Goal: Task Accomplishment & Management: Use online tool/utility

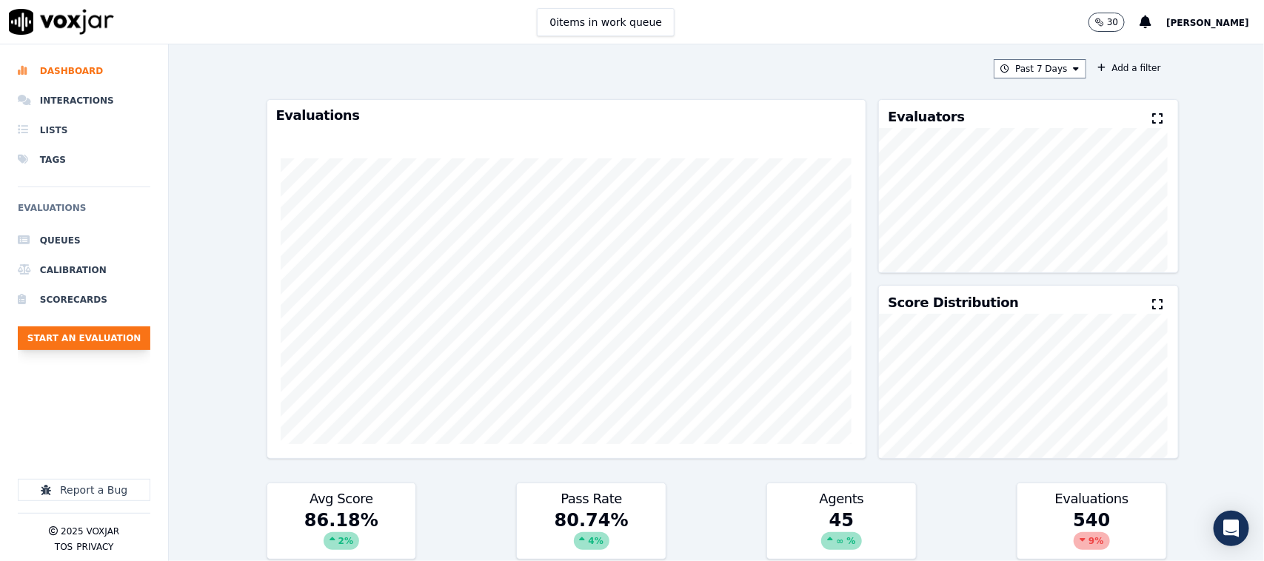
click at [118, 346] on button "Start an Evaluation" at bounding box center [84, 338] width 133 height 24
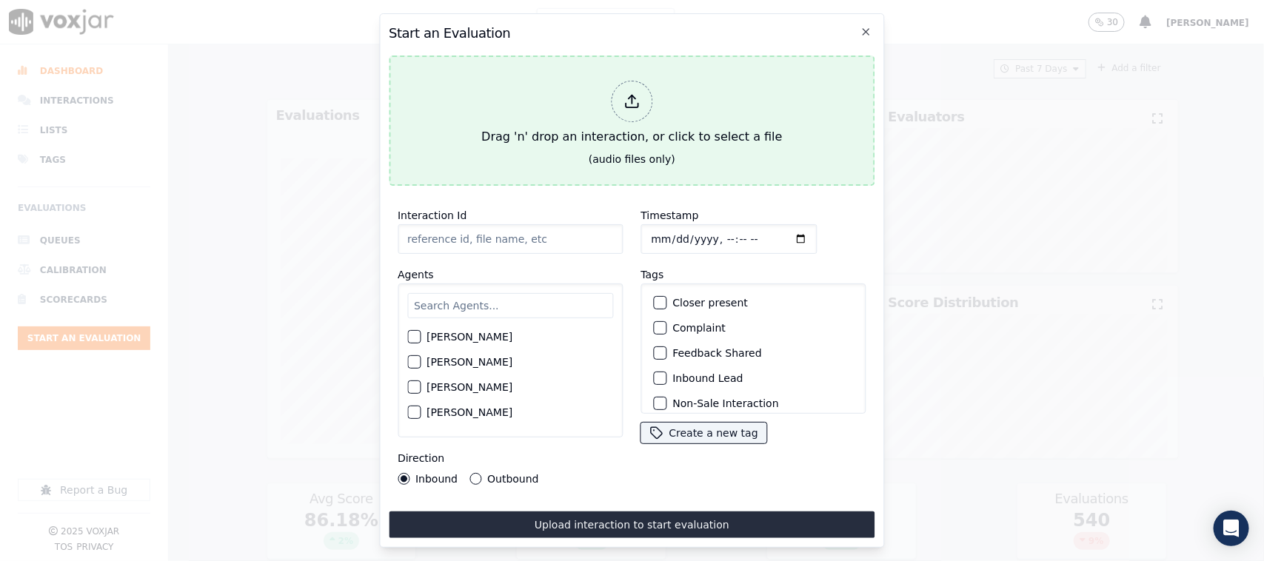
click at [620, 75] on div "Drag 'n' drop an interaction, or click to select a file" at bounding box center [631, 113] width 312 height 77
click at [626, 112] on div at bounding box center [631, 101] width 41 height 41
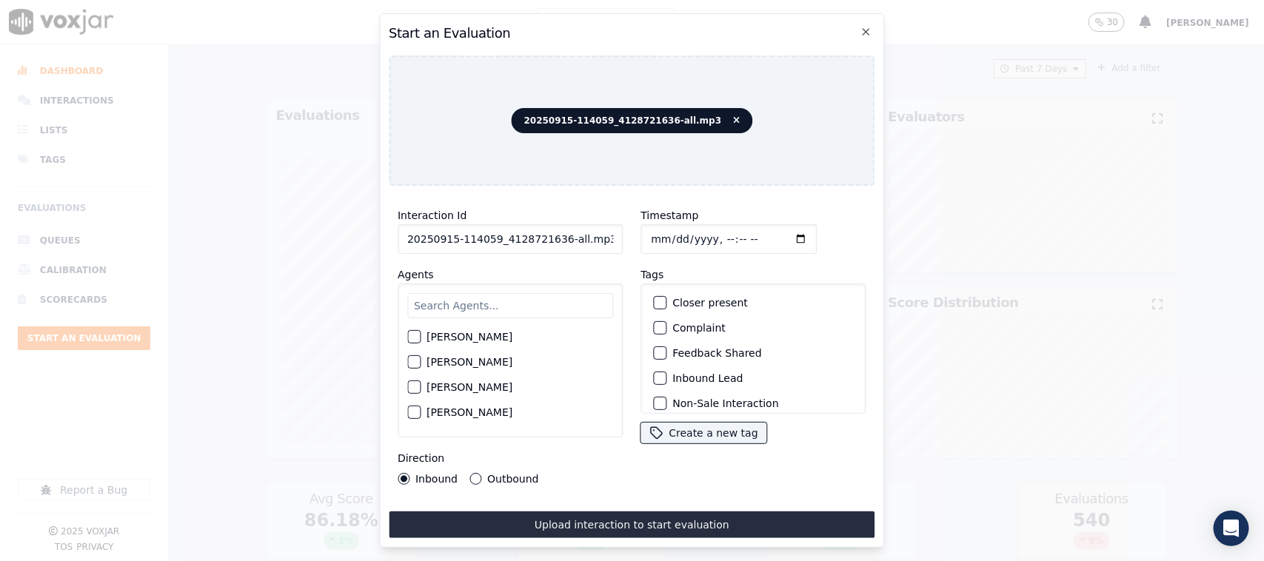
drag, startPoint x: 560, startPoint y: 232, endPoint x: 638, endPoint y: 232, distance: 78.5
click at [638, 232] on div "Interaction Id 20250915-114059_4128721636-all.mp3 Agents [PERSON_NAME] [PERSON_…" at bounding box center [632, 346] width 486 height 296
type input "20250915-114059_4128721636-C1"
click at [664, 228] on input "Timestamp" at bounding box center [728, 239] width 176 height 30
type input "[DATE]T15:28"
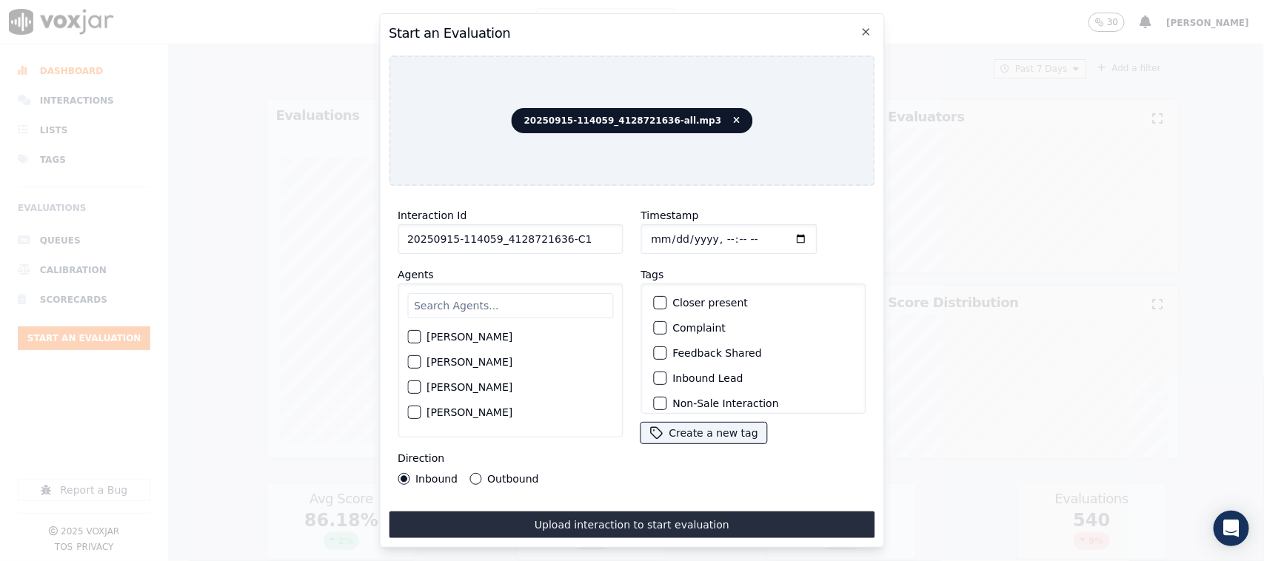
click at [481, 301] on input "text" at bounding box center [510, 305] width 206 height 25
type input "will"
click at [418, 336] on div "button" at bounding box center [413, 341] width 10 height 10
click at [468, 449] on div "Direction Inbound Outbound" at bounding box center [510, 467] width 225 height 36
click at [474, 449] on button "Outbound" at bounding box center [475, 479] width 12 height 12
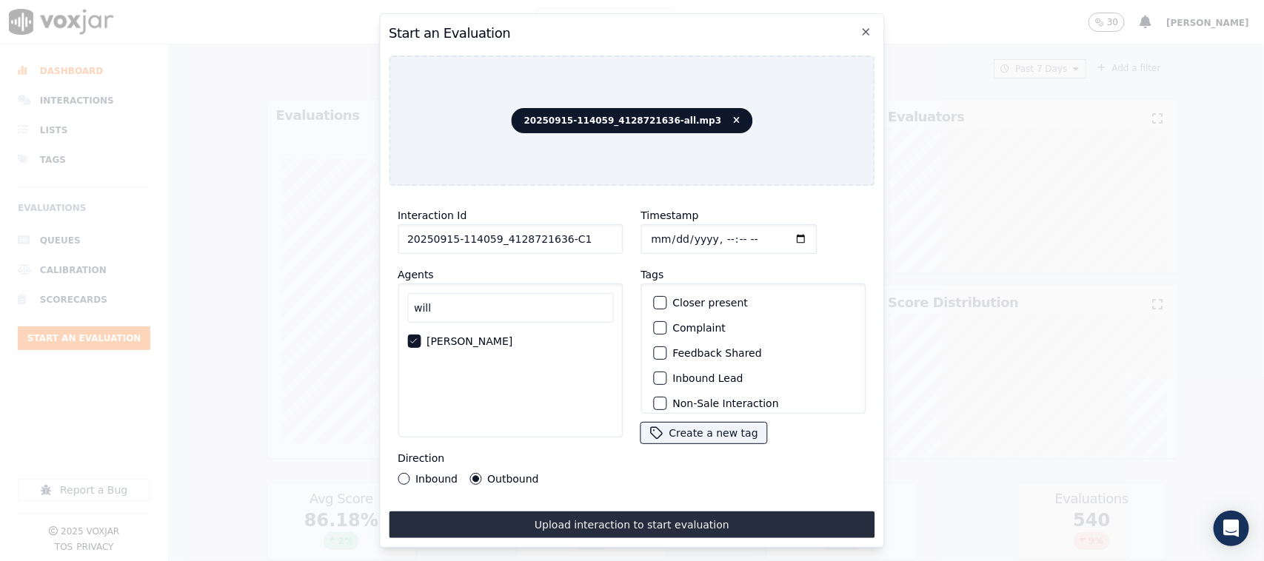
scroll to position [93, 0]
click at [654, 333] on div "button" at bounding box center [659, 336] width 10 height 10
click at [657, 389] on div "button" at bounding box center [659, 394] width 10 height 10
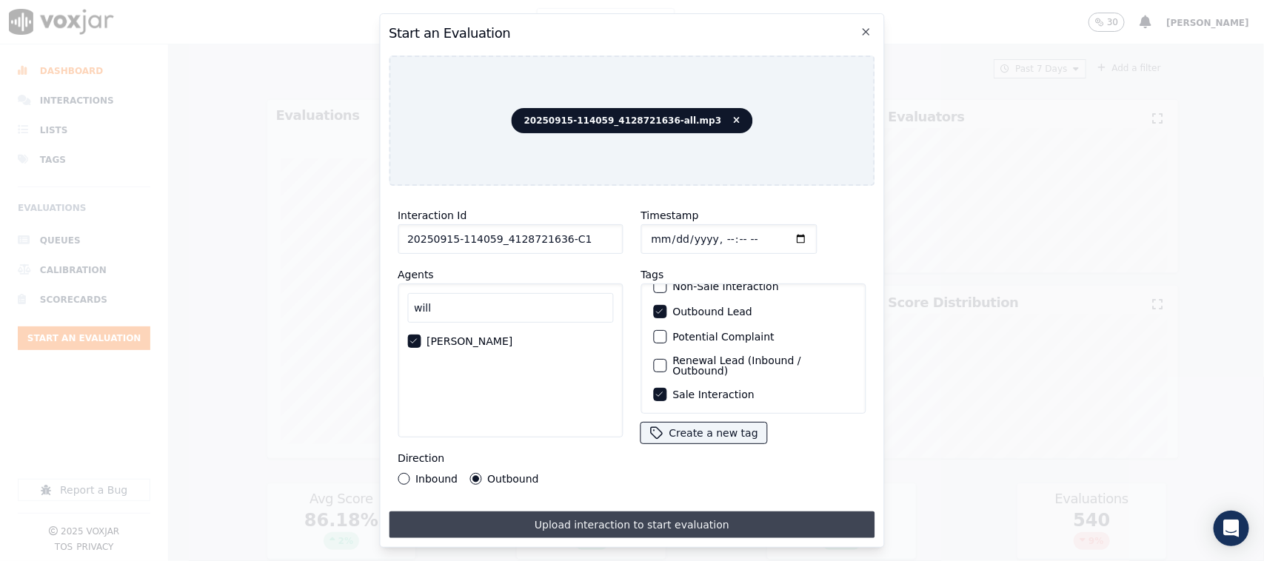
click at [654, 449] on button "Upload interaction to start evaluation" at bounding box center [632, 525] width 486 height 27
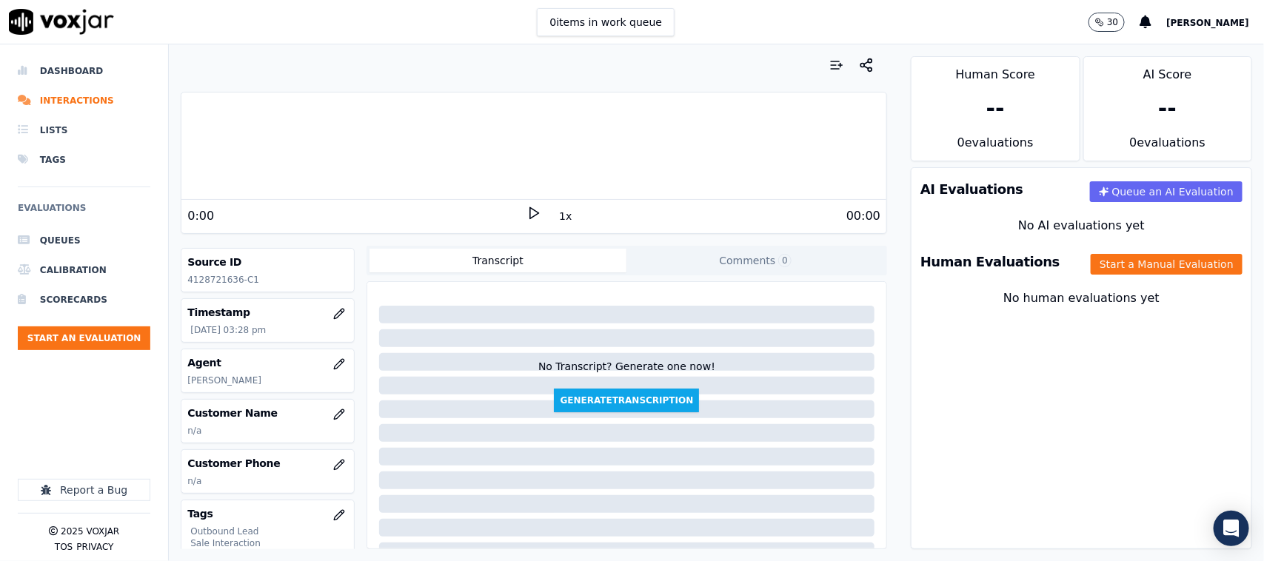
scroll to position [93, 0]
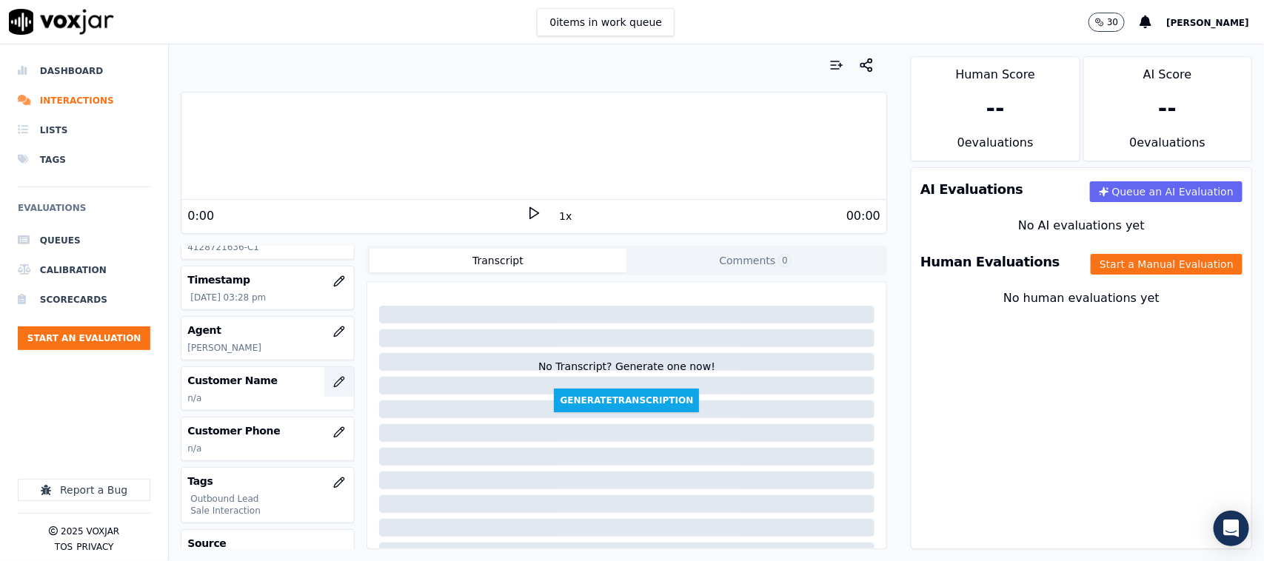
click at [334, 383] on icon "button" at bounding box center [339, 382] width 10 height 10
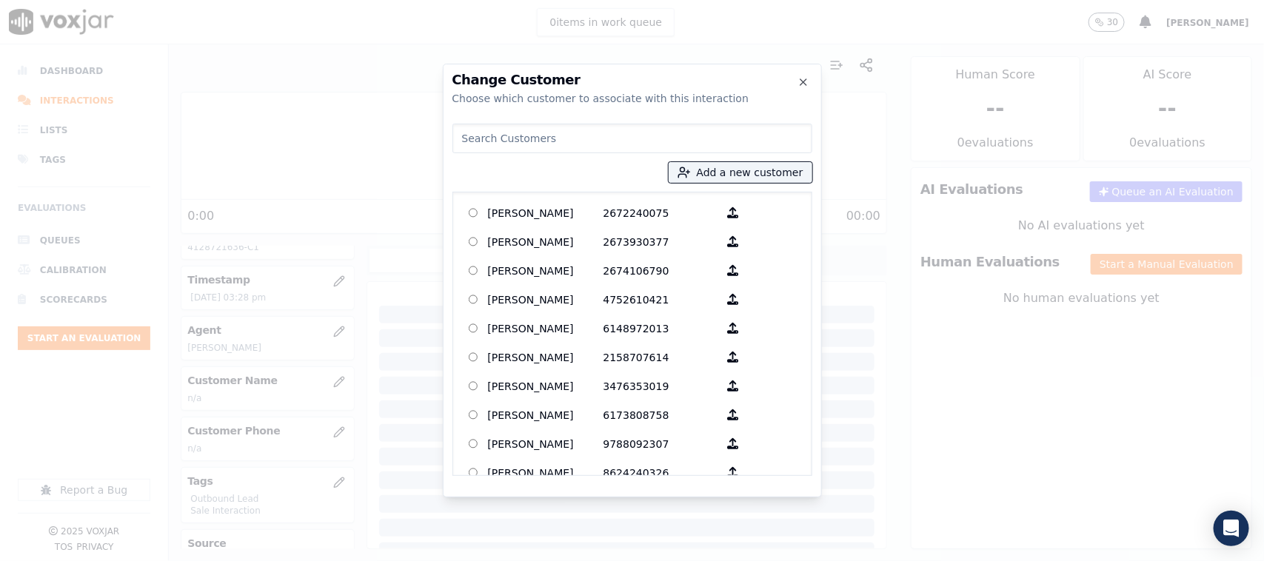
type input "[PERSON_NAME]"
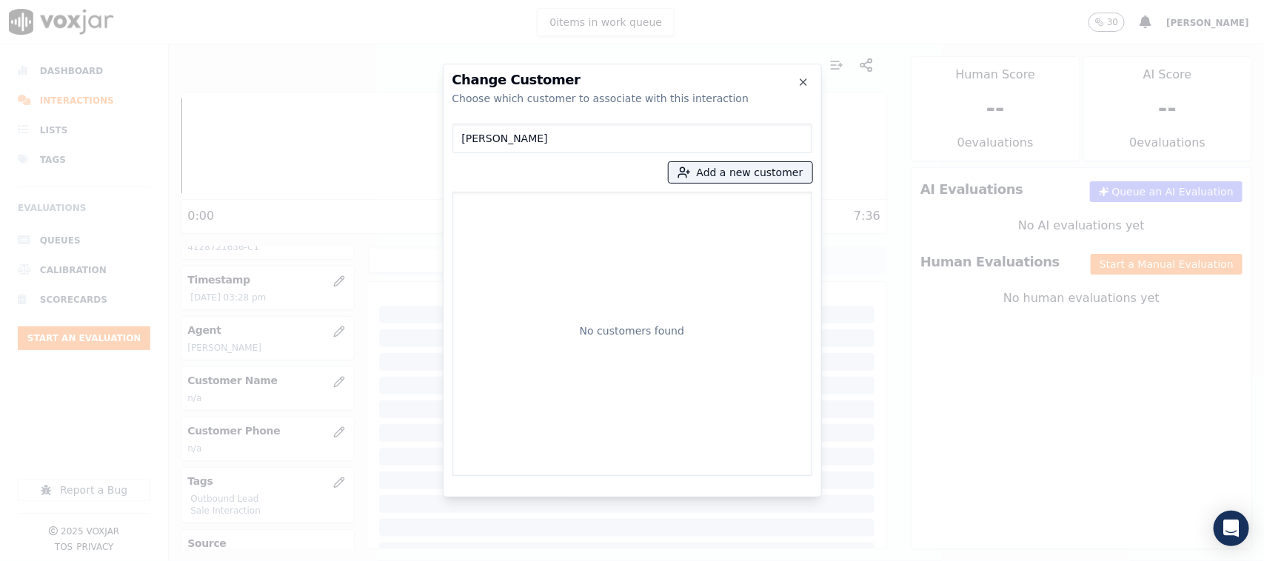
drag, startPoint x: 570, startPoint y: 139, endPoint x: 415, endPoint y: 141, distance: 154.8
click at [416, 449] on div "Change Customer Choose which customer to associate with this interaction [PERSO…" at bounding box center [632, 561] width 1264 height 0
click at [712, 167] on button "Add a new customer" at bounding box center [741, 172] width 144 height 21
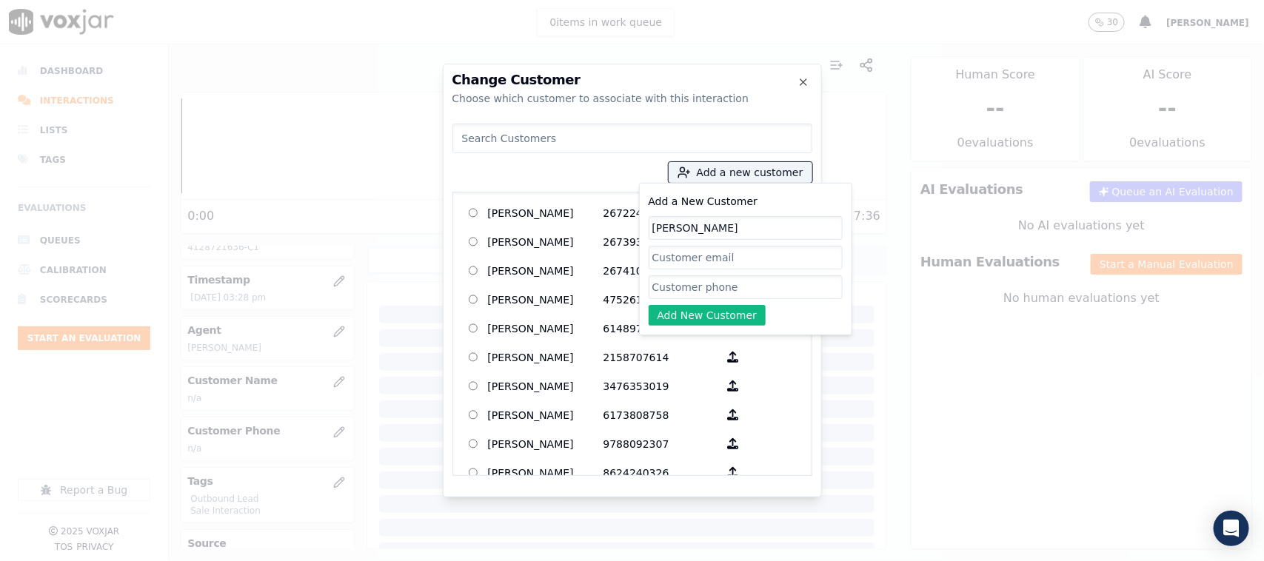
type input "[PERSON_NAME]"
click at [696, 287] on input "Add a New Customer" at bounding box center [746, 287] width 194 height 24
paste input "4128721636"
type input "4128721636"
click at [665, 321] on button "Add New Customer" at bounding box center [708, 315] width 118 height 21
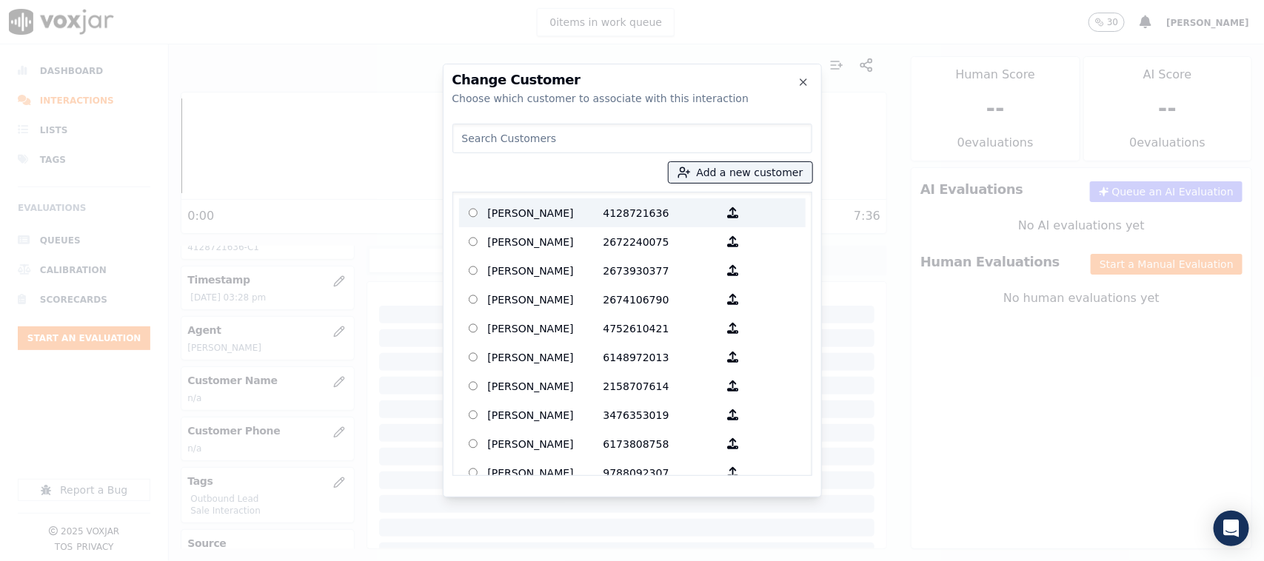
click at [544, 212] on p "[PERSON_NAME]" at bounding box center [545, 212] width 115 height 23
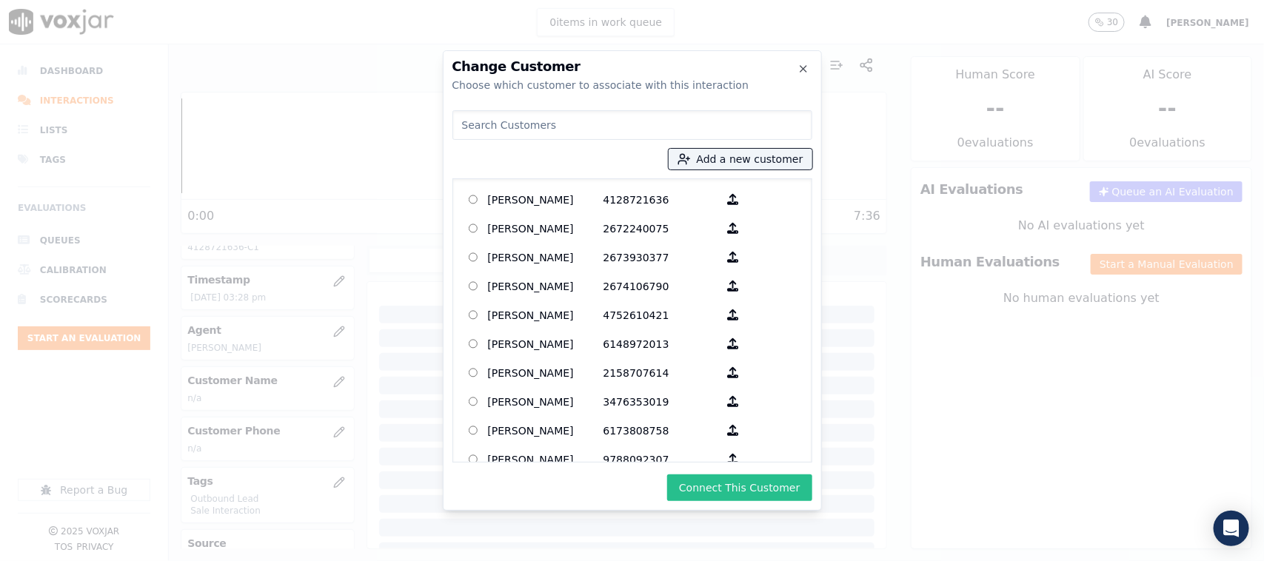
click at [723, 449] on button "Connect This Customer" at bounding box center [739, 488] width 144 height 27
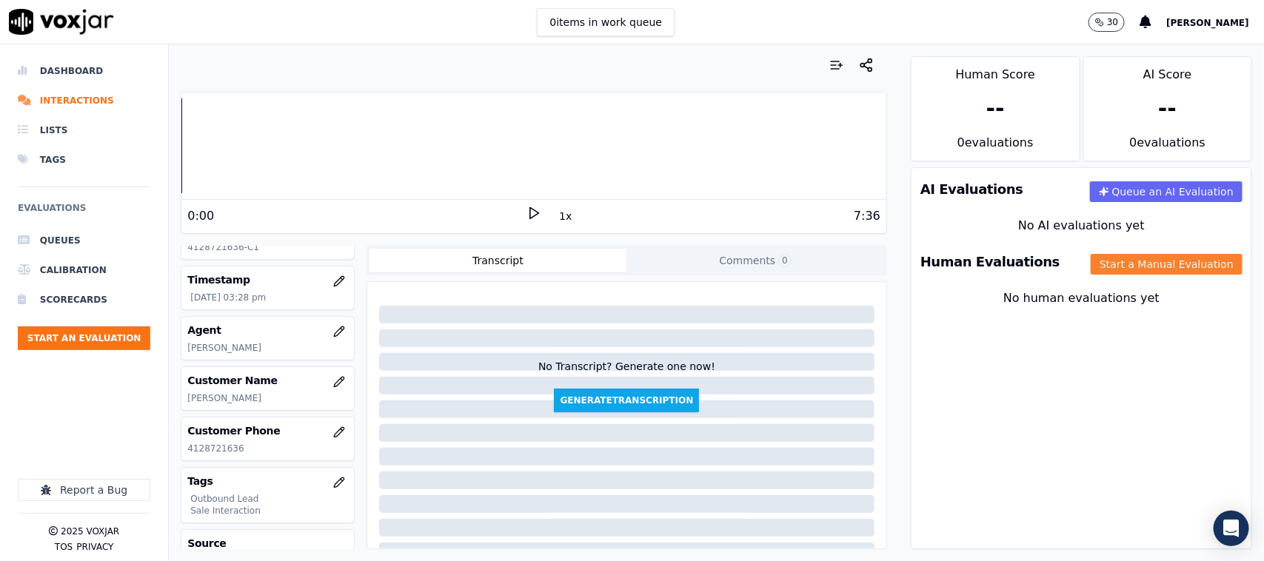
click at [1011, 267] on button "Start a Manual Evaluation" at bounding box center [1167, 264] width 152 height 21
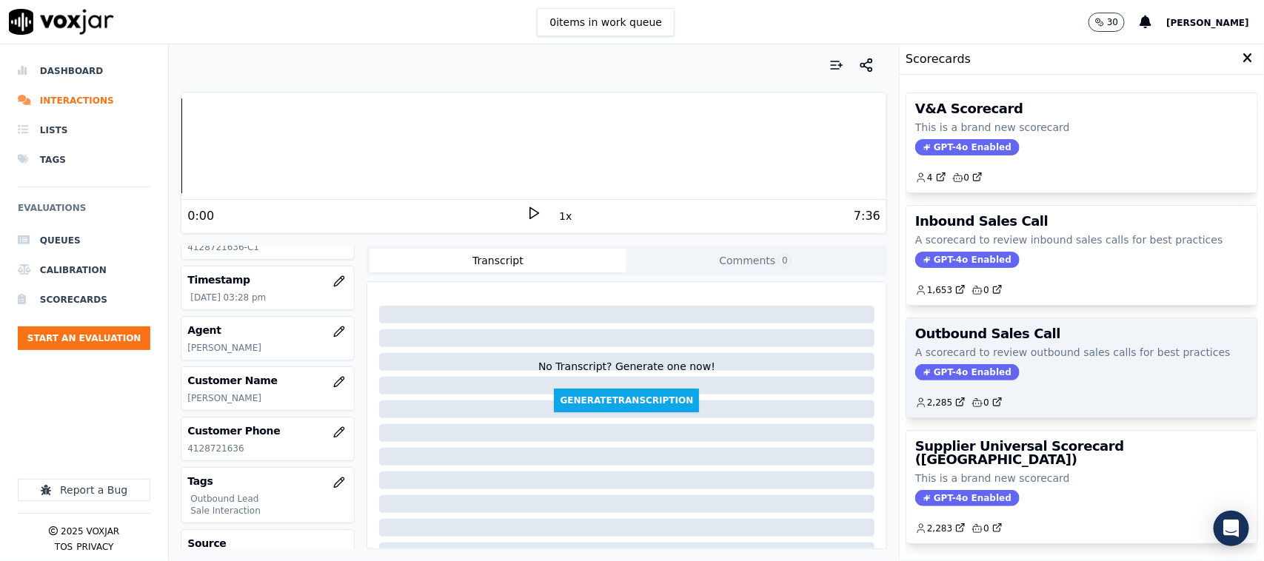
click at [951, 376] on span "GPT-4o Enabled" at bounding box center [967, 372] width 104 height 16
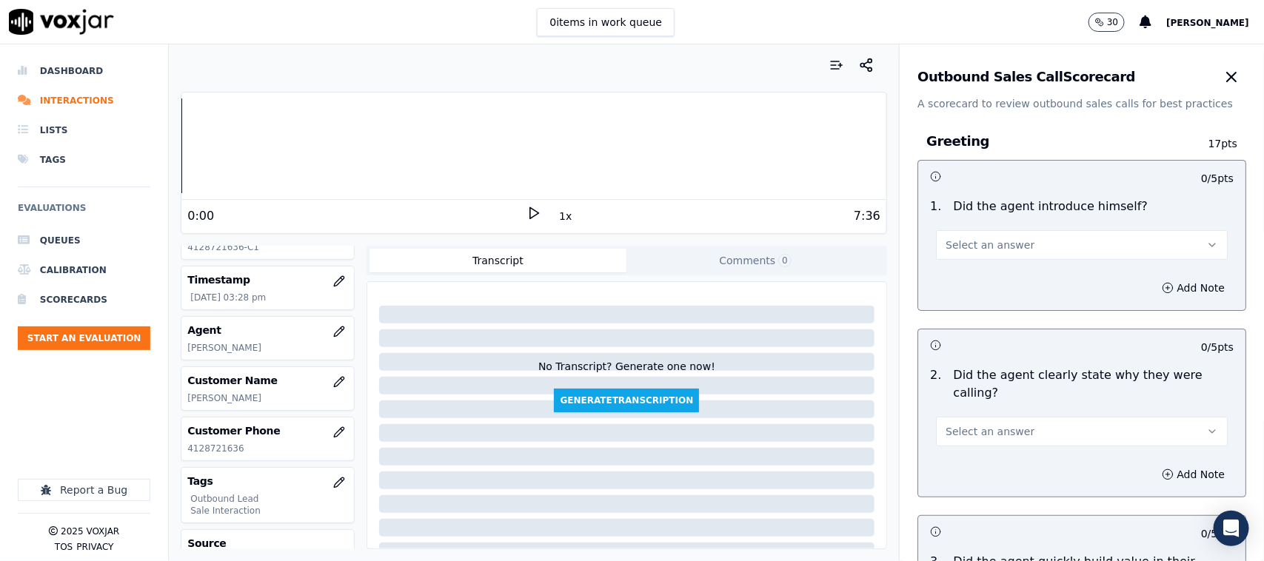
click at [990, 241] on span "Select an answer" at bounding box center [989, 245] width 89 height 15
click at [981, 274] on div "Yes" at bounding box center [1052, 279] width 261 height 24
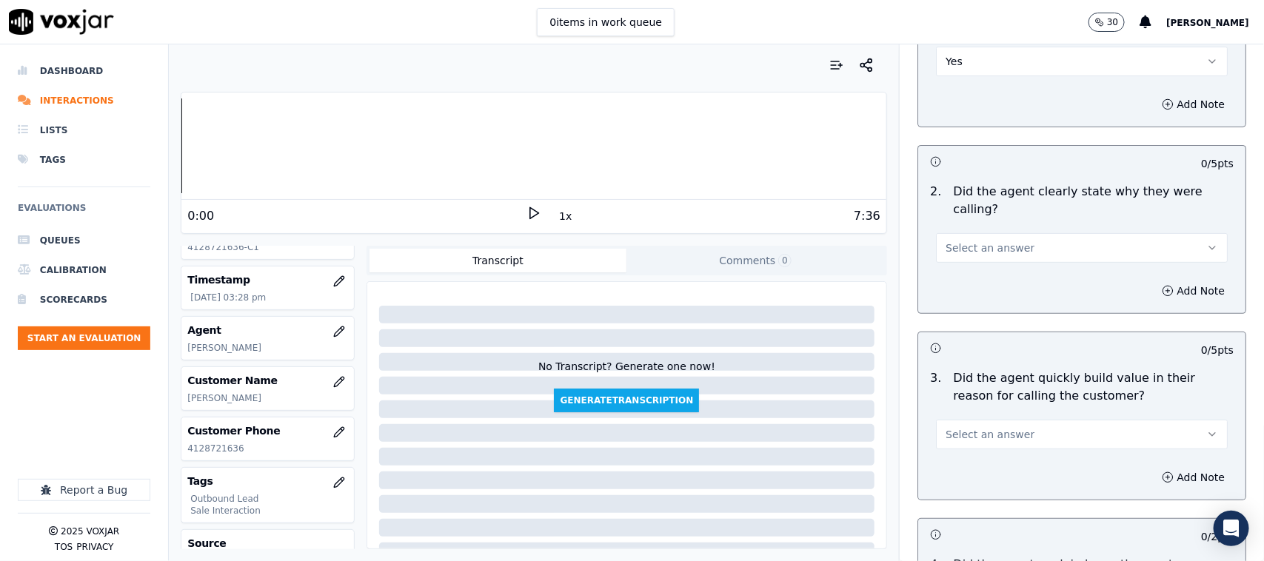
scroll to position [185, 0]
drag, startPoint x: 989, startPoint y: 231, endPoint x: 983, endPoint y: 244, distance: 14.6
click at [990, 239] on span "Select an answer" at bounding box center [989, 246] width 89 height 15
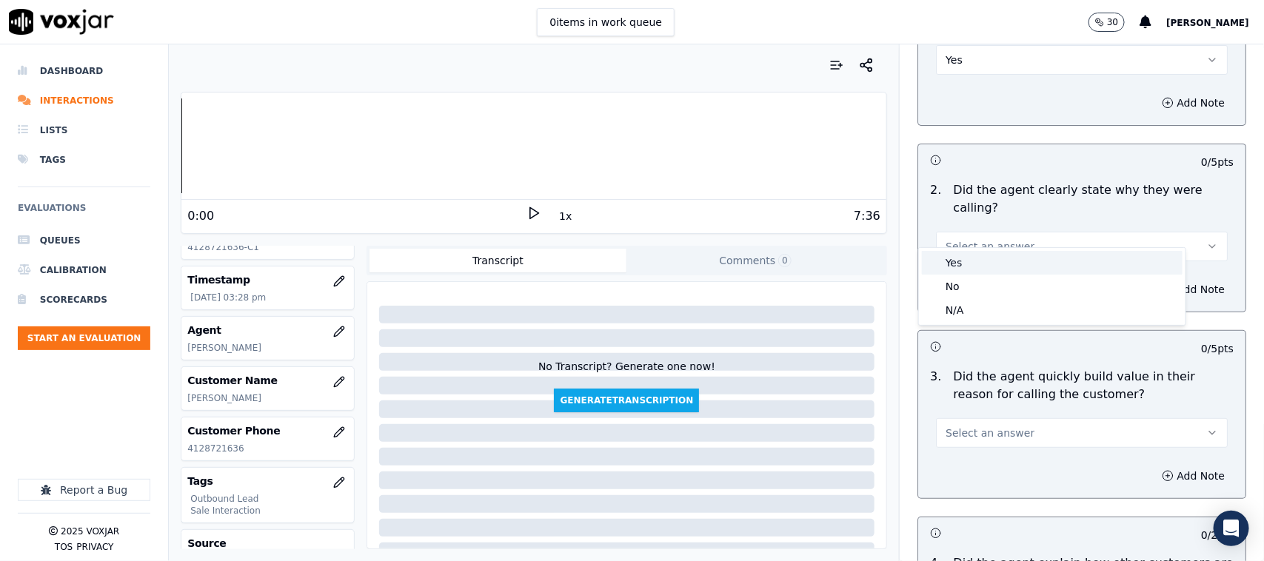
click at [977, 258] on div "Yes" at bounding box center [1052, 263] width 261 height 24
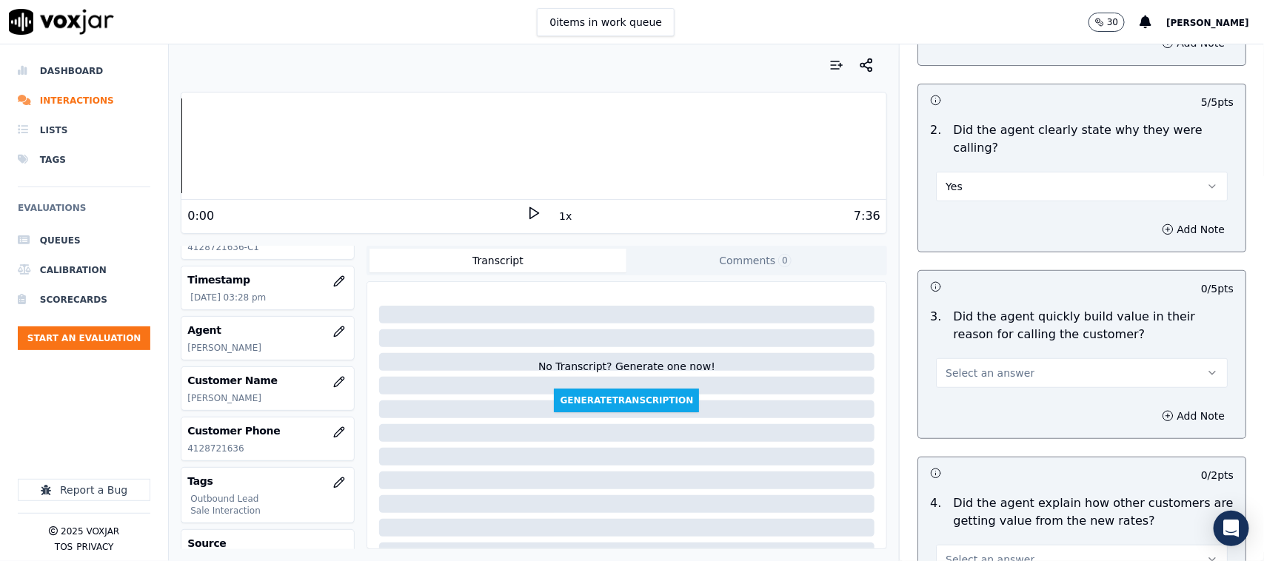
scroll to position [278, 0]
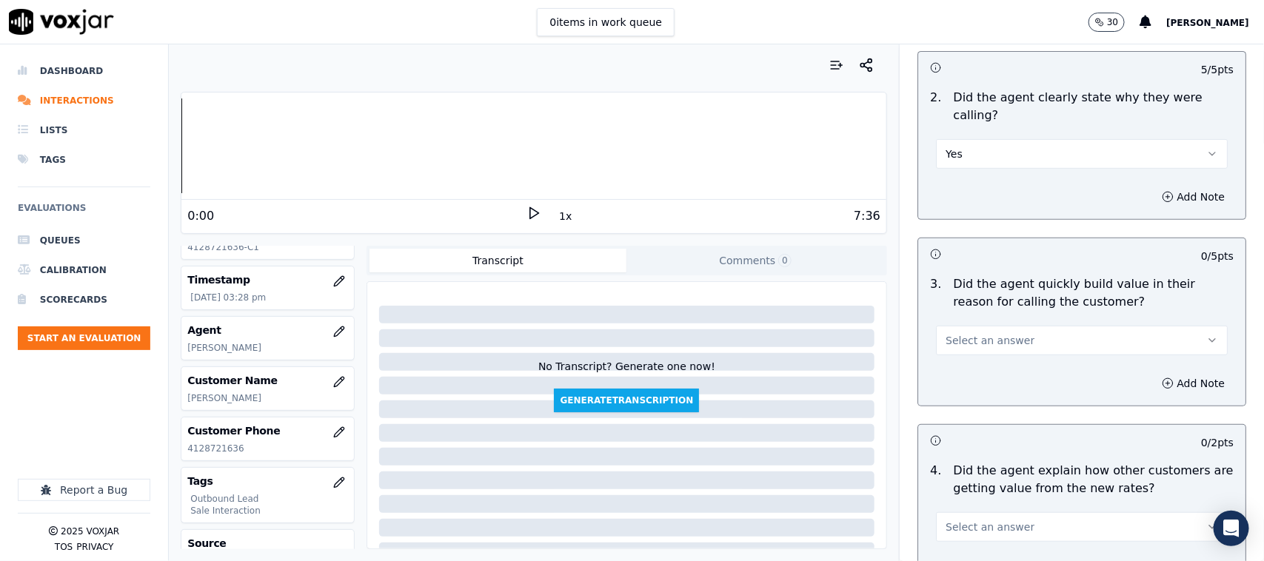
click at [977, 332] on button "Select an answer" at bounding box center [1082, 341] width 292 height 30
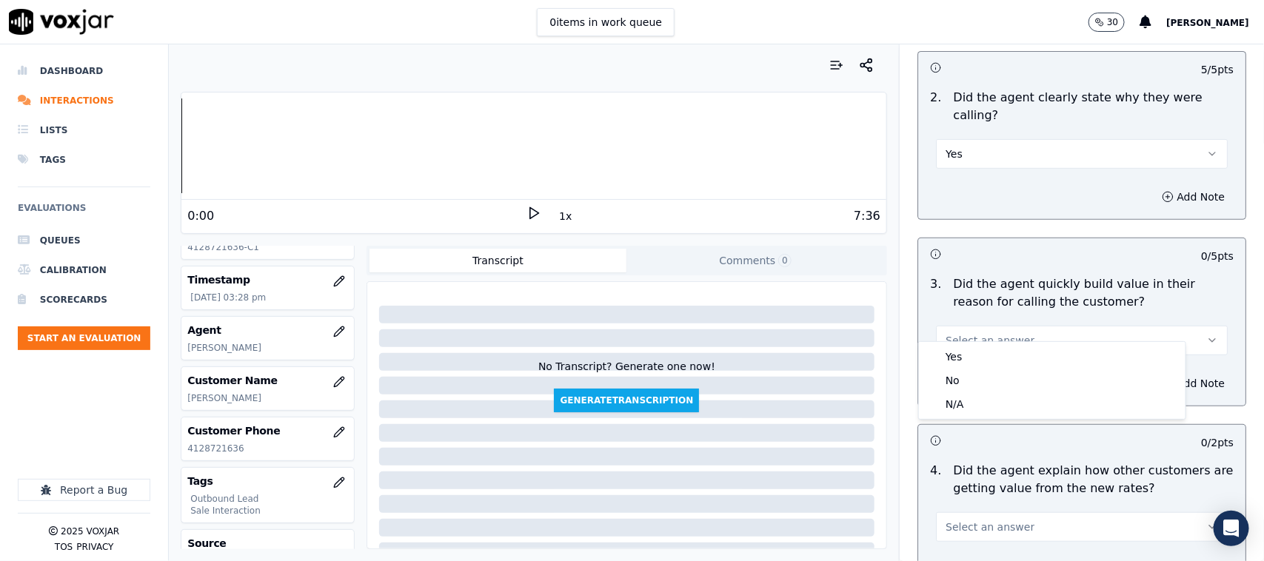
click at [970, 359] on div "Yes" at bounding box center [1052, 357] width 261 height 24
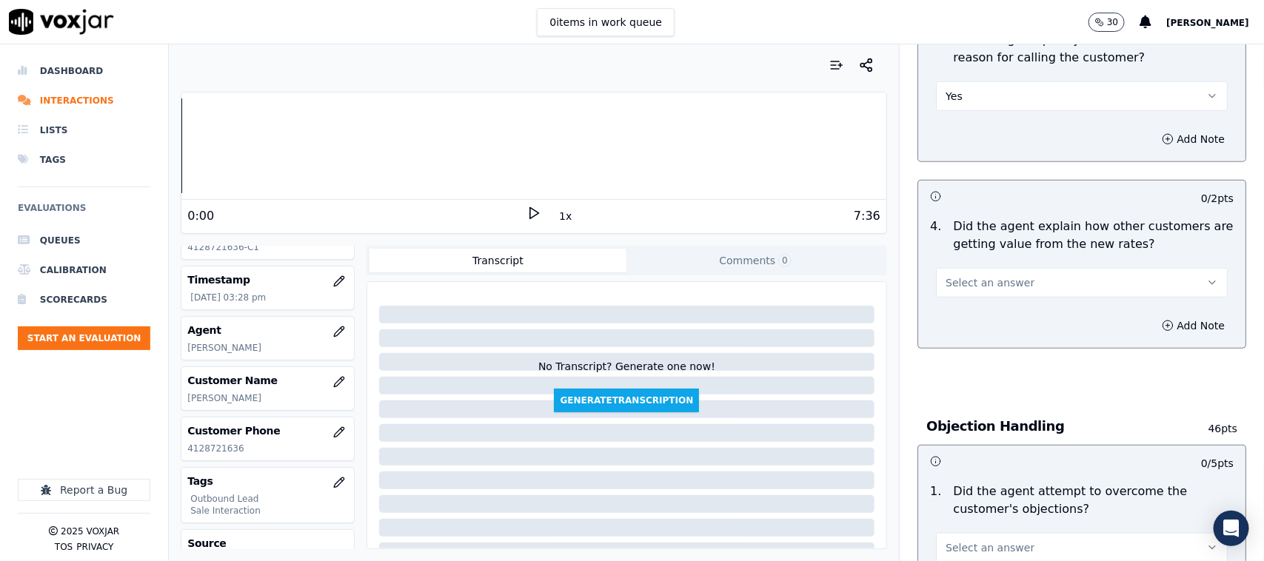
scroll to position [555, 0]
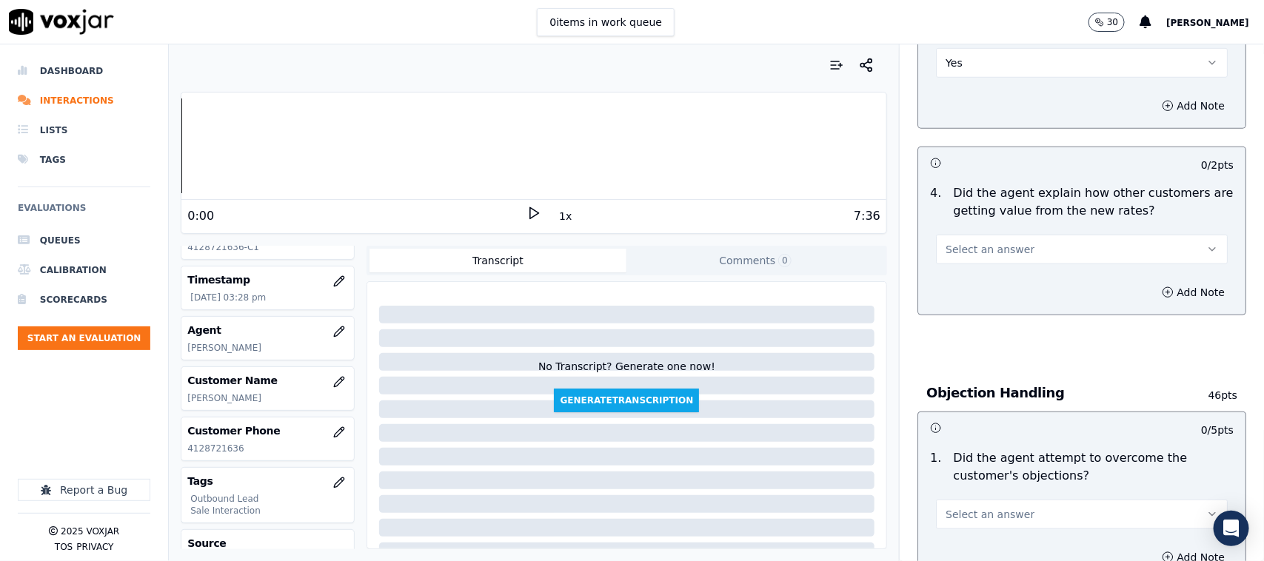
click at [997, 242] on span "Select an answer" at bounding box center [989, 249] width 89 height 15
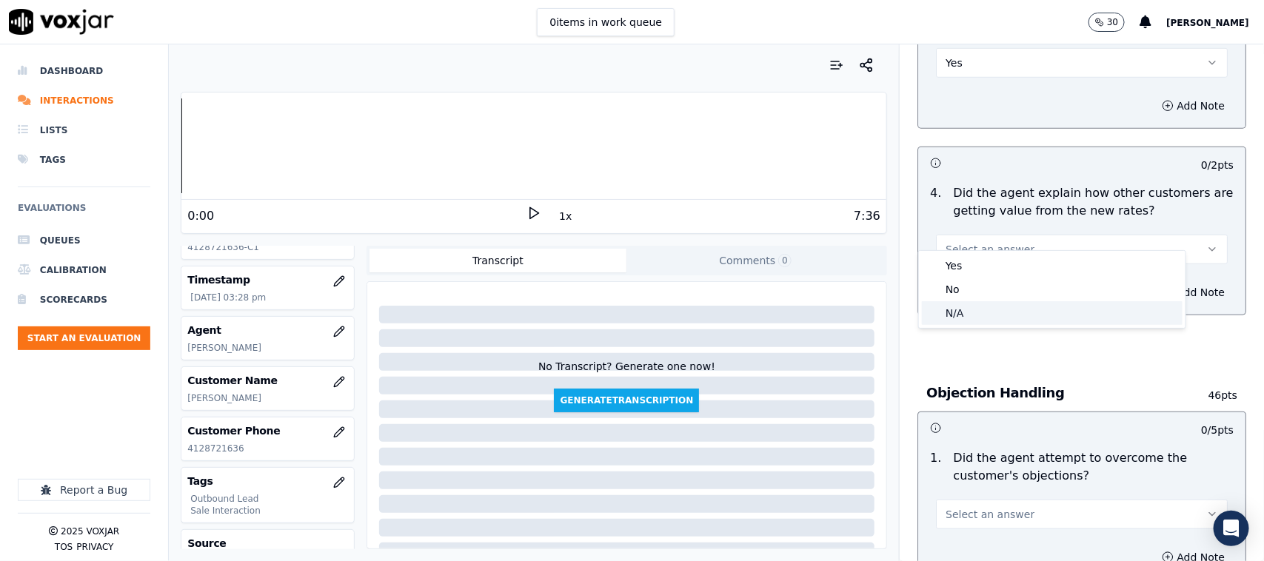
click at [961, 317] on div "N/A" at bounding box center [1052, 313] width 261 height 24
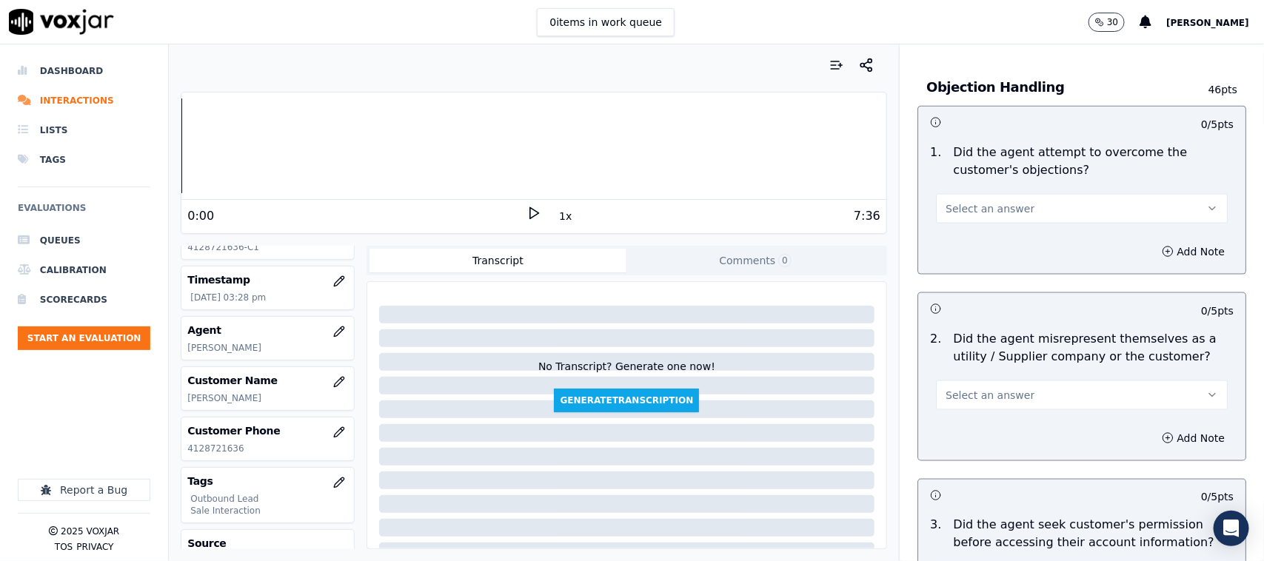
scroll to position [925, 0]
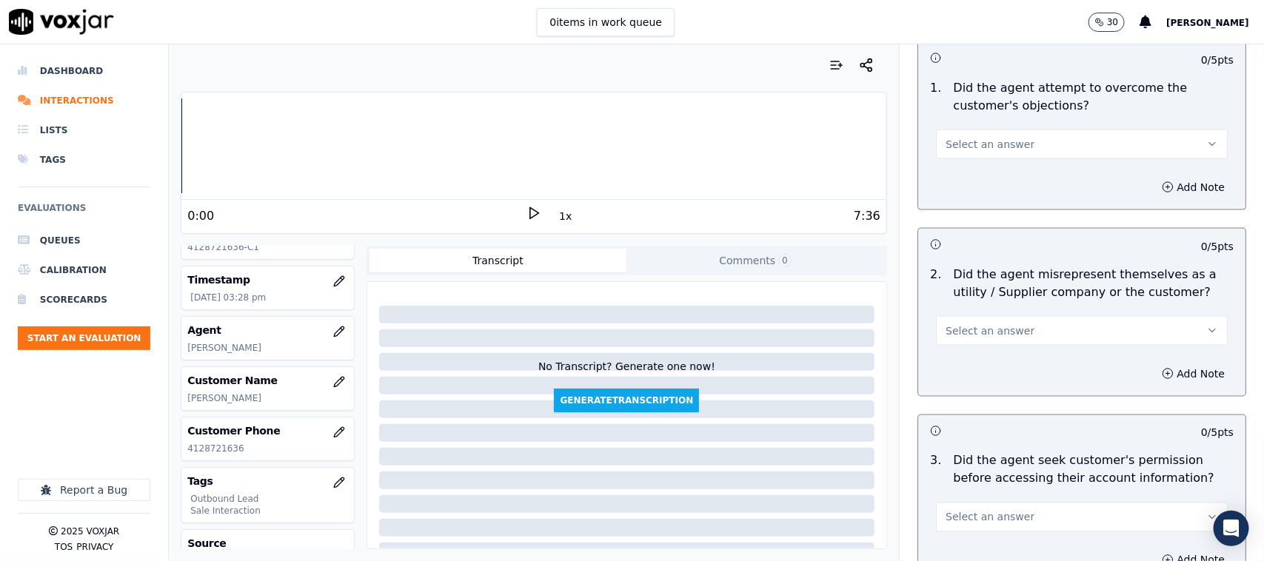
click at [966, 137] on span "Select an answer" at bounding box center [989, 144] width 89 height 15
click at [955, 164] on div "Yes" at bounding box center [1052, 162] width 261 height 24
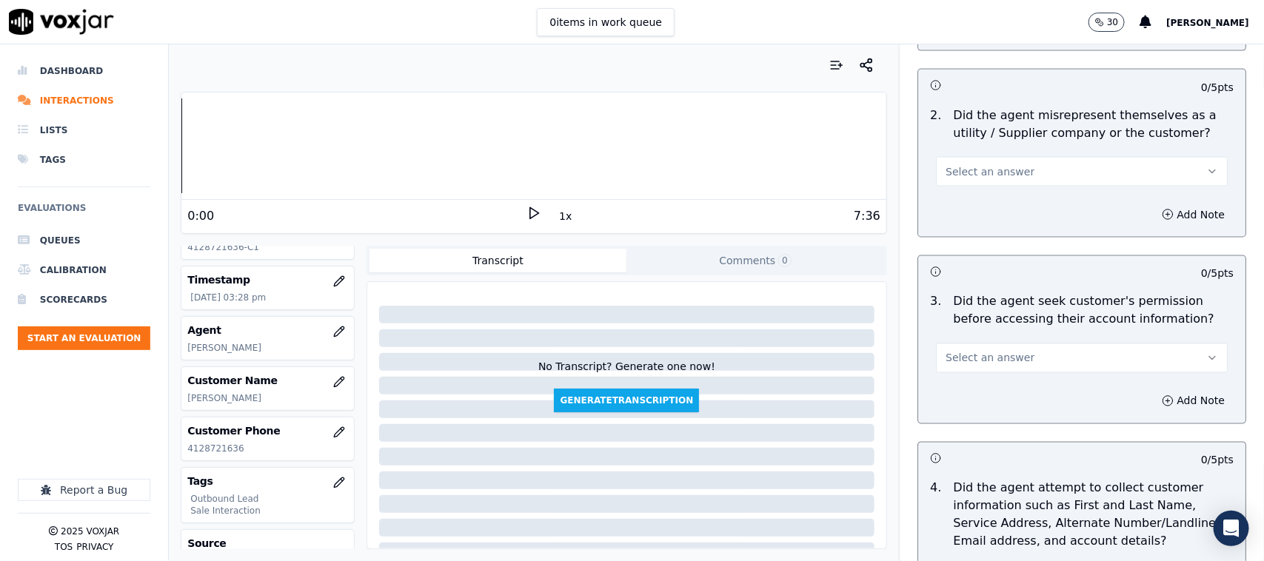
scroll to position [1111, 0]
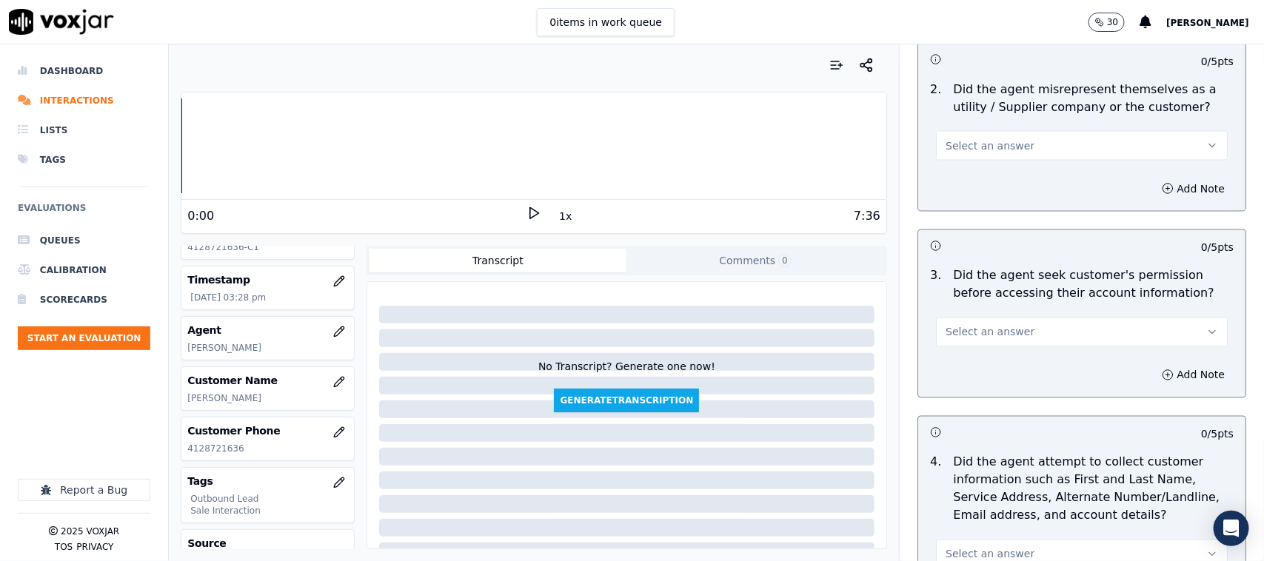
click at [993, 138] on span "Select an answer" at bounding box center [989, 145] width 89 height 15
click at [975, 186] on div "No" at bounding box center [1052, 187] width 261 height 24
click at [989, 325] on span "Select an answer" at bounding box center [989, 332] width 89 height 15
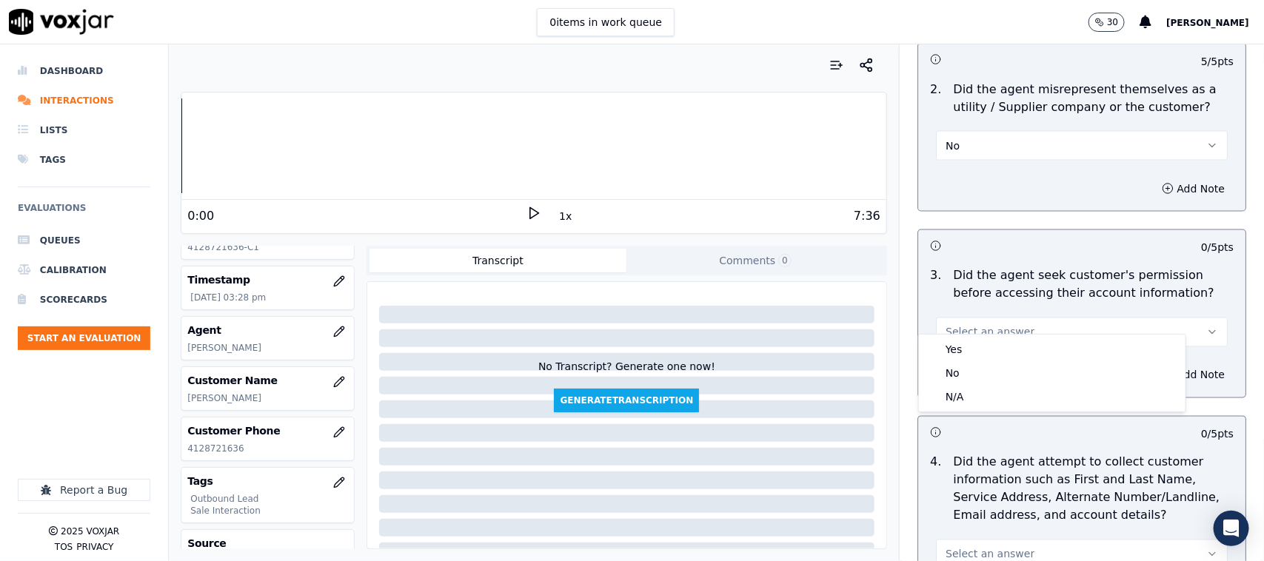
click at [970, 341] on div "Yes" at bounding box center [1052, 350] width 261 height 24
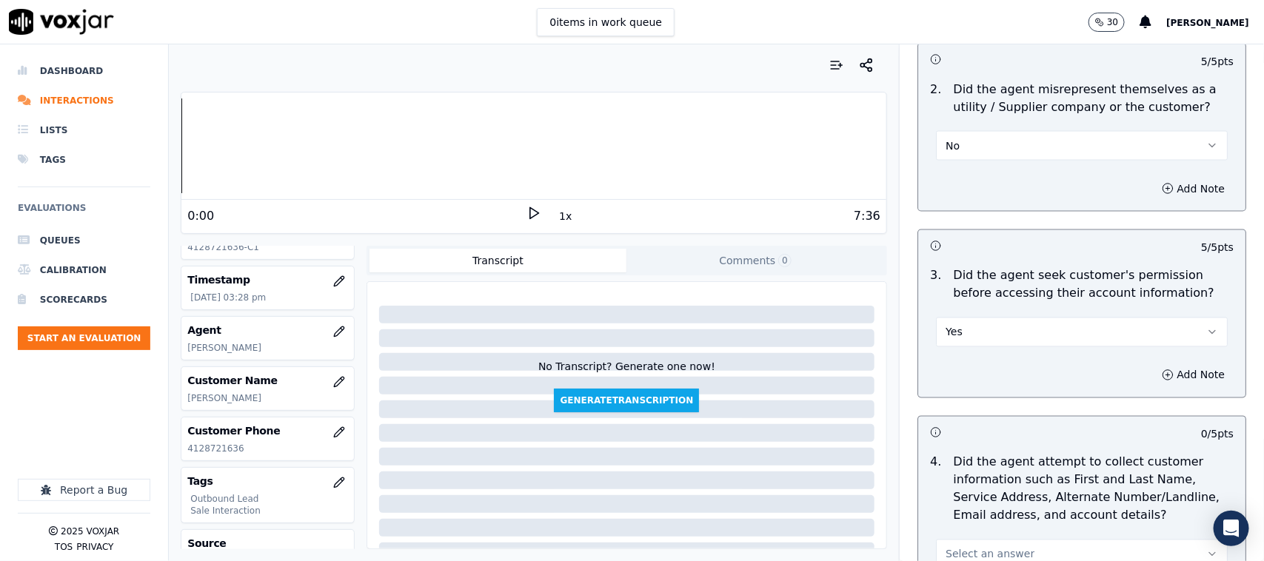
click at [968, 353] on div "Add Note" at bounding box center [1081, 375] width 327 height 44
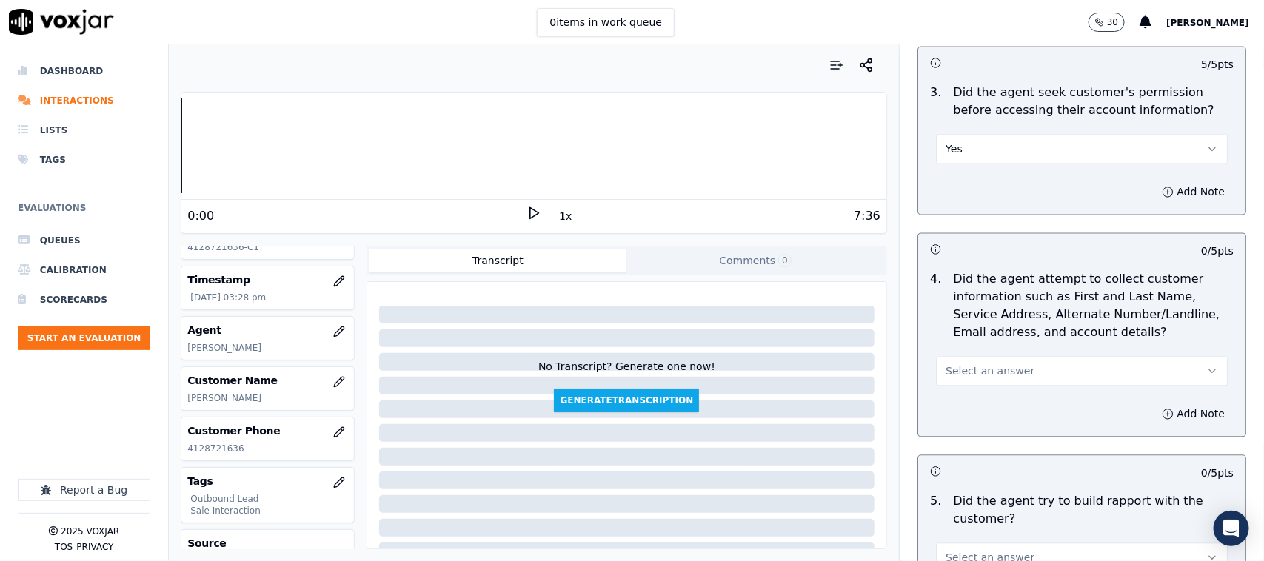
scroll to position [1296, 0]
click at [961, 355] on button "Select an answer" at bounding box center [1082, 370] width 292 height 30
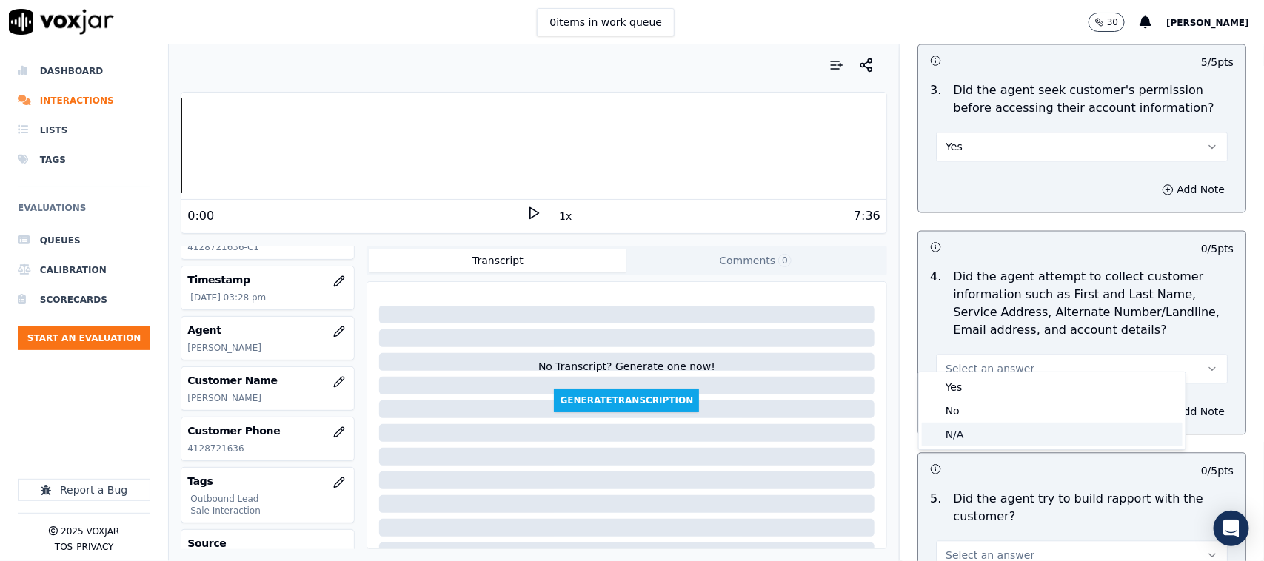
click at [960, 431] on div "N/A" at bounding box center [1052, 435] width 261 height 24
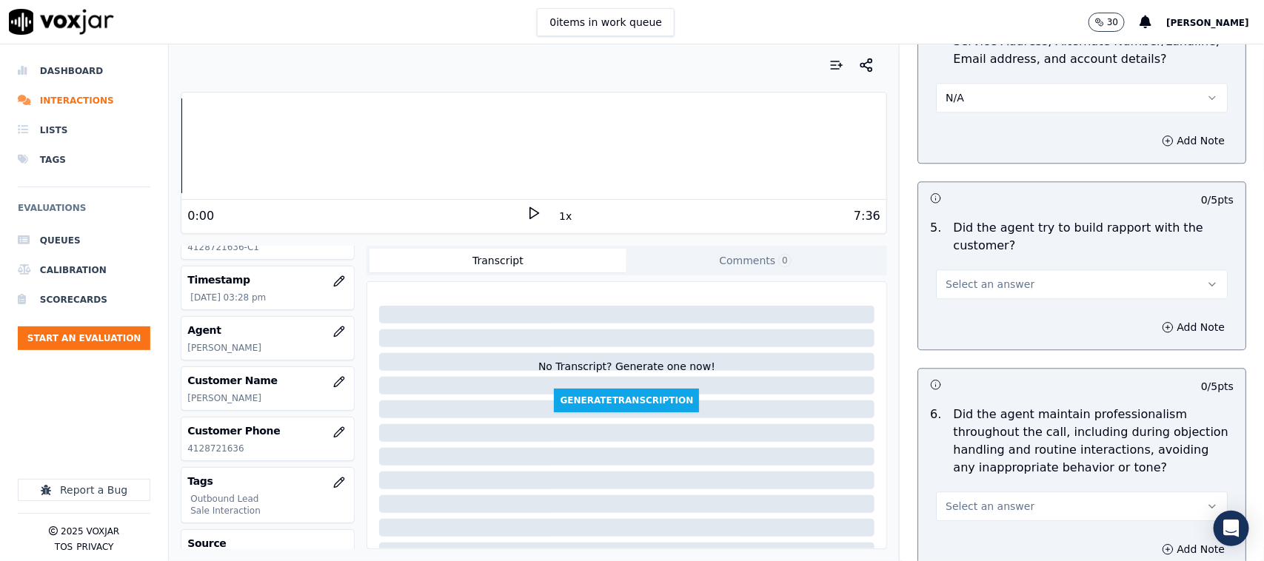
scroll to position [1573, 0]
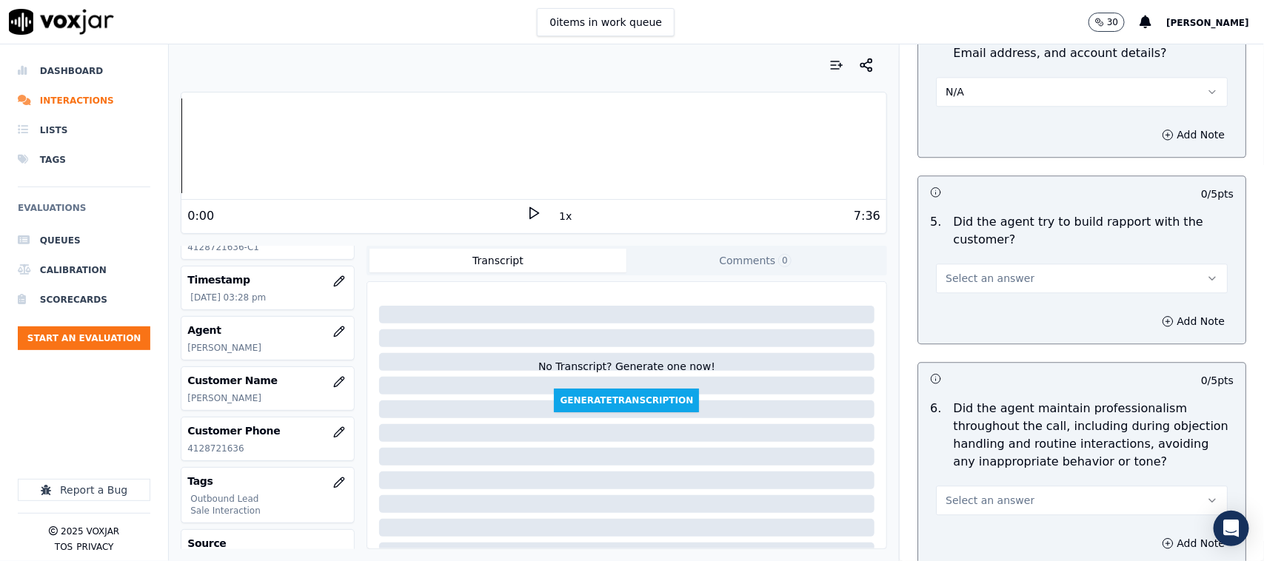
click at [985, 271] on span "Select an answer" at bounding box center [989, 278] width 89 height 15
click at [966, 311] on div "No" at bounding box center [1052, 320] width 261 height 24
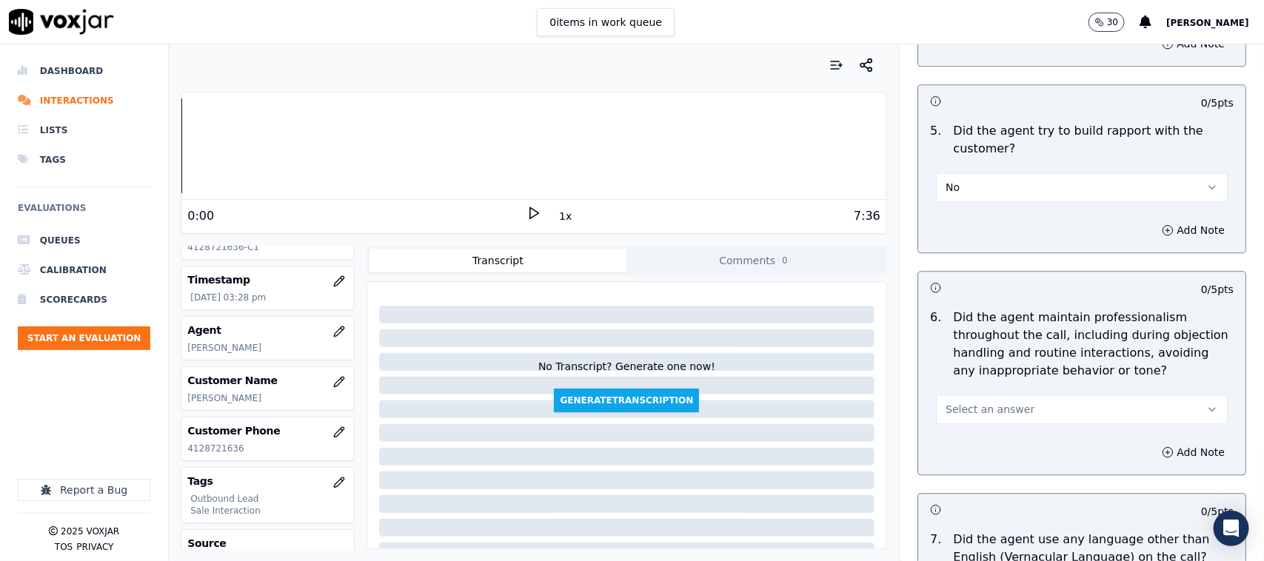
scroll to position [1666, 0]
click at [979, 171] on button "No" at bounding box center [1082, 186] width 292 height 30
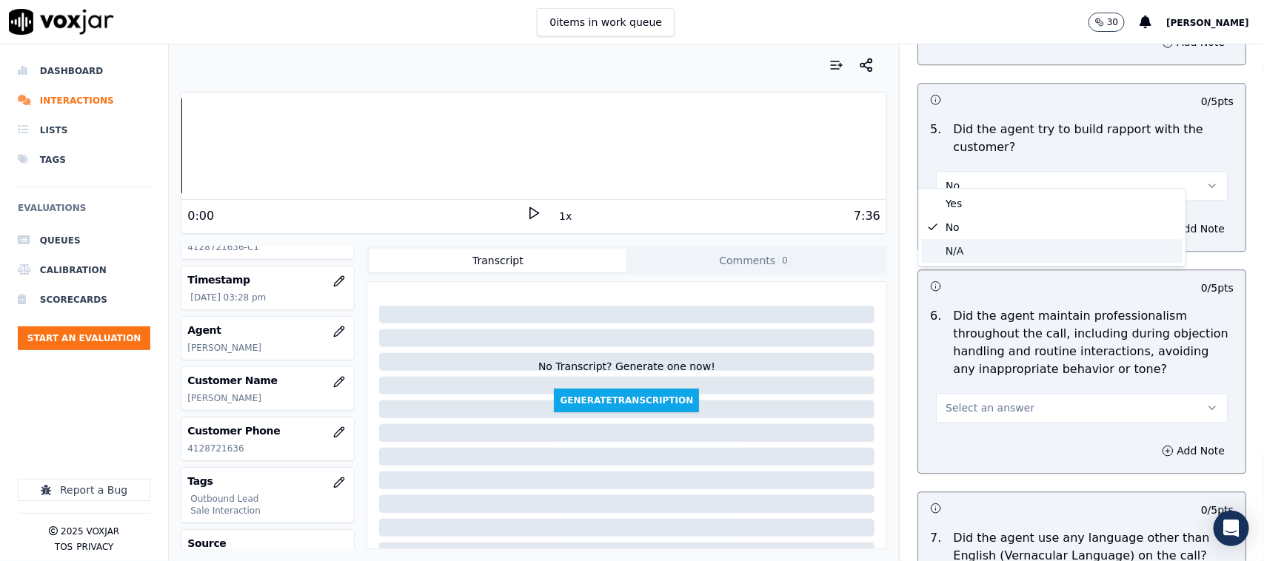
click at [964, 241] on div "N/A" at bounding box center [1052, 251] width 261 height 24
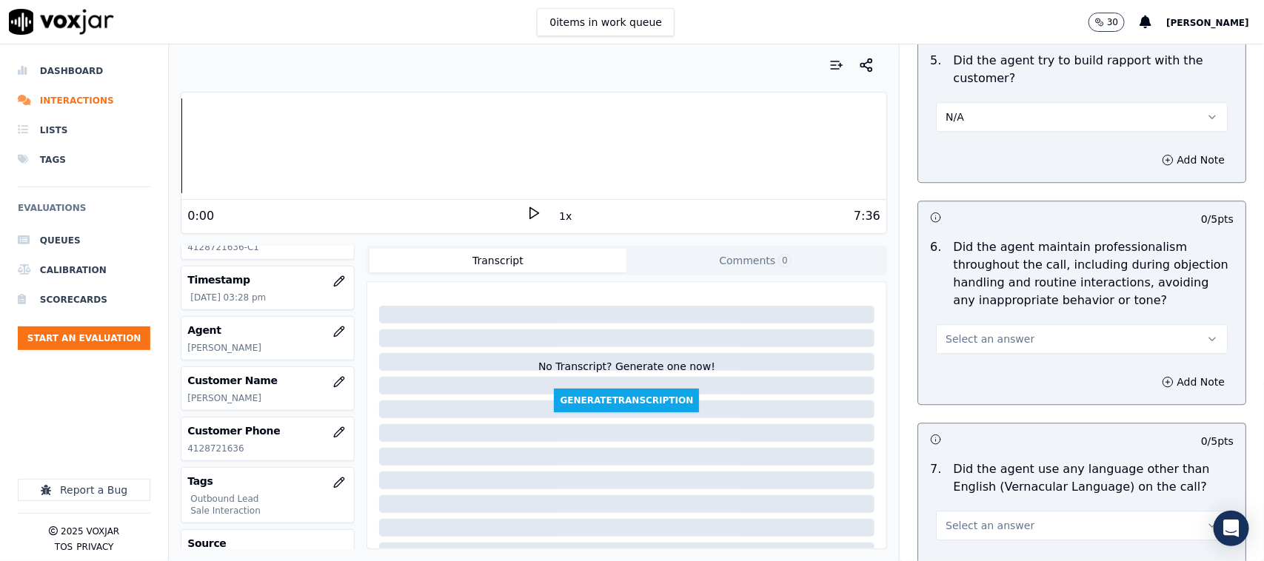
scroll to position [1851, 0]
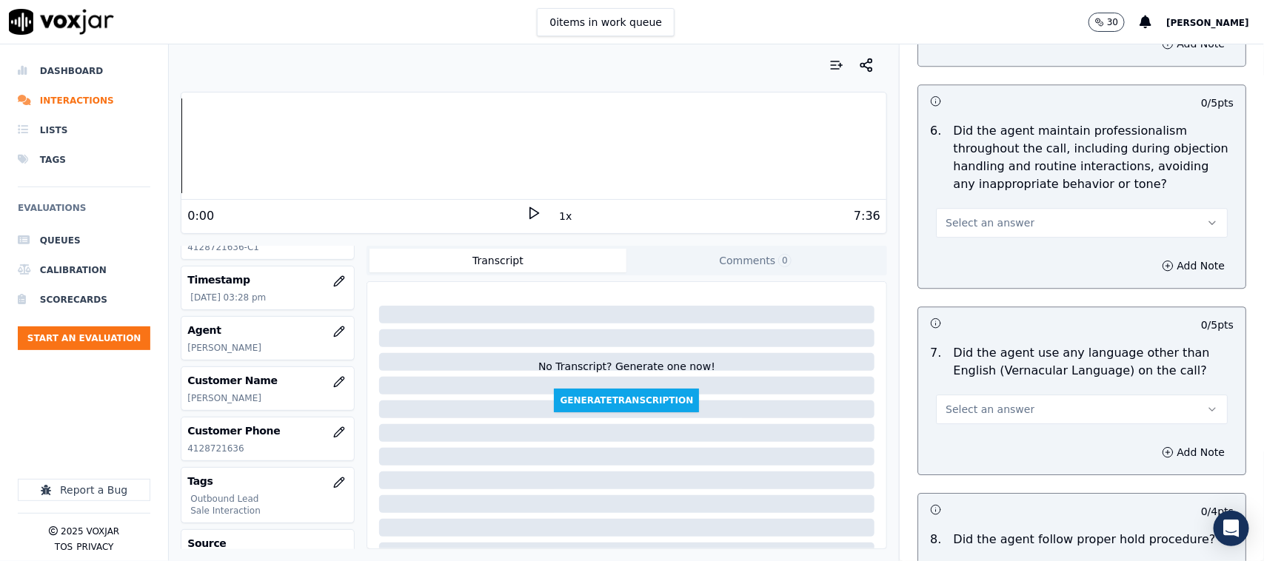
click at [1011, 208] on button "Select an answer" at bounding box center [1082, 223] width 292 height 30
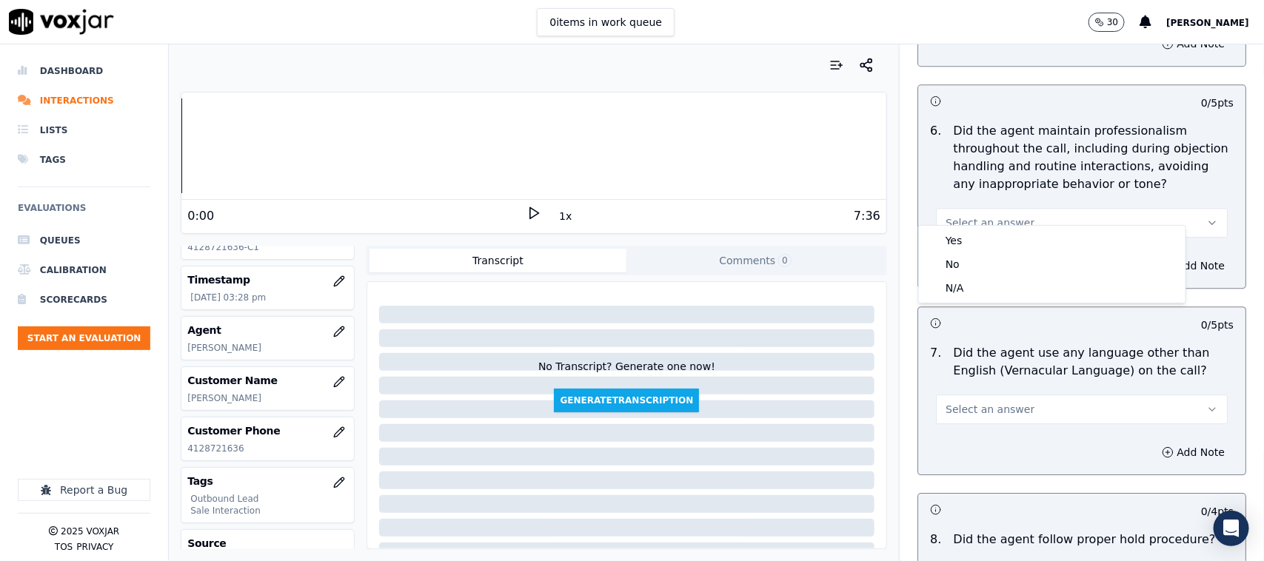
click at [974, 234] on div "Yes" at bounding box center [1052, 241] width 261 height 24
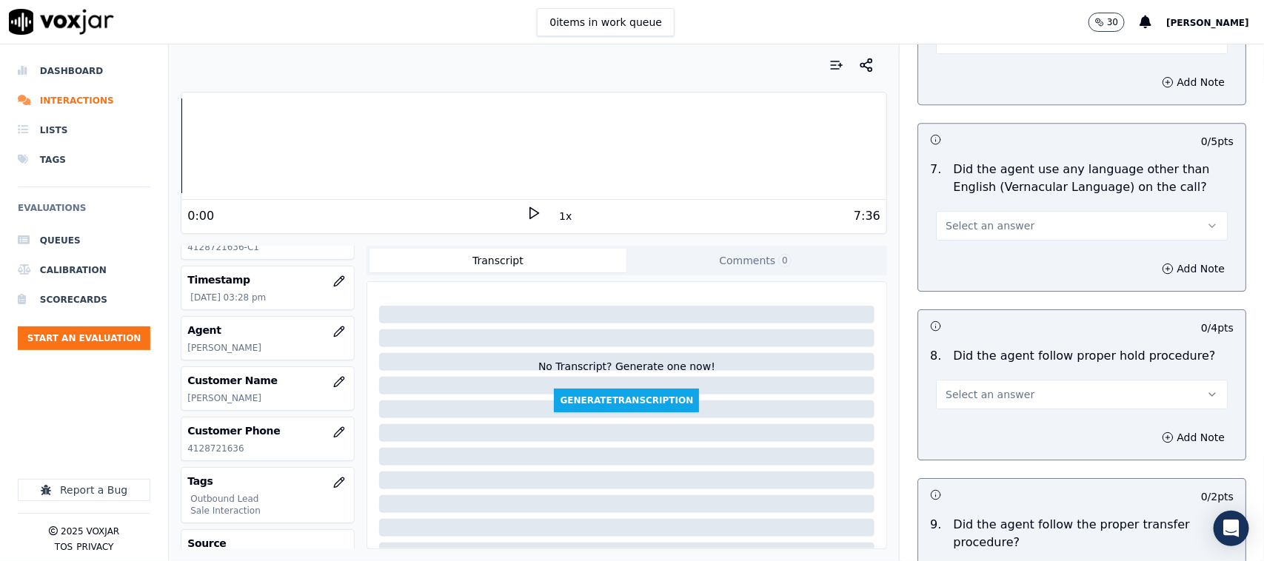
scroll to position [2036, 0]
click at [955, 217] on span "Select an answer" at bounding box center [989, 224] width 89 height 15
click at [963, 264] on div "No" at bounding box center [1052, 267] width 261 height 24
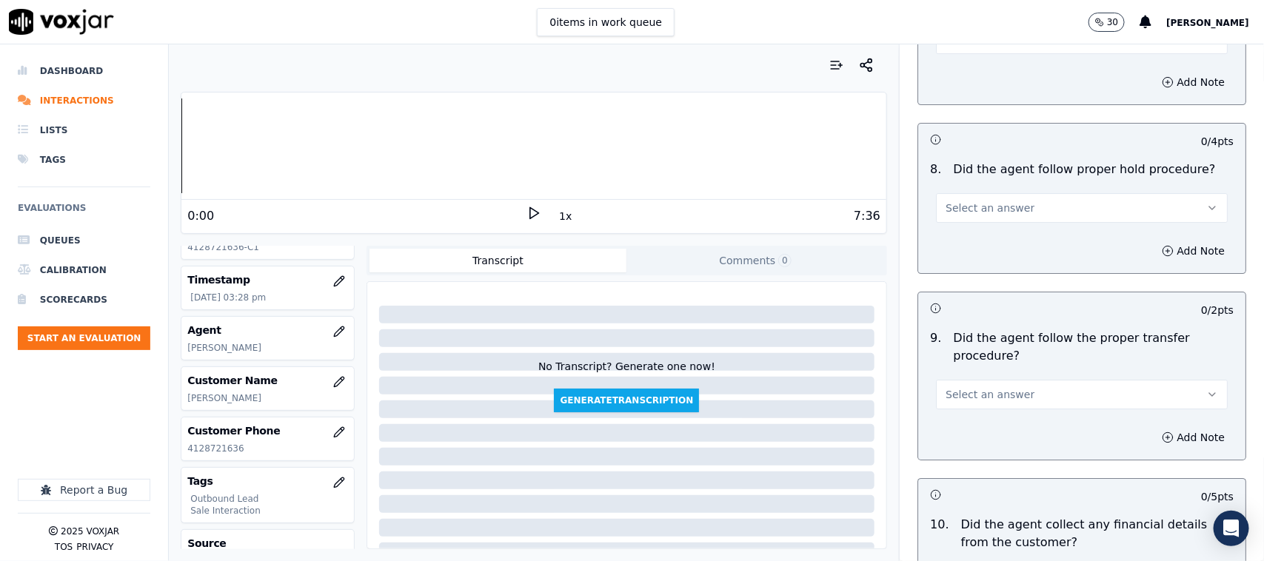
click at [972, 201] on span "Select an answer" at bounding box center [989, 208] width 89 height 15
drag, startPoint x: 968, startPoint y: 227, endPoint x: 961, endPoint y: 231, distance: 8.0
click at [968, 227] on div "Yes" at bounding box center [1052, 227] width 261 height 24
click at [976, 380] on button "Select an answer" at bounding box center [1082, 395] width 292 height 30
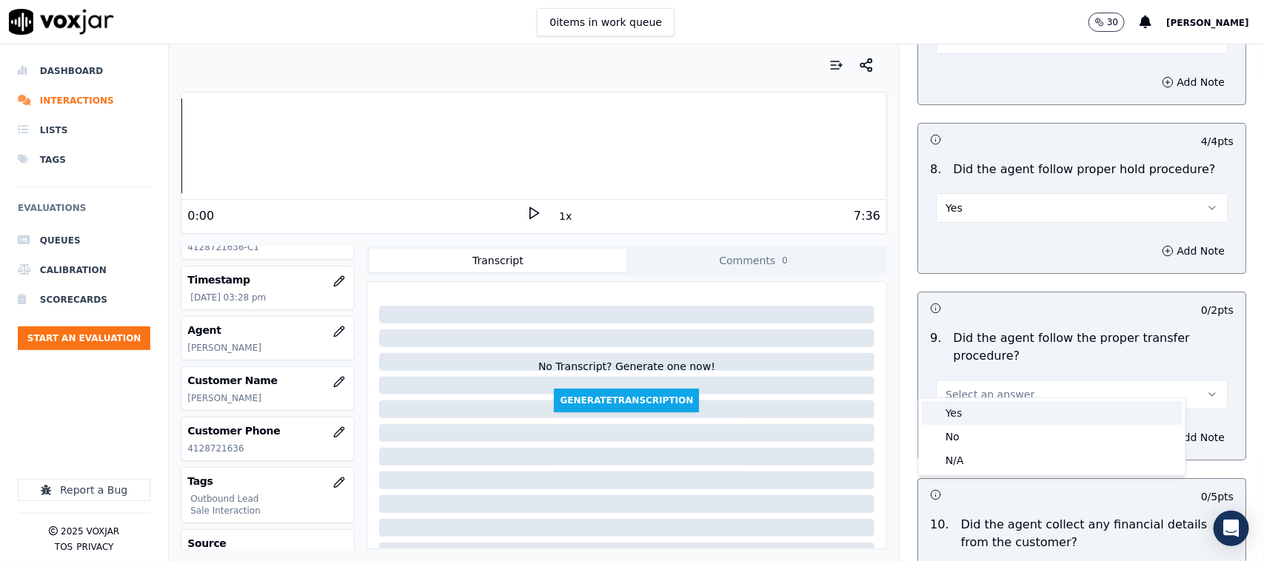
click at [974, 411] on div "Yes" at bounding box center [1052, 413] width 261 height 24
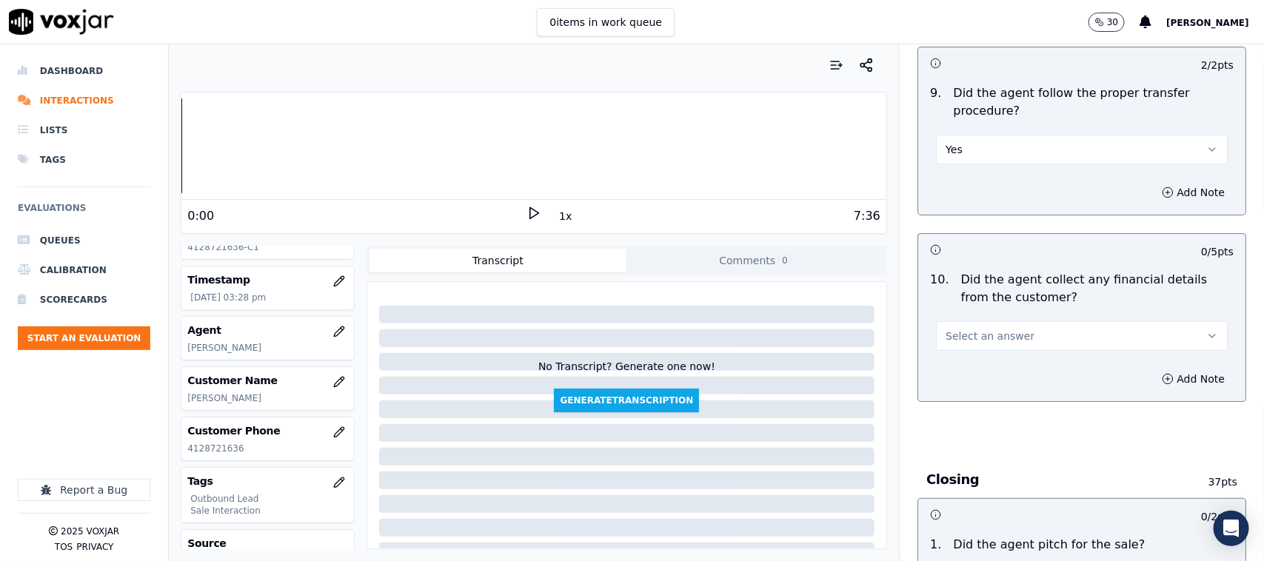
scroll to position [2499, 0]
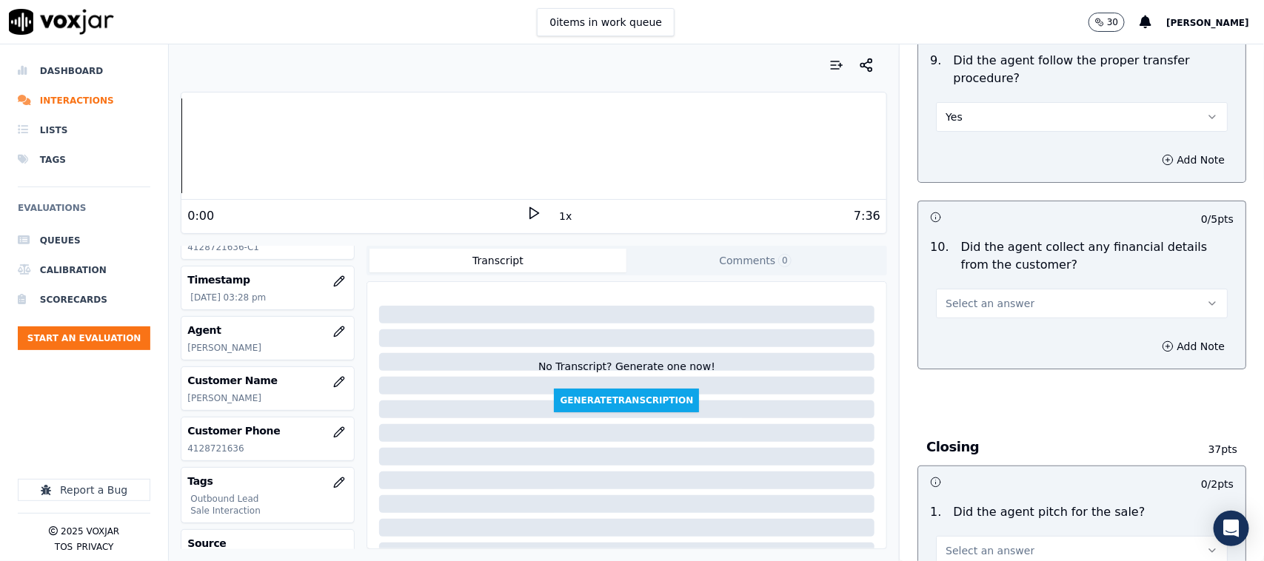
click at [999, 296] on span "Select an answer" at bounding box center [989, 303] width 89 height 15
click at [960, 348] on div "No" at bounding box center [1052, 347] width 261 height 24
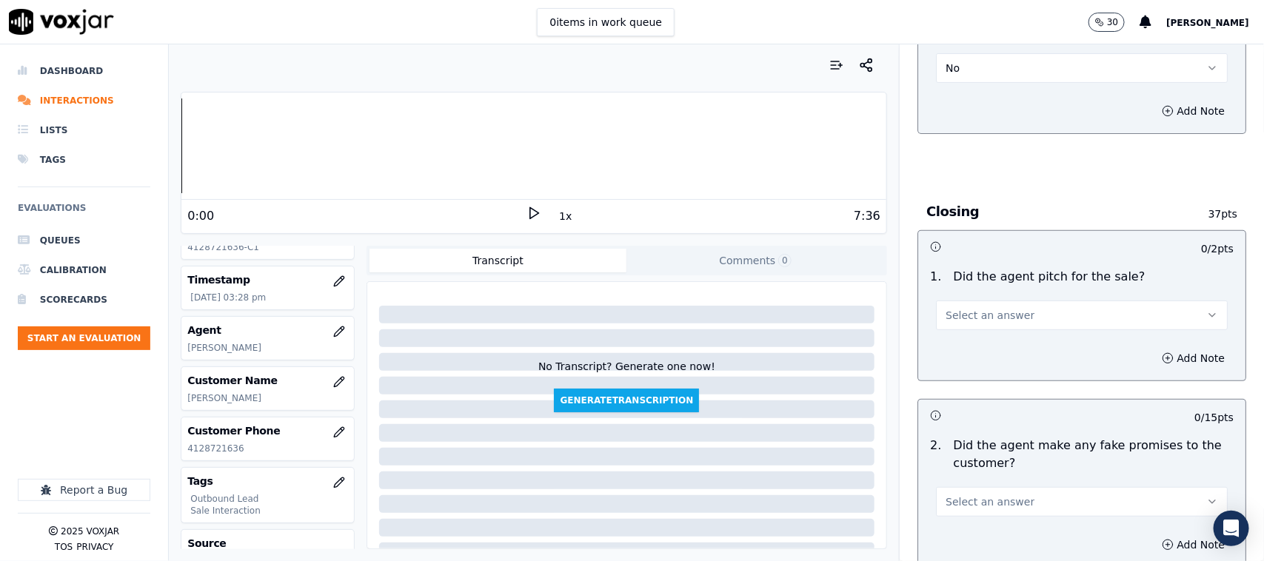
scroll to position [2776, 0]
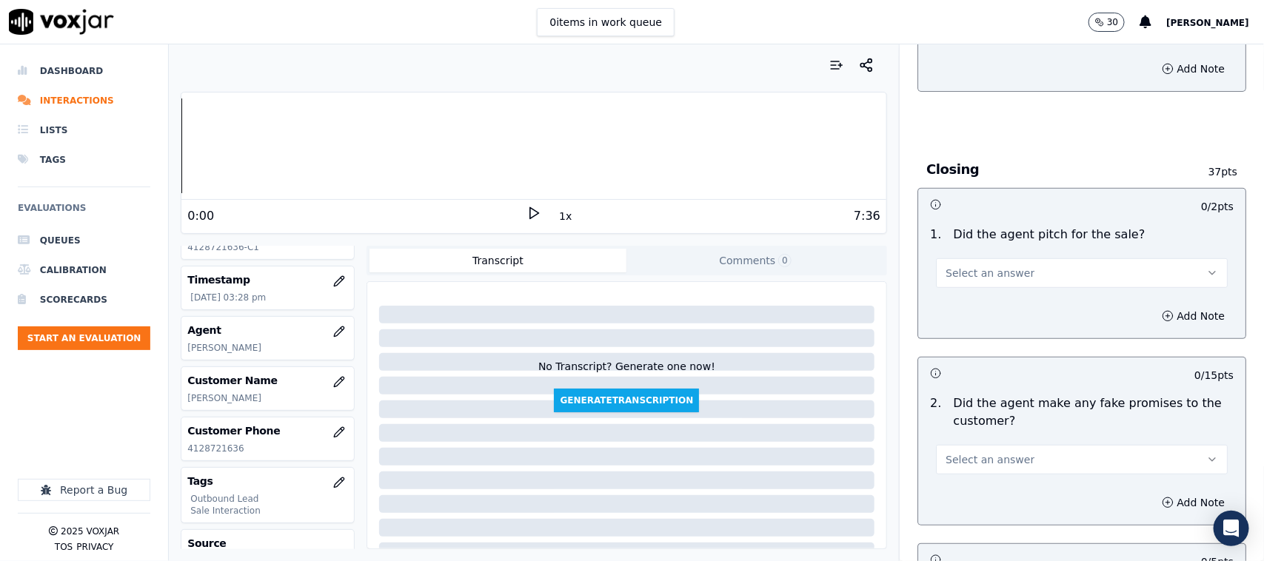
click at [1008, 263] on button "Select an answer" at bounding box center [1082, 273] width 292 height 30
click at [970, 284] on div "Yes" at bounding box center [1052, 293] width 261 height 24
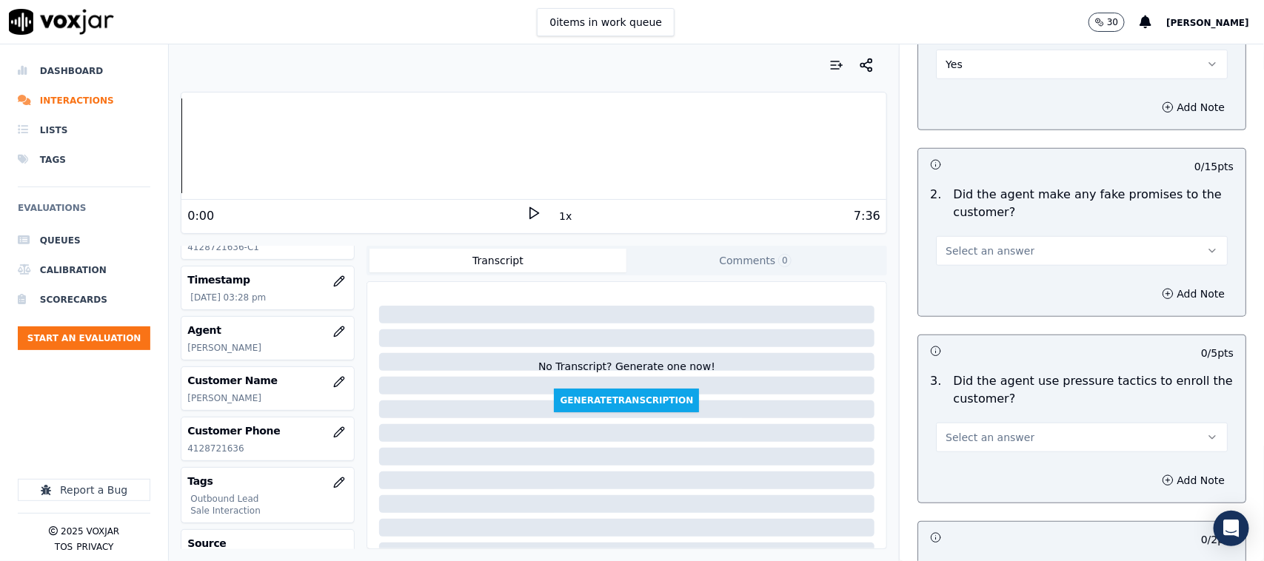
scroll to position [3054, 0]
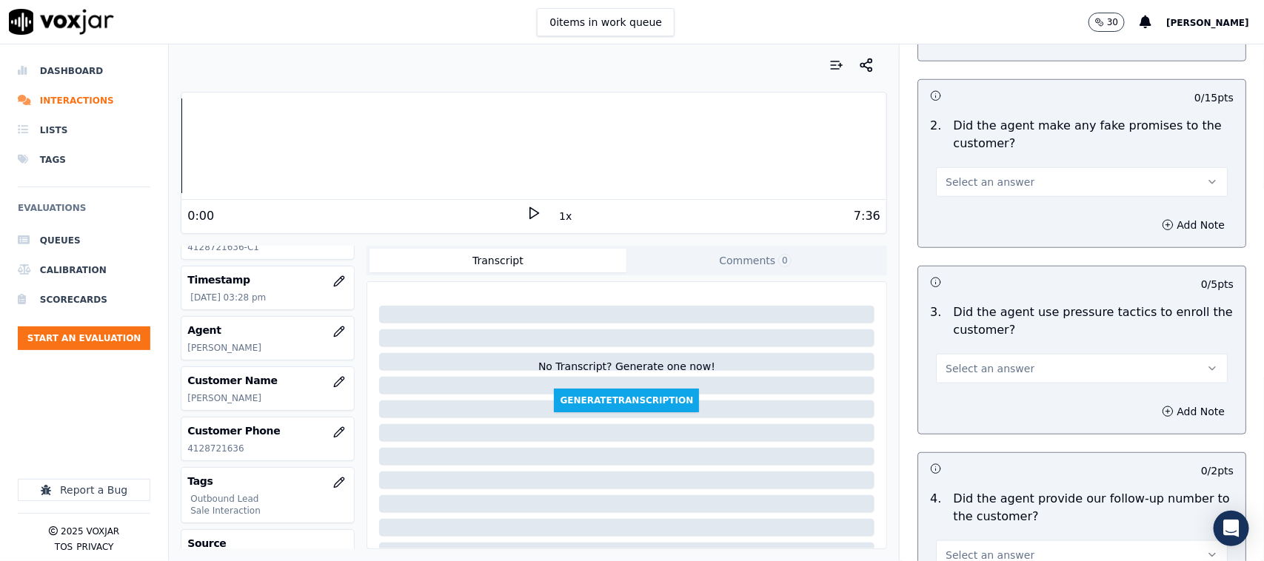
click at [983, 175] on span "Select an answer" at bounding box center [989, 182] width 89 height 15
click at [978, 224] on div "No" at bounding box center [1052, 225] width 261 height 24
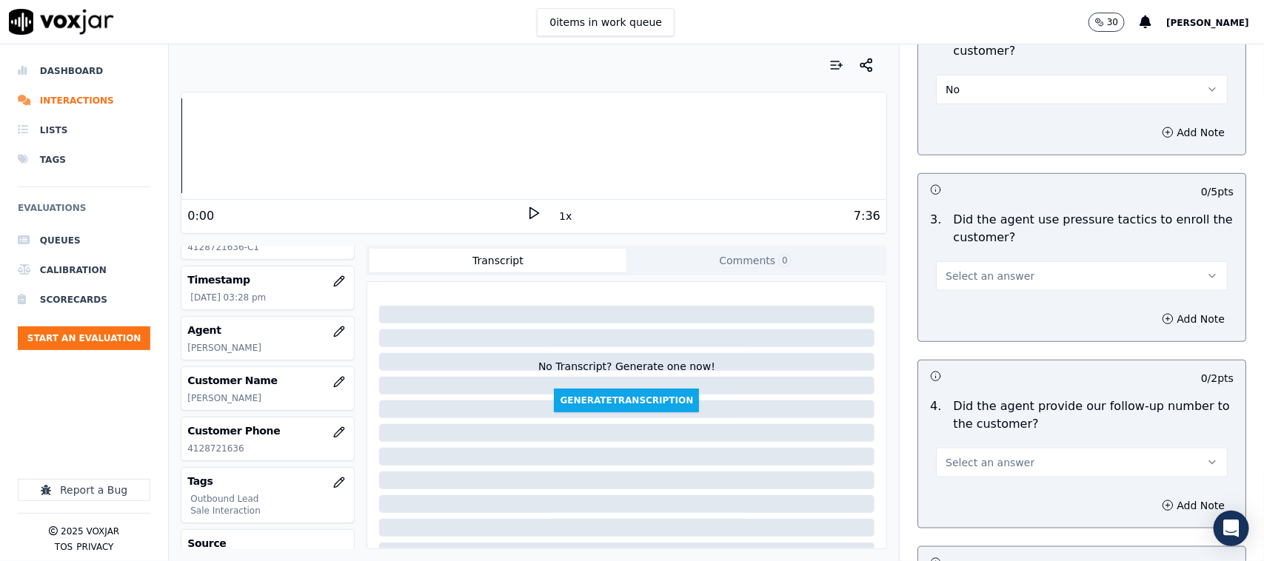
click at [991, 261] on button "Select an answer" at bounding box center [1082, 276] width 292 height 30
click at [967, 311] on div "No" at bounding box center [1052, 320] width 261 height 24
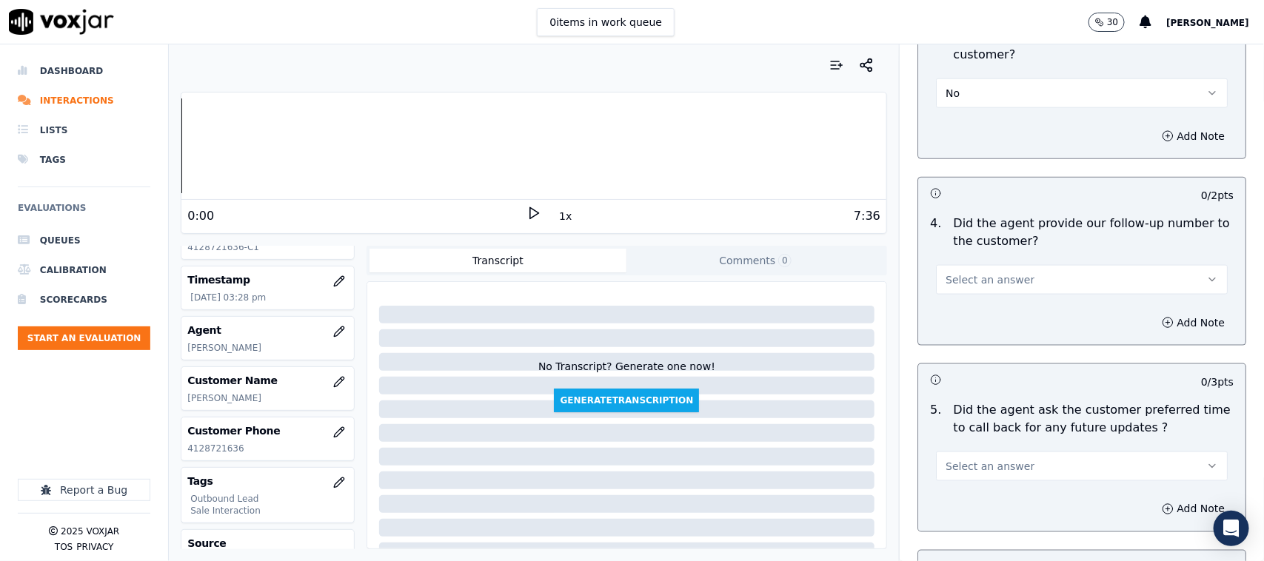
scroll to position [3332, 0]
click at [1011, 263] on button "Select an answer" at bounding box center [1082, 278] width 292 height 30
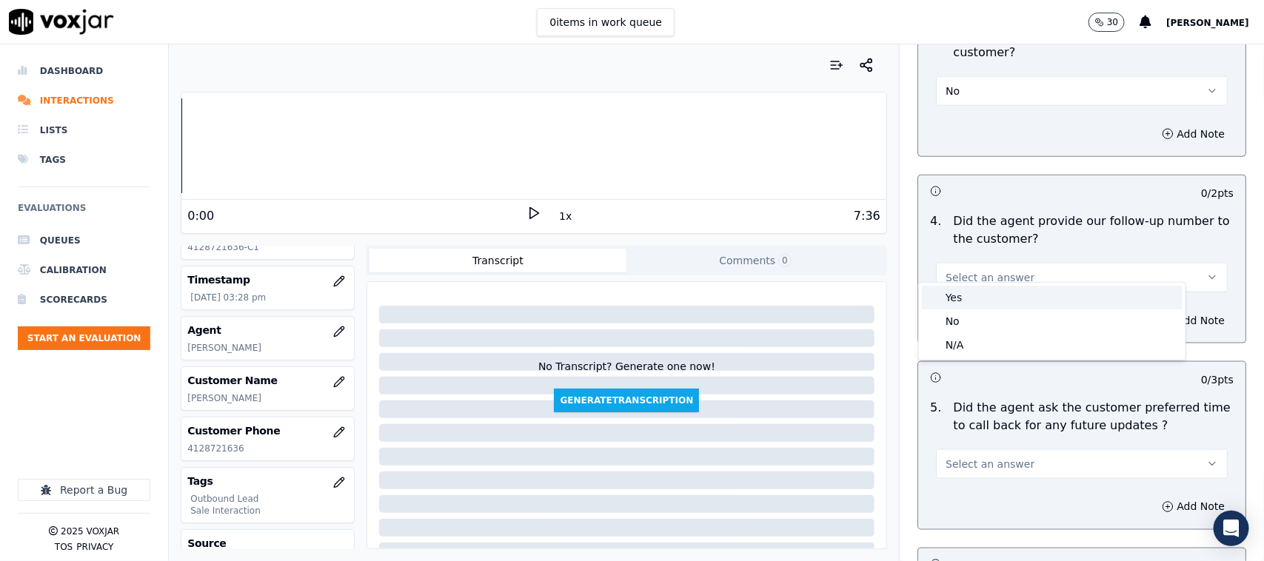
click at [974, 292] on div "Yes" at bounding box center [1052, 298] width 261 height 24
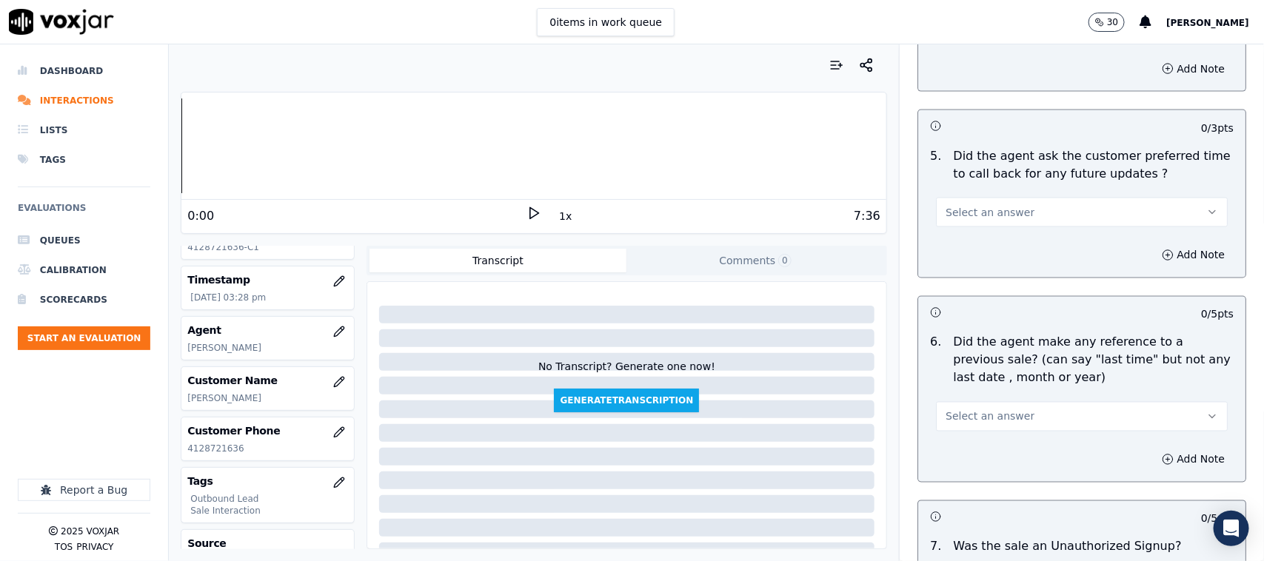
scroll to position [3609, 0]
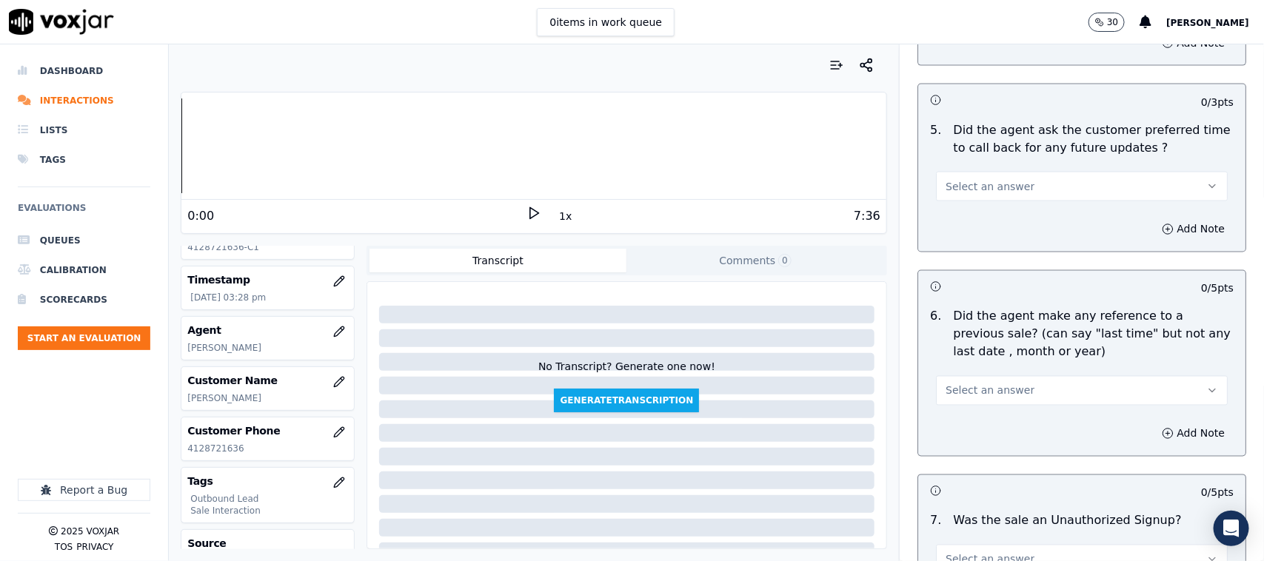
click at [1011, 172] on button "Select an answer" at bounding box center [1082, 187] width 292 height 30
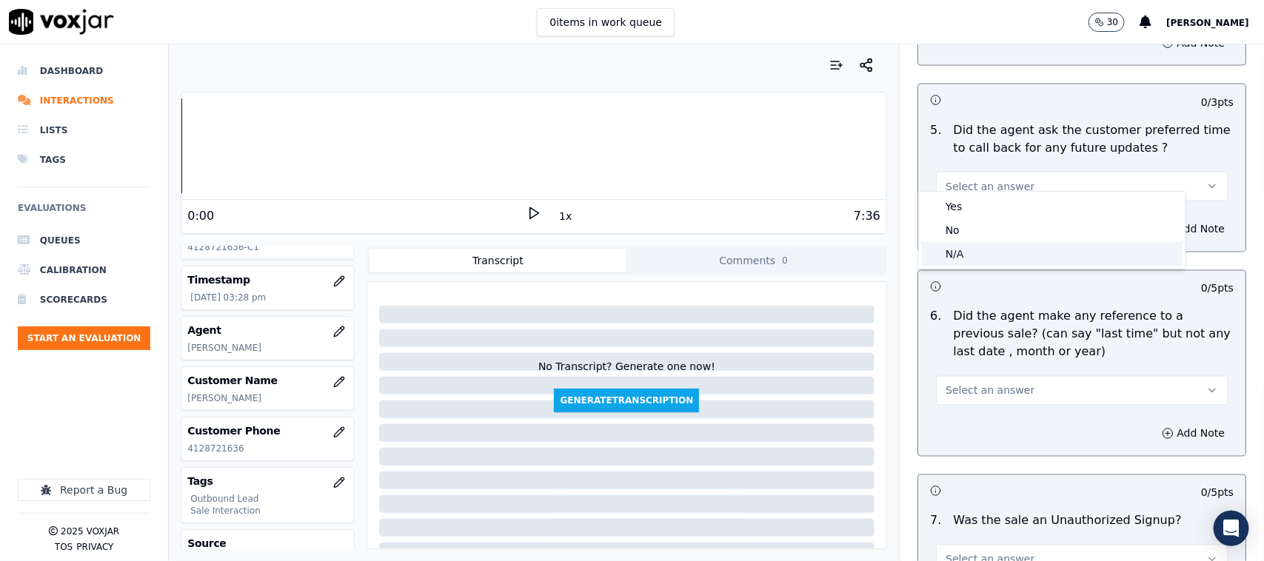
click at [976, 252] on div "N/A" at bounding box center [1052, 254] width 261 height 24
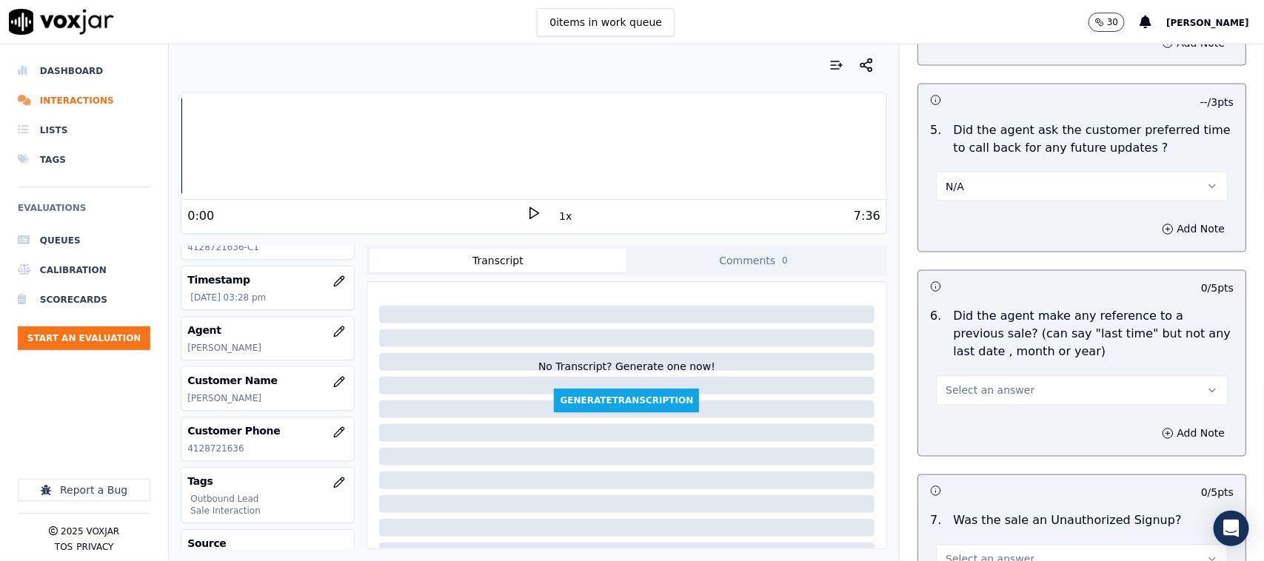
scroll to position [3791, 0]
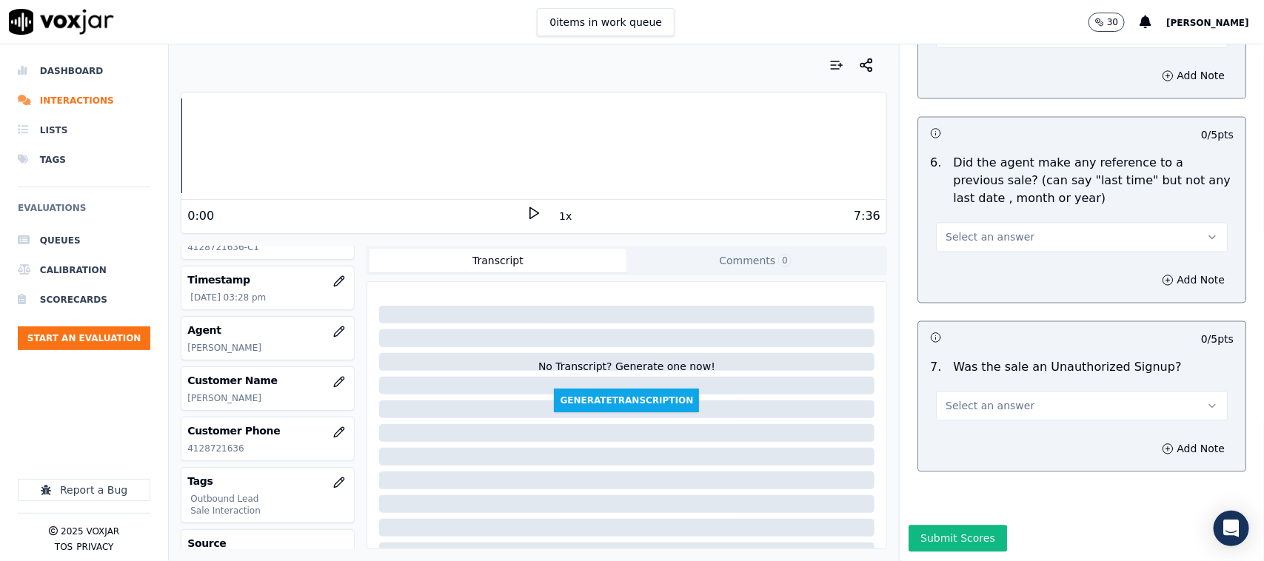
click at [985, 223] on button "Select an answer" at bounding box center [1082, 238] width 292 height 30
click at [964, 250] on div "No" at bounding box center [1052, 254] width 261 height 24
click at [1001, 392] on button "Select an answer" at bounding box center [1082, 407] width 292 height 30
click at [967, 424] on div "No" at bounding box center [1052, 423] width 261 height 24
click at [960, 449] on button "Submit Scores" at bounding box center [957, 539] width 98 height 27
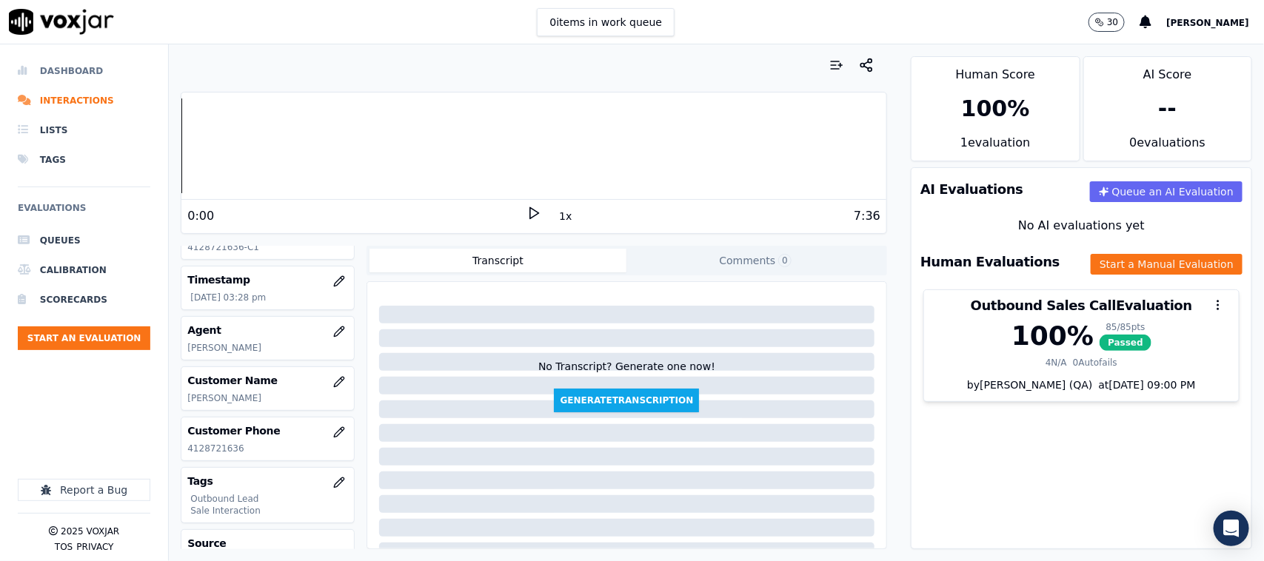
click at [67, 74] on li "Dashboard" at bounding box center [84, 71] width 133 height 30
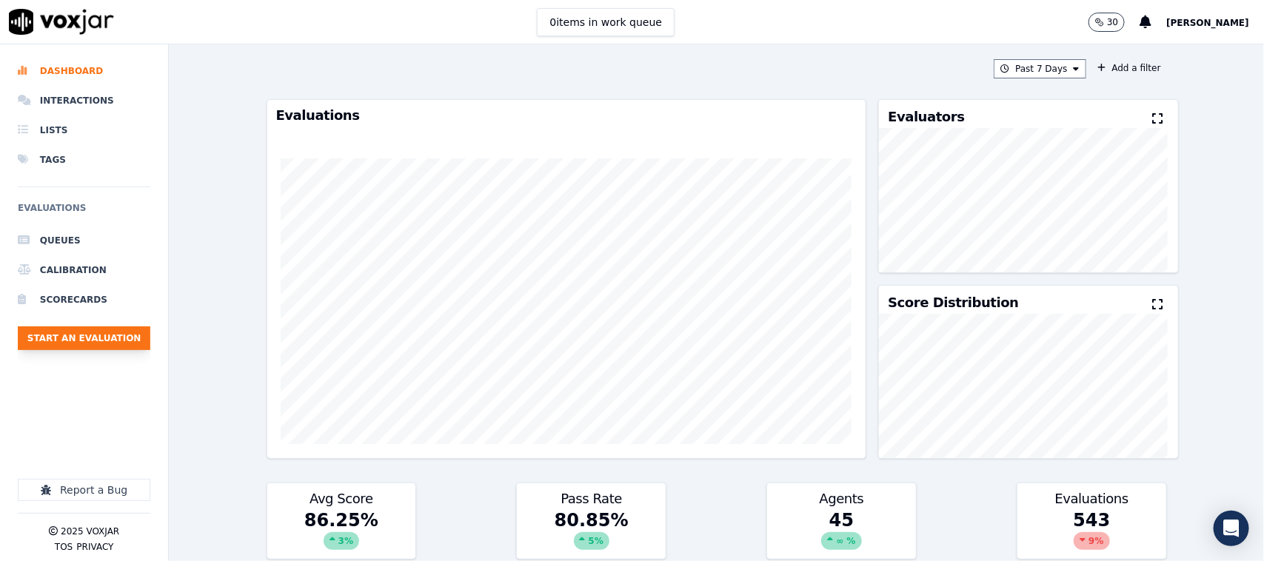
click at [105, 338] on button "Start an Evaluation" at bounding box center [84, 338] width 133 height 24
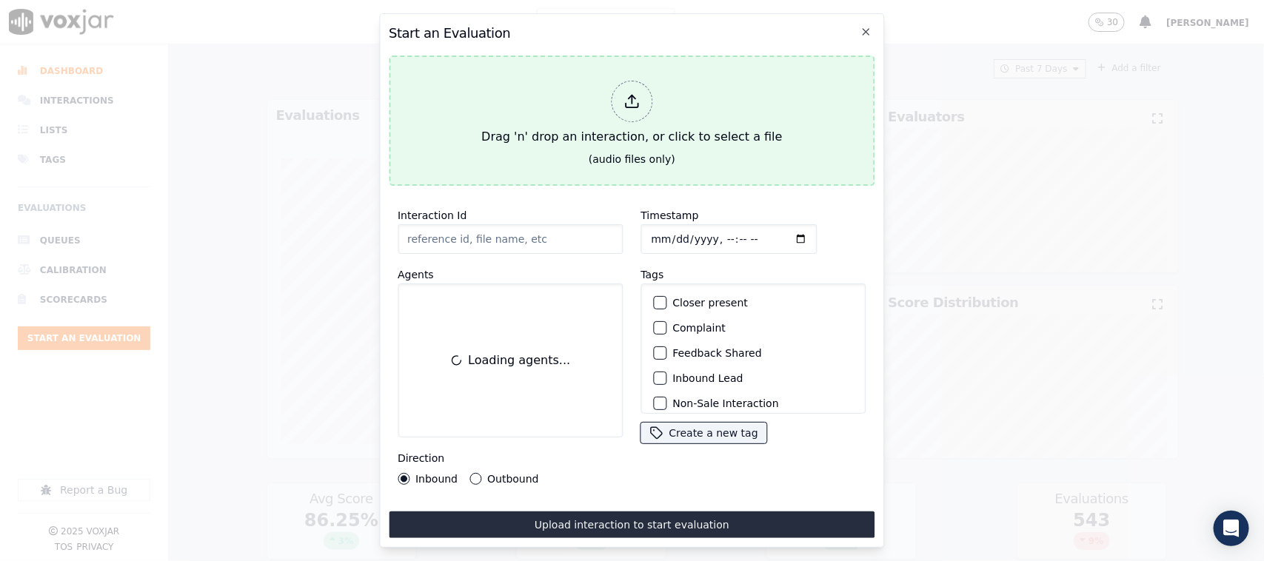
click at [626, 95] on icon at bounding box center [631, 101] width 16 height 16
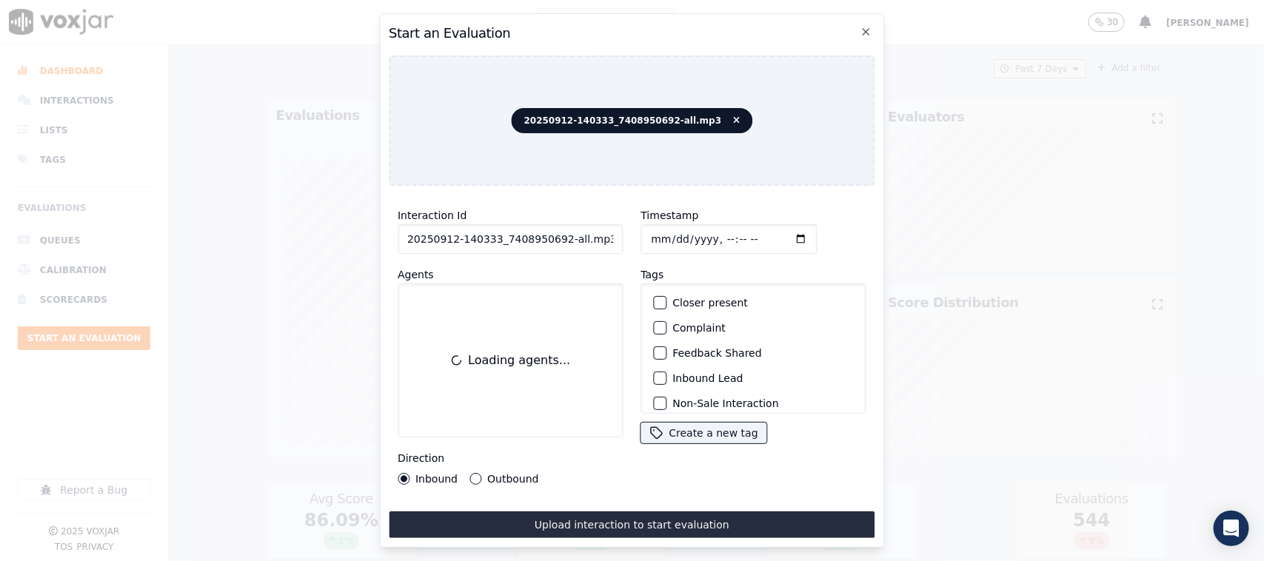
drag, startPoint x: 554, startPoint y: 234, endPoint x: 657, endPoint y: 238, distance: 103.7
click at [657, 238] on div "Interaction Id 20250912-140333_7408950692-all.mp3 Agents Loading agents... Dire…" at bounding box center [632, 346] width 486 height 296
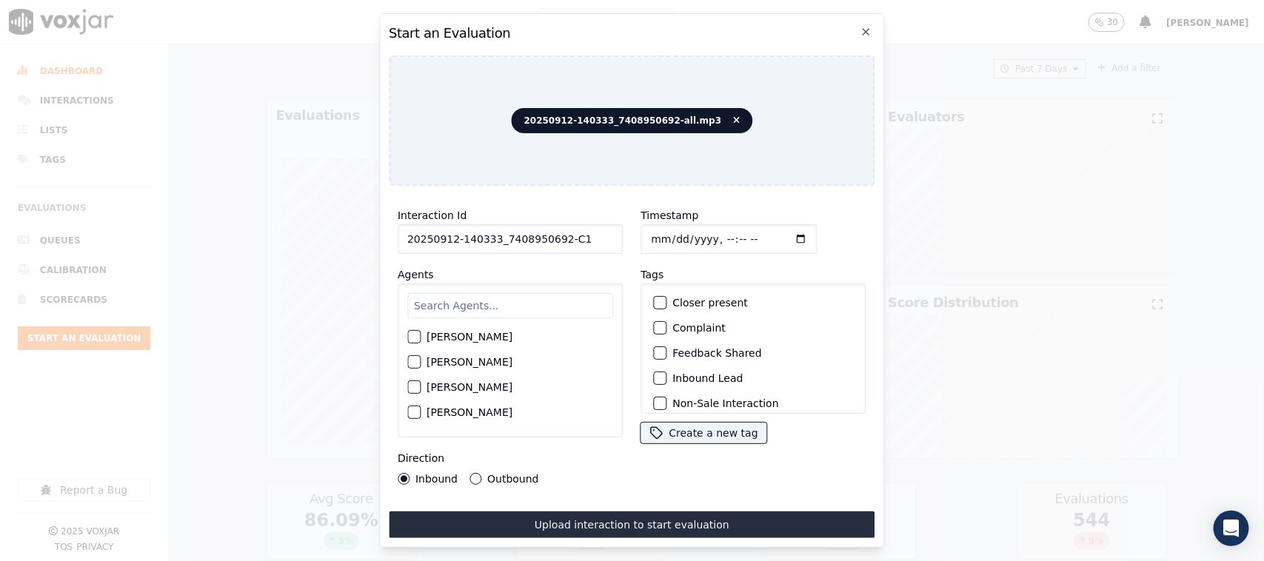
type input "20250912-140333_7408950692-C1"
click at [657, 235] on input "Timestamp" at bounding box center [728, 239] width 176 height 30
click at [666, 233] on input "Timestamp" at bounding box center [728, 239] width 176 height 30
type input "[DATE]T16:03"
click at [535, 293] on input "text" at bounding box center [510, 305] width 206 height 25
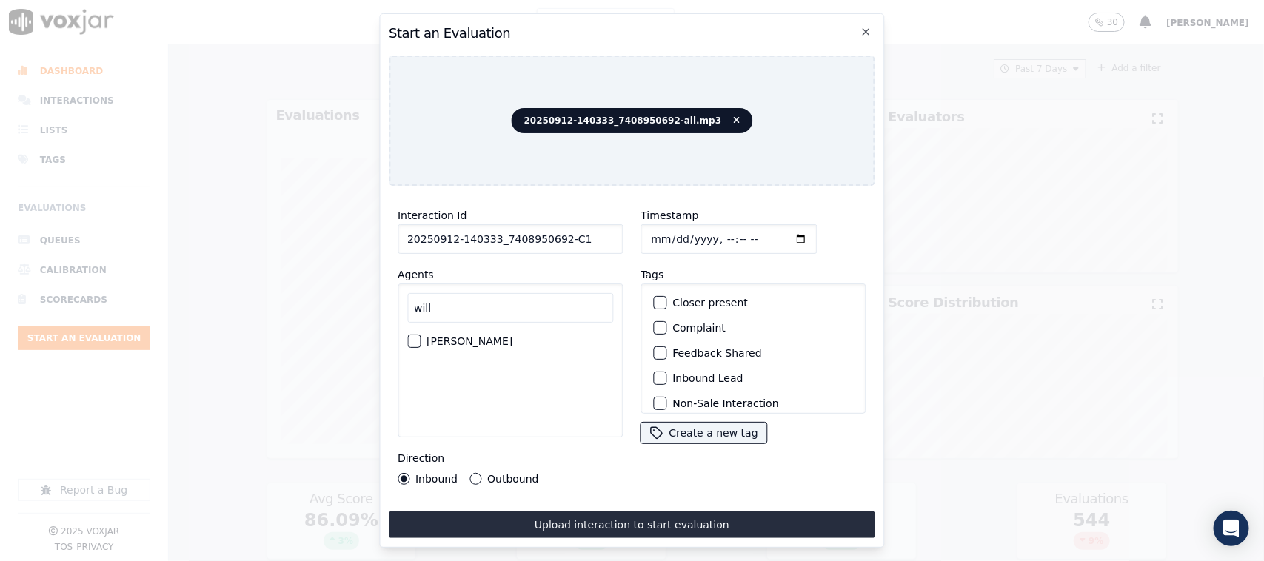
type input "will"
click at [418, 336] on div "button" at bounding box center [413, 341] width 10 height 10
click at [654, 374] on div "button" at bounding box center [659, 378] width 10 height 10
click at [654, 389] on div "button" at bounding box center [659, 394] width 10 height 10
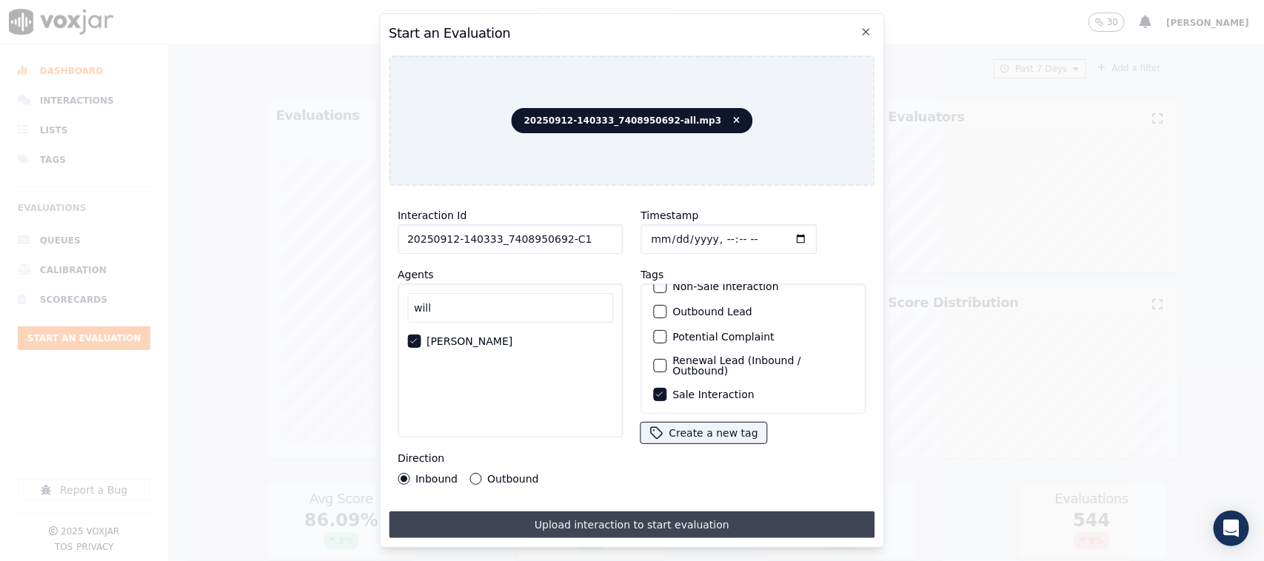
click at [629, 449] on button "Upload interaction to start evaluation" at bounding box center [632, 525] width 486 height 27
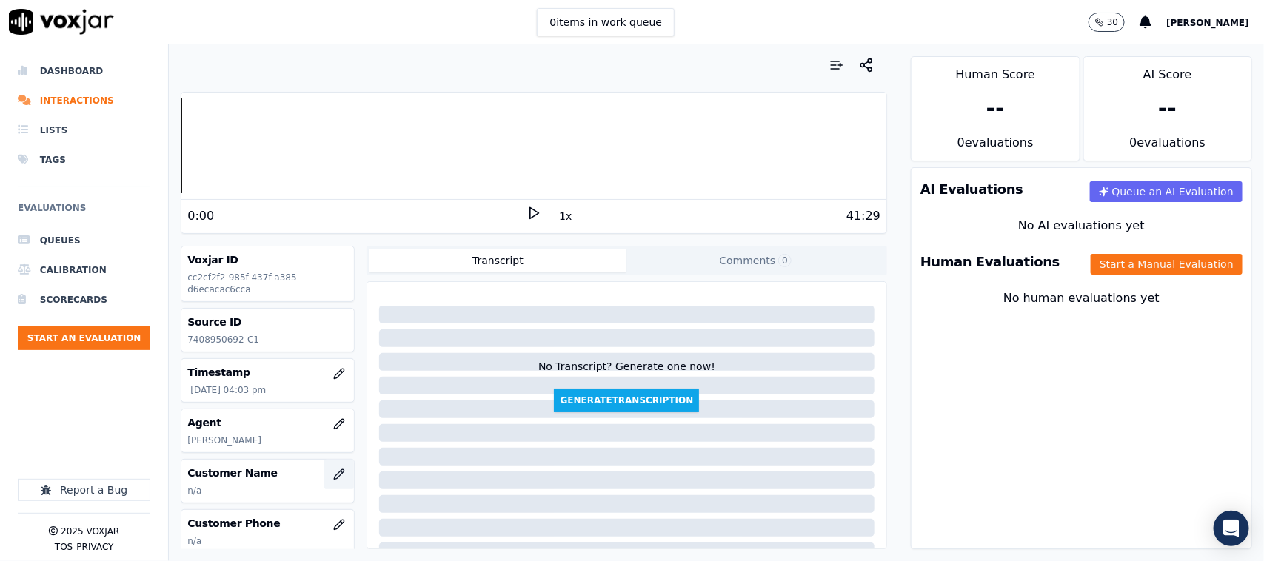
click at [333, 449] on icon "button" at bounding box center [339, 475] width 12 height 12
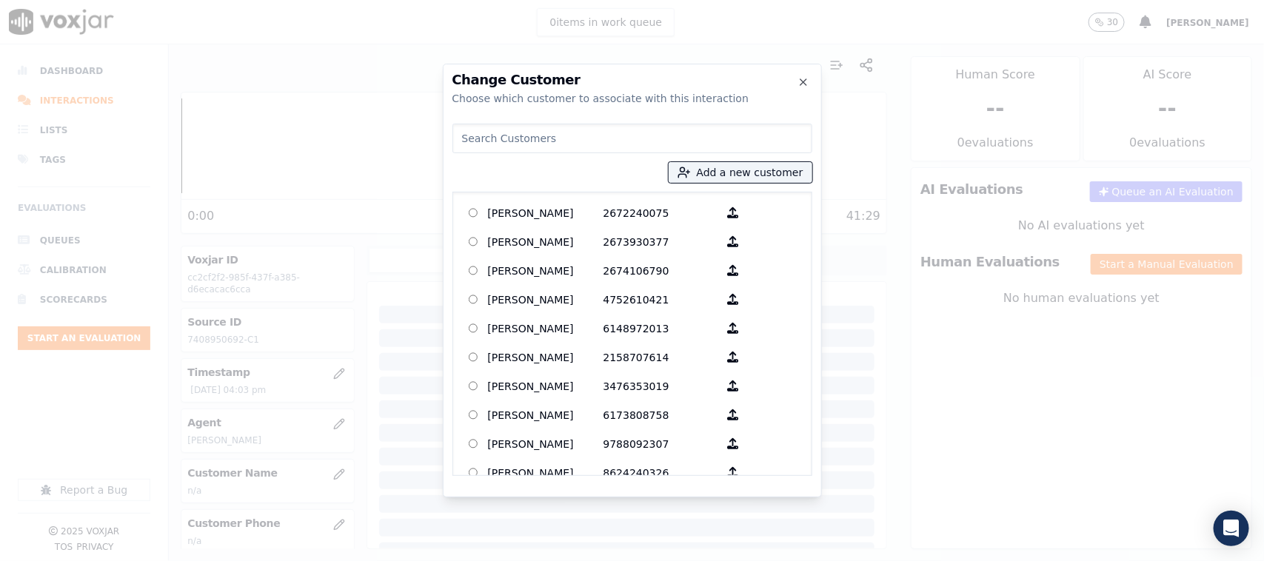
type input "[PERSON_NAME]"
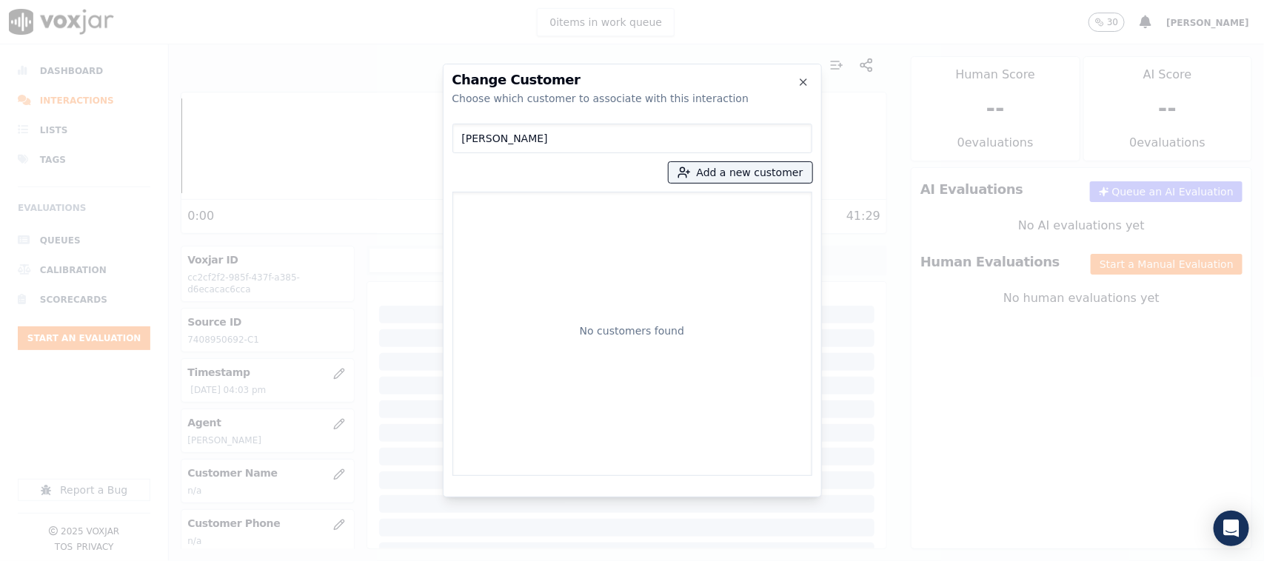
drag, startPoint x: 549, startPoint y: 138, endPoint x: 227, endPoint y: 142, distance: 321.3
click at [219, 449] on div "Change Customer Choose which customer to associate with this interaction [PERSO…" at bounding box center [632, 561] width 1264 height 0
click at [723, 173] on button "Add a new customer" at bounding box center [741, 172] width 144 height 21
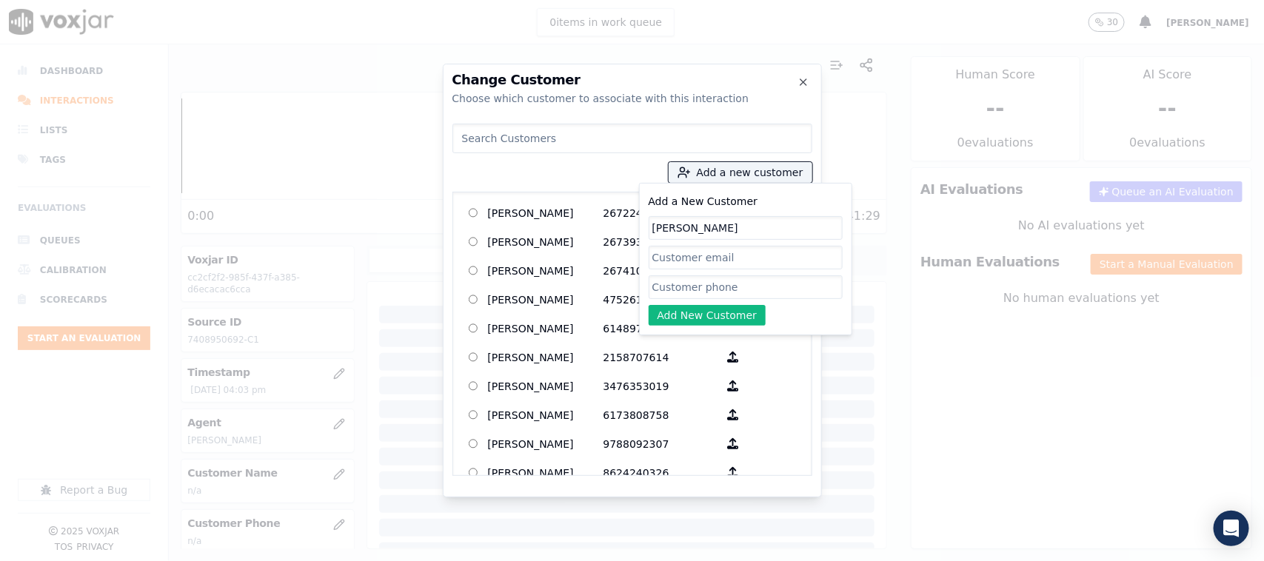
type input "[PERSON_NAME]"
click at [663, 289] on input "Add a New Customer" at bounding box center [746, 287] width 194 height 24
paste input "7408950692"
paste input "9379813877"
type input "7408950692_9379813877"
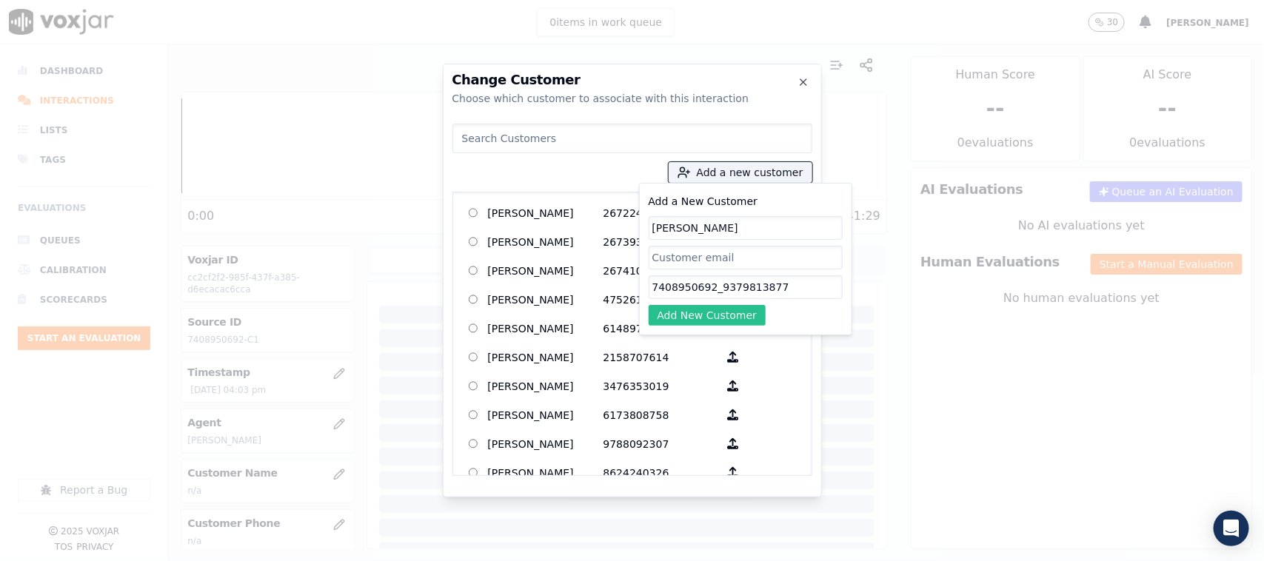
click at [686, 322] on button "Add New Customer" at bounding box center [708, 315] width 118 height 21
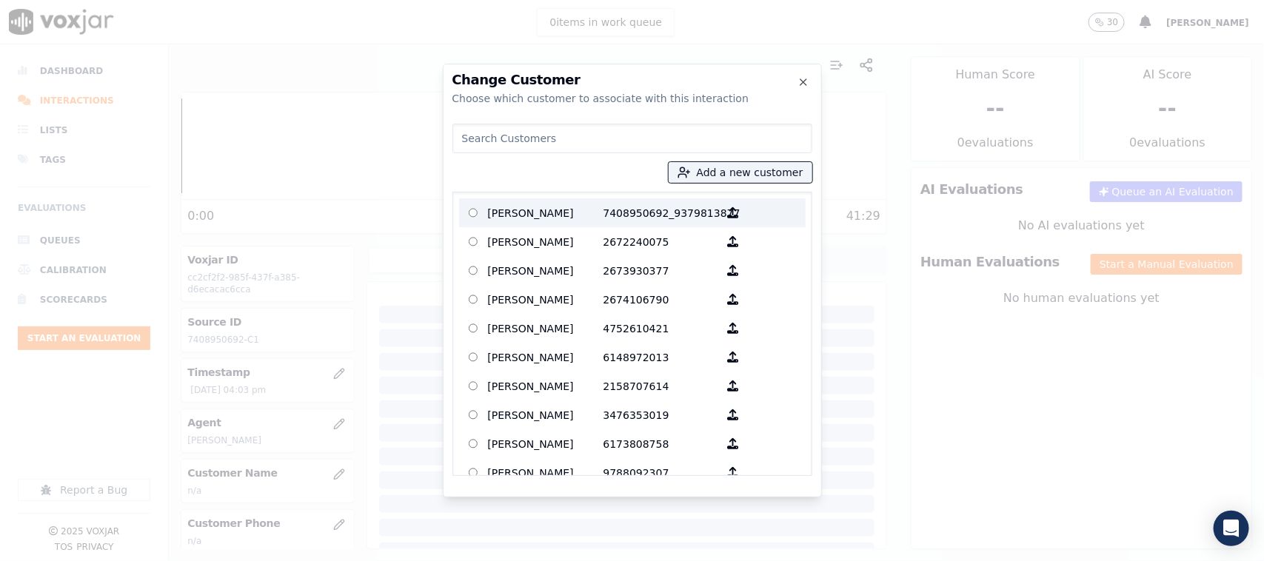
click at [566, 211] on p "[PERSON_NAME]" at bounding box center [545, 212] width 115 height 23
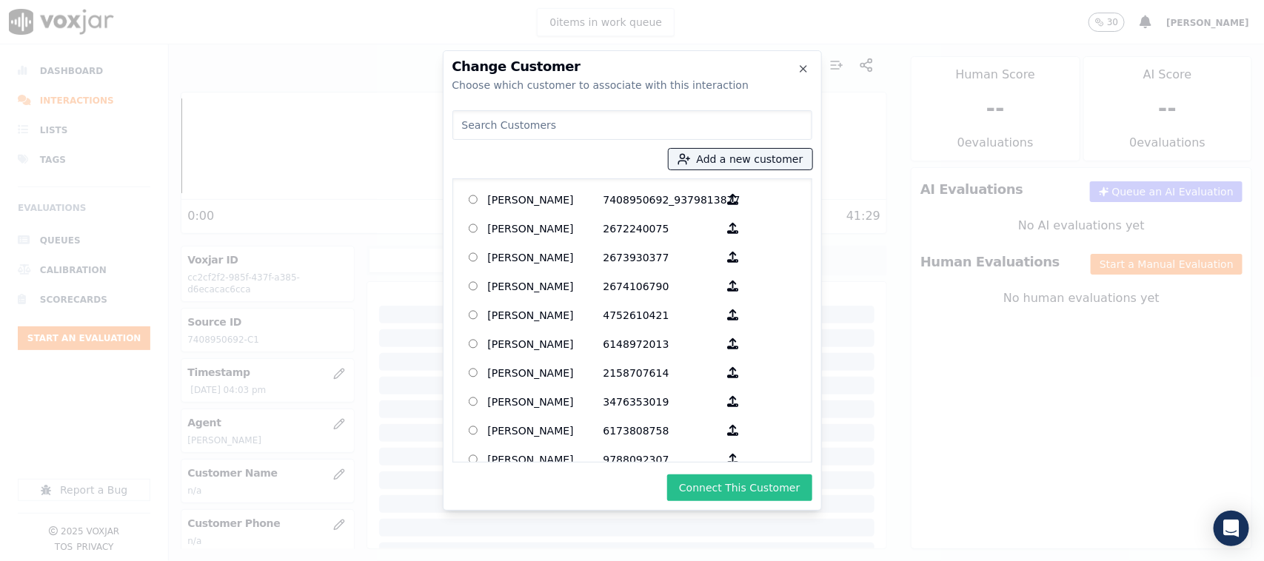
click at [711, 449] on button "Connect This Customer" at bounding box center [739, 488] width 144 height 27
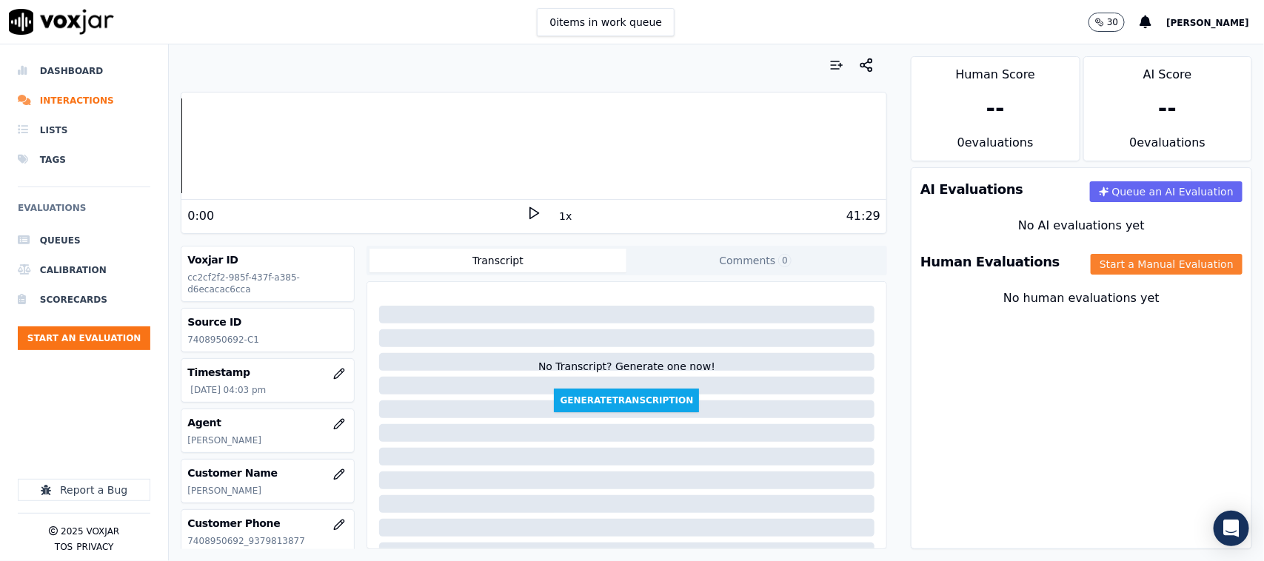
click at [1011, 260] on button "Start a Manual Evaluation" at bounding box center [1167, 264] width 152 height 21
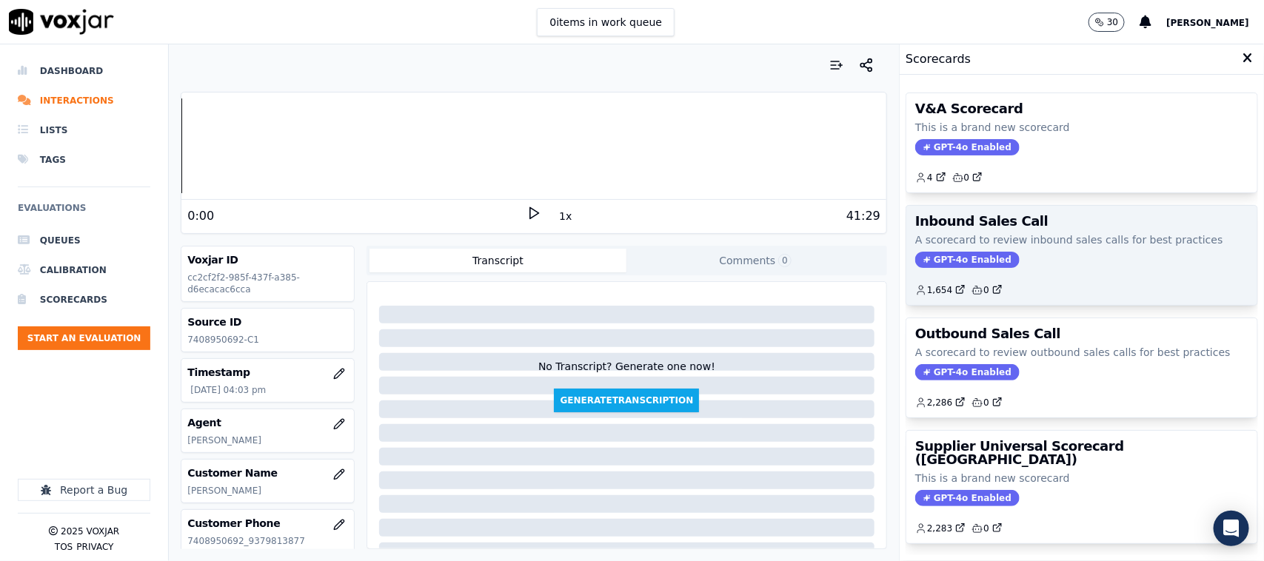
click at [956, 252] on div "Inbound Sales Call A scorecard to review inbound sales calls for best practices…" at bounding box center [1081, 255] width 351 height 99
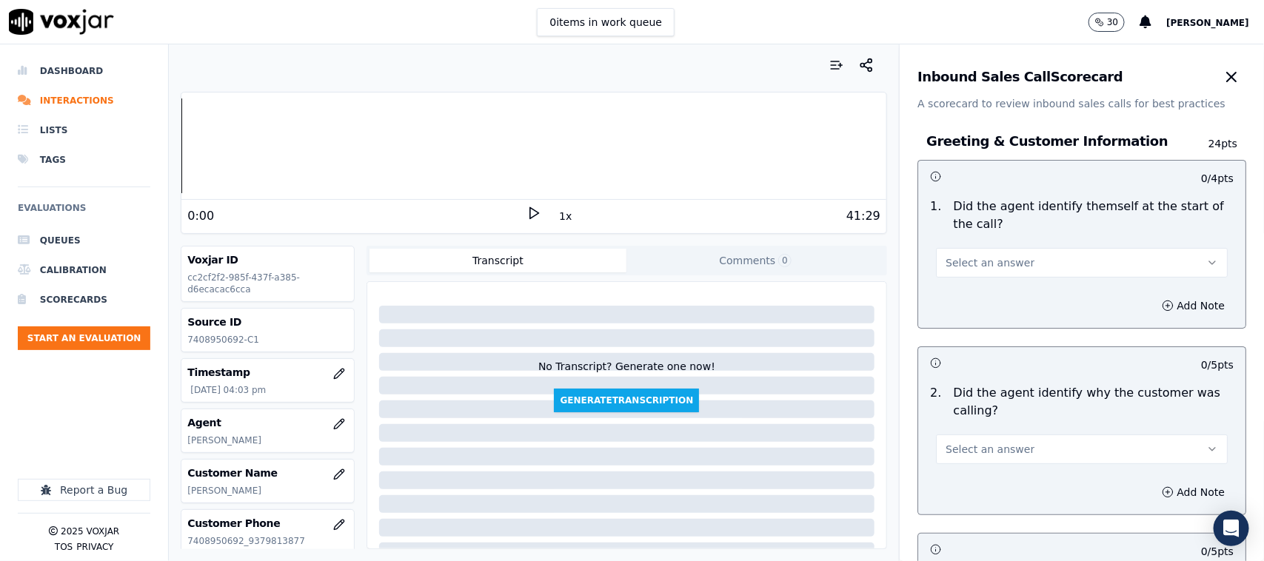
click at [992, 264] on span "Select an answer" at bounding box center [989, 262] width 89 height 15
click at [979, 293] on div "Yes" at bounding box center [1052, 296] width 261 height 24
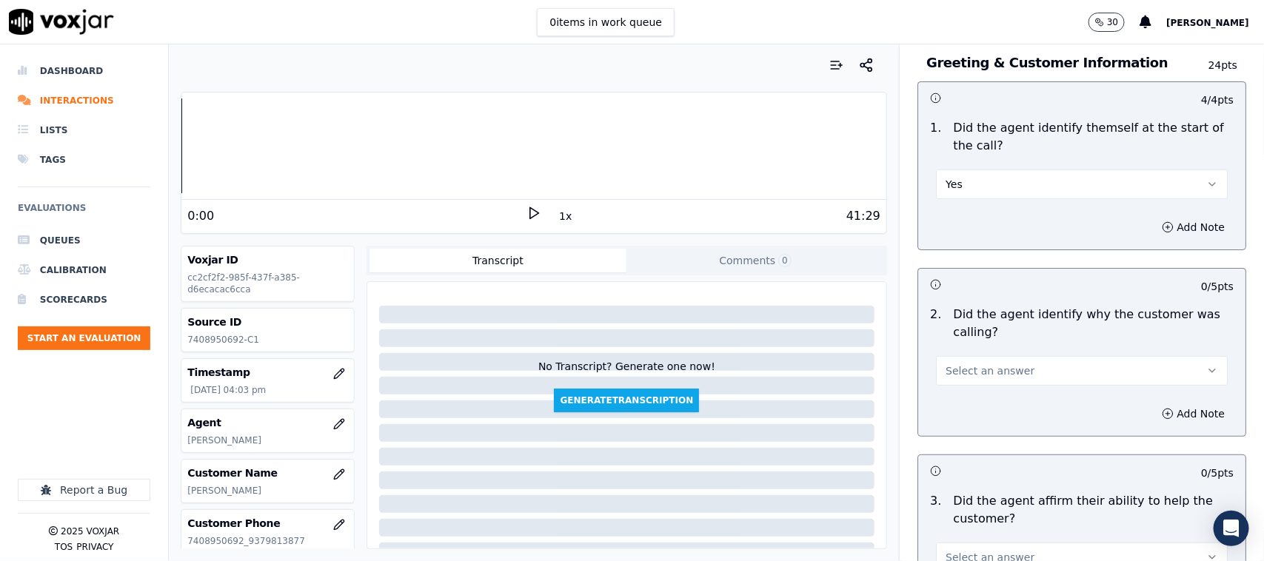
scroll to position [185, 0]
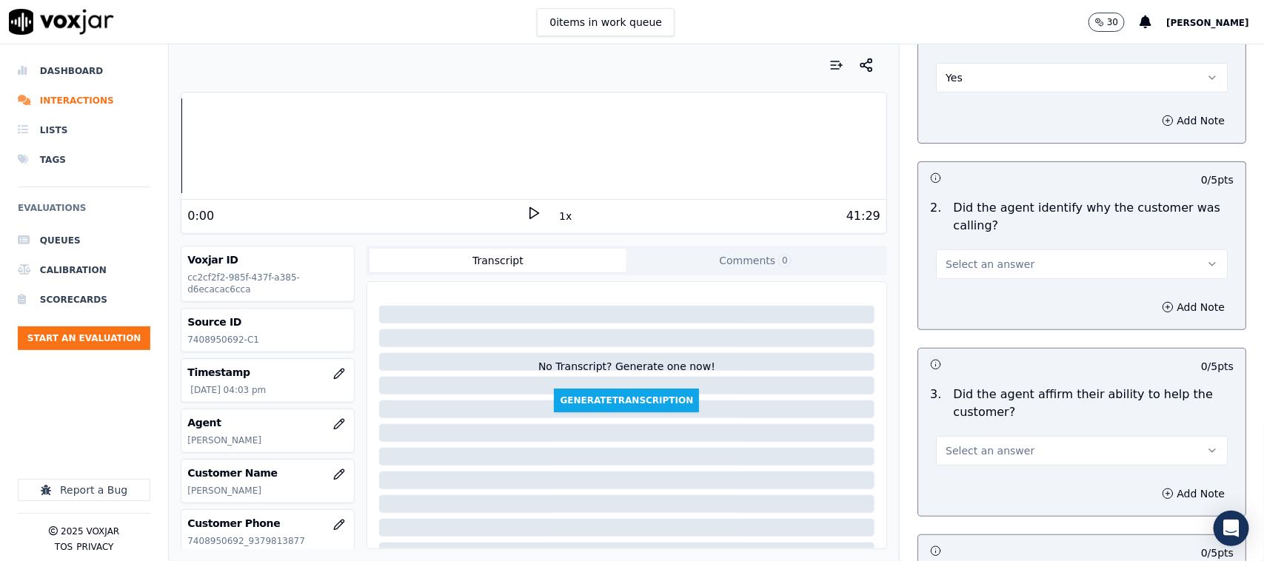
click at [972, 270] on span "Select an answer" at bounding box center [989, 264] width 89 height 15
click at [965, 302] on div "Yes" at bounding box center [1052, 299] width 261 height 24
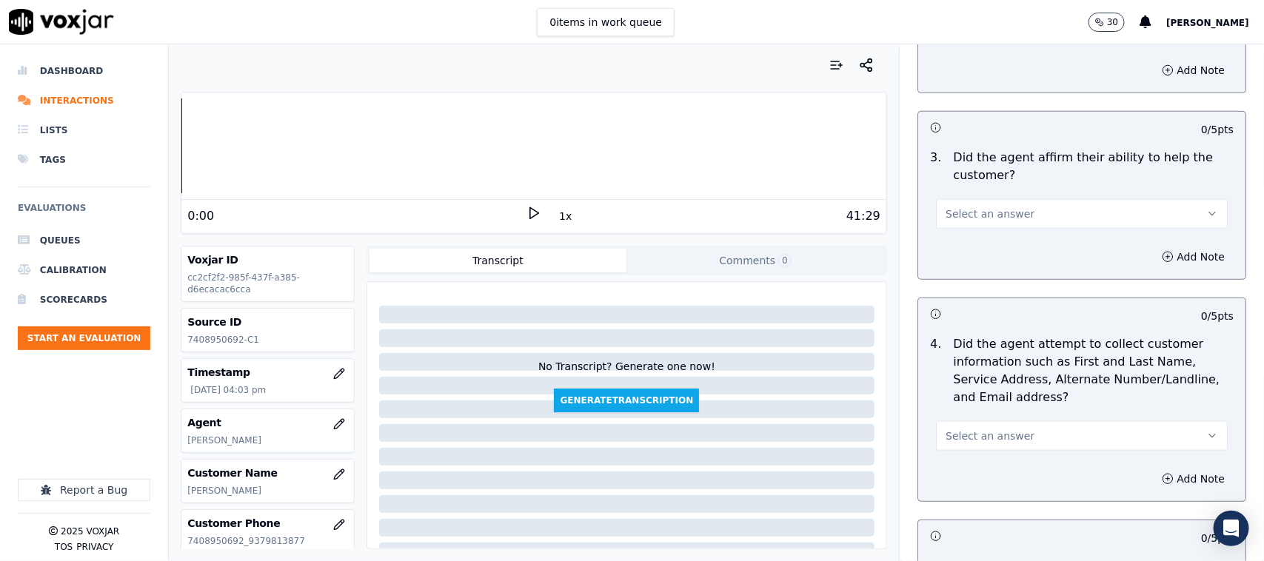
scroll to position [463, 0]
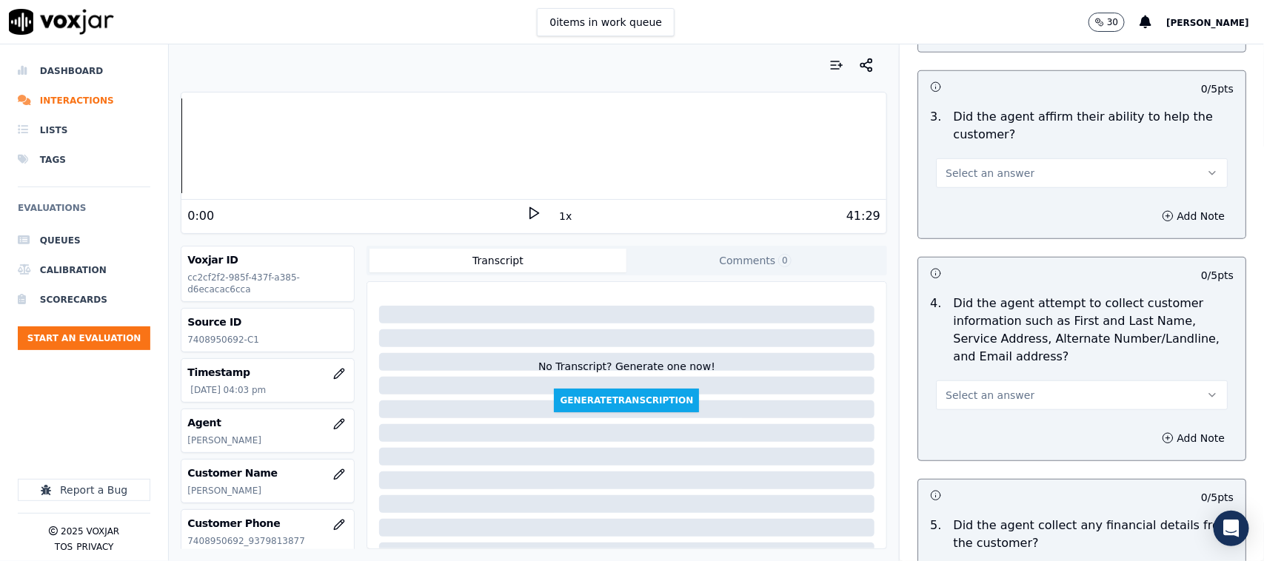
click at [1011, 159] on button "Select an answer" at bounding box center [1082, 173] width 292 height 30
click at [988, 205] on div "Yes" at bounding box center [1052, 207] width 261 height 24
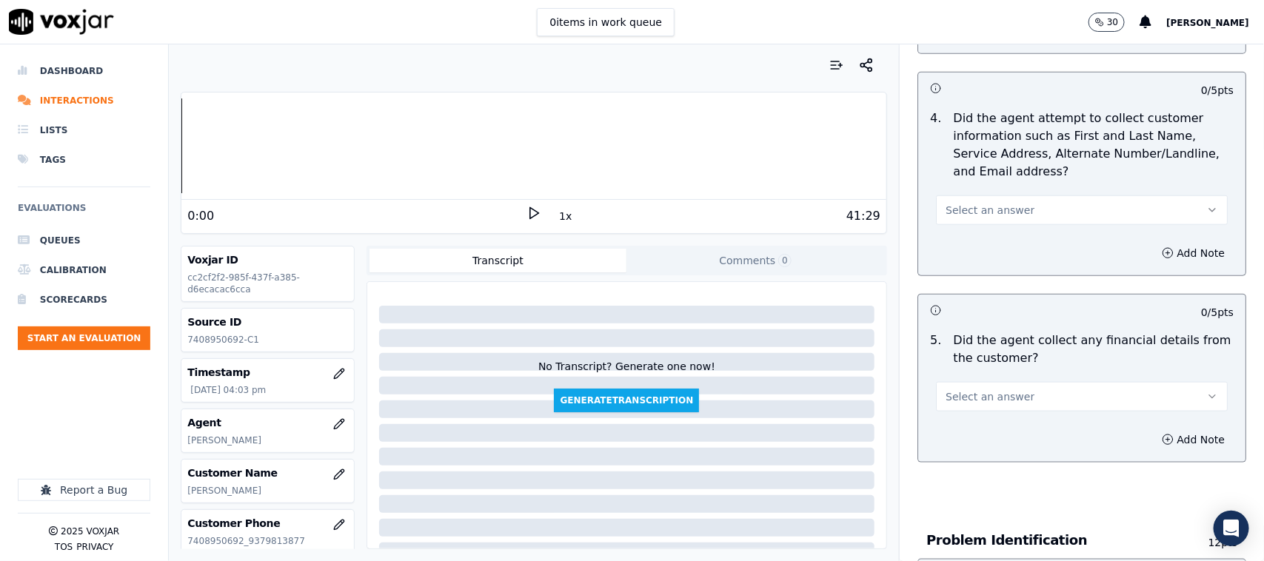
click at [976, 205] on span "Select an answer" at bounding box center [989, 210] width 89 height 15
click at [965, 243] on div "Yes" at bounding box center [1052, 244] width 261 height 24
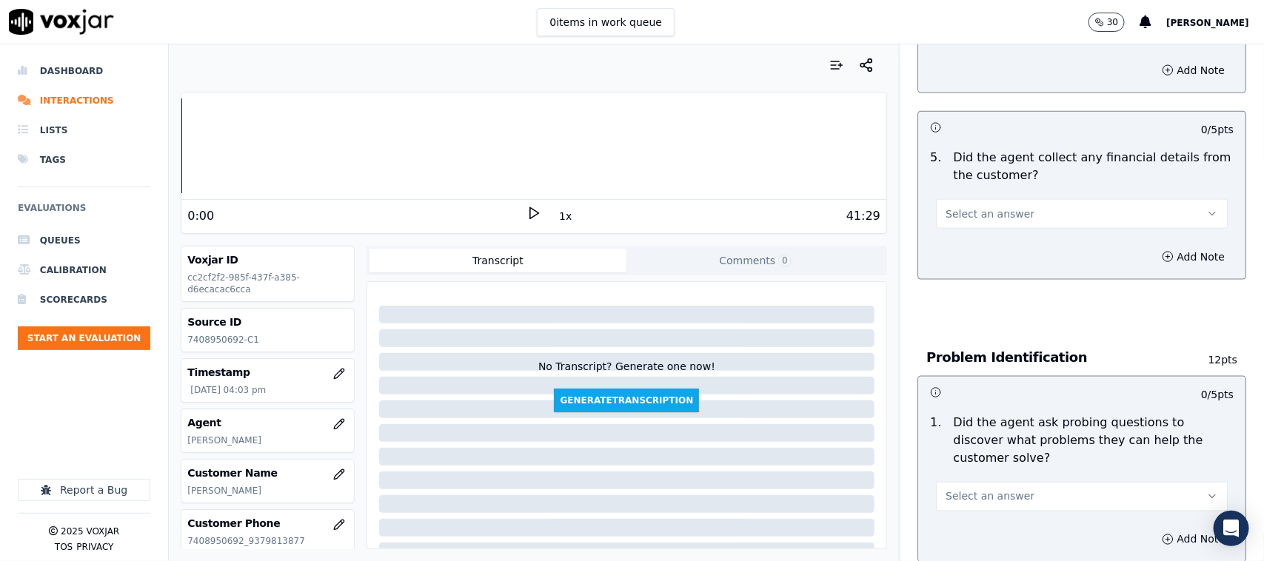
scroll to position [833, 0]
click at [985, 212] on span "Select an answer" at bounding box center [989, 211] width 89 height 15
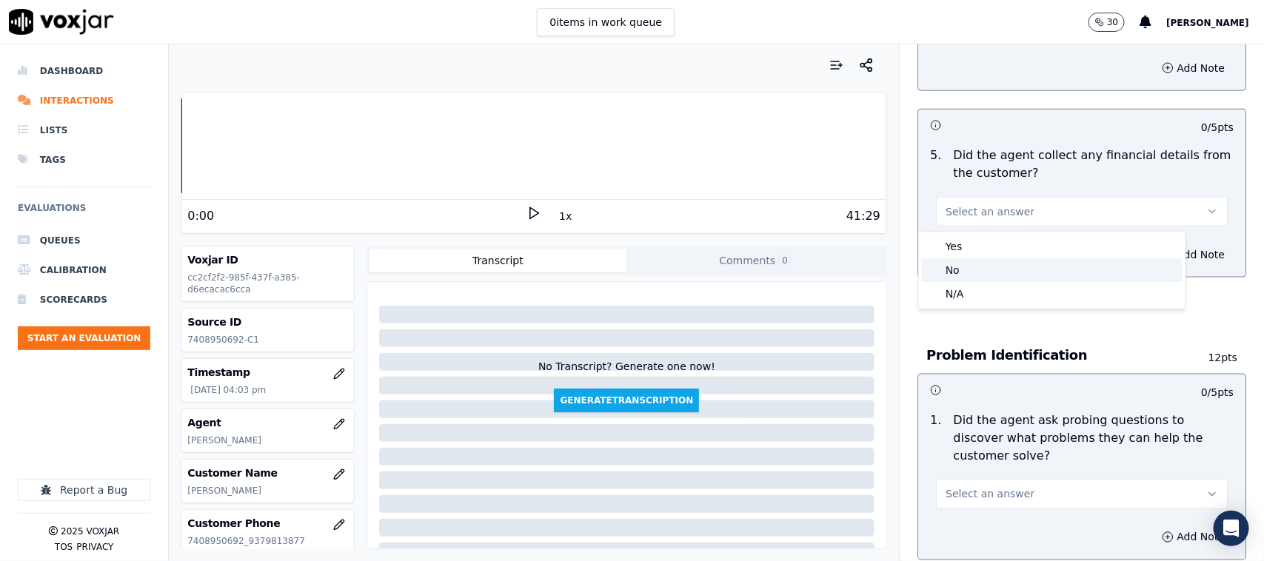
click at [954, 280] on div "No" at bounding box center [1052, 270] width 261 height 24
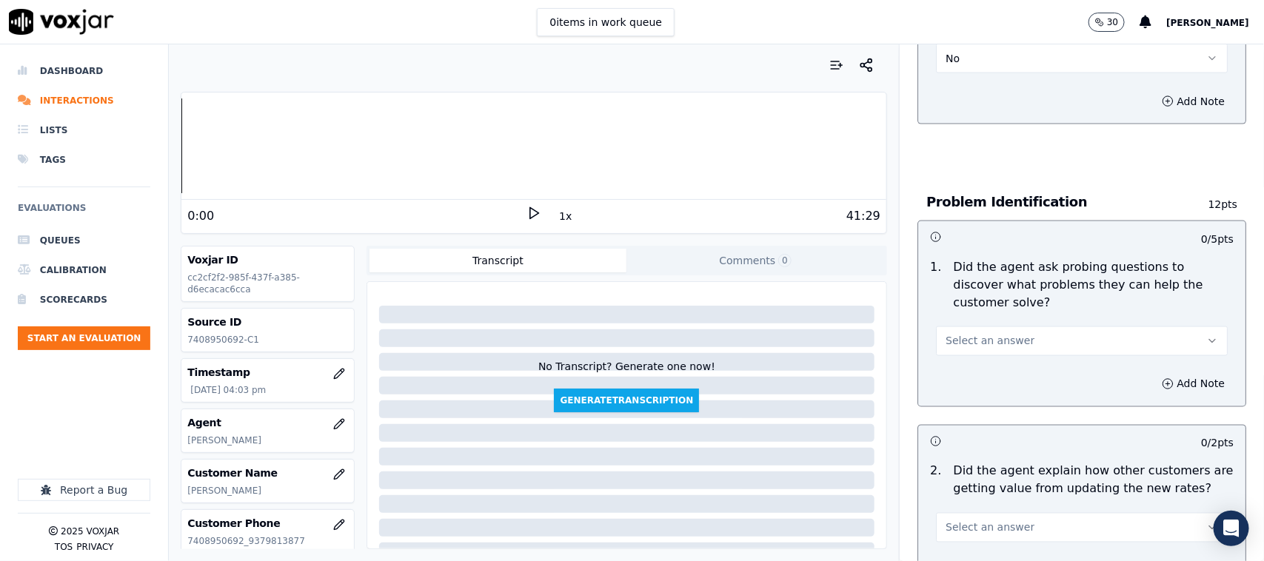
scroll to position [1018, 0]
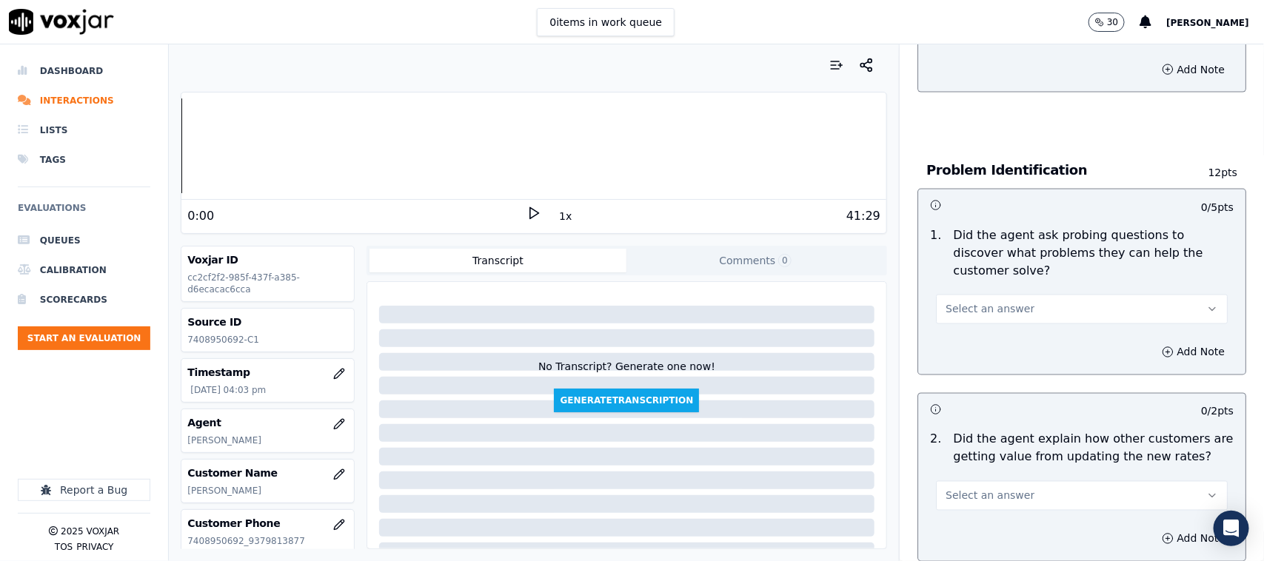
click at [972, 302] on span "Select an answer" at bounding box center [989, 309] width 89 height 15
click at [955, 352] on div "No" at bounding box center [1052, 350] width 261 height 24
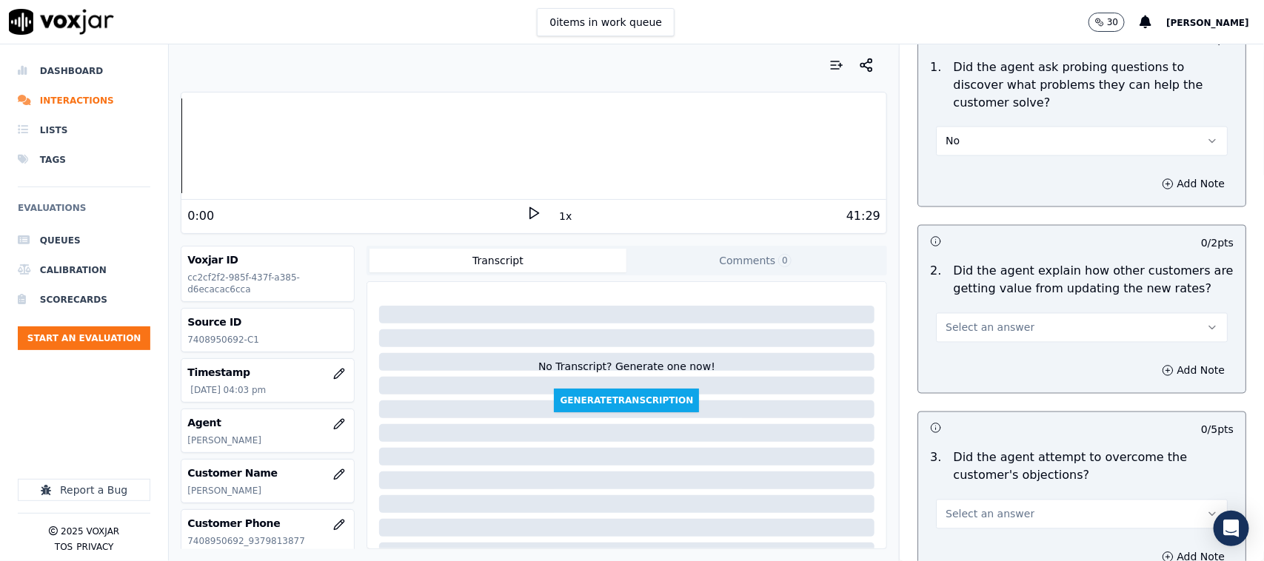
scroll to position [1203, 0]
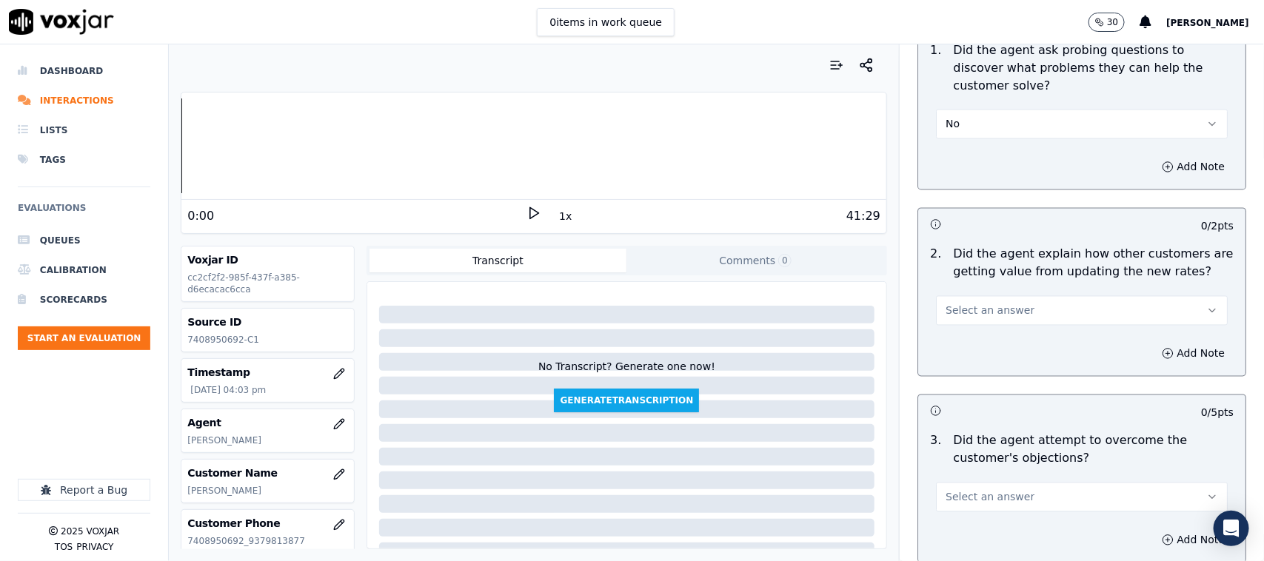
click at [982, 116] on button "No" at bounding box center [1082, 125] width 292 height 30
click at [965, 141] on div "Yes" at bounding box center [1052, 142] width 261 height 24
click at [1011, 296] on button "Select an answer" at bounding box center [1082, 311] width 292 height 30
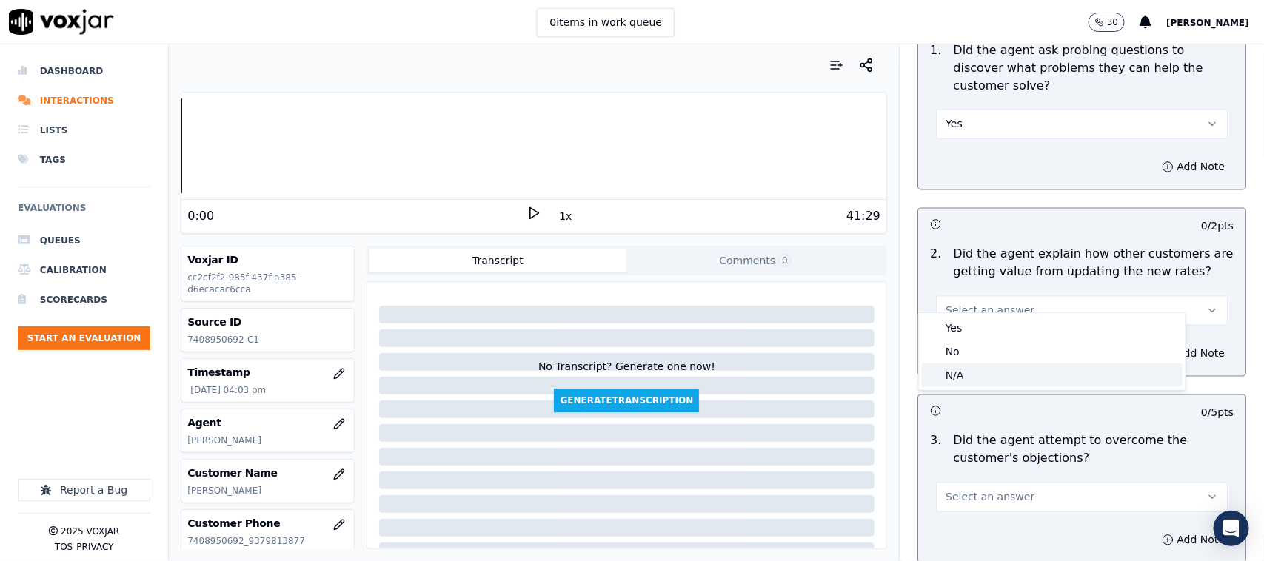
click at [978, 365] on div "N/A" at bounding box center [1052, 376] width 261 height 24
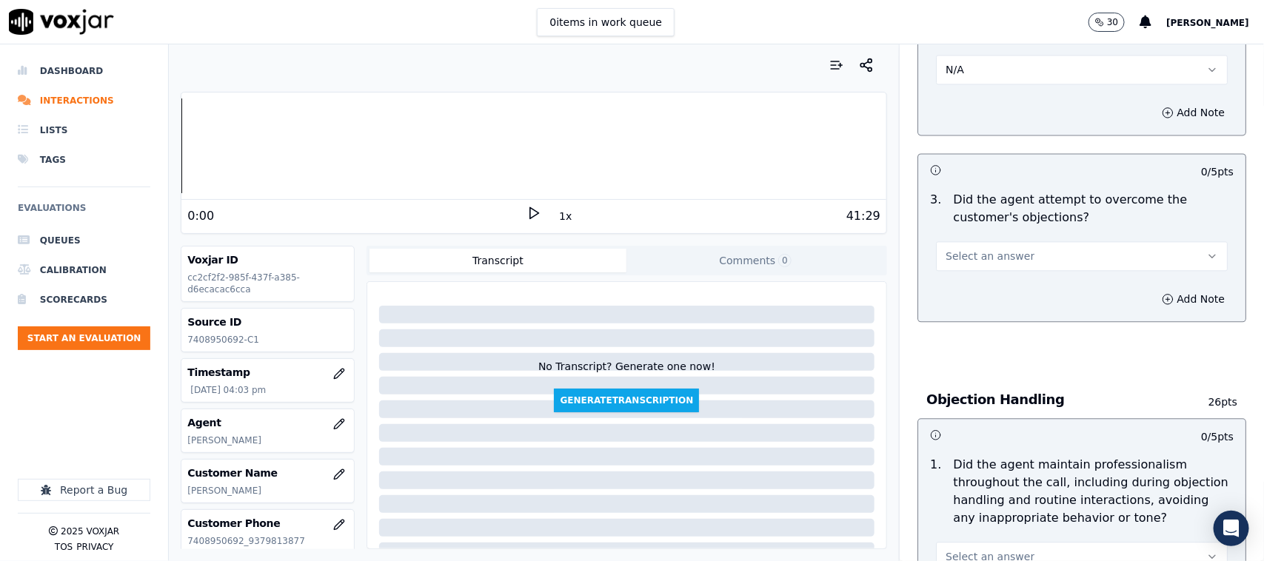
scroll to position [1481, 0]
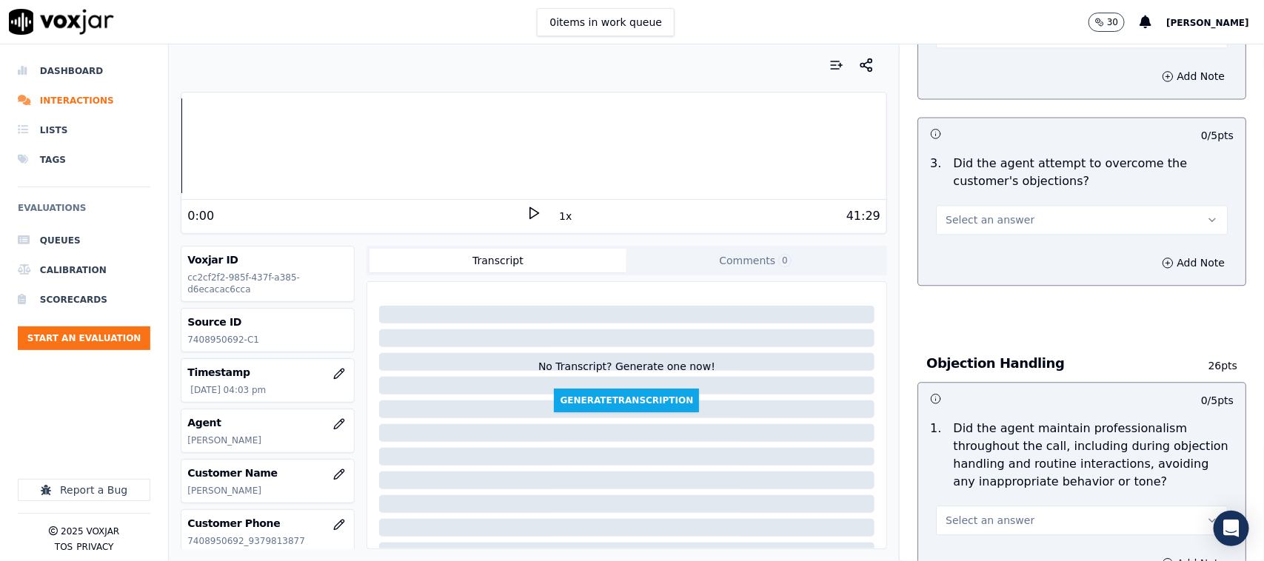
click at [1002, 212] on button "Select an answer" at bounding box center [1082, 220] width 292 height 30
click at [977, 239] on div "Yes" at bounding box center [1052, 238] width 261 height 24
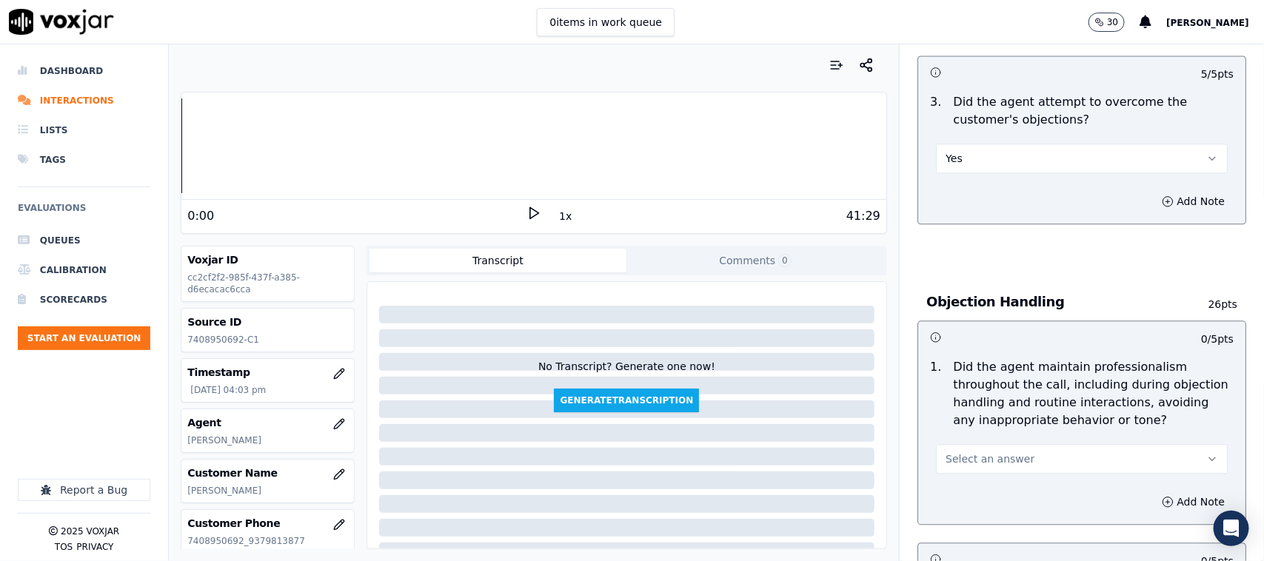
scroll to position [1666, 0]
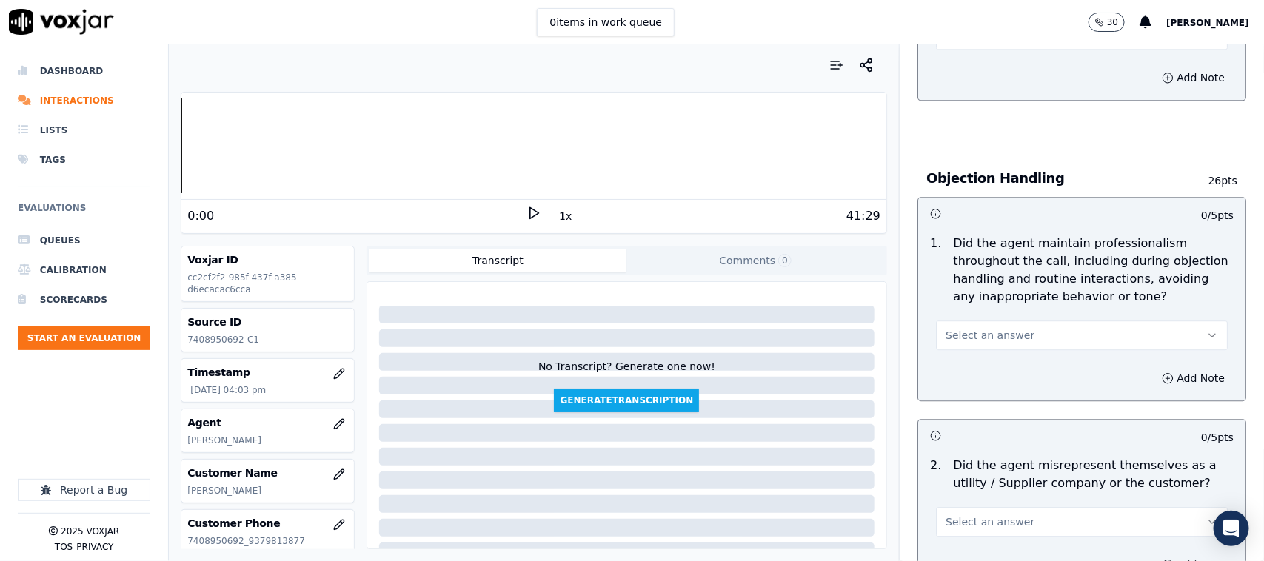
click at [997, 318] on div "Select an answer" at bounding box center [1082, 334] width 292 height 33
click at [988, 328] on span "Select an answer" at bounding box center [989, 335] width 89 height 15
click at [978, 343] on div "Yes" at bounding box center [1052, 353] width 261 height 24
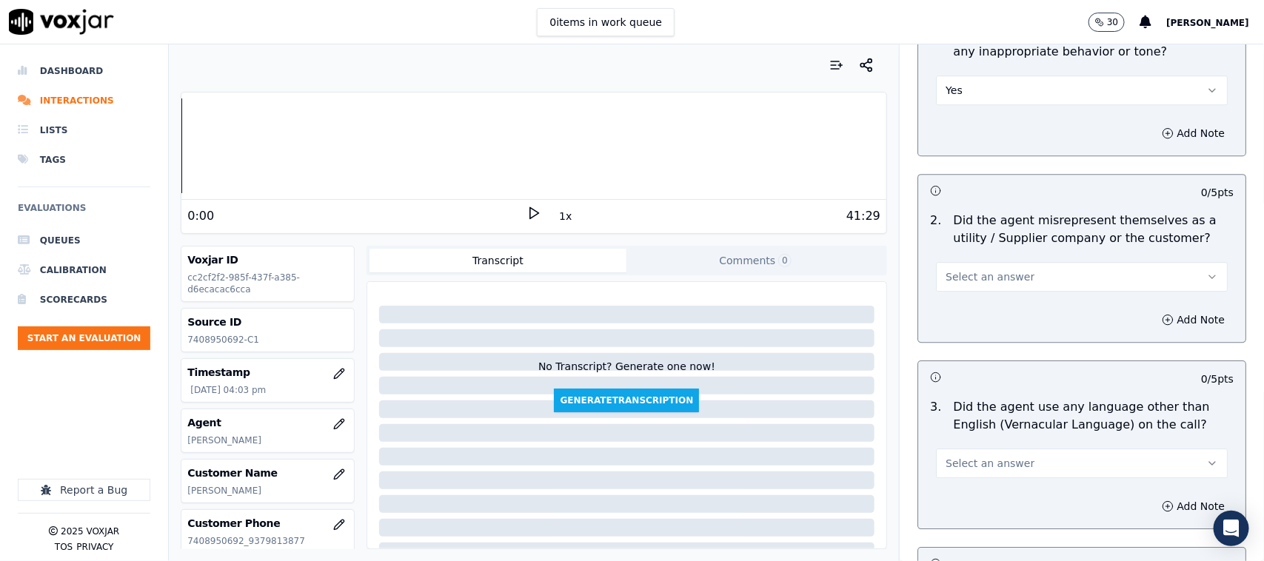
scroll to position [1943, 0]
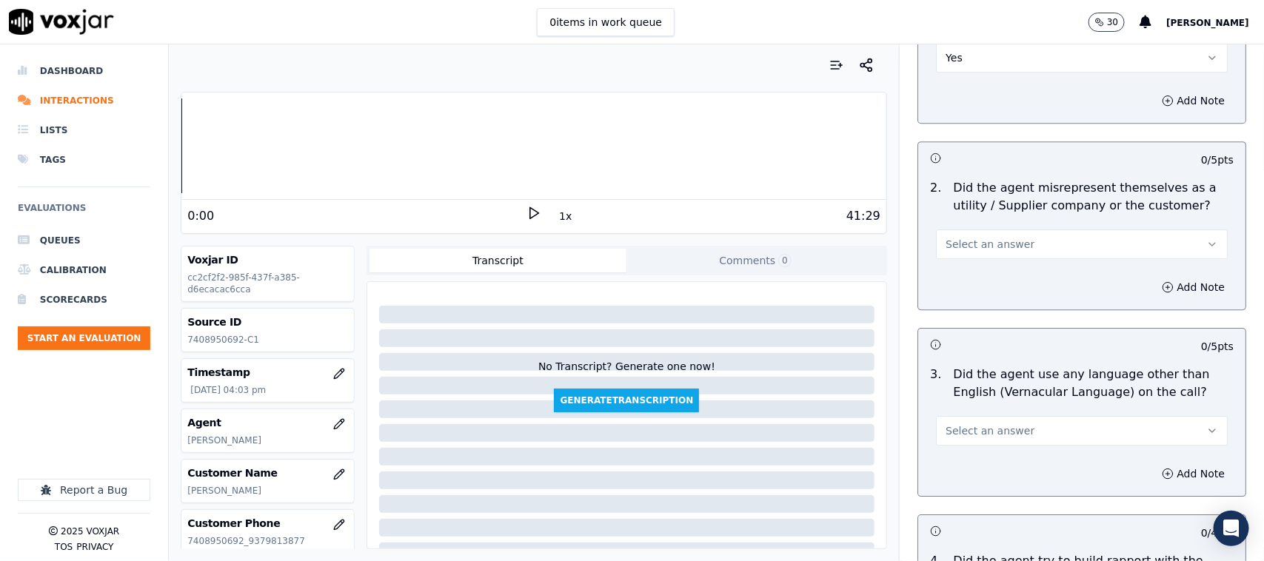
click at [1011, 231] on button "Select an answer" at bounding box center [1082, 245] width 292 height 30
click at [985, 281] on div "No" at bounding box center [1052, 286] width 261 height 24
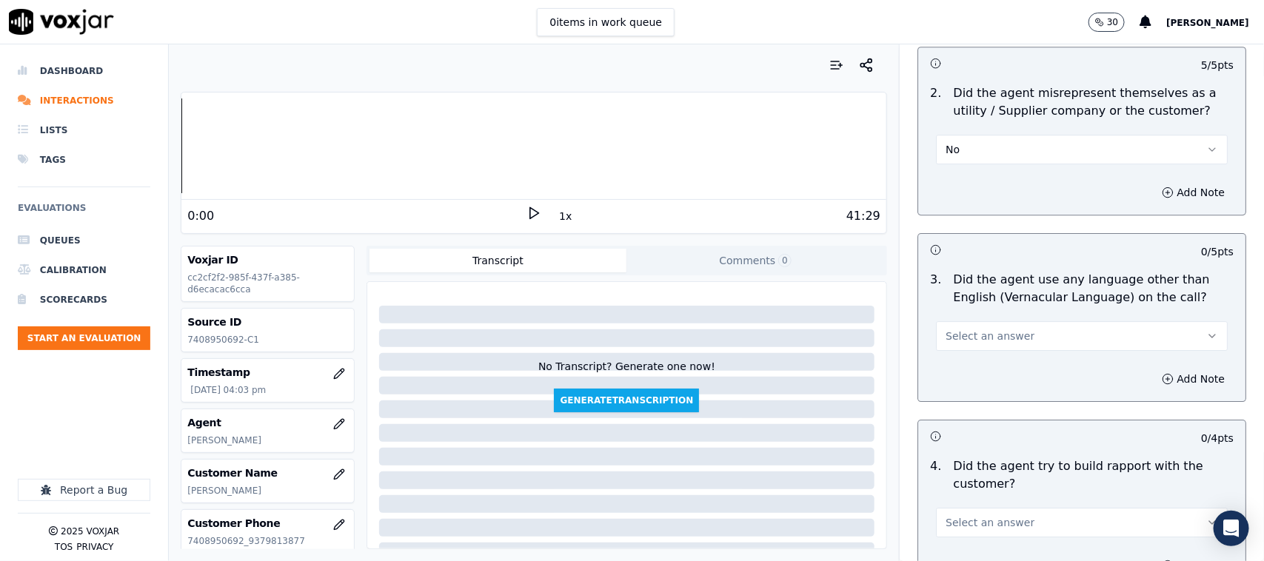
scroll to position [2221, 0]
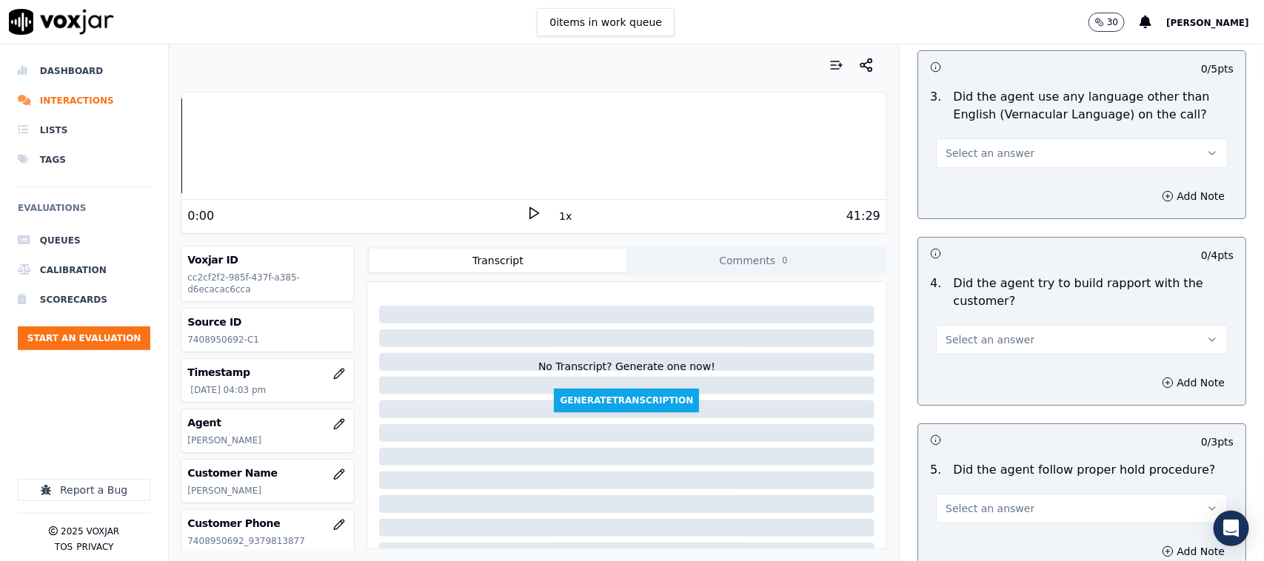
click at [1011, 150] on button "Select an answer" at bounding box center [1082, 153] width 292 height 30
click at [992, 191] on div "No" at bounding box center [1052, 196] width 261 height 24
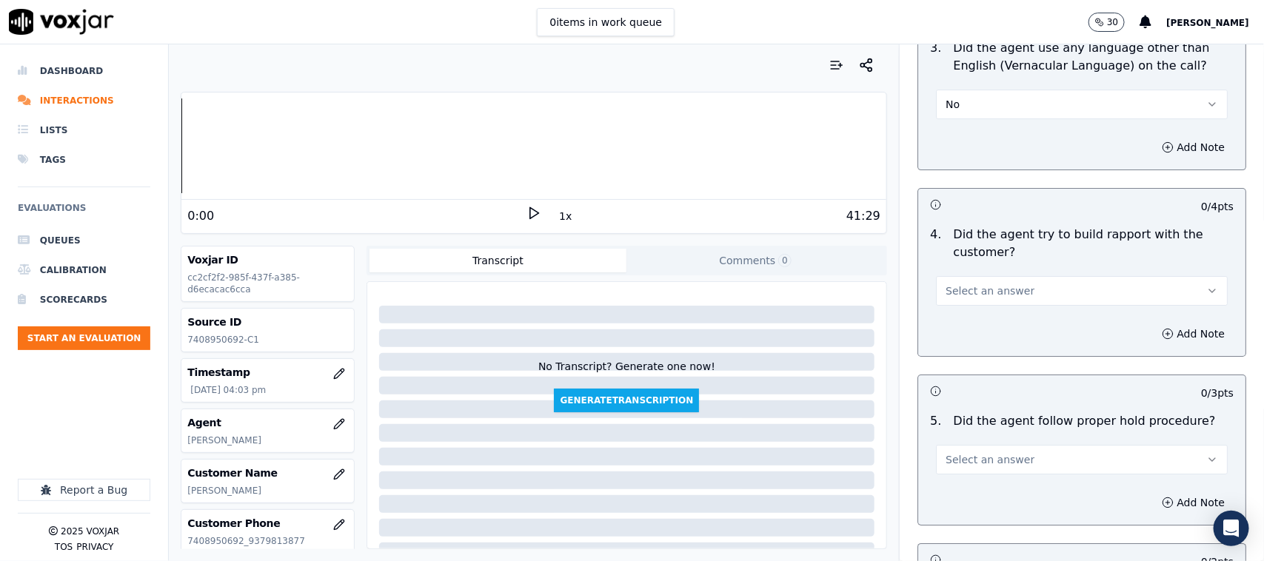
scroll to position [2314, 0]
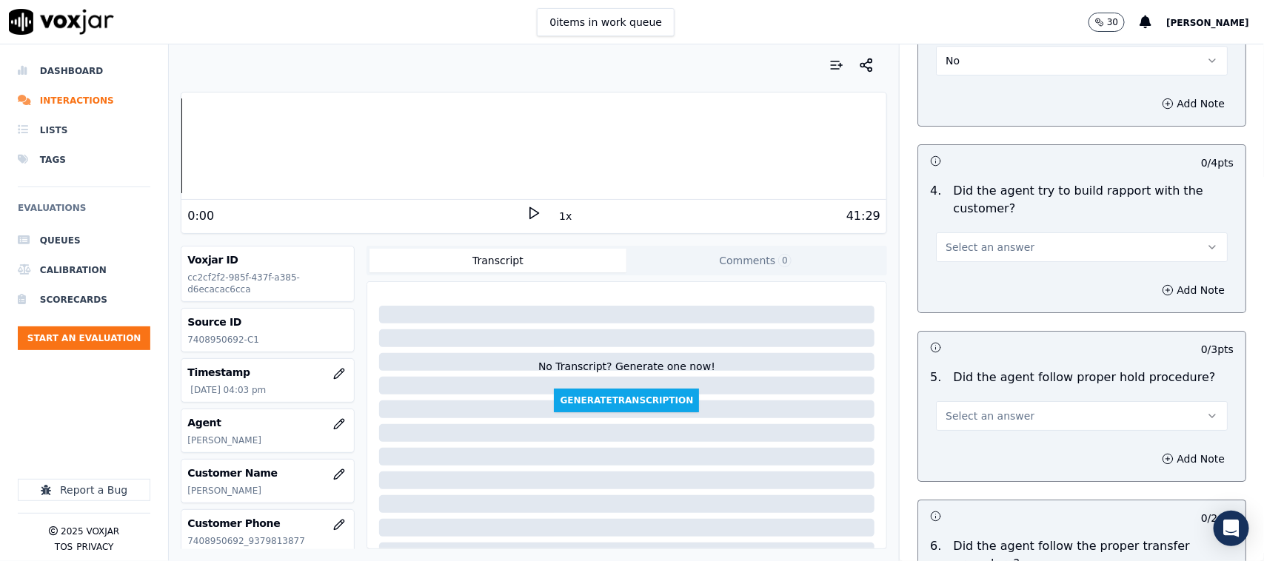
click at [1000, 240] on span "Select an answer" at bounding box center [989, 247] width 89 height 15
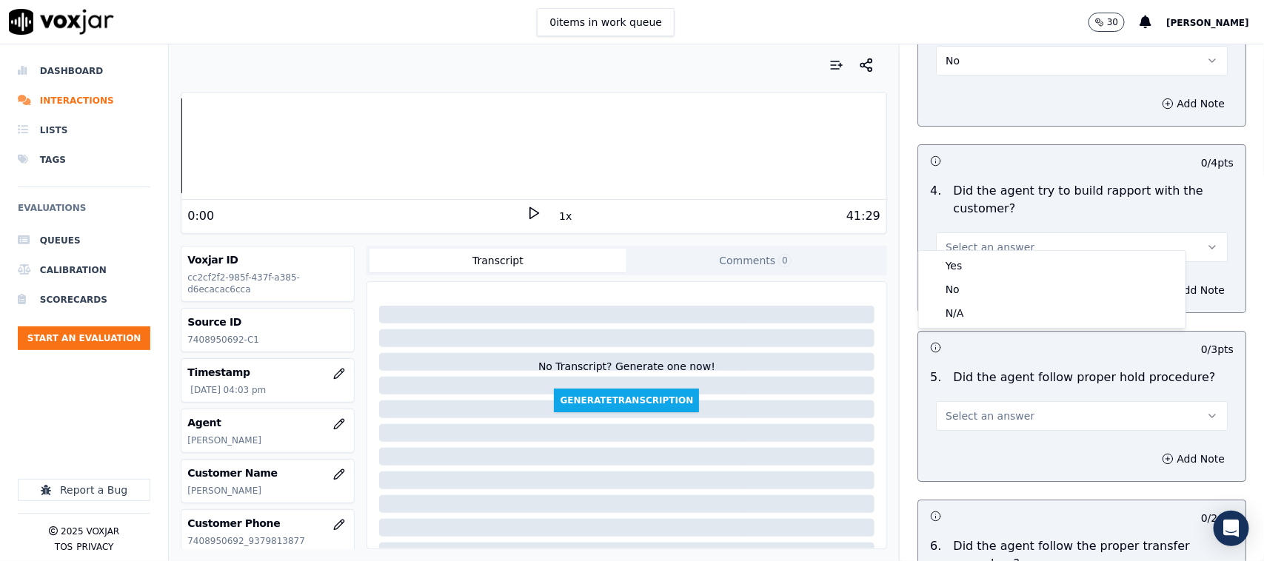
click at [985, 261] on div "Yes" at bounding box center [1052, 266] width 261 height 24
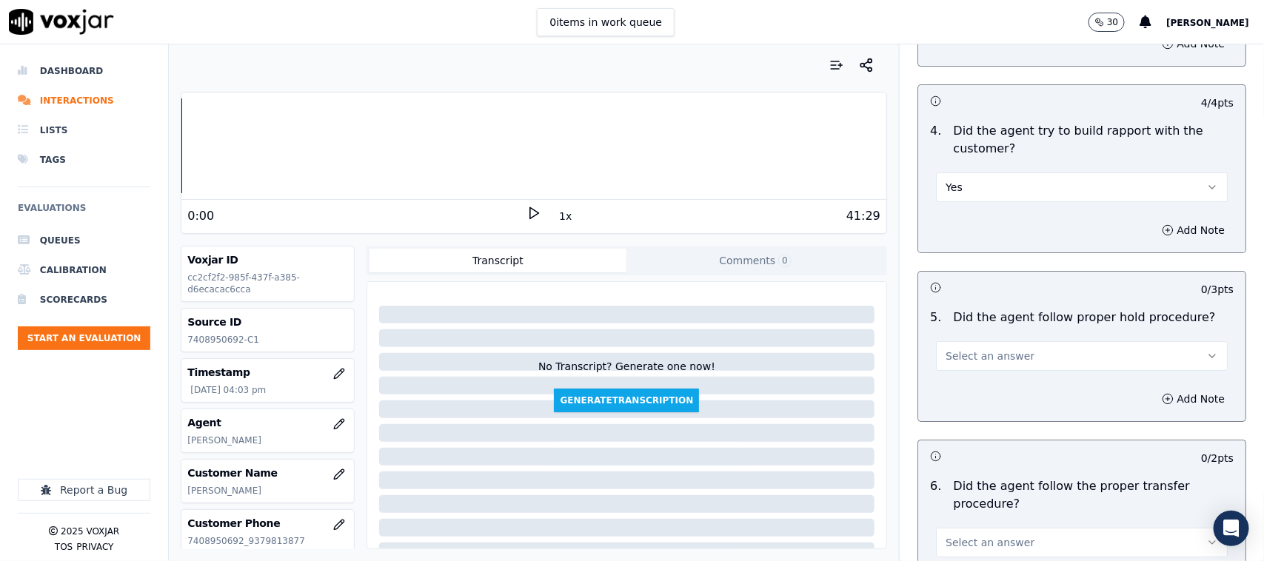
scroll to position [2406, 0]
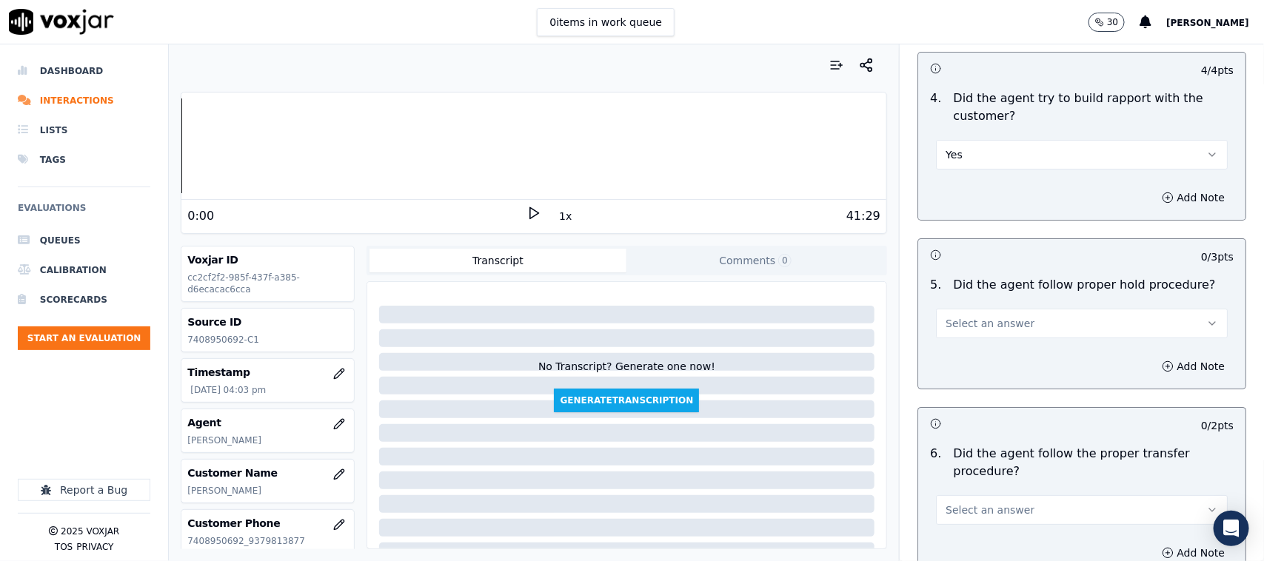
click at [989, 316] on span "Select an answer" at bounding box center [989, 323] width 89 height 15
click at [974, 342] on div "Yes" at bounding box center [1052, 342] width 261 height 24
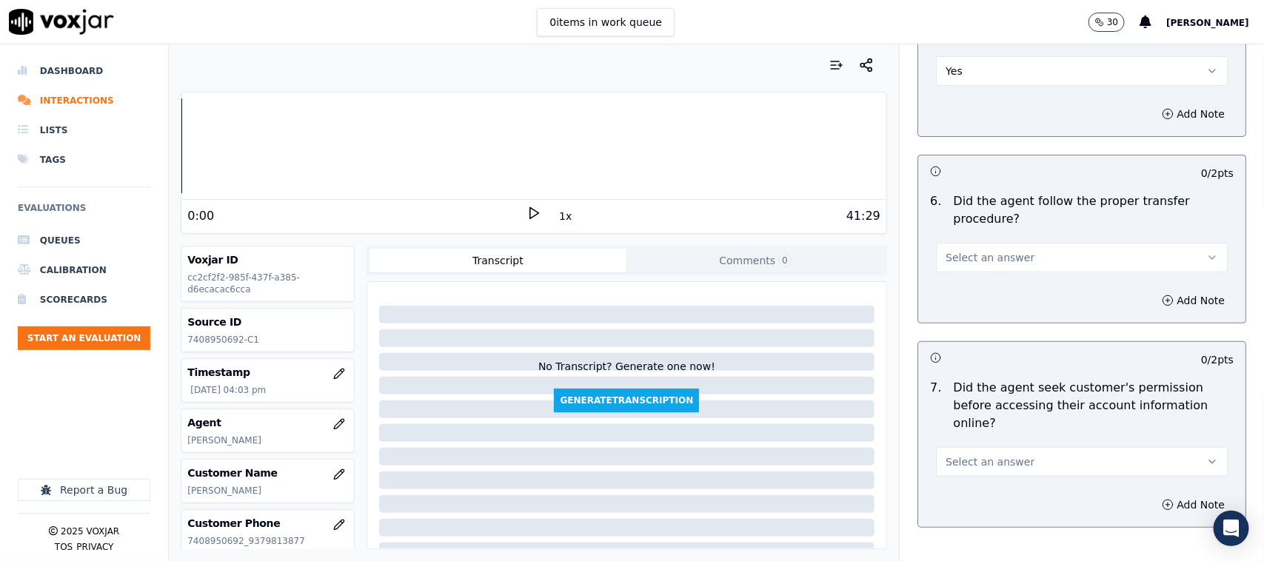
scroll to position [2684, 0]
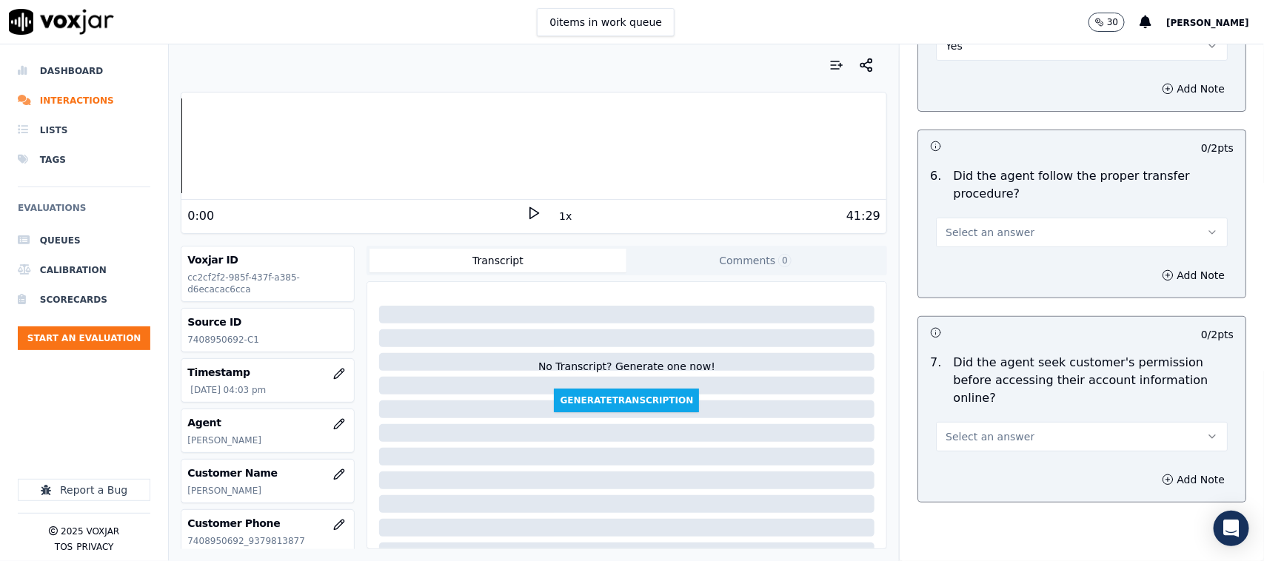
click at [1003, 225] on span "Select an answer" at bounding box center [989, 232] width 89 height 15
click at [979, 247] on div "Yes" at bounding box center [1052, 252] width 261 height 24
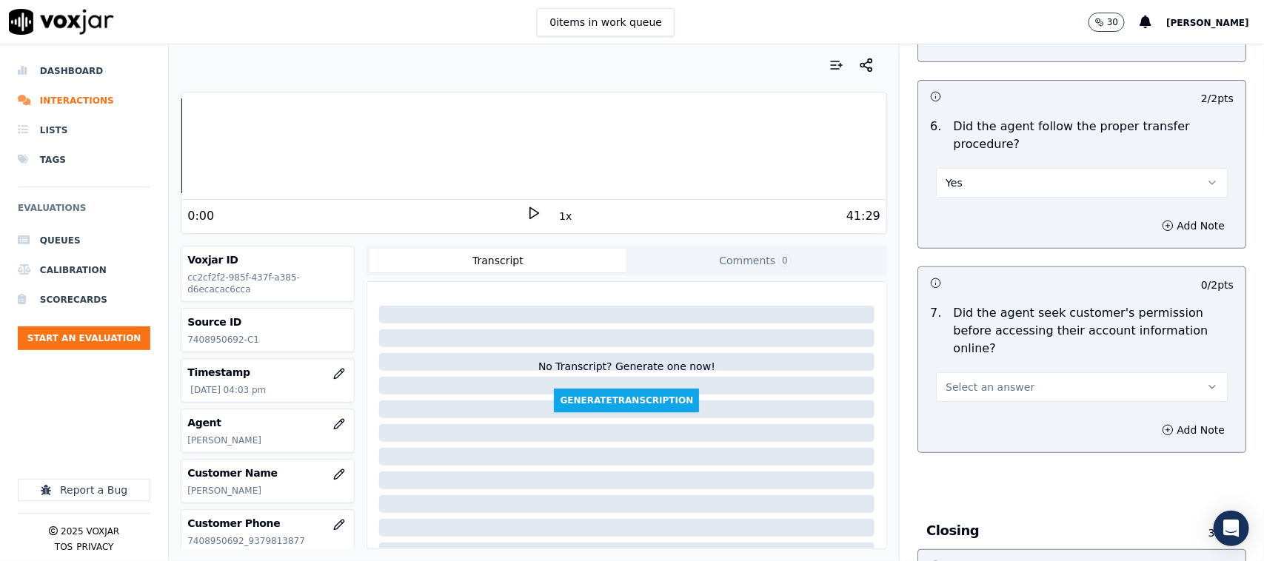
scroll to position [2776, 0]
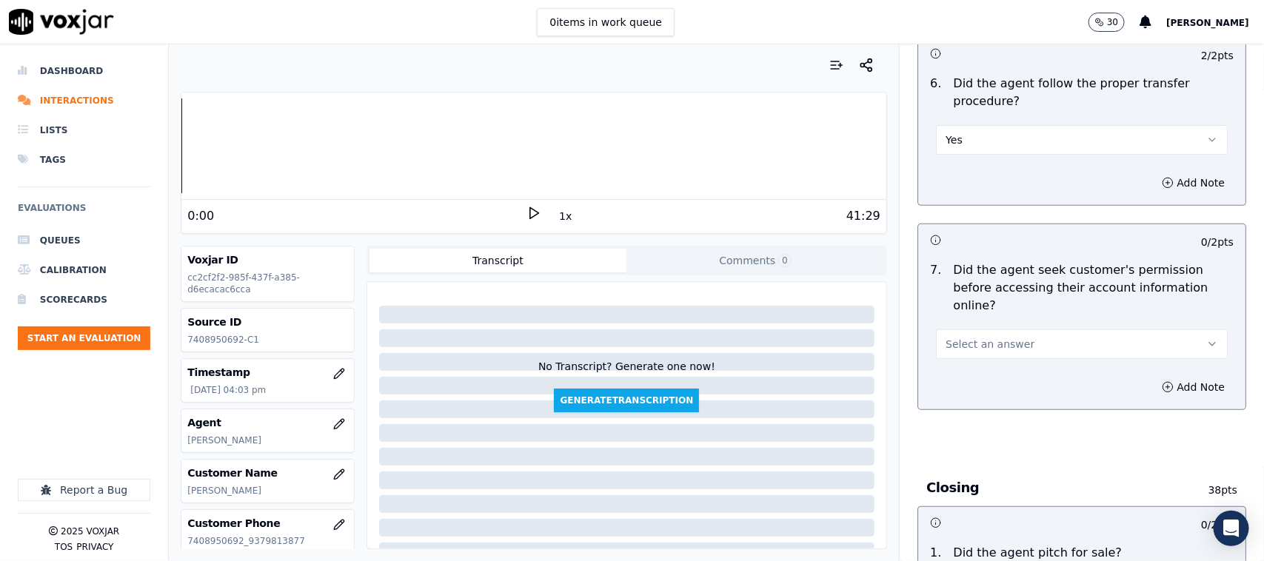
click at [994, 337] on span "Select an answer" at bounding box center [989, 344] width 89 height 15
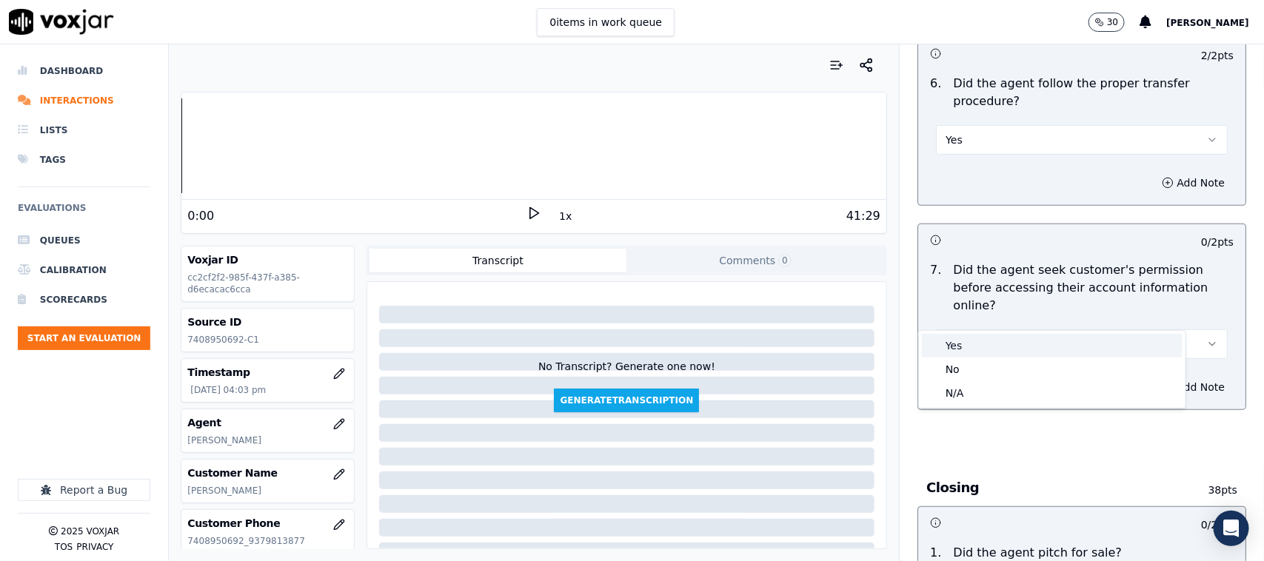
click at [974, 346] on div "Yes" at bounding box center [1052, 346] width 261 height 24
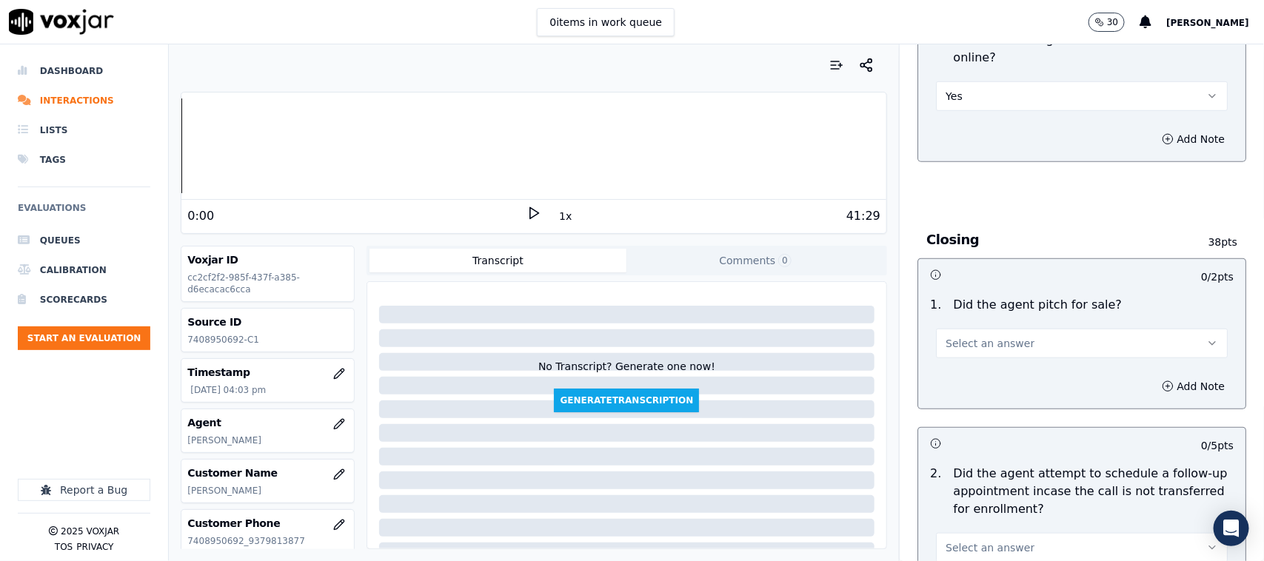
scroll to position [3054, 0]
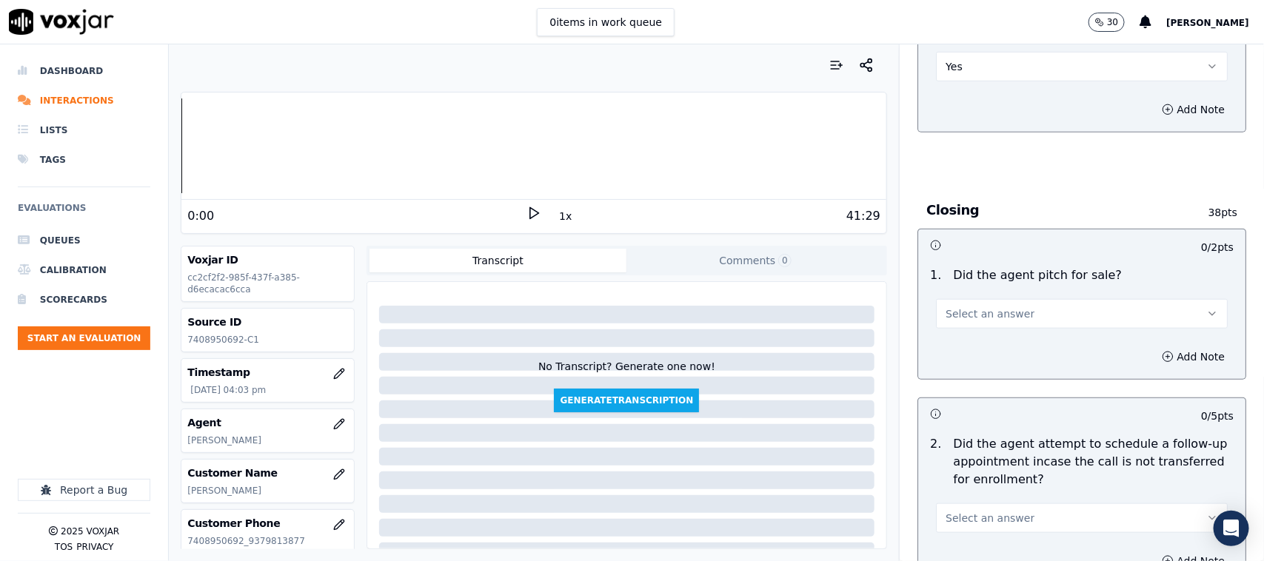
click at [986, 307] on span "Select an answer" at bounding box center [989, 314] width 89 height 15
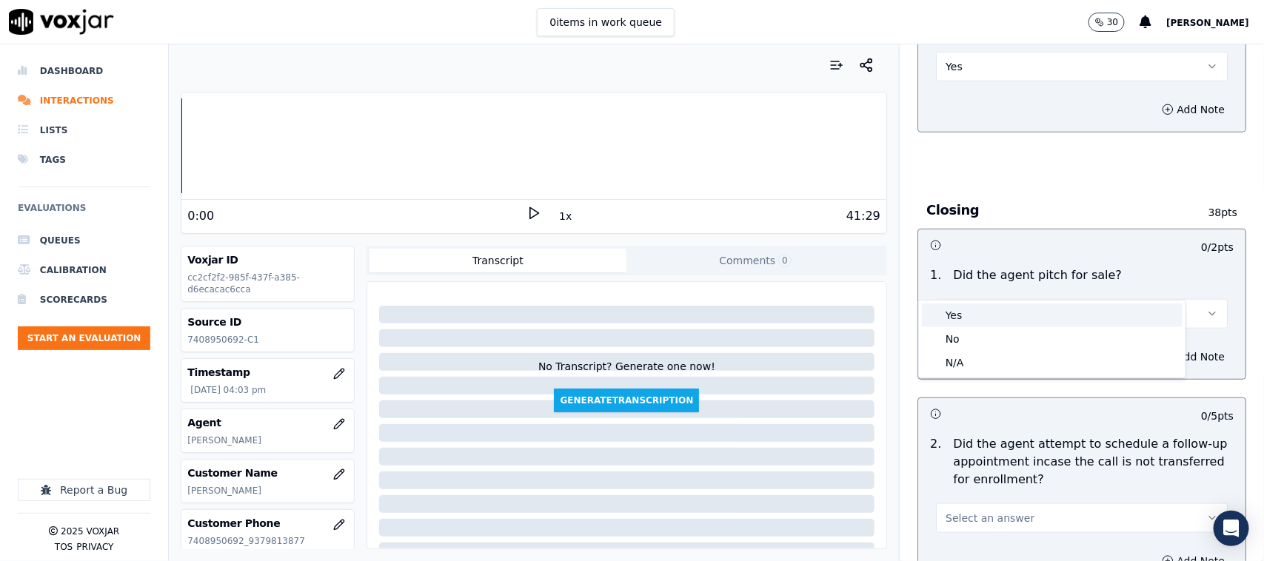
click at [988, 316] on div "Yes" at bounding box center [1052, 316] width 261 height 24
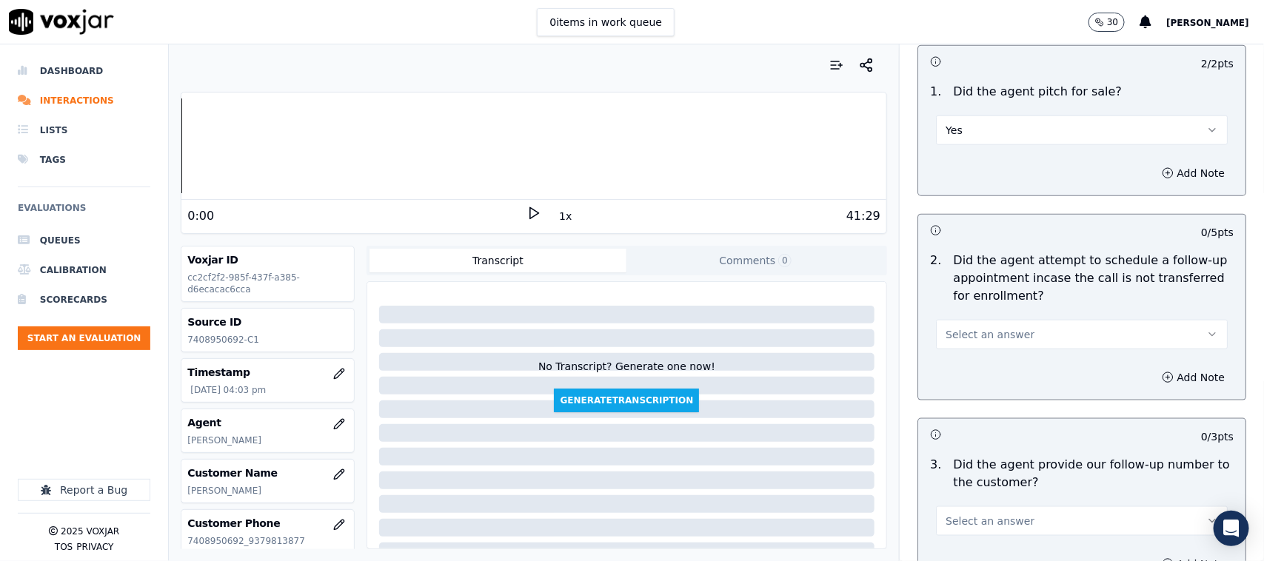
scroll to position [3239, 0]
click at [979, 326] on span "Select an answer" at bounding box center [989, 333] width 89 height 15
click at [951, 384] on div "N/A" at bounding box center [1052, 383] width 261 height 24
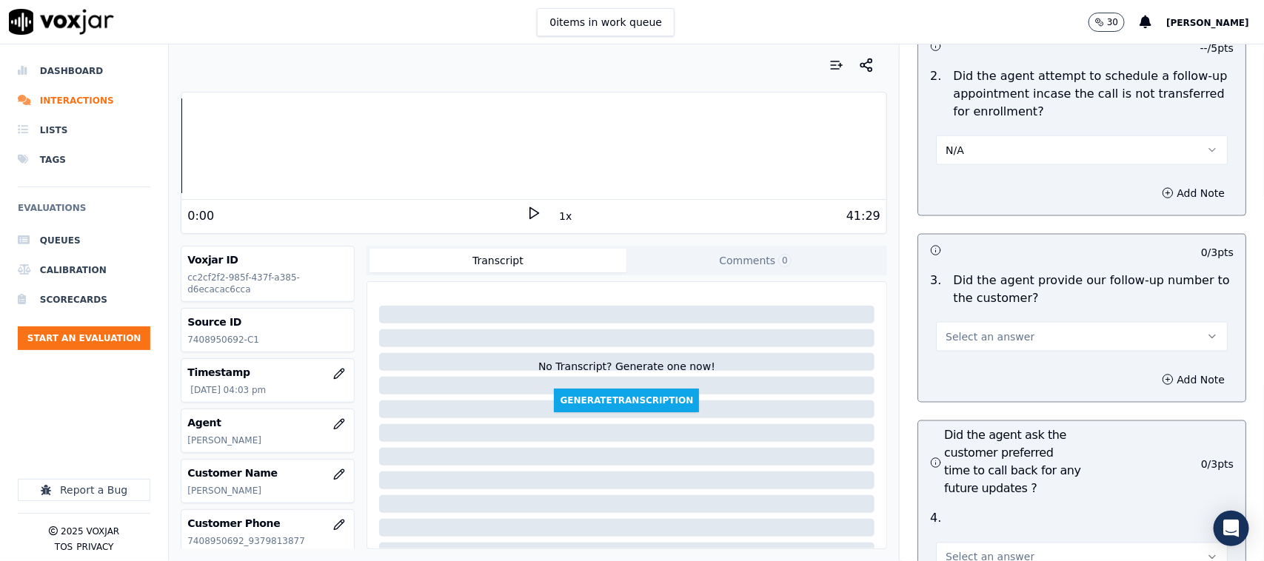
scroll to position [3424, 0]
click at [974, 327] on span "Select an answer" at bounding box center [989, 334] width 89 height 15
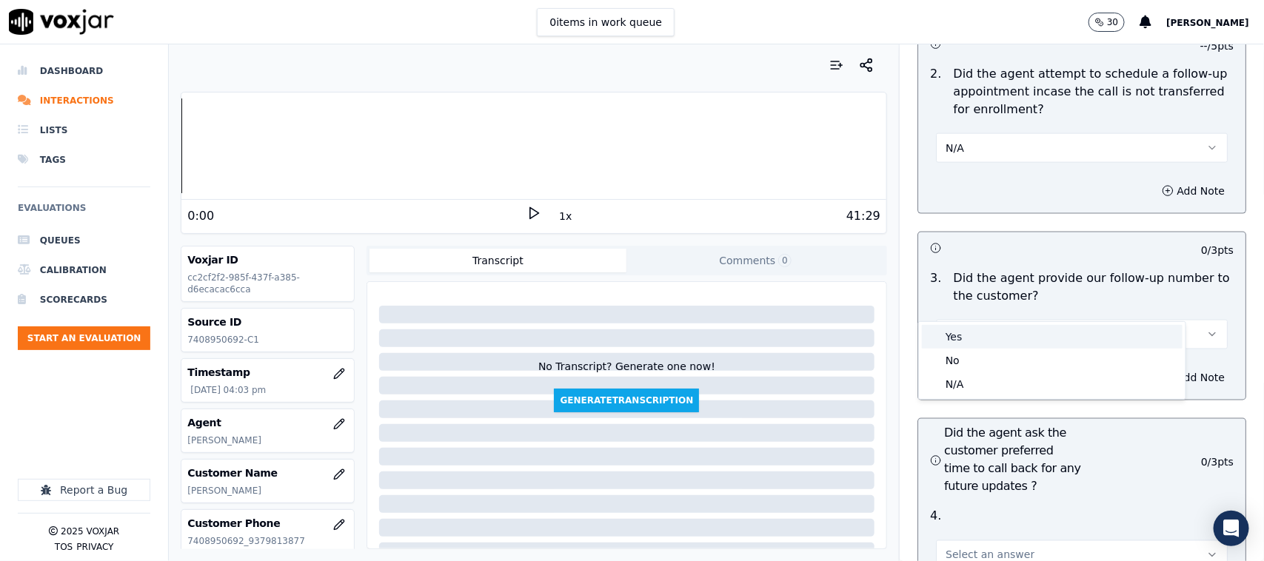
click at [971, 333] on div "Yes" at bounding box center [1052, 337] width 261 height 24
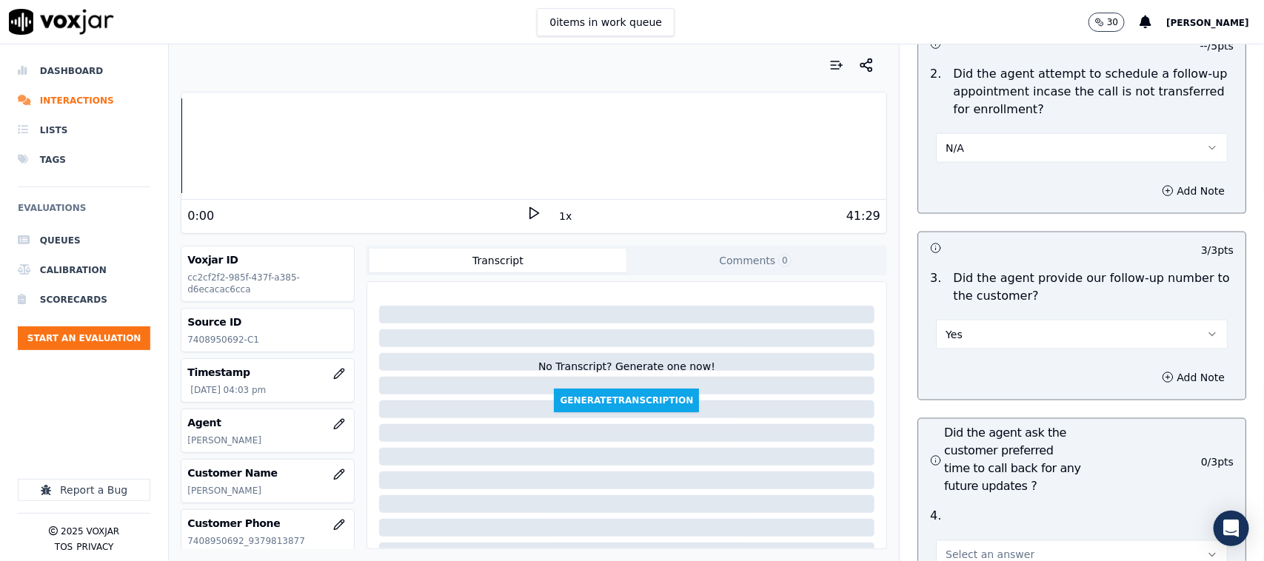
click at [967, 133] on button "N/A" at bounding box center [1082, 148] width 292 height 30
click at [957, 144] on div "Yes" at bounding box center [1052, 150] width 261 height 24
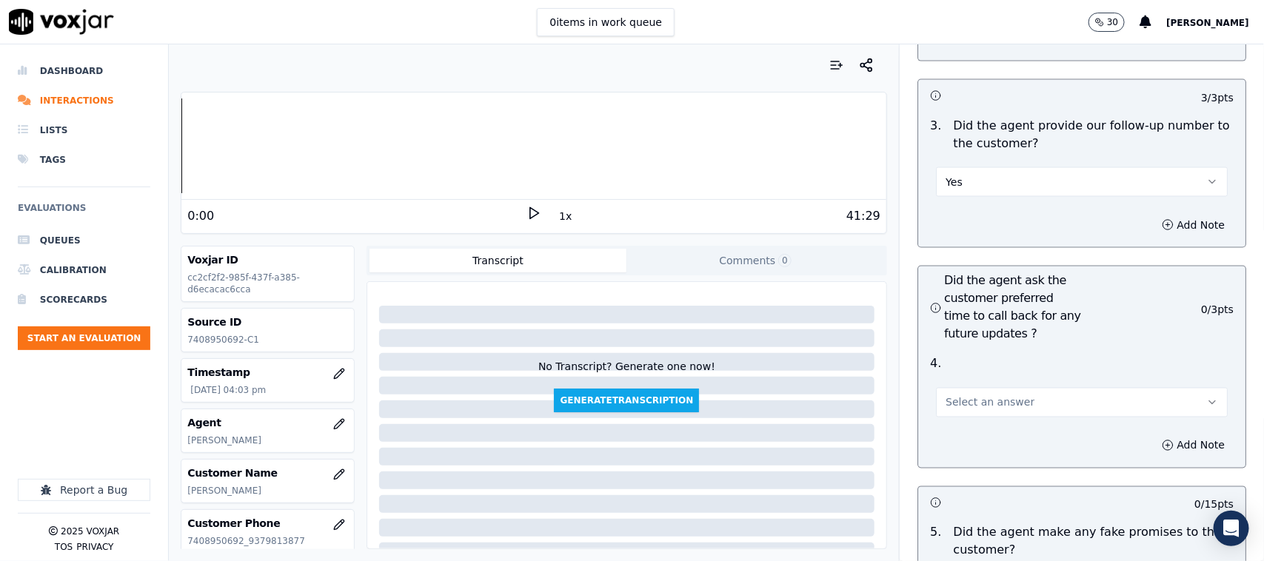
scroll to position [3609, 0]
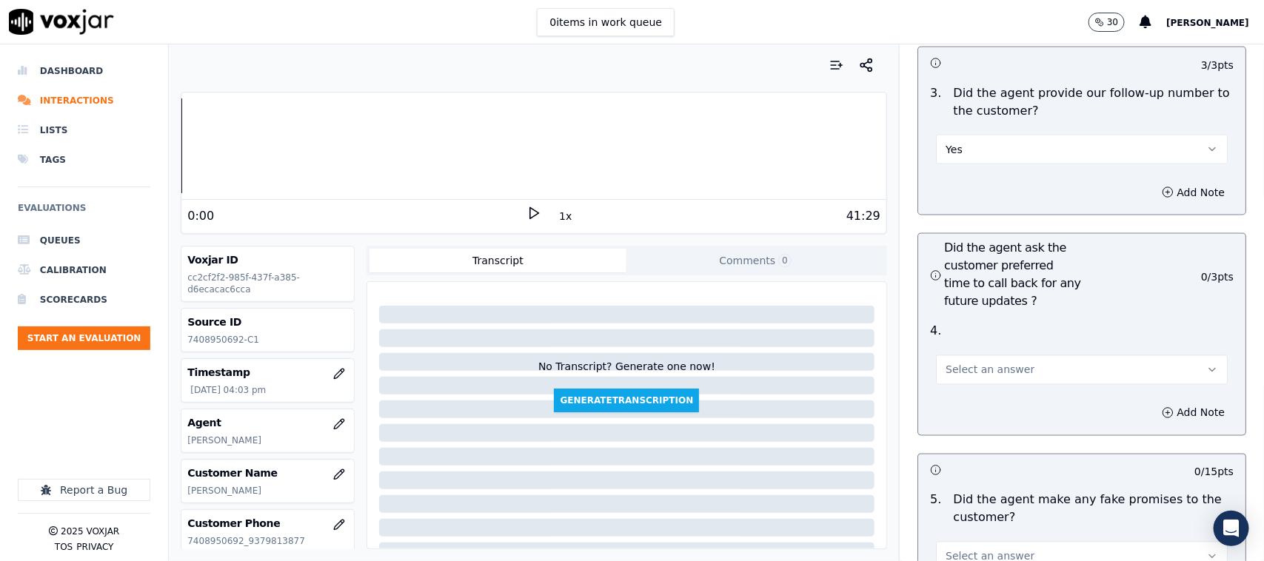
click at [993, 363] on span "Select an answer" at bounding box center [989, 370] width 89 height 15
click at [966, 412] on div "N/A" at bounding box center [1052, 420] width 261 height 24
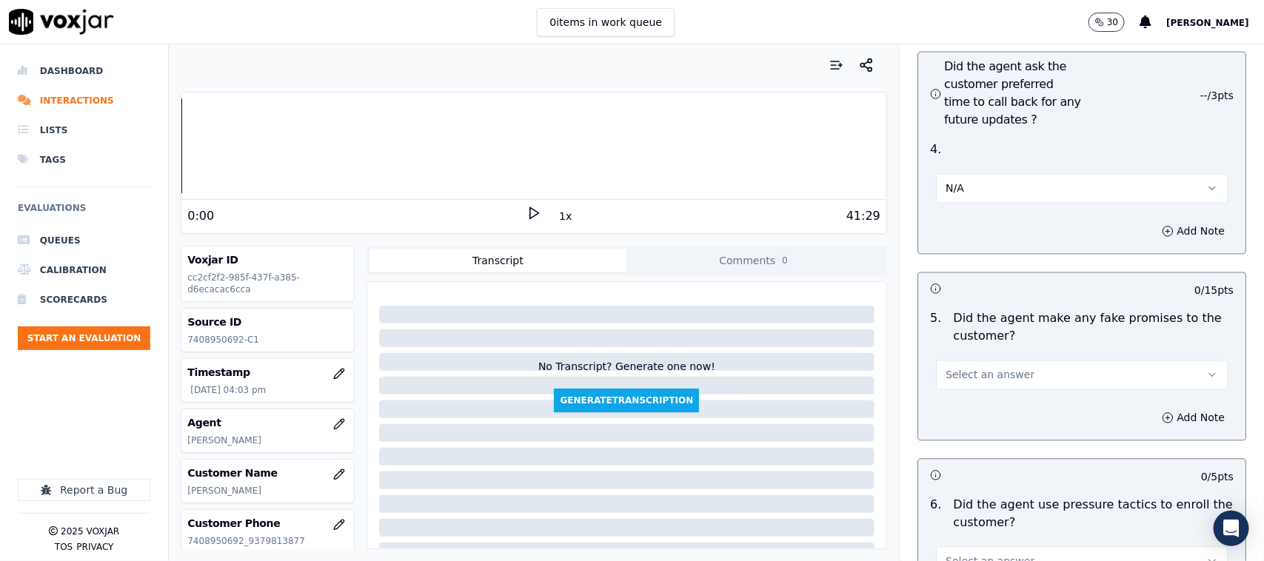
scroll to position [3794, 0]
click at [982, 364] on span "Select an answer" at bounding box center [989, 371] width 89 height 15
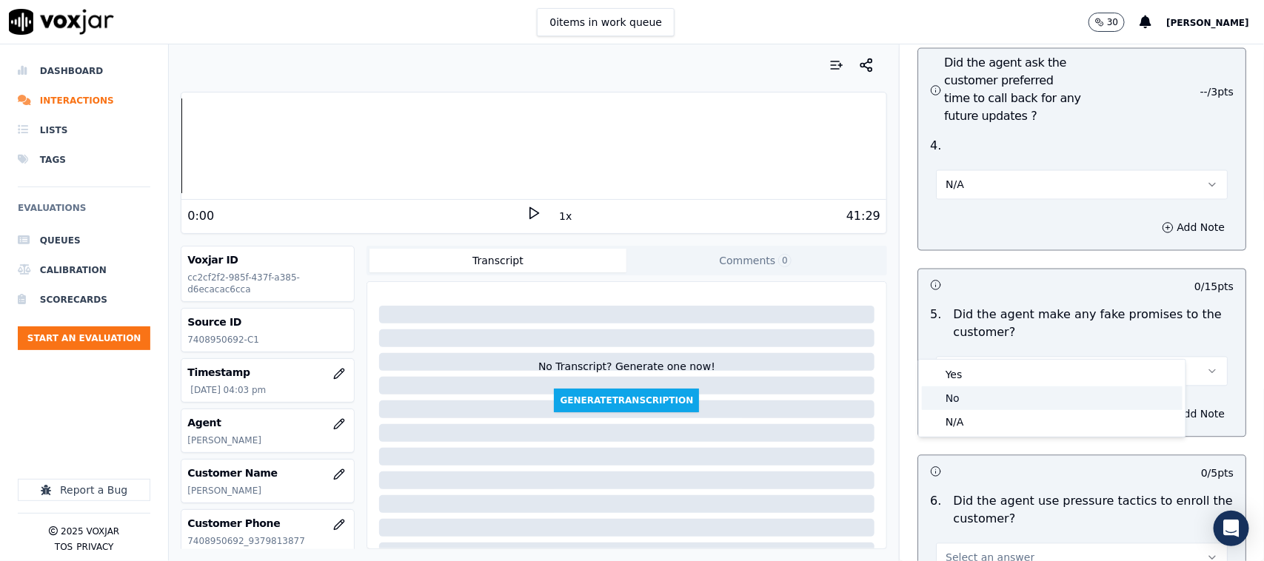
click at [957, 394] on div "No" at bounding box center [1052, 398] width 261 height 24
click at [959, 170] on button "N/A" at bounding box center [1082, 185] width 292 height 30
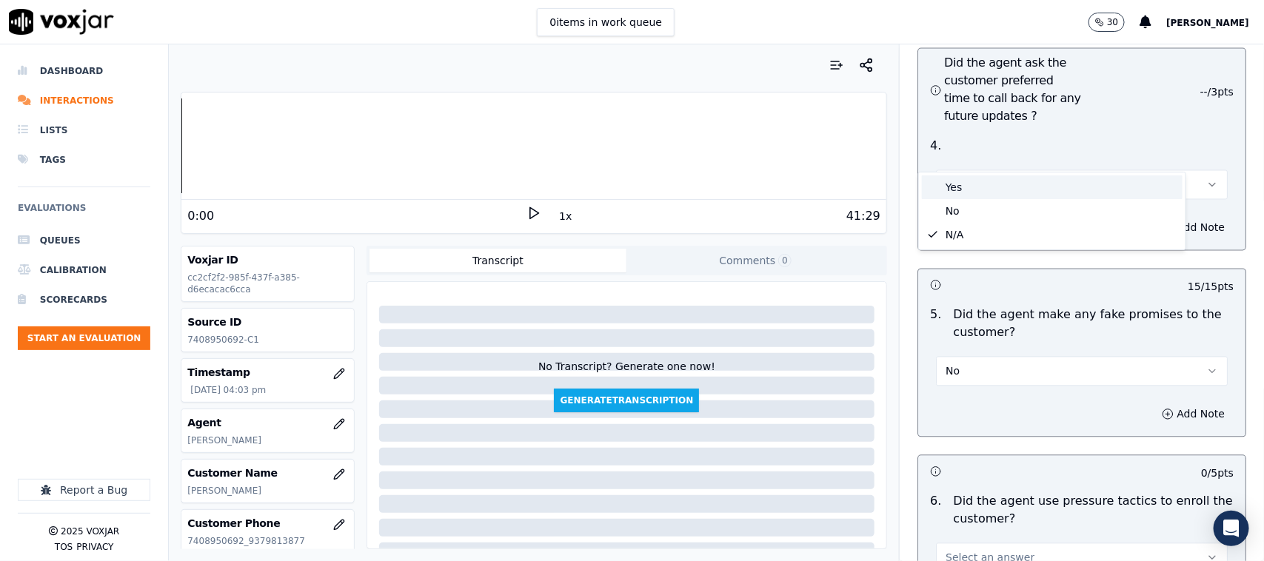
click at [961, 183] on div "Yes" at bounding box center [1052, 187] width 261 height 24
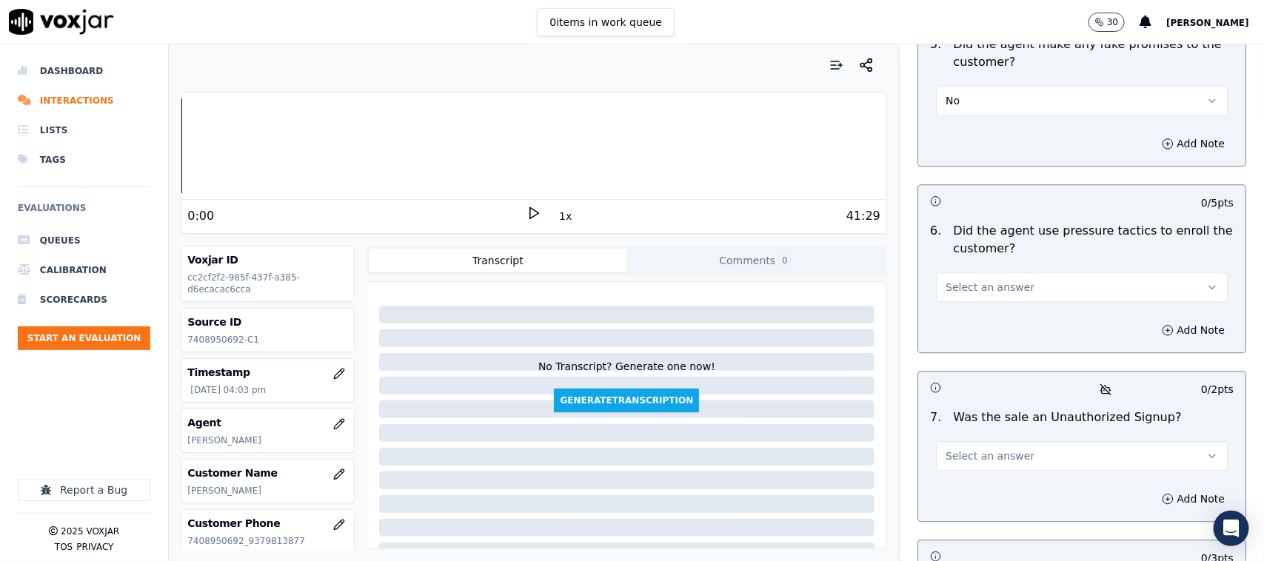
scroll to position [4072, 0]
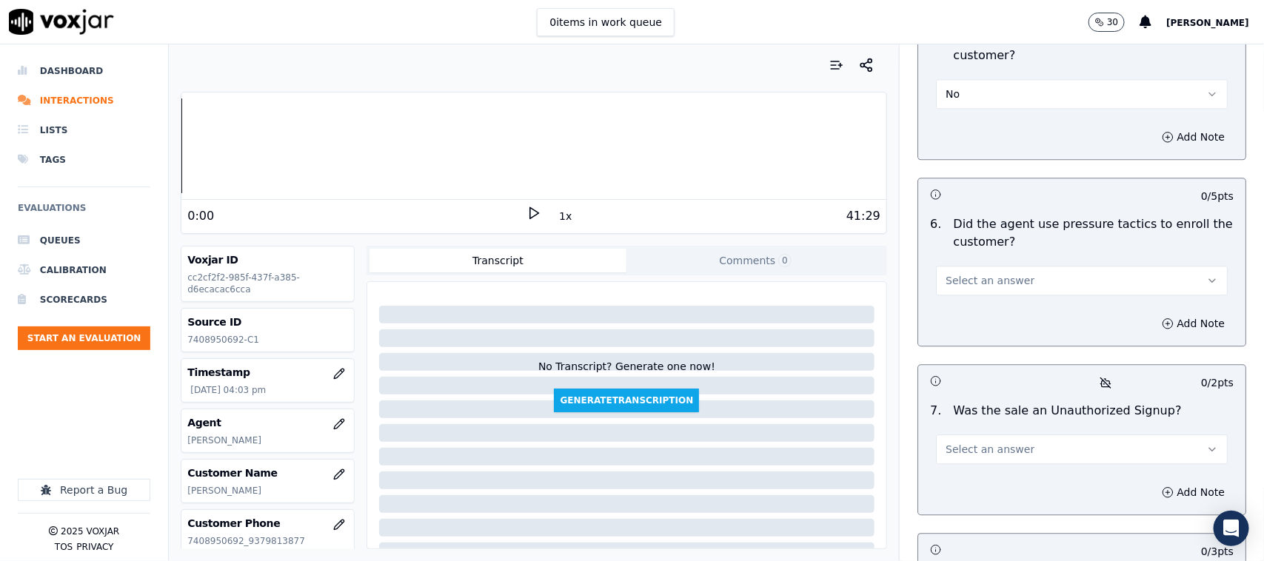
click at [987, 273] on span "Select an answer" at bounding box center [989, 280] width 89 height 15
drag, startPoint x: 971, startPoint y: 301, endPoint x: 971, endPoint y: 309, distance: 8.1
click at [971, 302] on div "No" at bounding box center [1052, 307] width 261 height 24
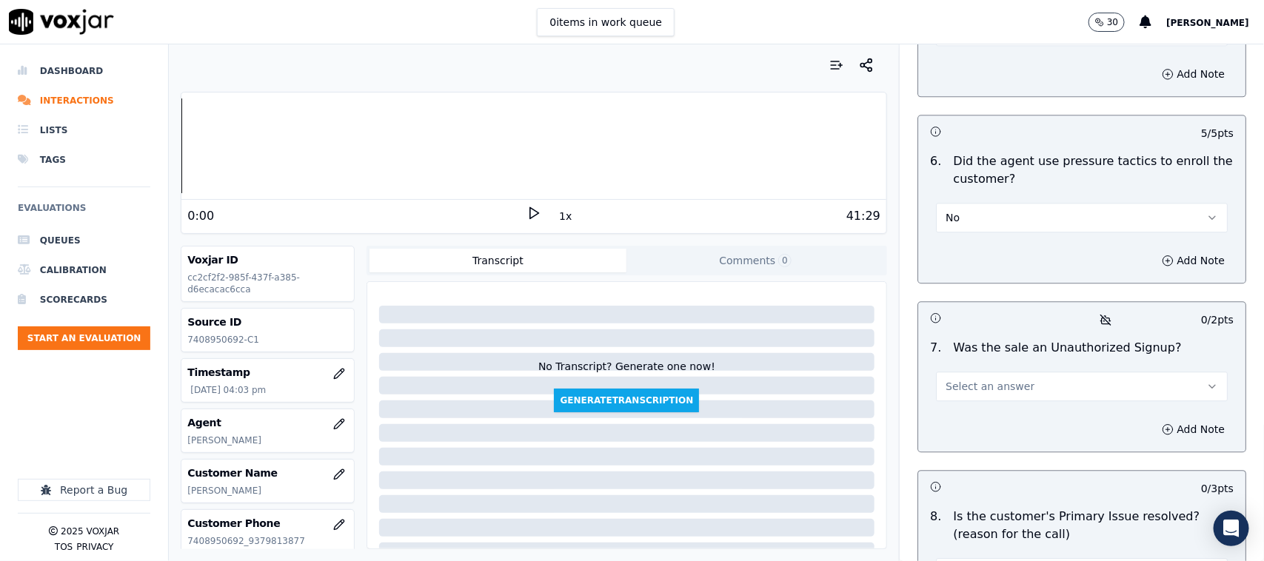
scroll to position [4257, 0]
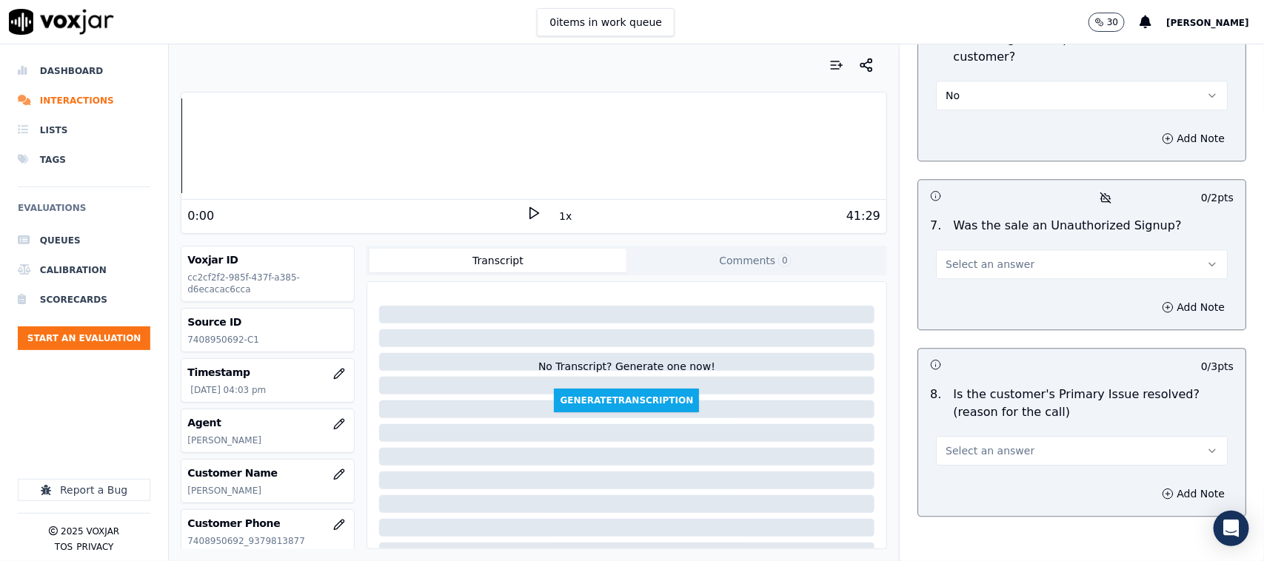
click at [993, 257] on span "Select an answer" at bounding box center [989, 264] width 89 height 15
click at [976, 284] on div "No" at bounding box center [1052, 291] width 261 height 24
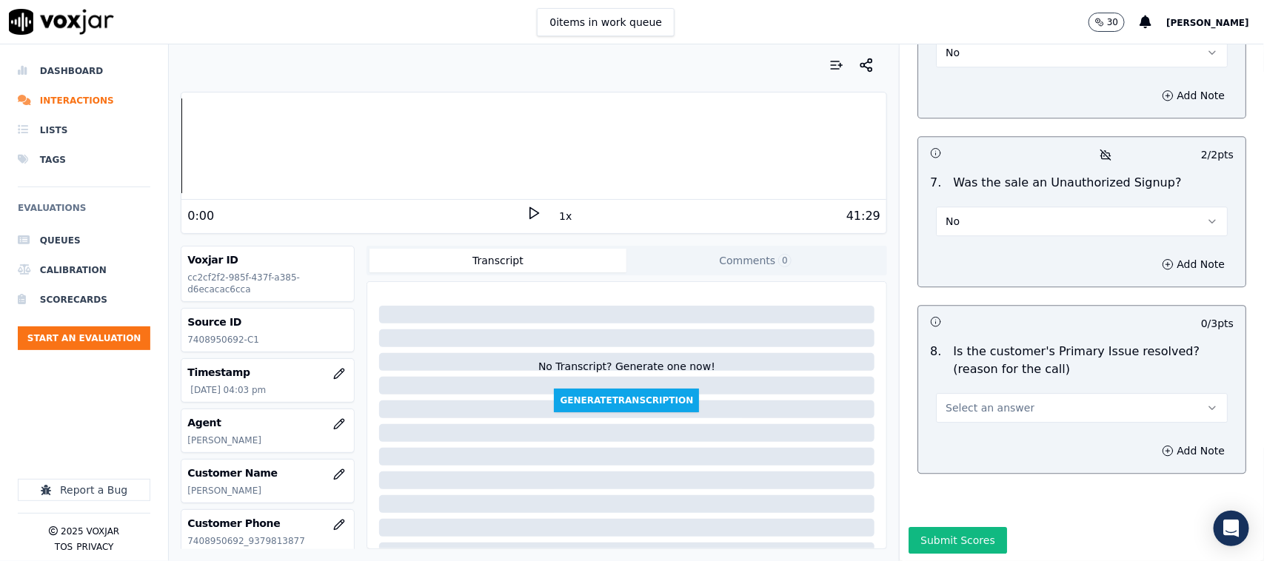
scroll to position [4313, 0]
click at [1011, 392] on button "Select an answer" at bounding box center [1082, 407] width 292 height 30
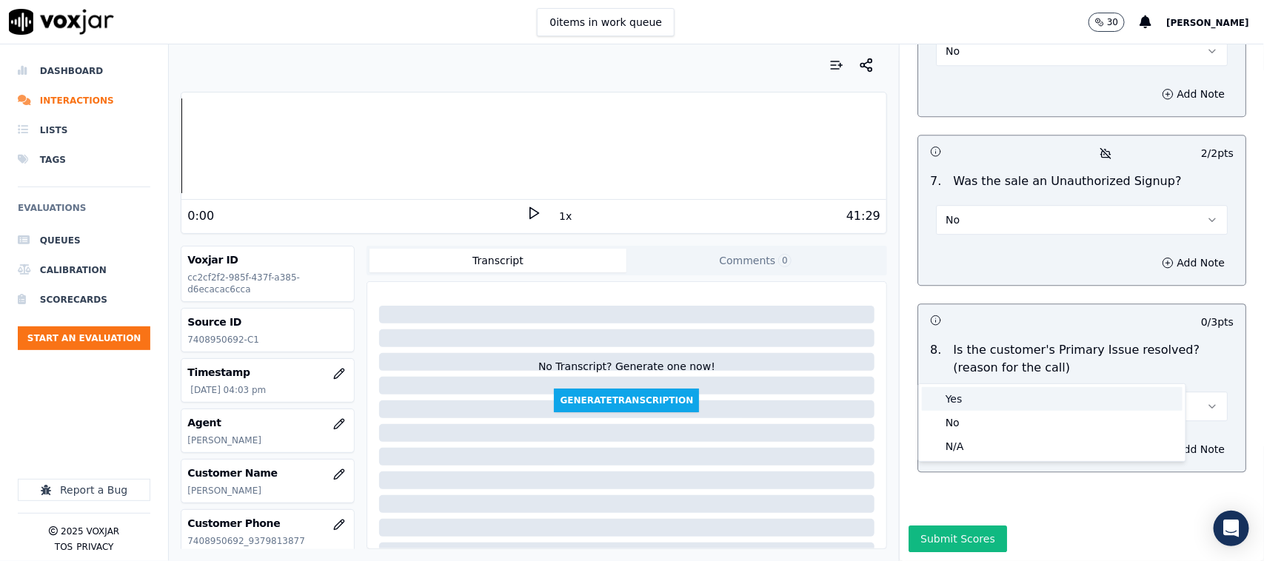
drag, startPoint x: 985, startPoint y: 396, endPoint x: 978, endPoint y: 401, distance: 8.4
click at [983, 398] on div "Yes" at bounding box center [1052, 399] width 261 height 24
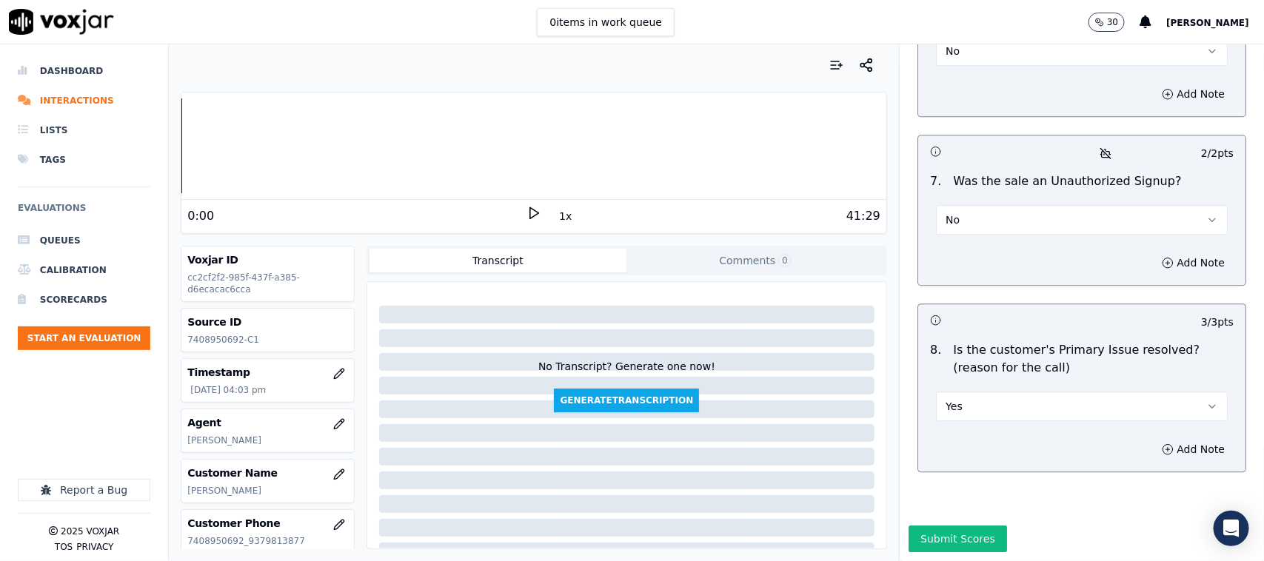
click at [942, 449] on button "Submit Scores" at bounding box center [957, 539] width 98 height 27
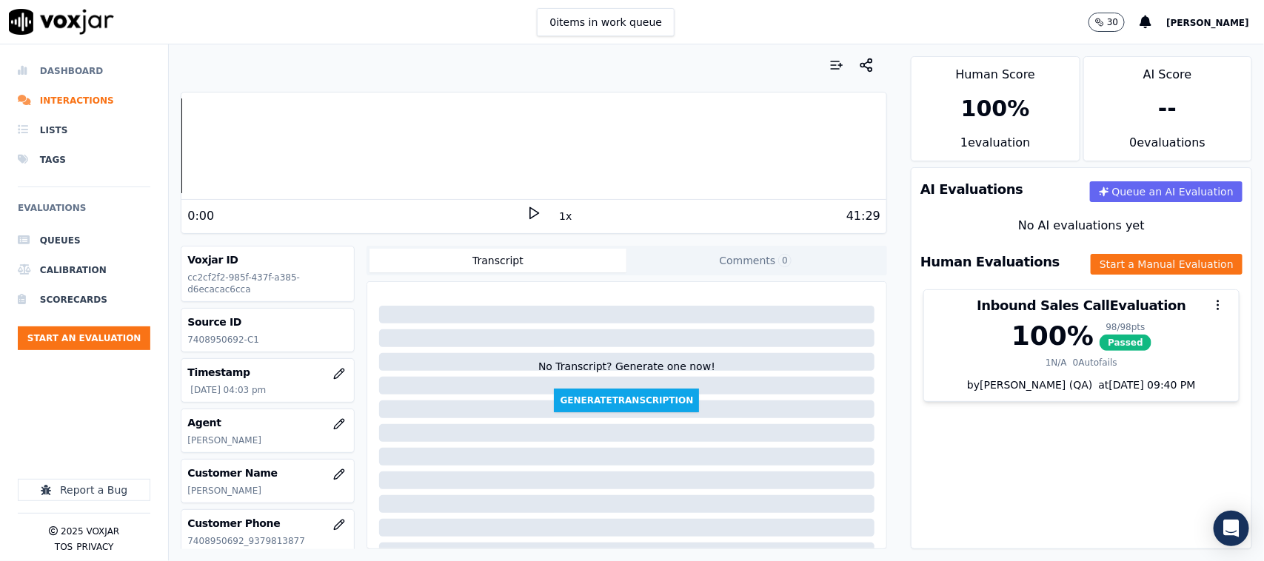
click at [47, 64] on li "Dashboard" at bounding box center [84, 71] width 133 height 30
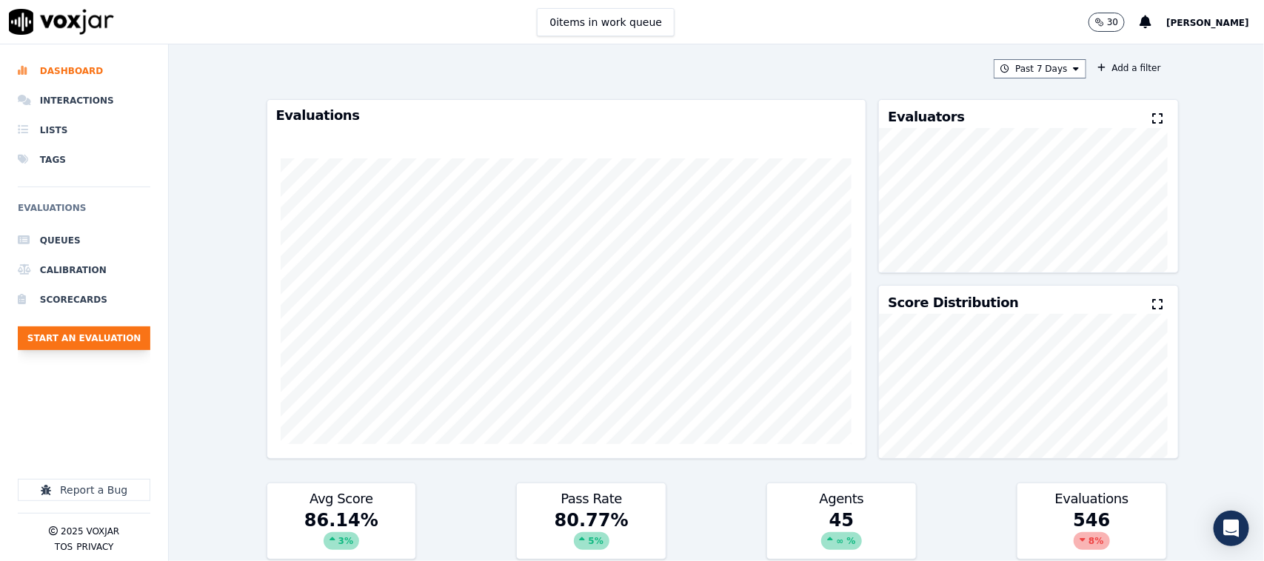
click at [107, 345] on button "Start an Evaluation" at bounding box center [84, 338] width 133 height 24
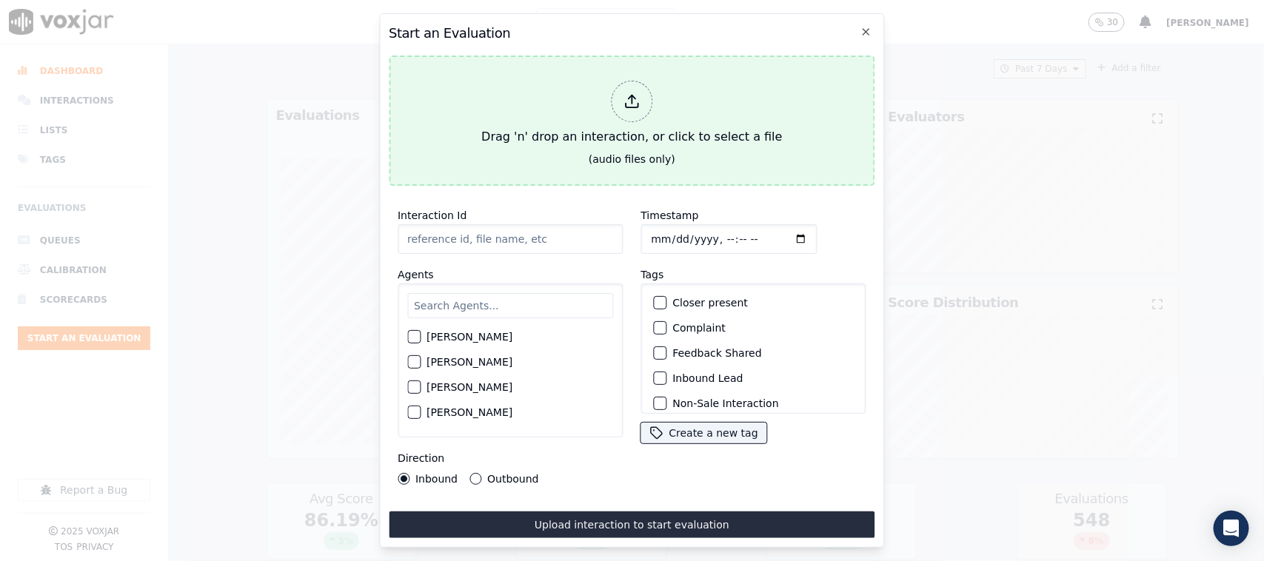
click at [631, 98] on icon at bounding box center [631, 101] width 16 height 16
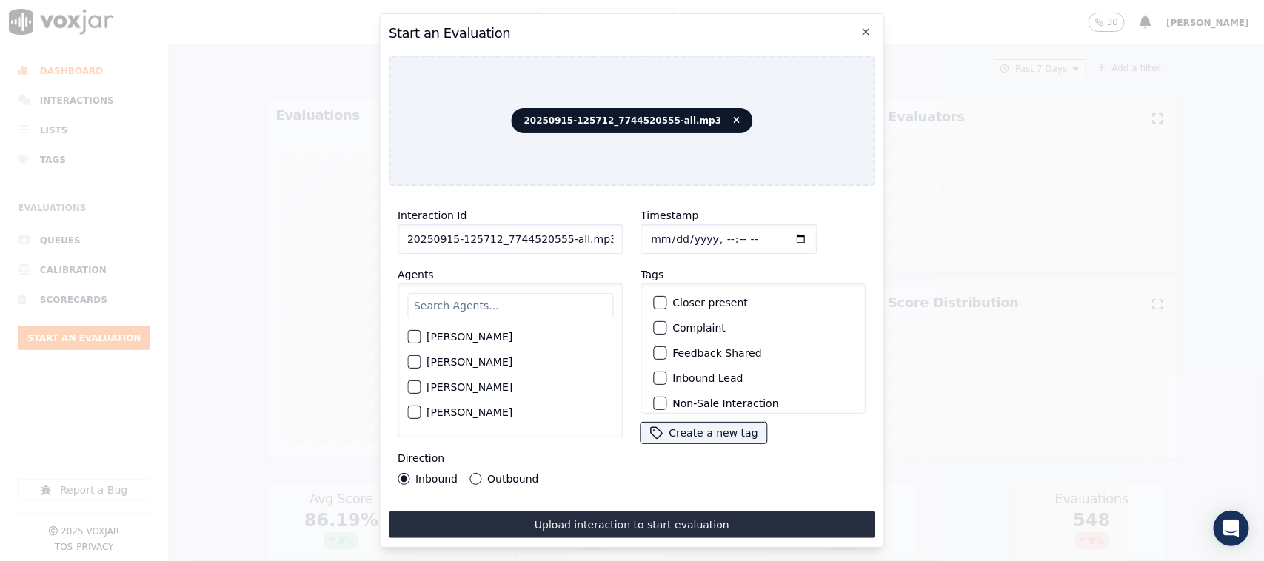
drag, startPoint x: 552, startPoint y: 237, endPoint x: 627, endPoint y: 237, distance: 74.8
click at [627, 237] on div "Interaction Id 20250915-125712_7744520555-all.mp3 Agents [PERSON_NAME] [PERSON_…" at bounding box center [632, 346] width 486 height 296
type input "20250915-125712_7744520555-C1"
click at [671, 233] on input "Timestamp" at bounding box center [728, 239] width 176 height 30
type input "[DATE]T16:31"
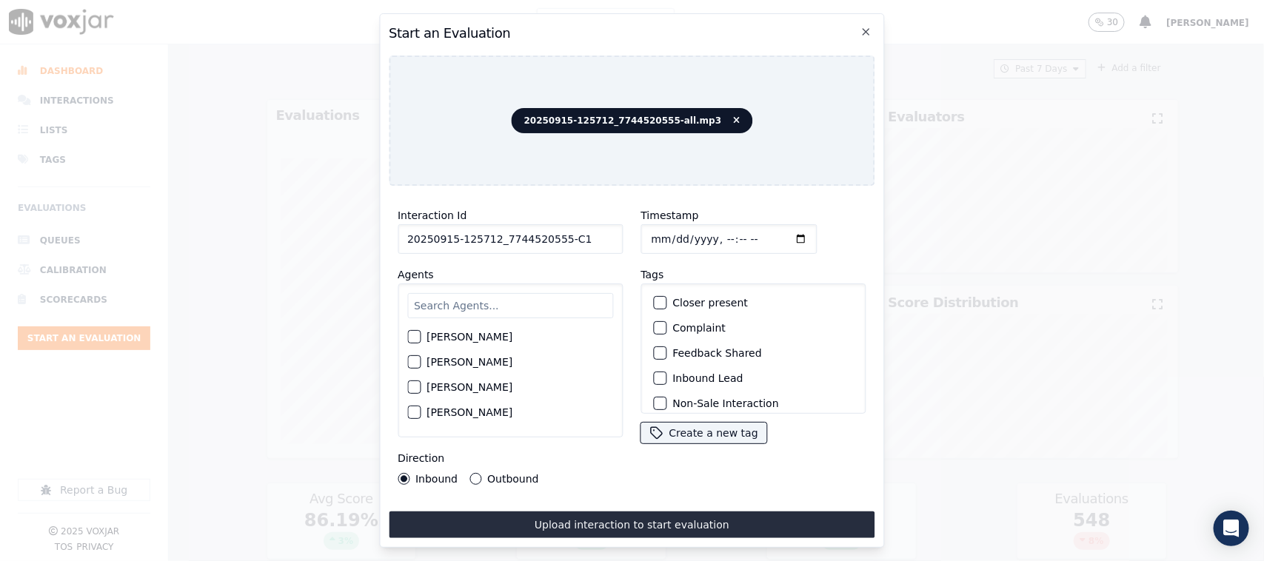
click at [478, 301] on input "text" at bounding box center [510, 305] width 206 height 25
type input "wil"
click at [409, 342] on div "[PERSON_NAME]" at bounding box center [510, 341] width 206 height 25
click at [409, 336] on div "button" at bounding box center [413, 341] width 10 height 10
click at [654, 373] on div "button" at bounding box center [659, 378] width 10 height 10
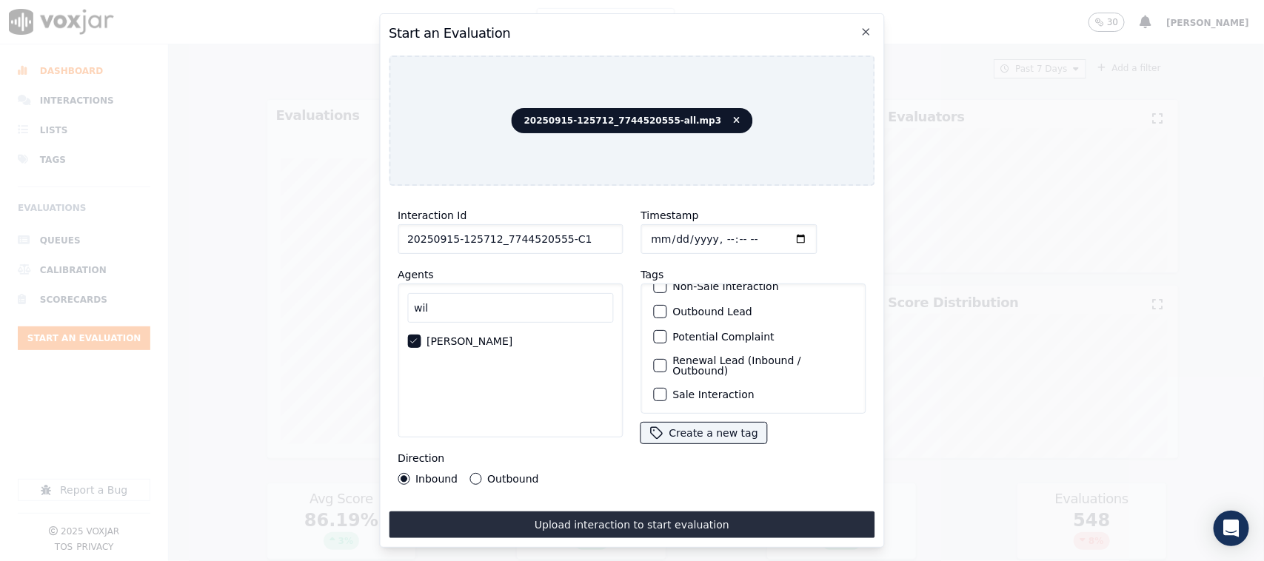
scroll to position [134, 0]
click at [653, 388] on button "Sale Interaction" at bounding box center [659, 394] width 13 height 13
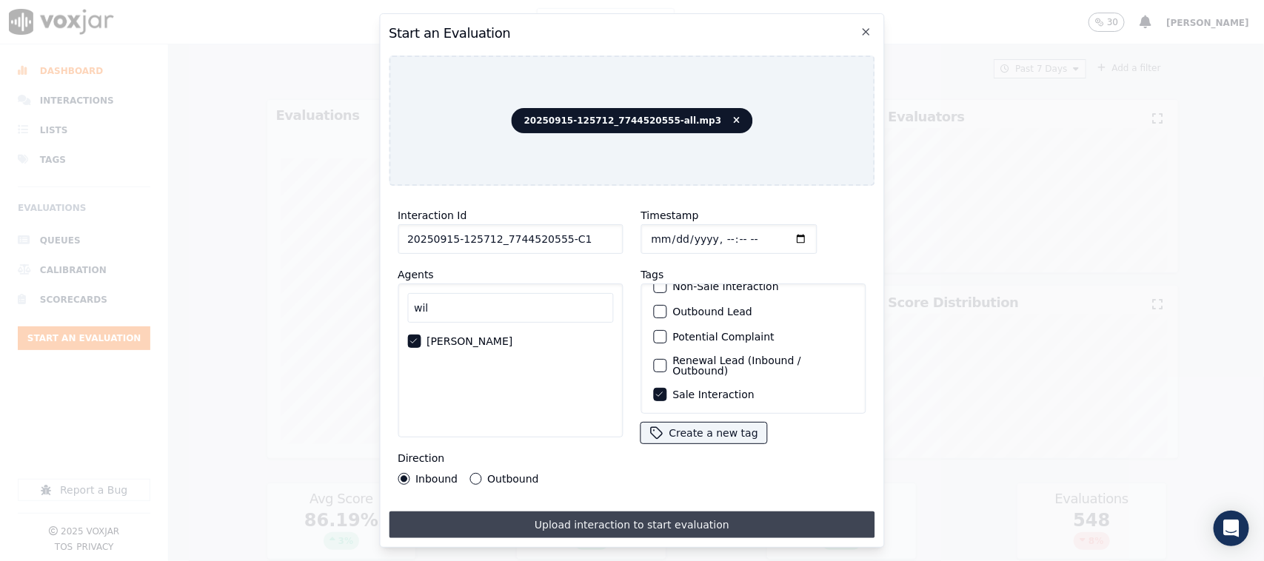
click at [654, 449] on button "Upload interaction to start evaluation" at bounding box center [632, 525] width 486 height 27
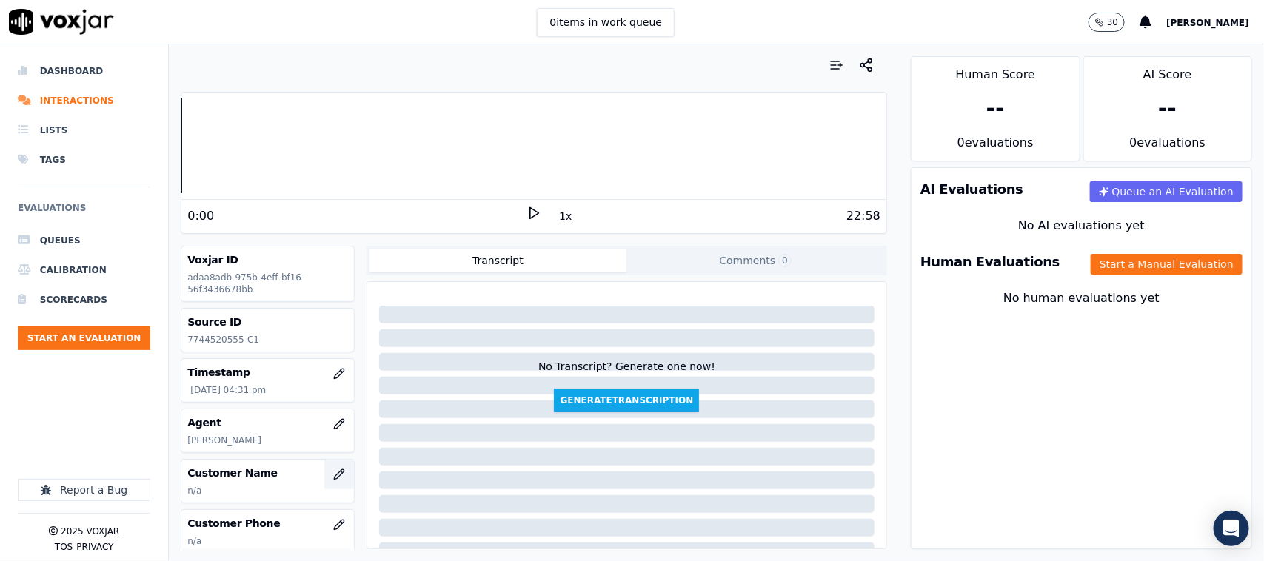
click at [333, 449] on icon "button" at bounding box center [339, 475] width 12 height 12
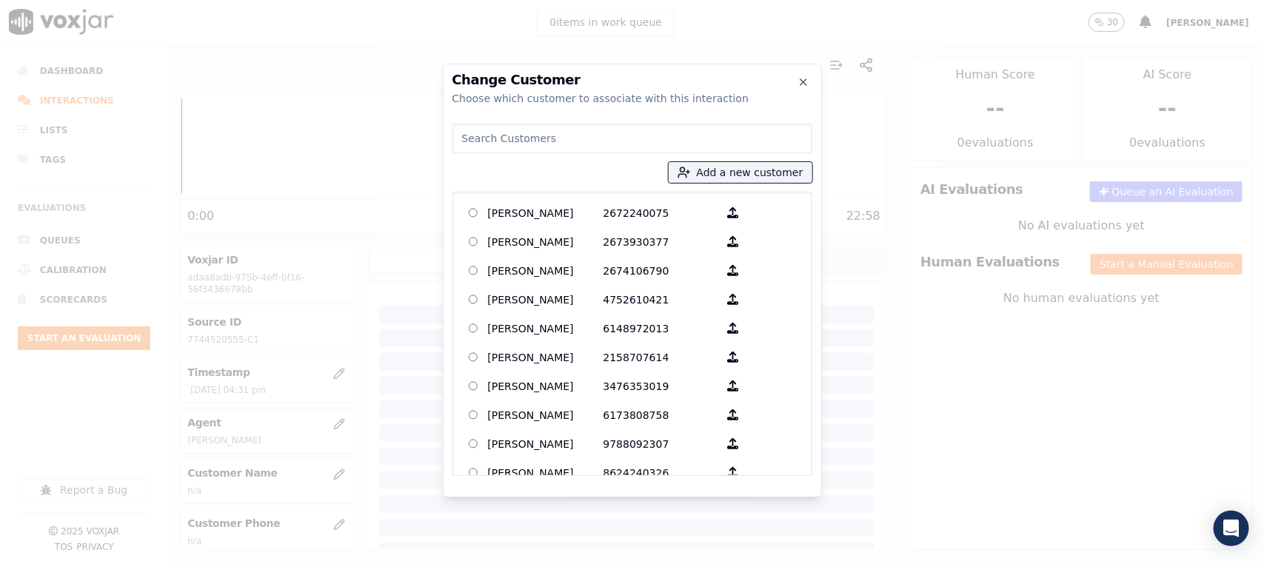
type input "[PERSON_NAME]"
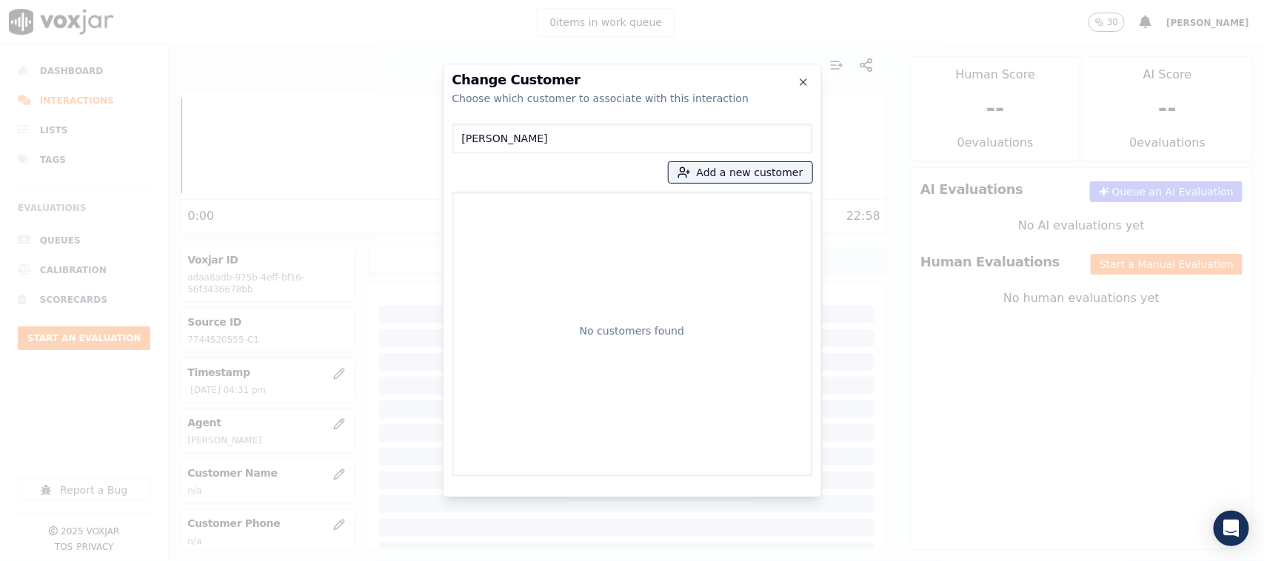
drag, startPoint x: 543, startPoint y: 137, endPoint x: 417, endPoint y: 148, distance: 126.3
click at [417, 449] on div "Change Customer Choose which customer to associate with this interaction [PERSO…" at bounding box center [632, 561] width 1264 height 0
click at [737, 179] on button "Add a new customer" at bounding box center [741, 172] width 144 height 21
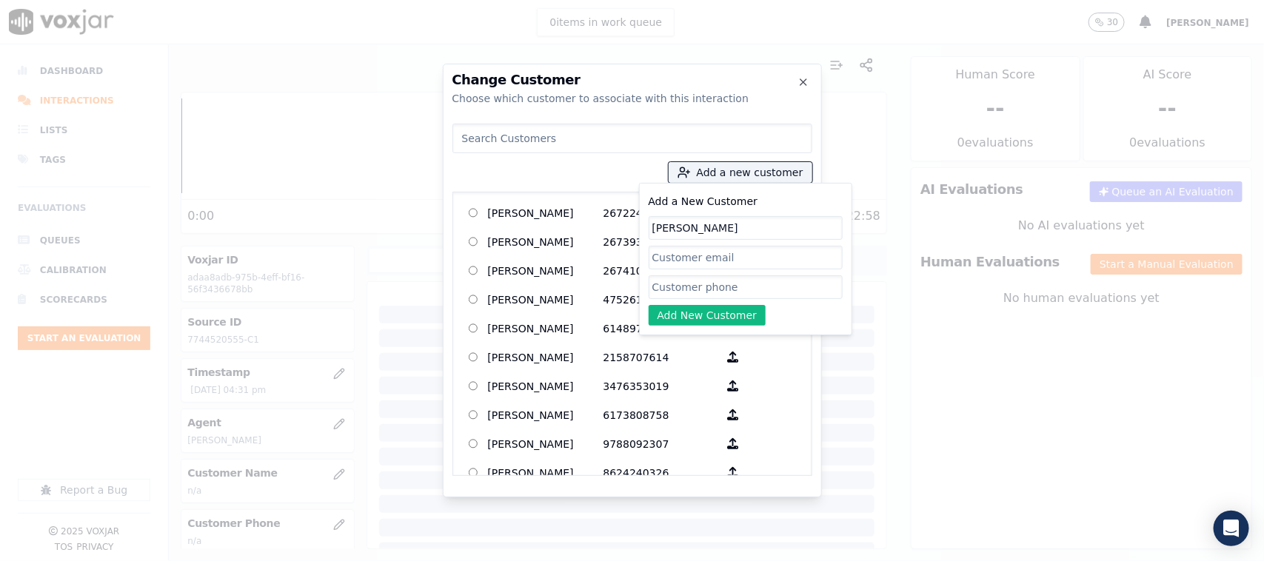
type input "[PERSON_NAME]"
click at [677, 285] on input "Add a New Customer" at bounding box center [746, 287] width 194 height 24
paste input "7744520555"
type input "7744520555"
click at [666, 312] on button "Add New Customer" at bounding box center [708, 315] width 118 height 21
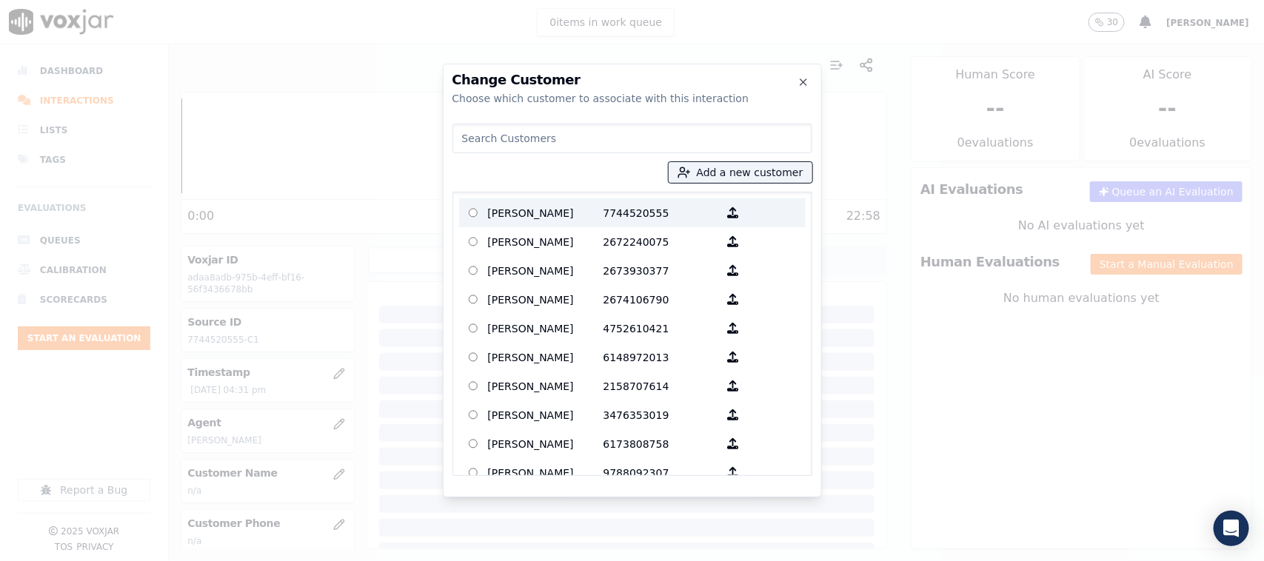
click at [540, 206] on p "[PERSON_NAME]" at bounding box center [545, 212] width 115 height 23
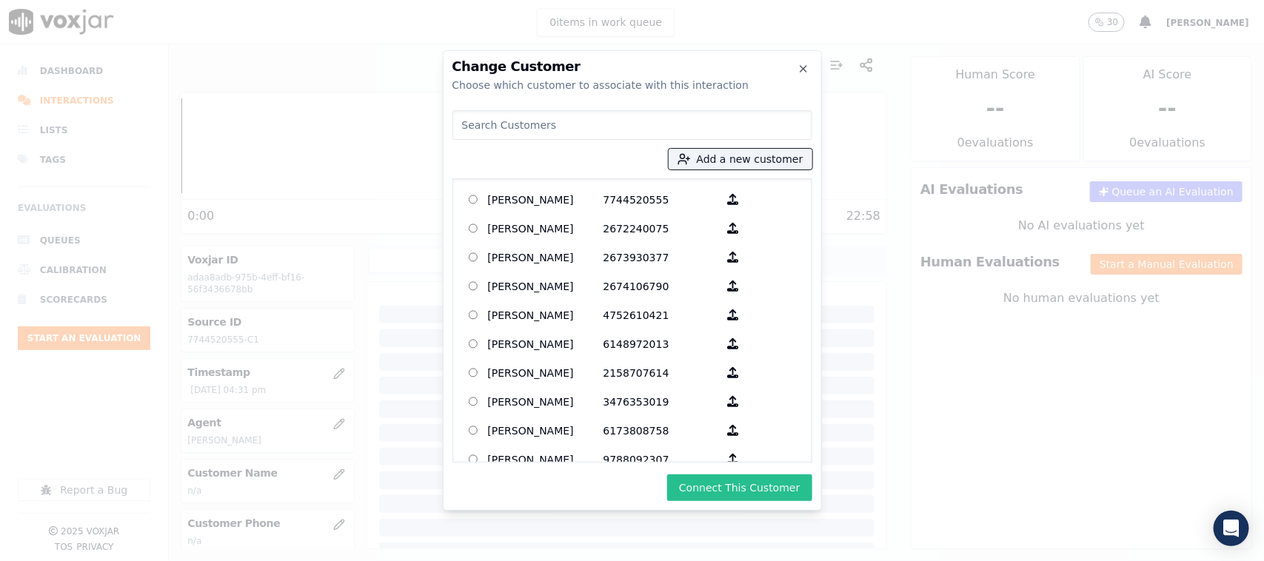
click at [700, 449] on button "Connect This Customer" at bounding box center [739, 488] width 144 height 27
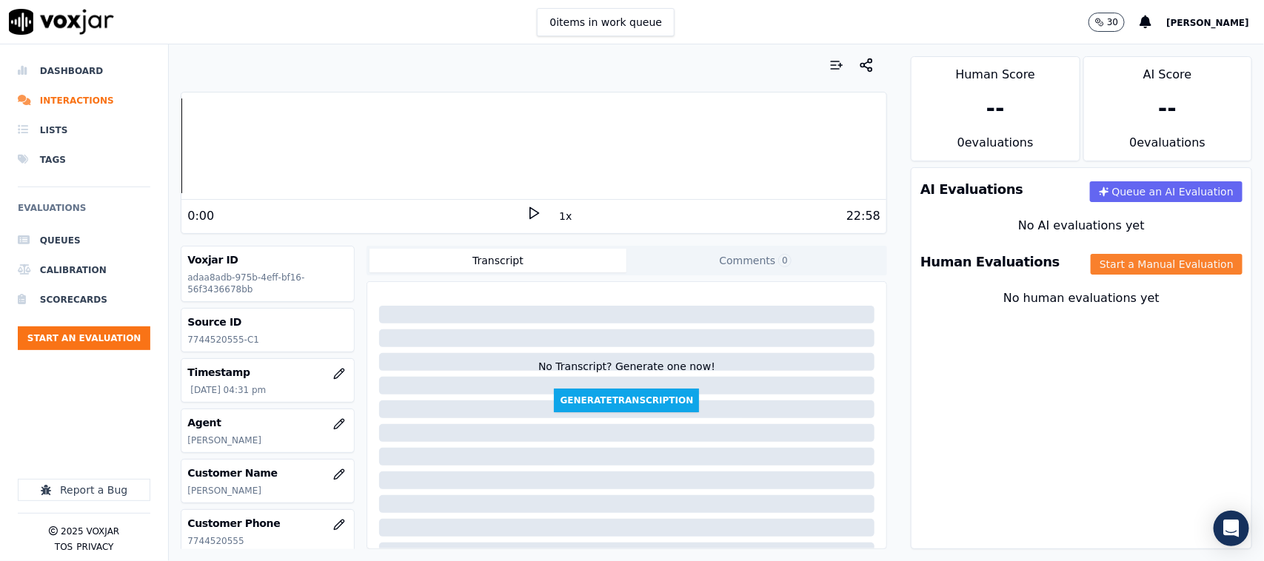
click at [1011, 264] on button "Start a Manual Evaluation" at bounding box center [1167, 264] width 152 height 21
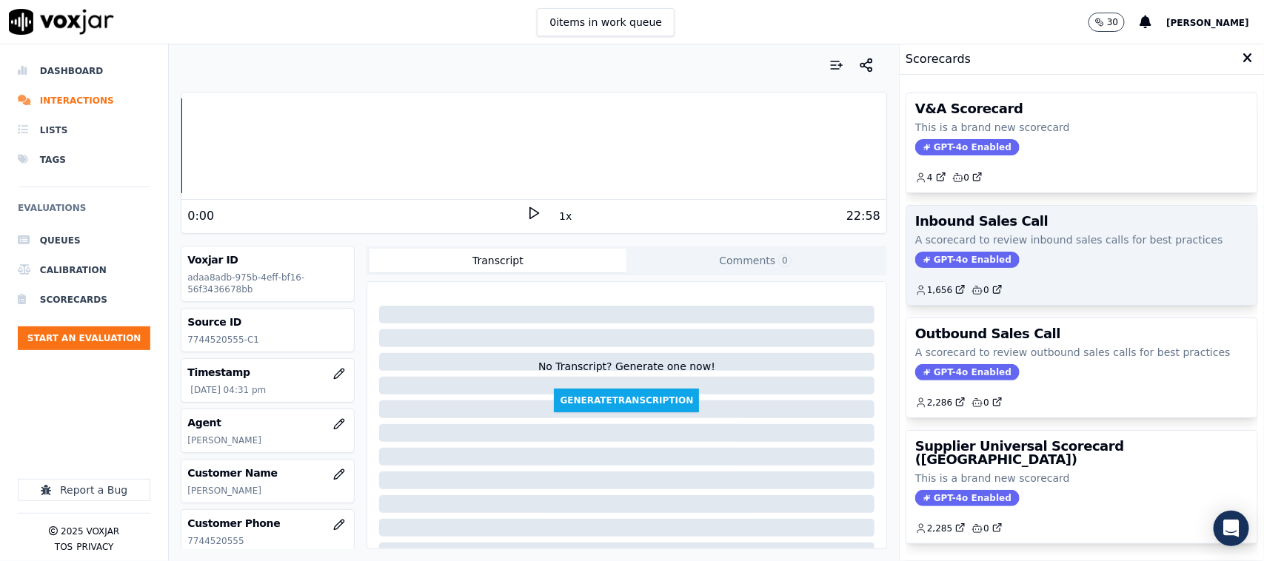
click at [974, 258] on span "GPT-4o Enabled" at bounding box center [967, 260] width 104 height 16
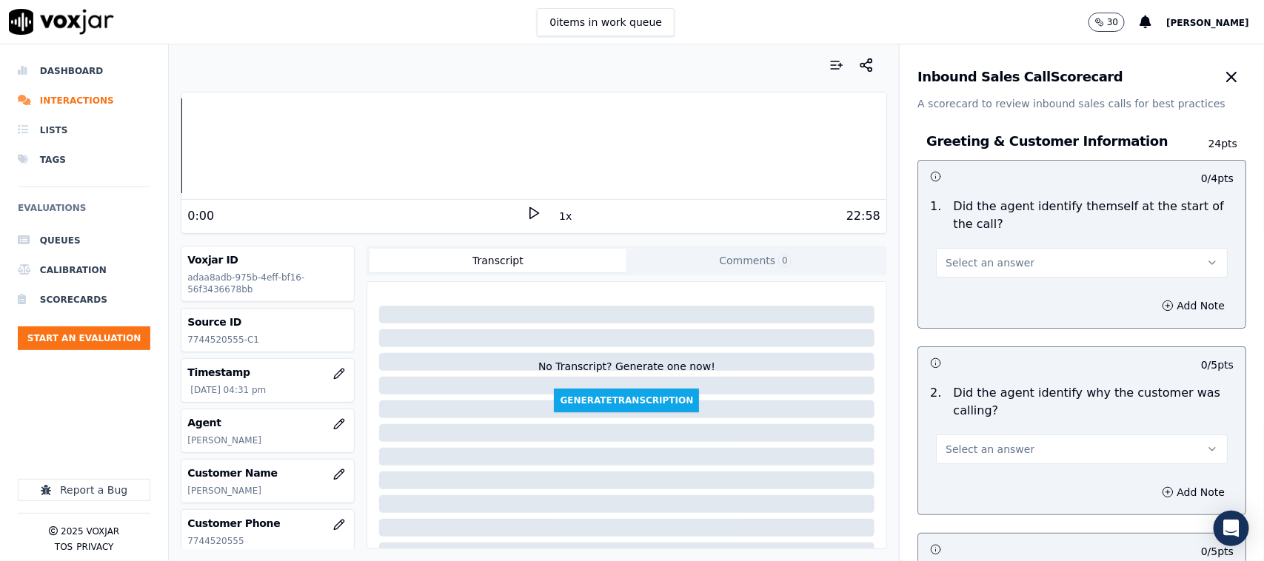
click at [945, 255] on span "Select an answer" at bounding box center [989, 262] width 89 height 15
click at [957, 292] on div "Yes" at bounding box center [1052, 296] width 261 height 24
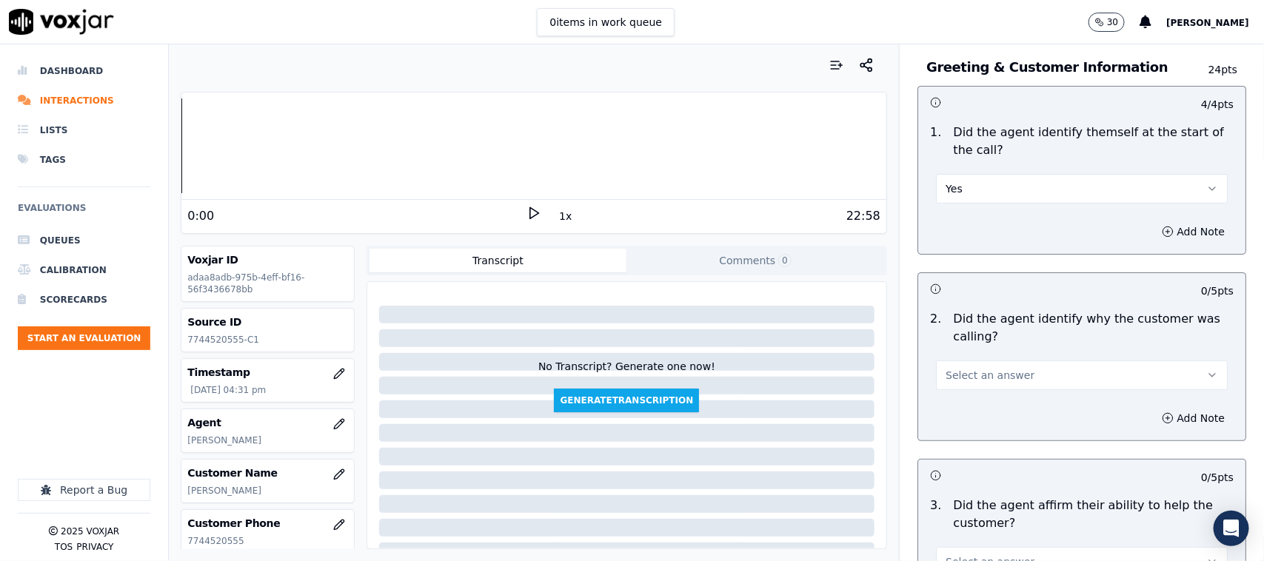
scroll to position [185, 0]
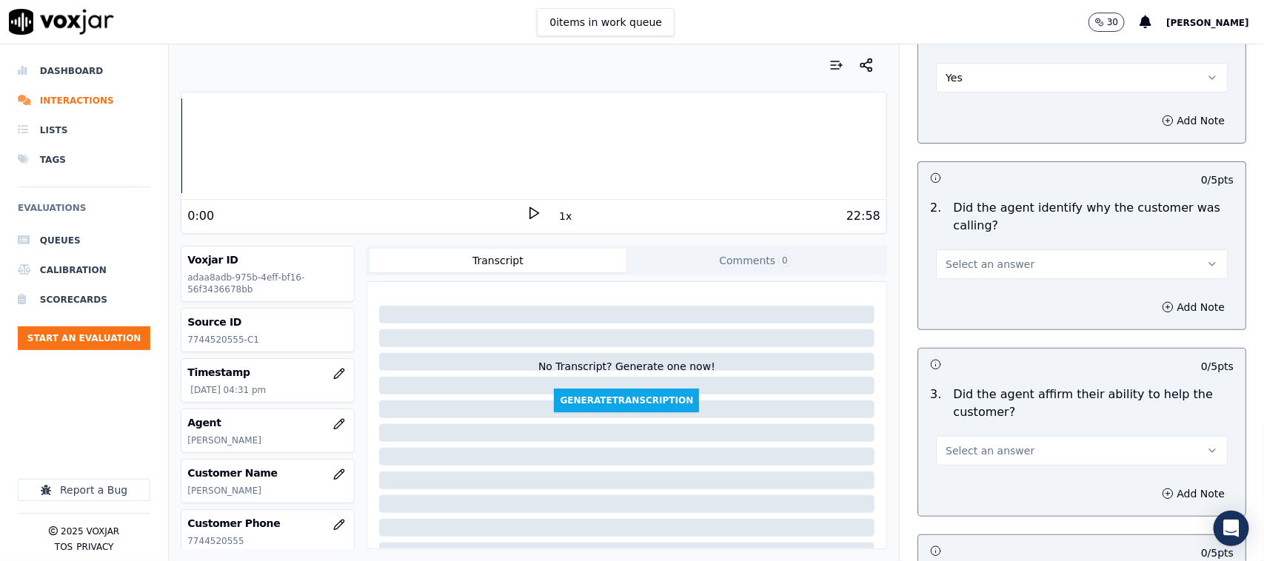
click at [960, 267] on span "Select an answer" at bounding box center [989, 264] width 89 height 15
click at [948, 287] on div "Yes" at bounding box center [1052, 299] width 261 height 24
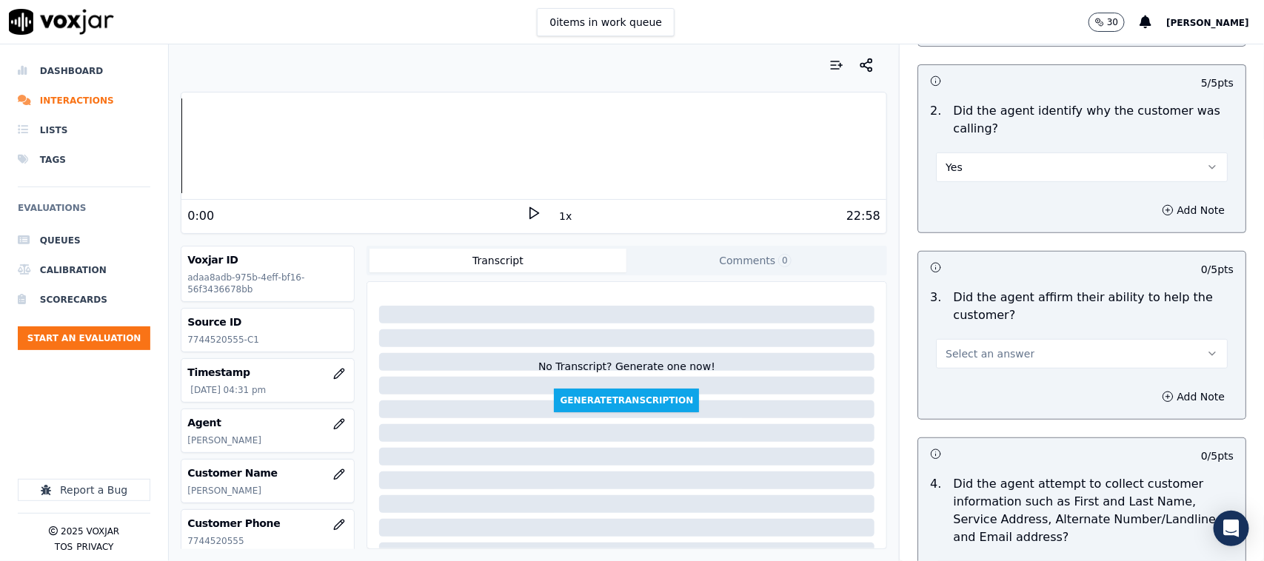
scroll to position [370, 0]
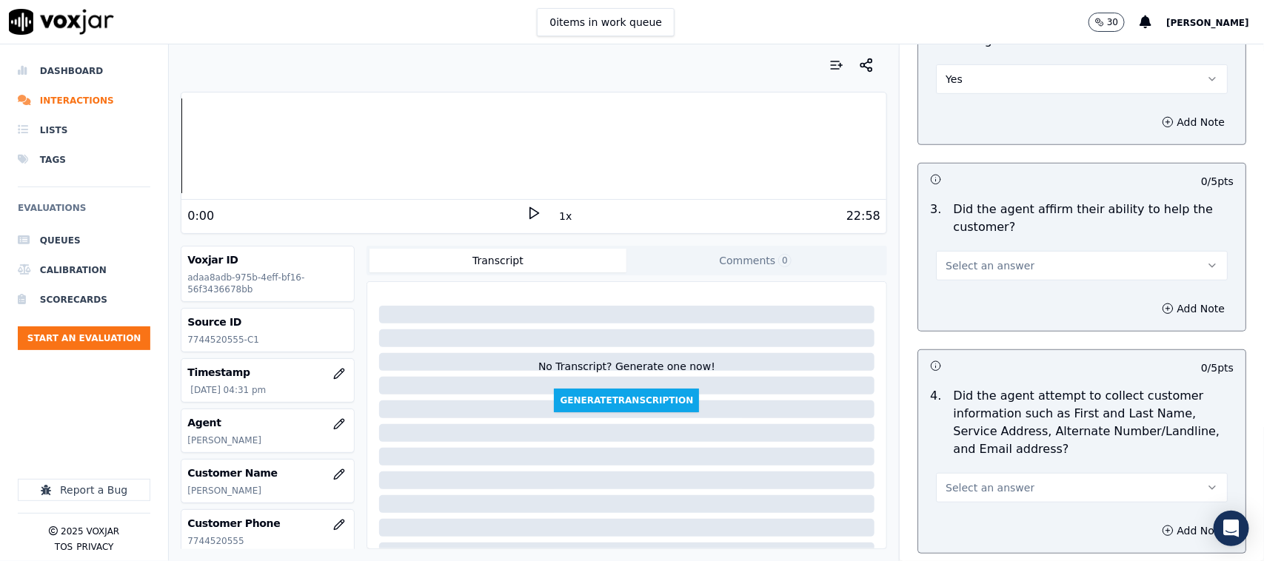
click at [968, 264] on span "Select an answer" at bounding box center [989, 265] width 89 height 15
click at [965, 300] on div "Yes" at bounding box center [1052, 300] width 261 height 24
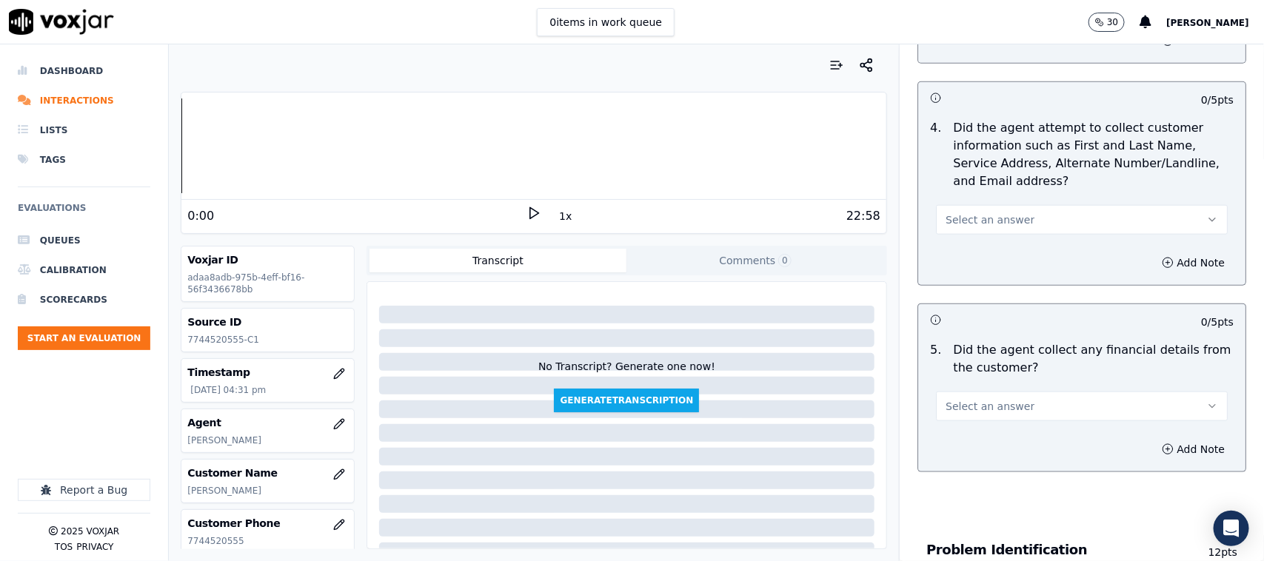
scroll to position [648, 0]
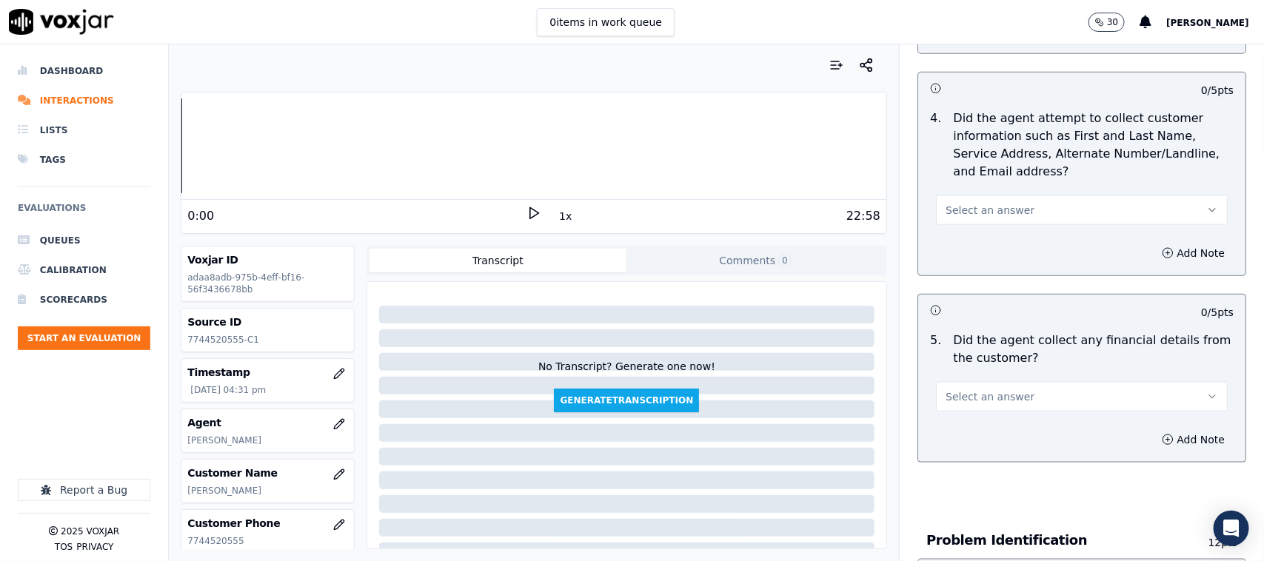
click at [960, 222] on button "Select an answer" at bounding box center [1082, 210] width 292 height 30
click at [963, 247] on div "Yes" at bounding box center [1052, 244] width 261 height 24
click at [970, 400] on span "Select an answer" at bounding box center [989, 396] width 89 height 15
click at [959, 449] on div "No" at bounding box center [1052, 455] width 261 height 24
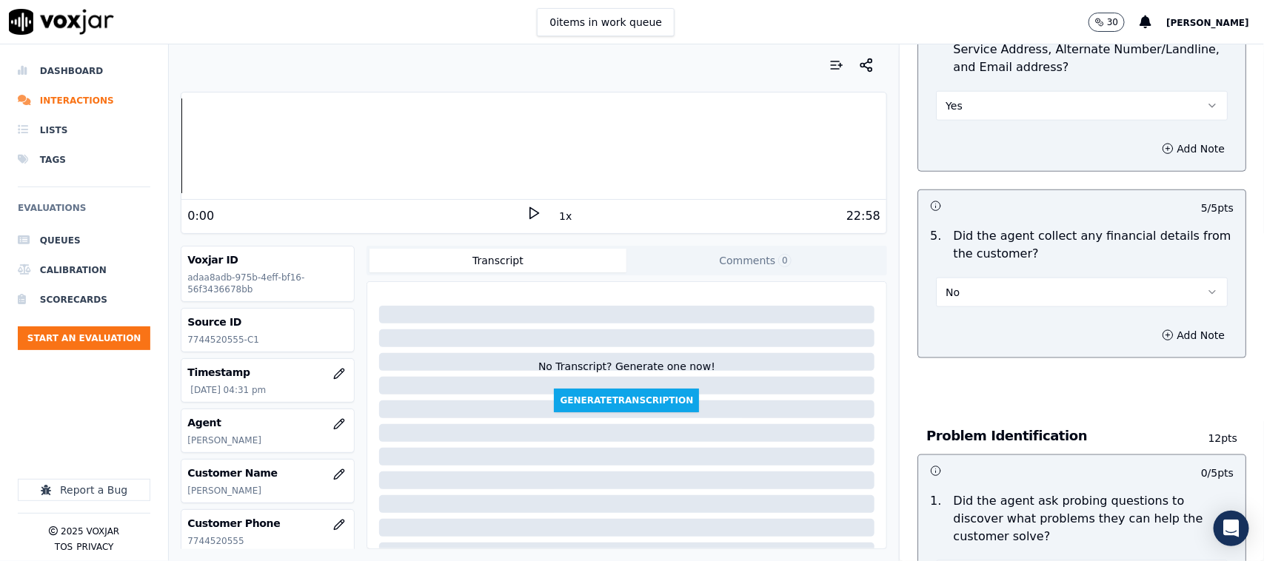
scroll to position [925, 0]
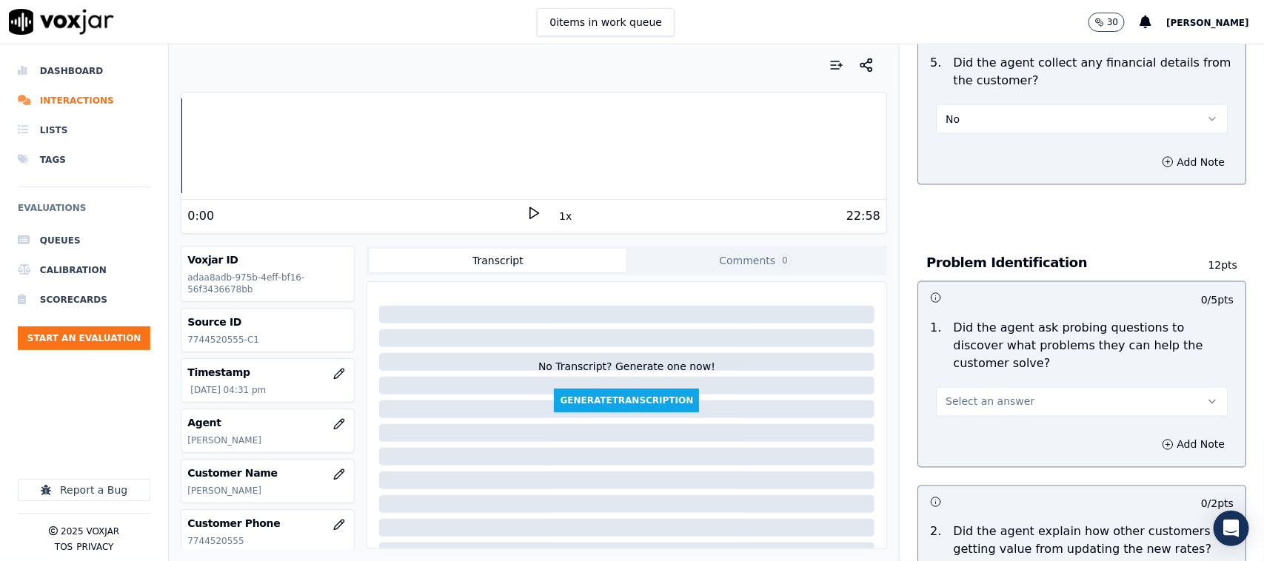
click at [983, 384] on div "Select an answer" at bounding box center [1082, 400] width 292 height 33
click at [971, 423] on div "Add Note" at bounding box center [1081, 445] width 327 height 44
drag, startPoint x: 988, startPoint y: 384, endPoint x: 989, endPoint y: 395, distance: 11.1
click at [989, 395] on span "Select an answer" at bounding box center [989, 402] width 89 height 15
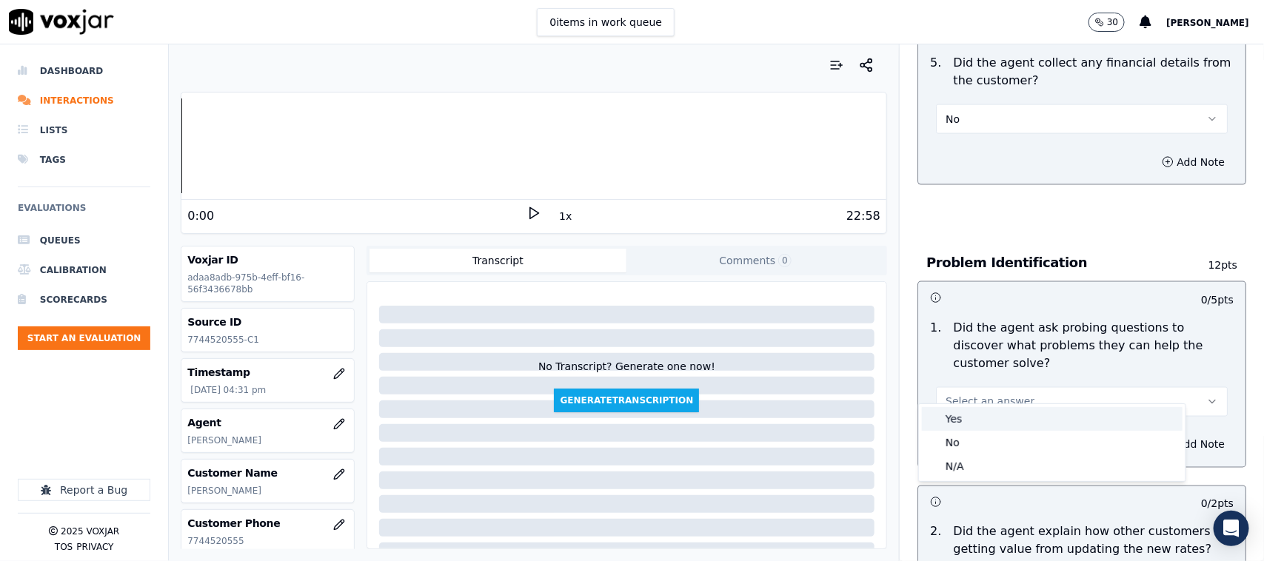
click at [971, 417] on div "Yes" at bounding box center [1052, 419] width 261 height 24
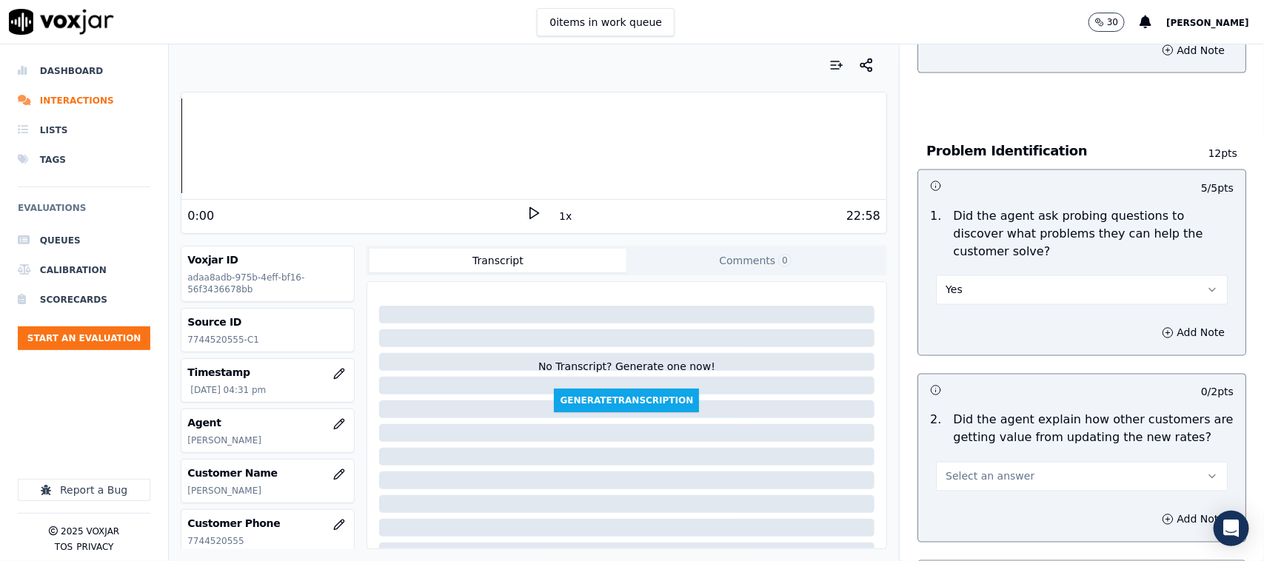
scroll to position [1203, 0]
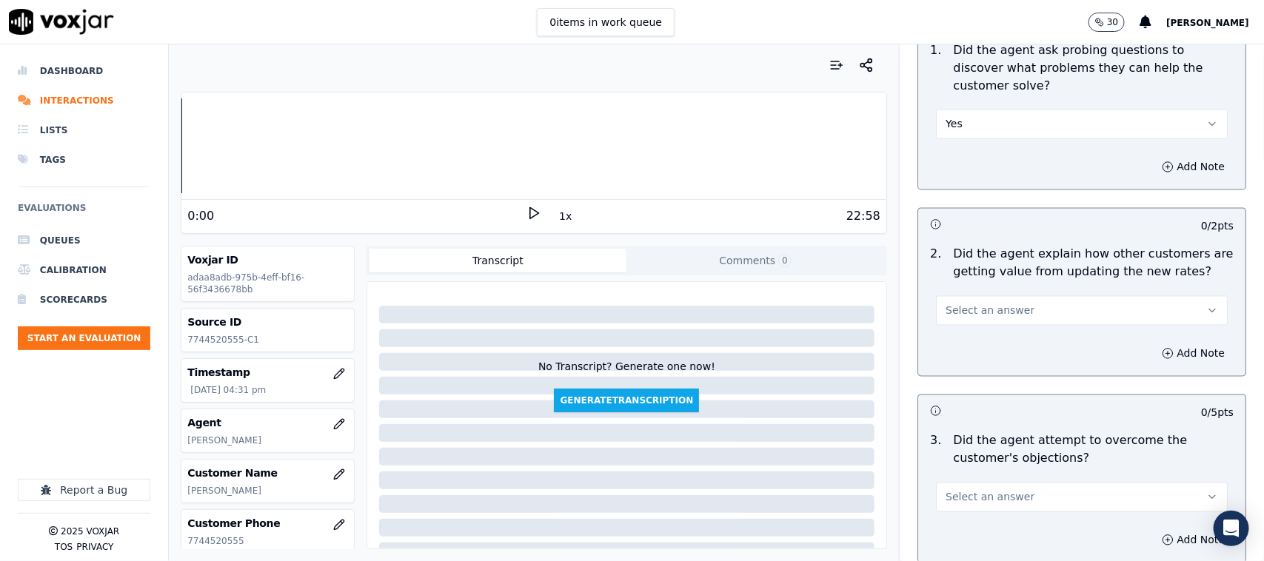
click at [978, 304] on span "Select an answer" at bounding box center [989, 311] width 89 height 15
click at [967, 368] on div "N/A" at bounding box center [1052, 376] width 261 height 24
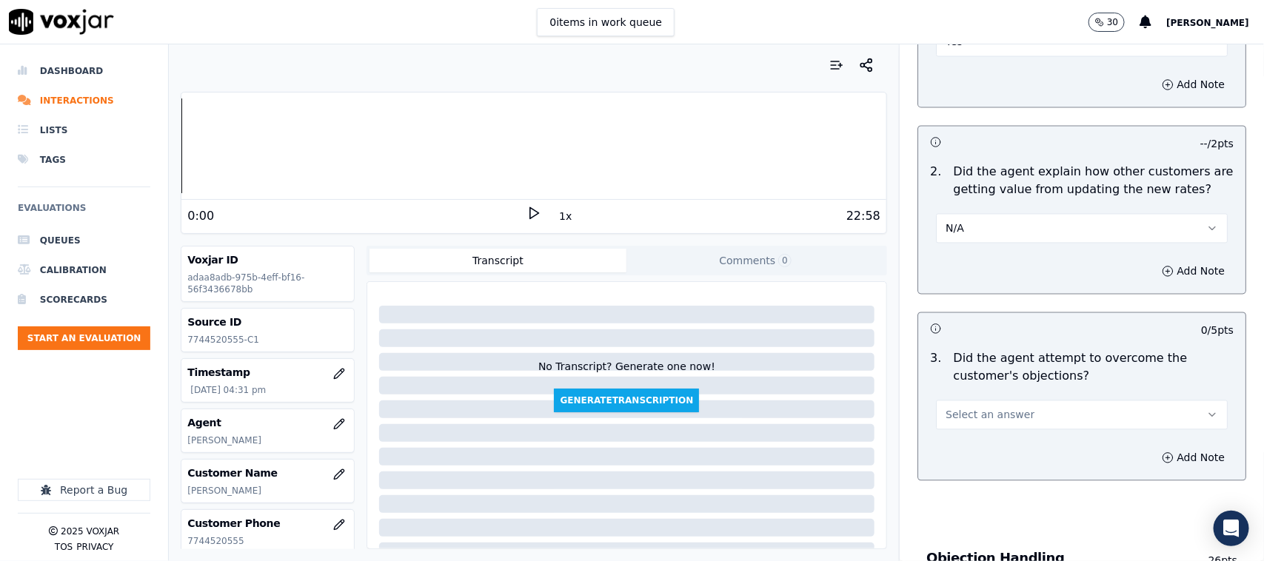
scroll to position [1388, 0]
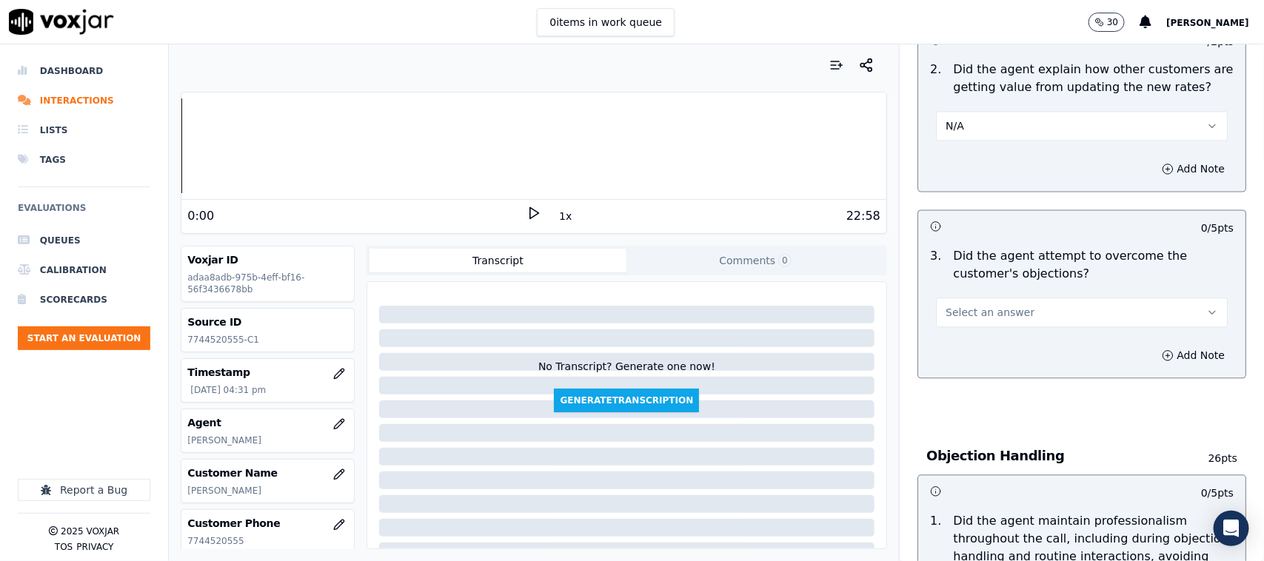
click at [948, 304] on button "Select an answer" at bounding box center [1082, 313] width 292 height 30
click at [957, 328] on div "Yes" at bounding box center [1052, 330] width 261 height 24
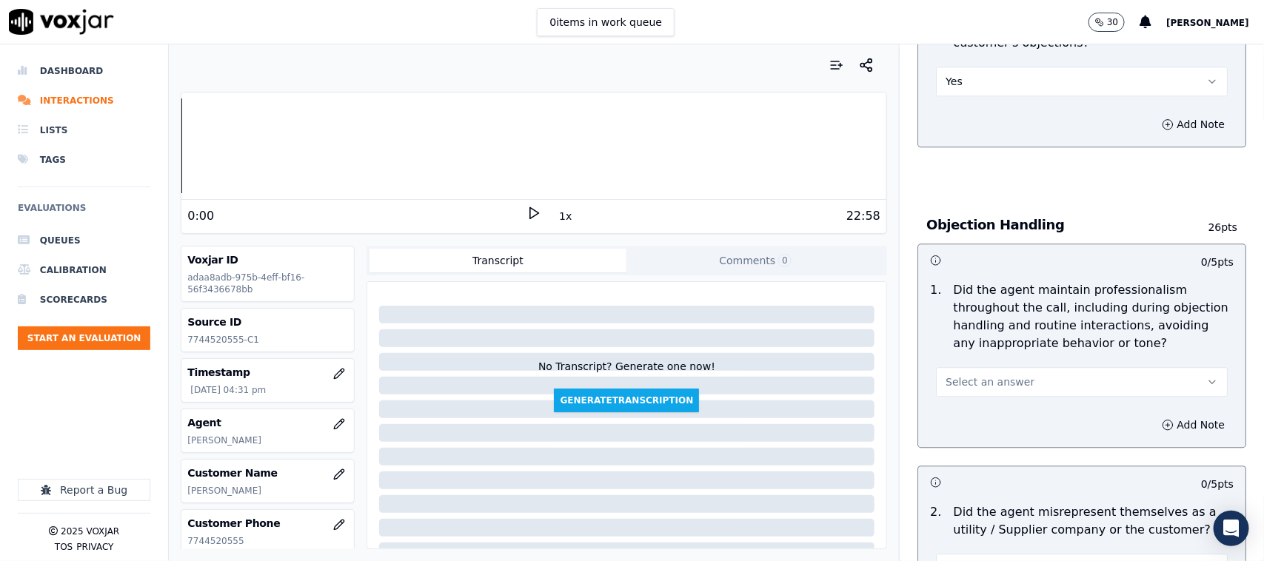
scroll to position [1666, 0]
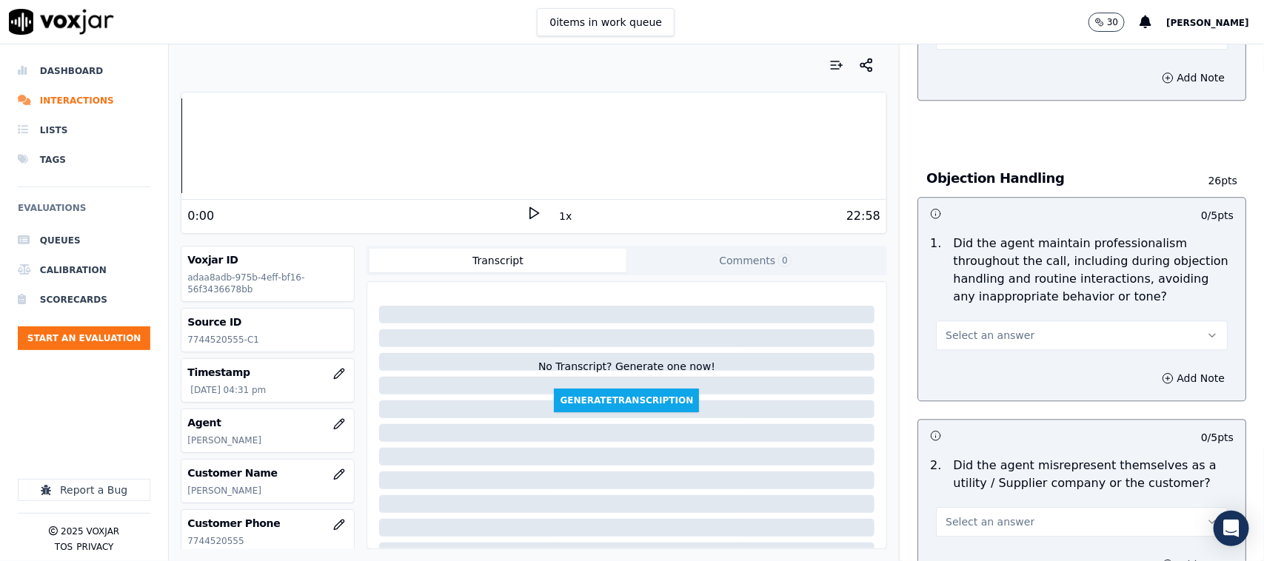
click at [978, 328] on span "Select an answer" at bounding box center [989, 335] width 89 height 15
click at [971, 345] on div "Yes" at bounding box center [1052, 353] width 261 height 24
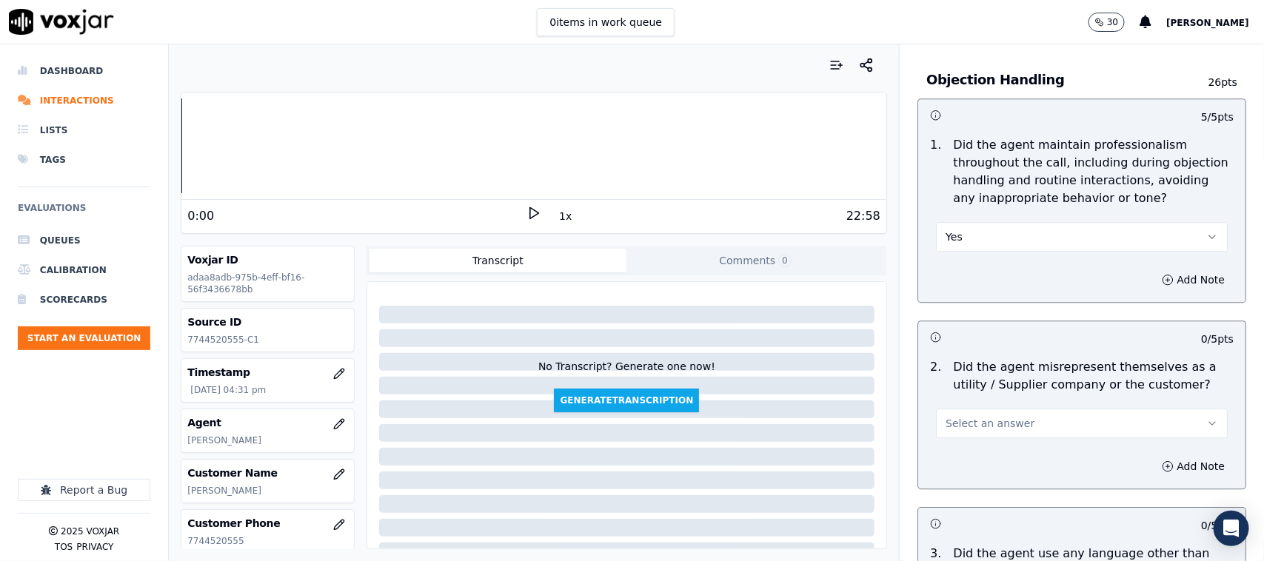
scroll to position [1851, 0]
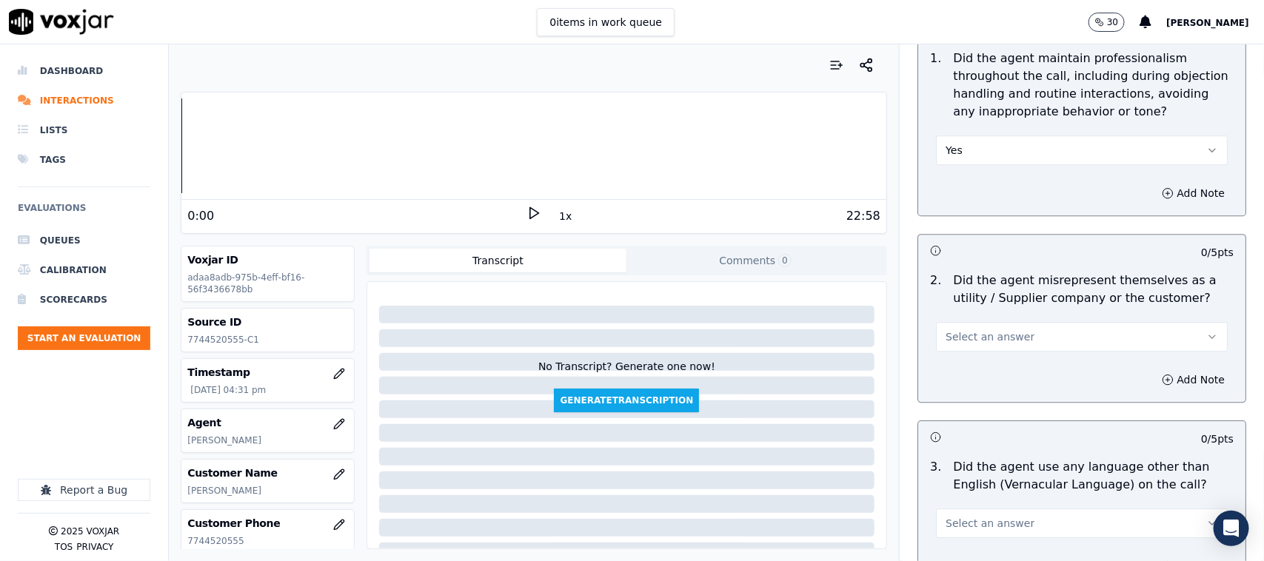
click at [961, 329] on span "Select an answer" at bounding box center [989, 336] width 89 height 15
click at [963, 378] on div "No" at bounding box center [1052, 378] width 261 height 24
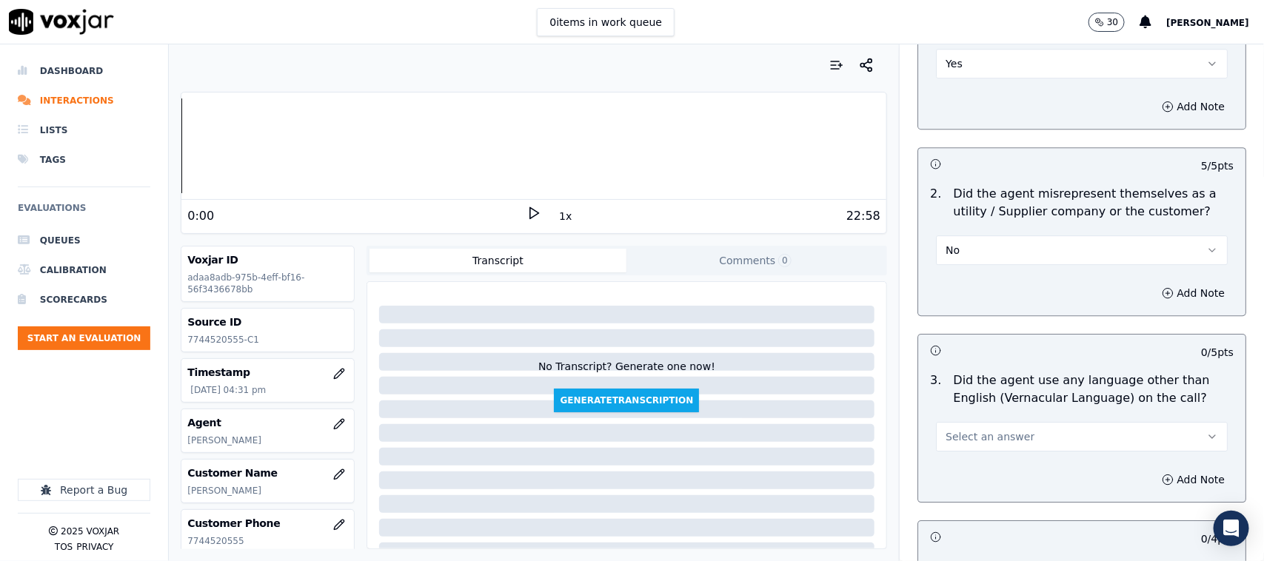
scroll to position [2129, 0]
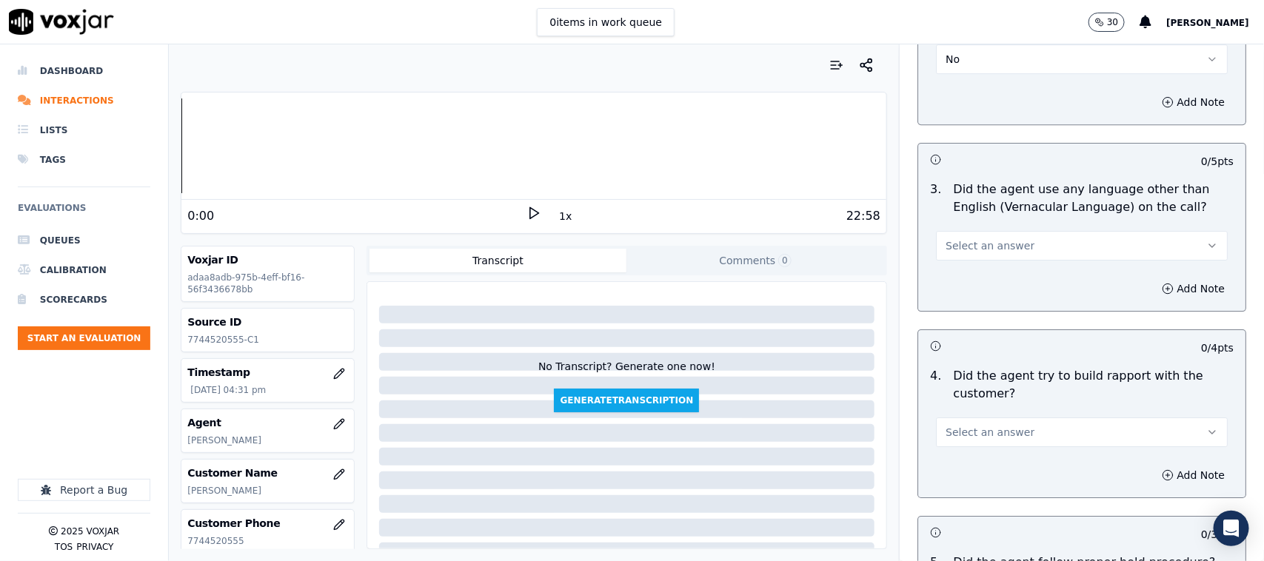
click at [962, 238] on span "Select an answer" at bounding box center [989, 245] width 89 height 15
click at [959, 289] on div "No" at bounding box center [1052, 288] width 261 height 24
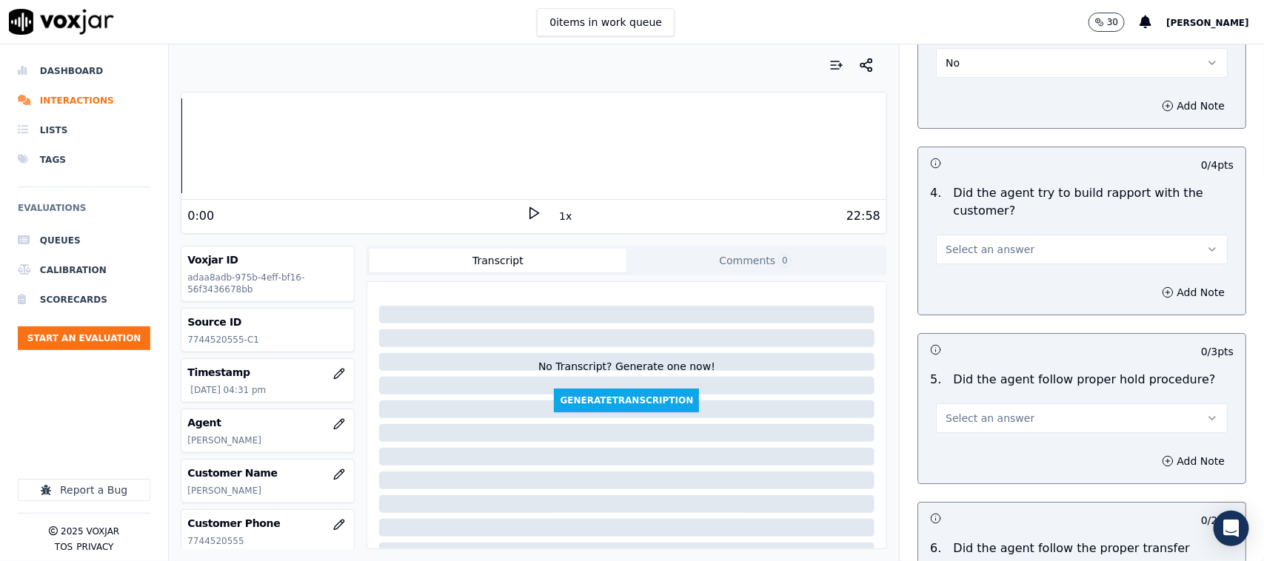
scroll to position [2314, 0]
click at [974, 240] on span "Select an answer" at bounding box center [989, 247] width 89 height 15
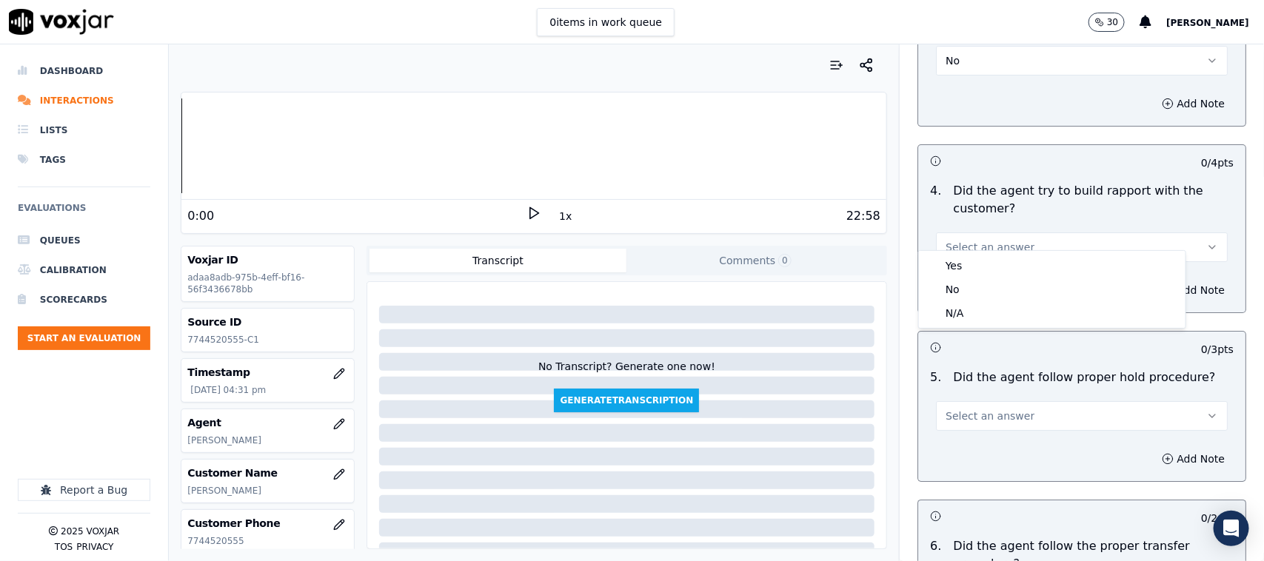
click at [968, 252] on div "Yes No N/A" at bounding box center [1052, 289] width 267 height 77
click at [964, 264] on div "Yes" at bounding box center [1052, 266] width 261 height 24
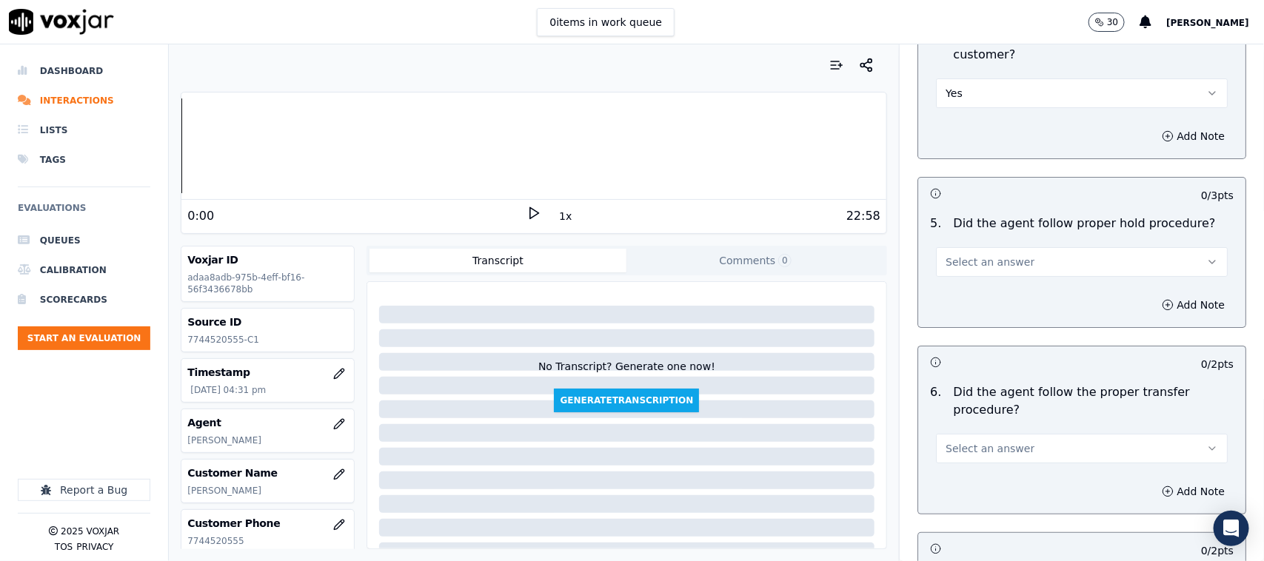
scroll to position [2499, 0]
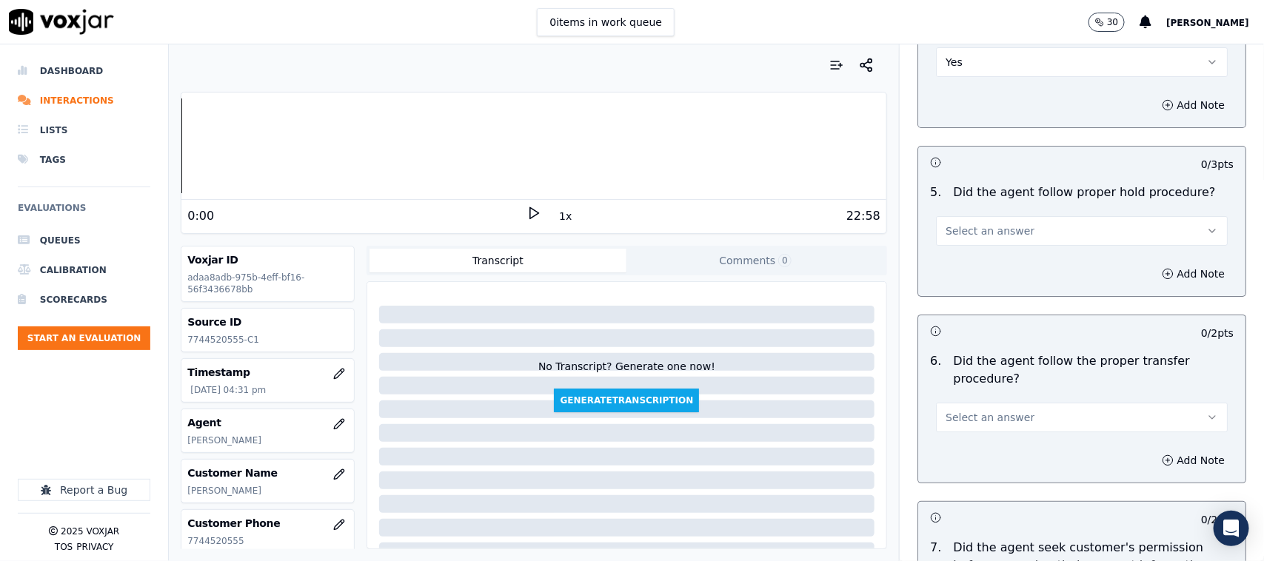
click at [957, 227] on button "Select an answer" at bounding box center [1082, 231] width 292 height 30
click at [948, 252] on div "Yes" at bounding box center [1052, 250] width 261 height 24
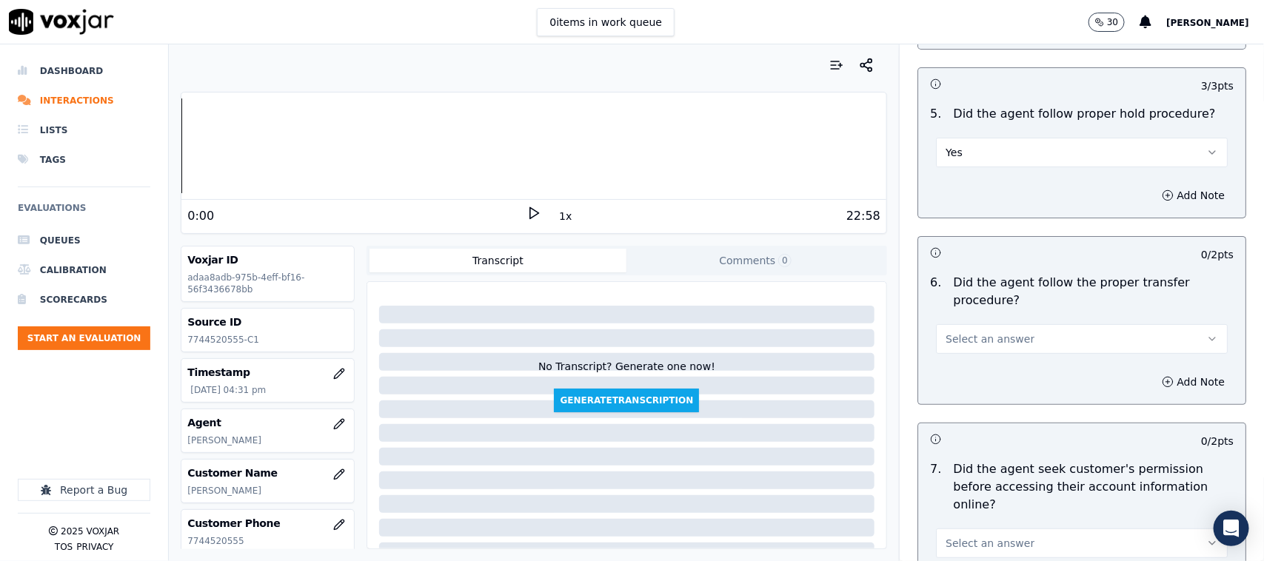
scroll to position [2684, 0]
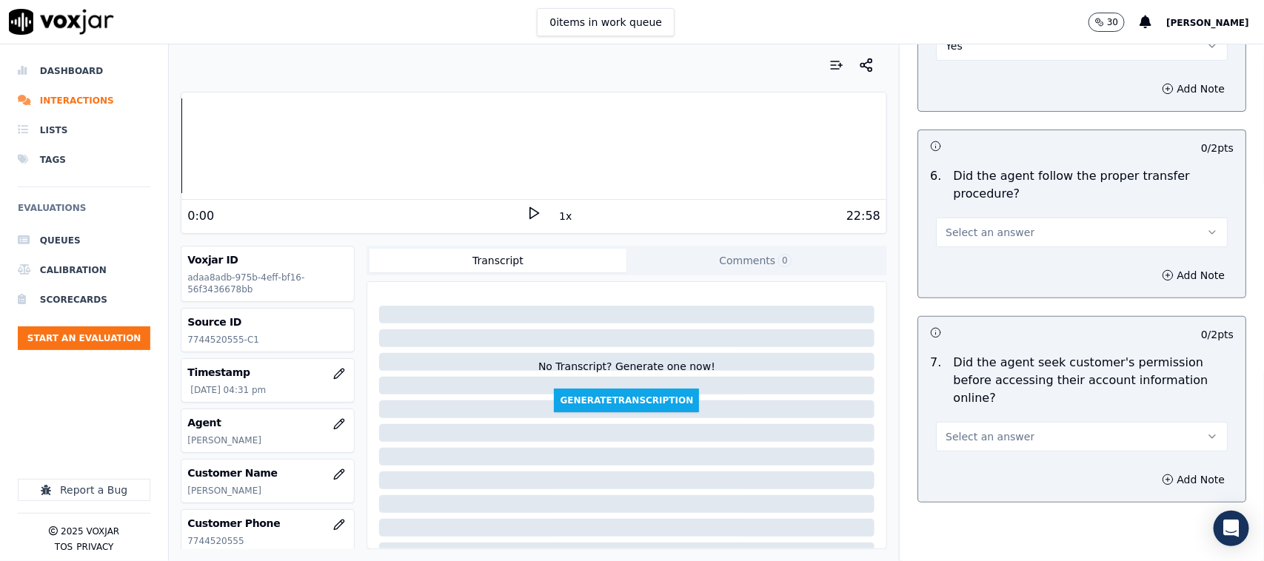
click at [972, 203] on div "Select an answer" at bounding box center [1081, 225] width 315 height 44
click at [968, 225] on span "Select an answer" at bounding box center [989, 232] width 89 height 15
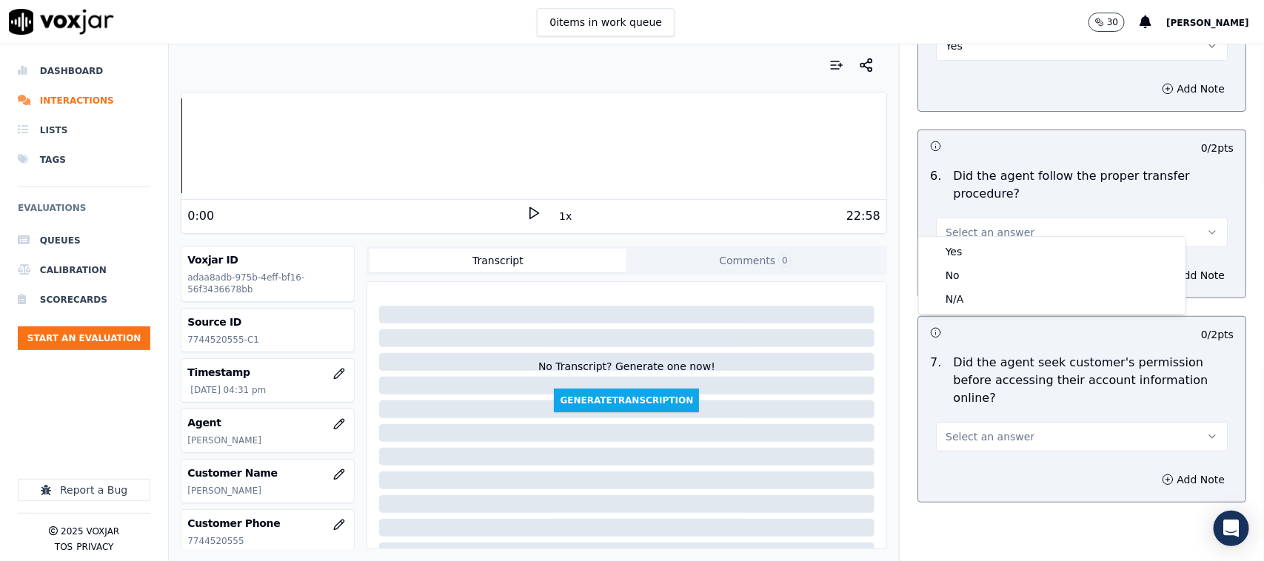
click at [967, 241] on div "Yes" at bounding box center [1052, 252] width 261 height 24
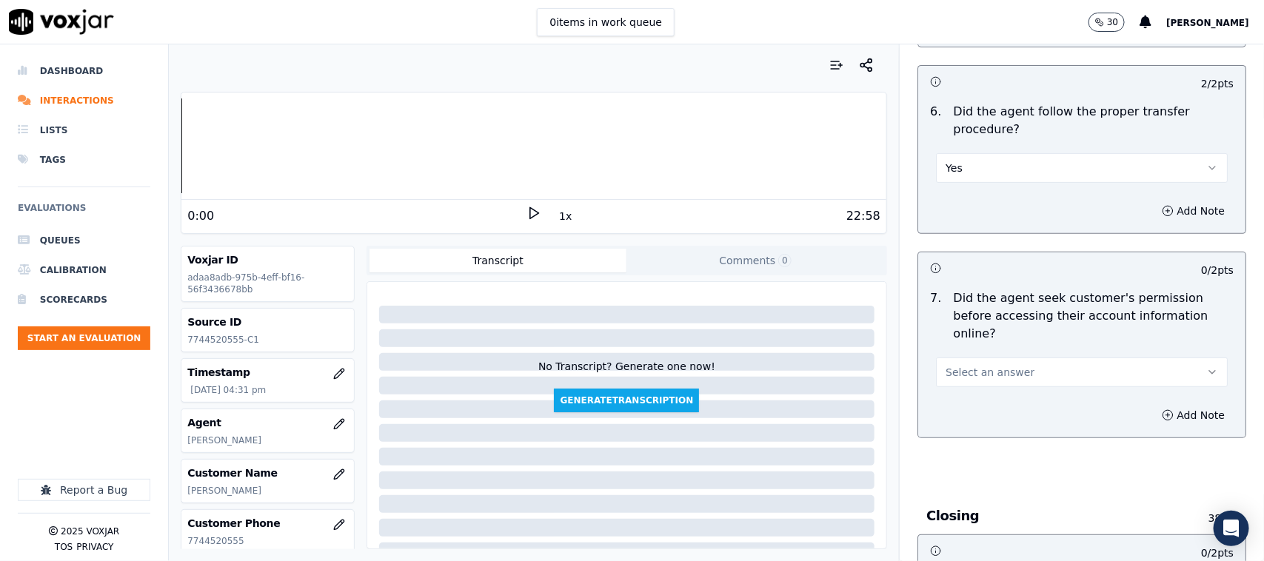
scroll to position [2776, 0]
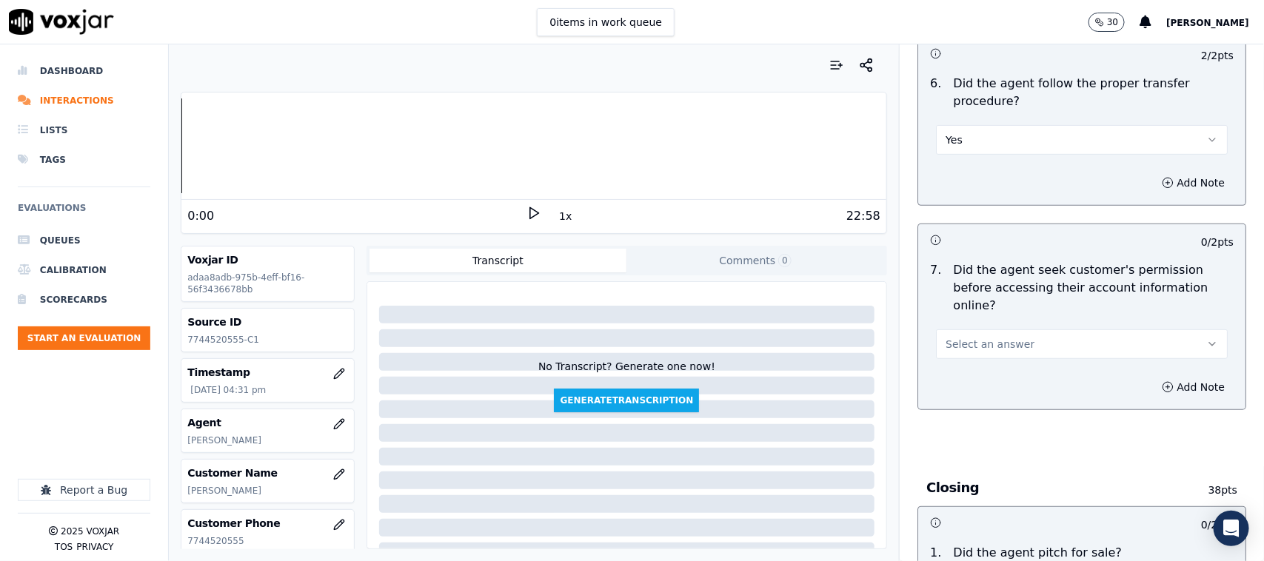
click at [944, 329] on button "Select an answer" at bounding box center [1082, 344] width 292 height 30
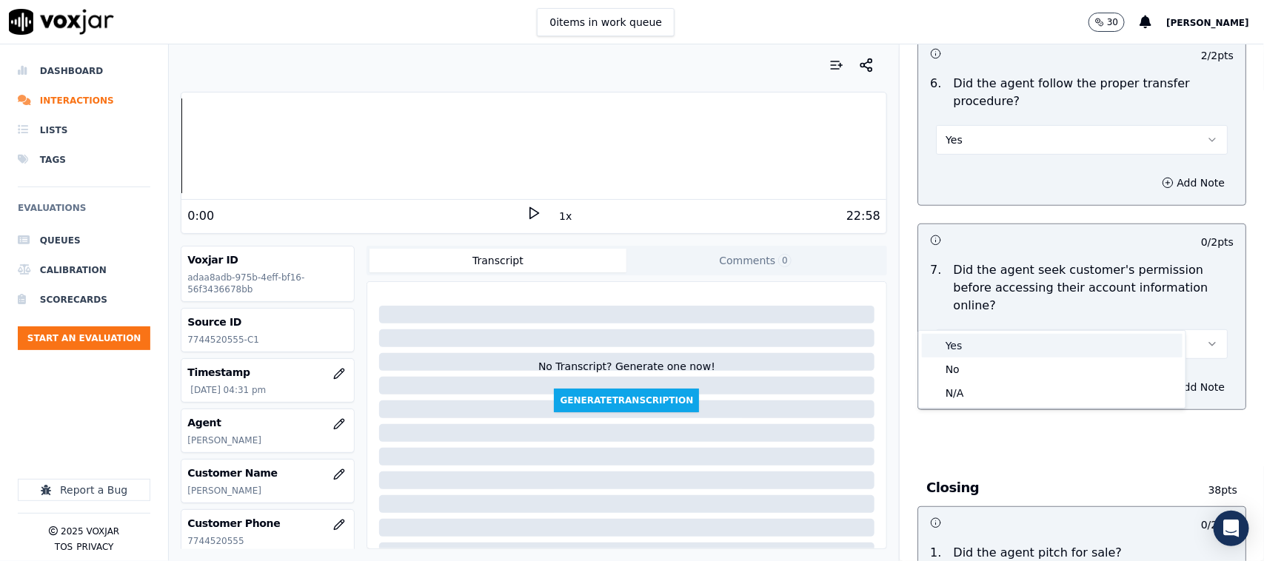
click at [938, 350] on div "Yes" at bounding box center [1052, 346] width 261 height 24
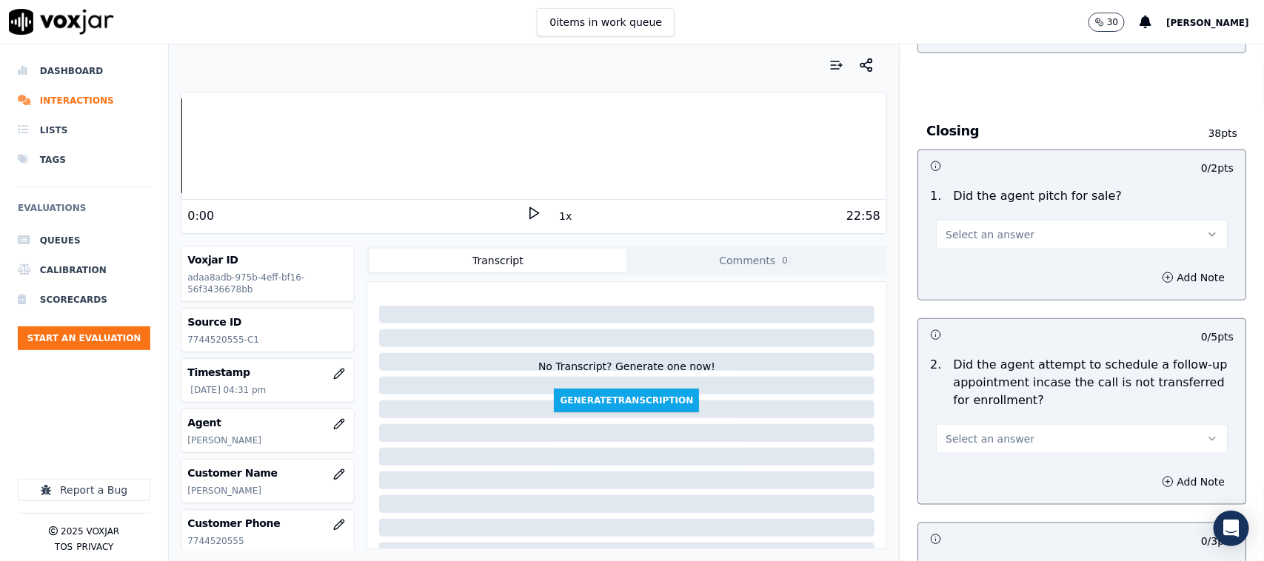
scroll to position [3239, 0]
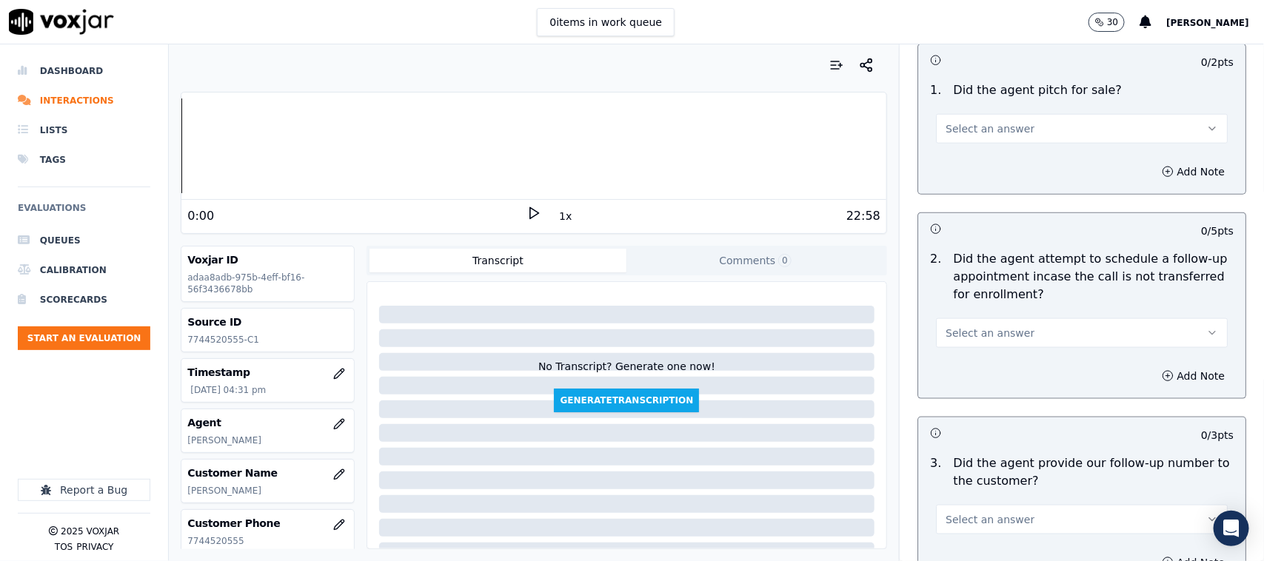
click at [994, 114] on button "Select an answer" at bounding box center [1082, 129] width 292 height 30
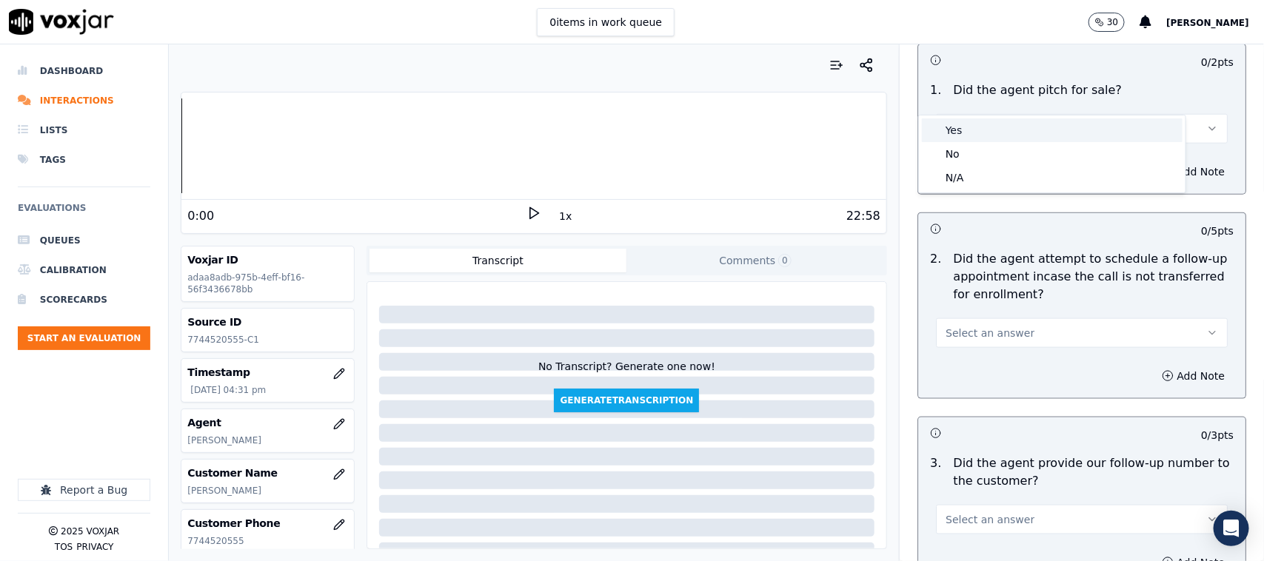
click at [974, 127] on div "Yes" at bounding box center [1052, 130] width 261 height 24
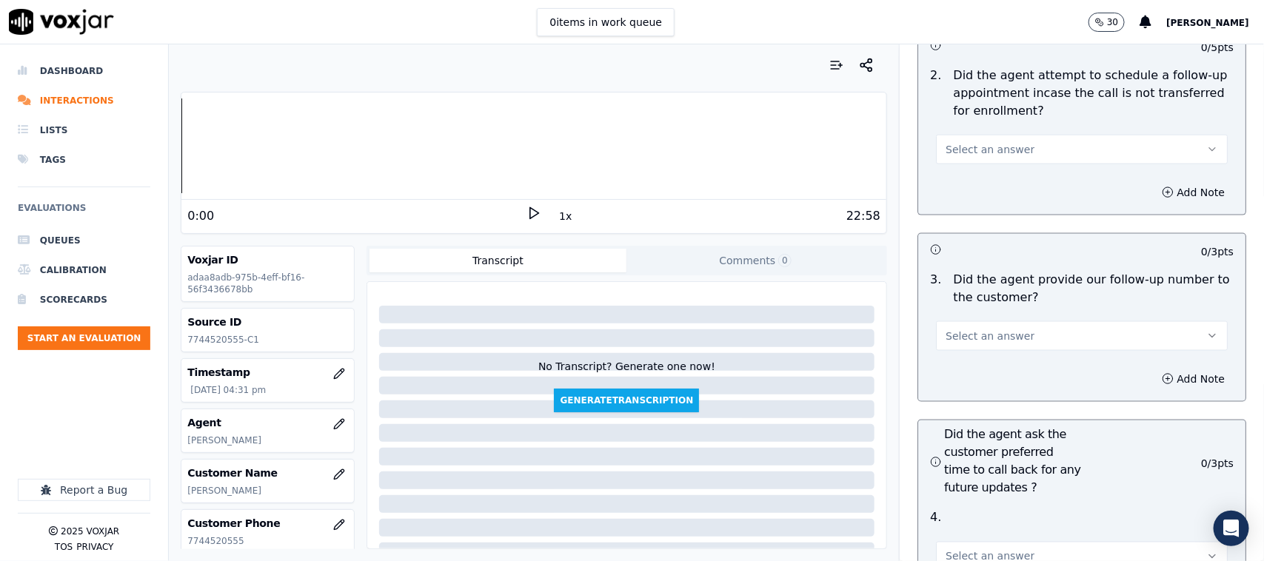
scroll to position [3424, 0]
click at [985, 141] on span "Select an answer" at bounding box center [989, 148] width 89 height 15
click at [974, 197] on div "N/A" at bounding box center [1052, 198] width 261 height 24
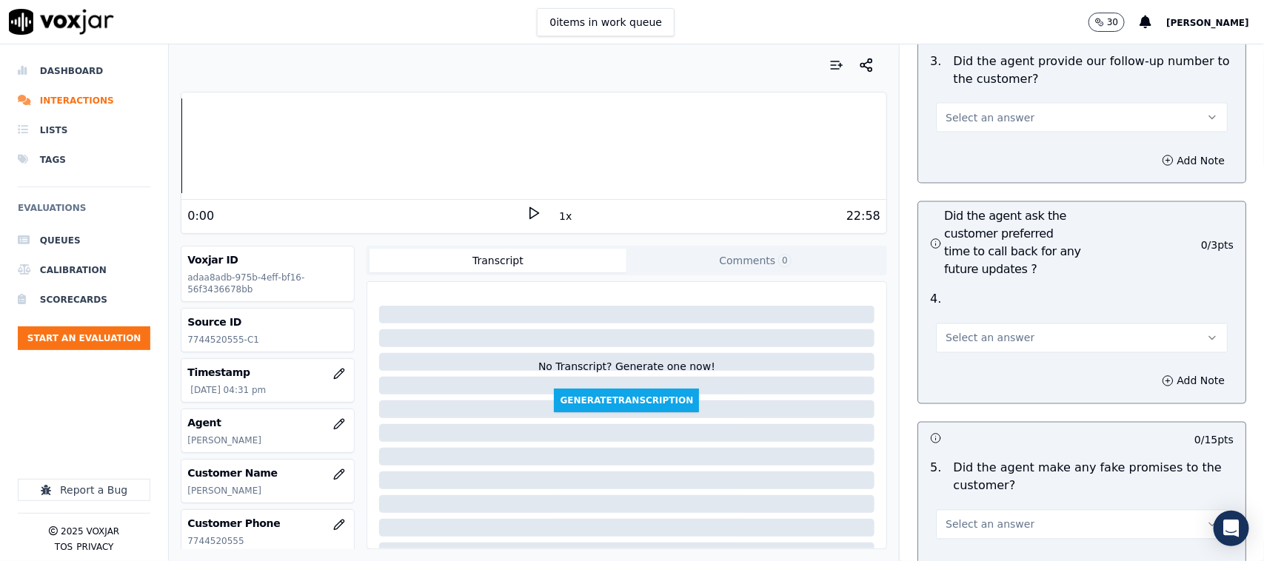
scroll to position [3609, 0]
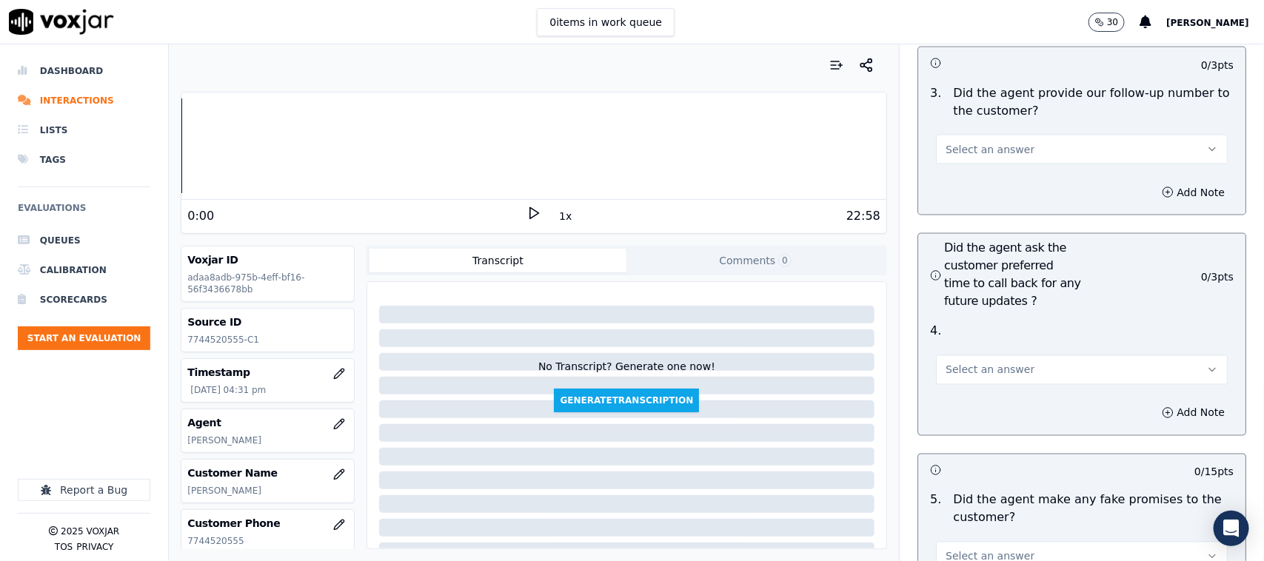
click at [952, 142] on span "Select an answer" at bounding box center [989, 149] width 89 height 15
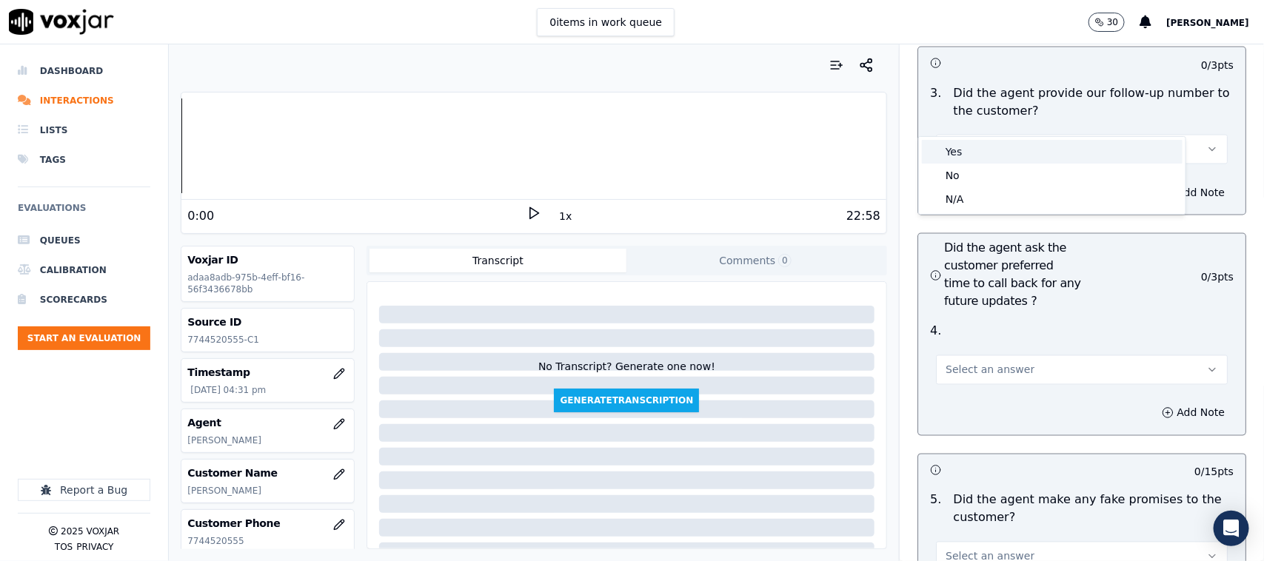
click at [957, 150] on div "Yes" at bounding box center [1052, 152] width 261 height 24
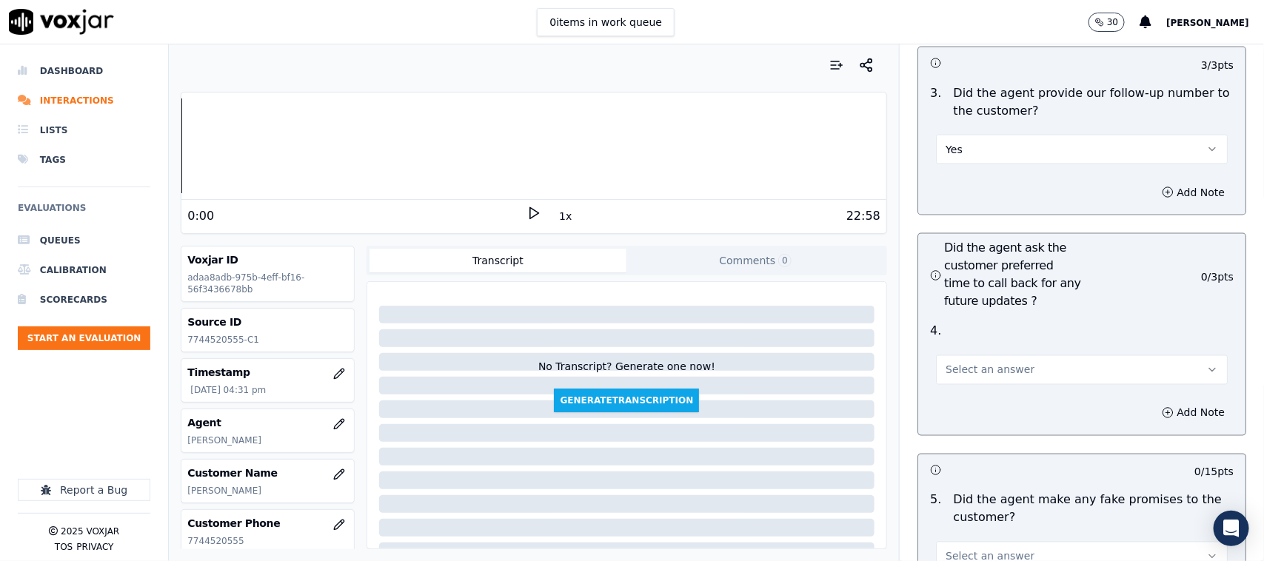
drag, startPoint x: 991, startPoint y: 330, endPoint x: 978, endPoint y: 350, distance: 23.6
click at [990, 355] on button "Select an answer" at bounding box center [1082, 370] width 292 height 30
click at [968, 413] on div "N/A" at bounding box center [1052, 420] width 261 height 24
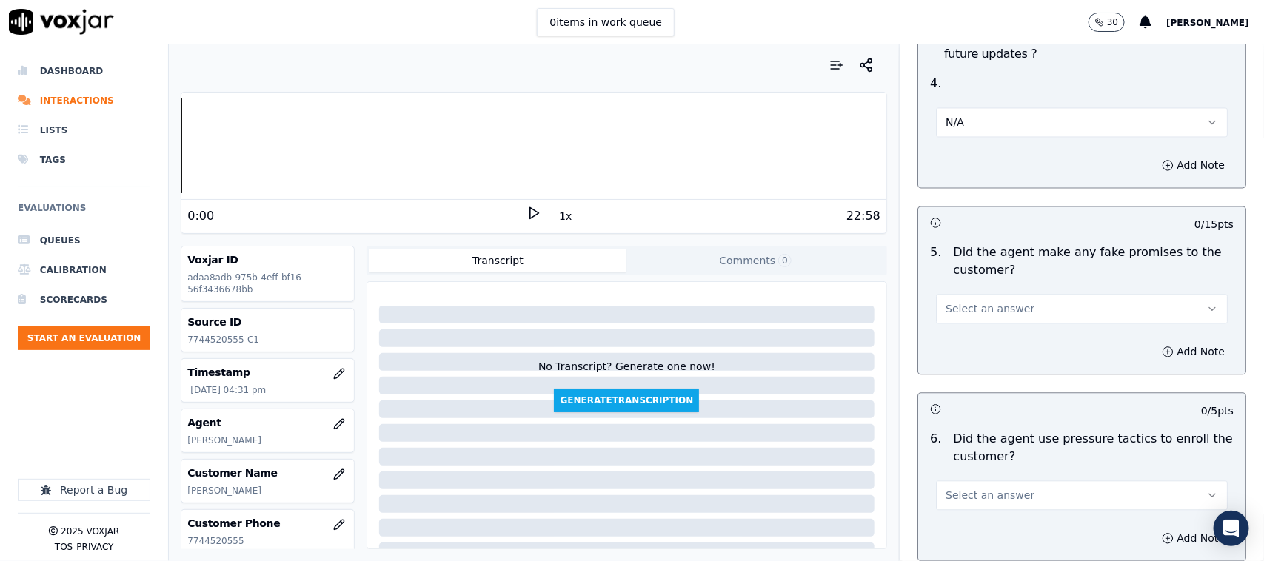
scroll to position [3887, 0]
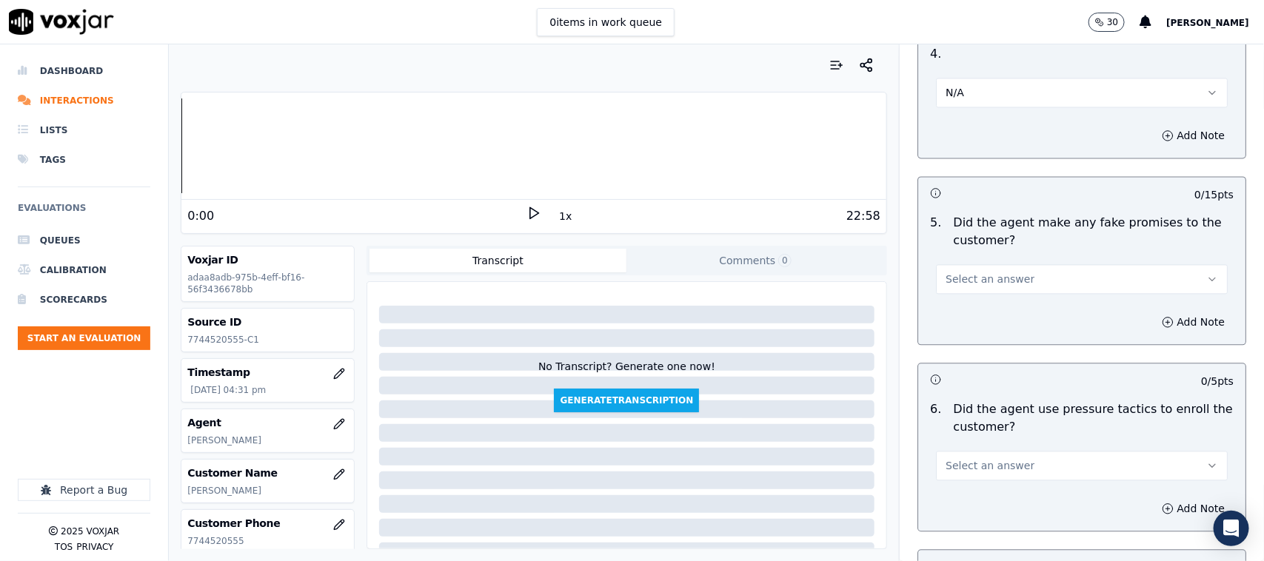
click at [985, 264] on button "Select an answer" at bounding box center [1082, 279] width 292 height 30
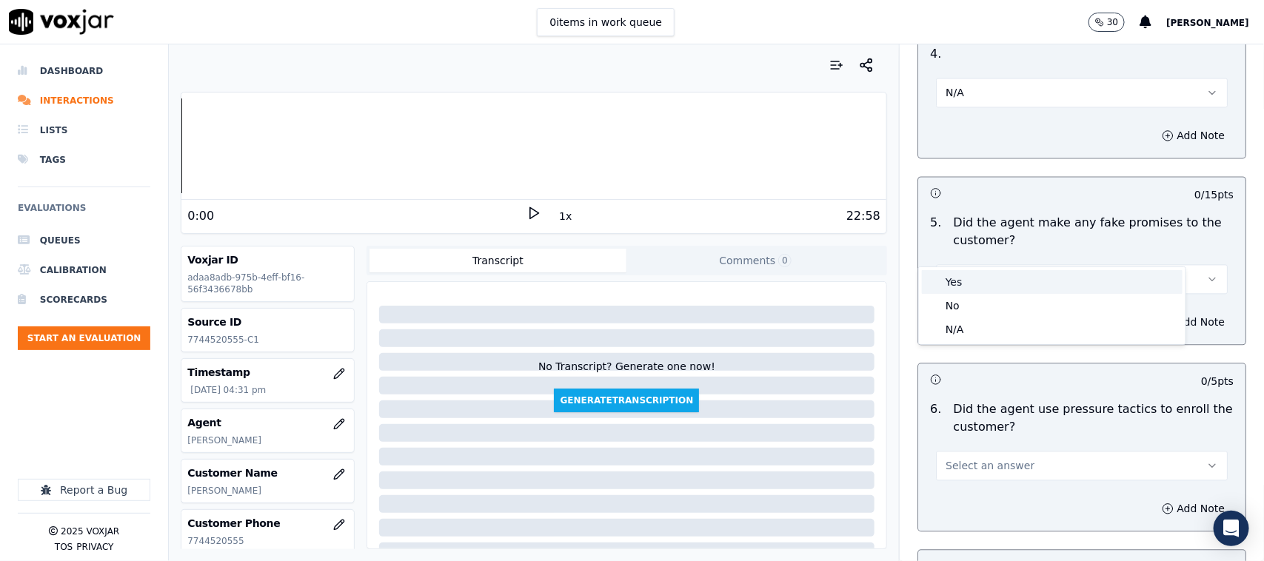
click at [971, 287] on div "Yes" at bounding box center [1052, 282] width 261 height 24
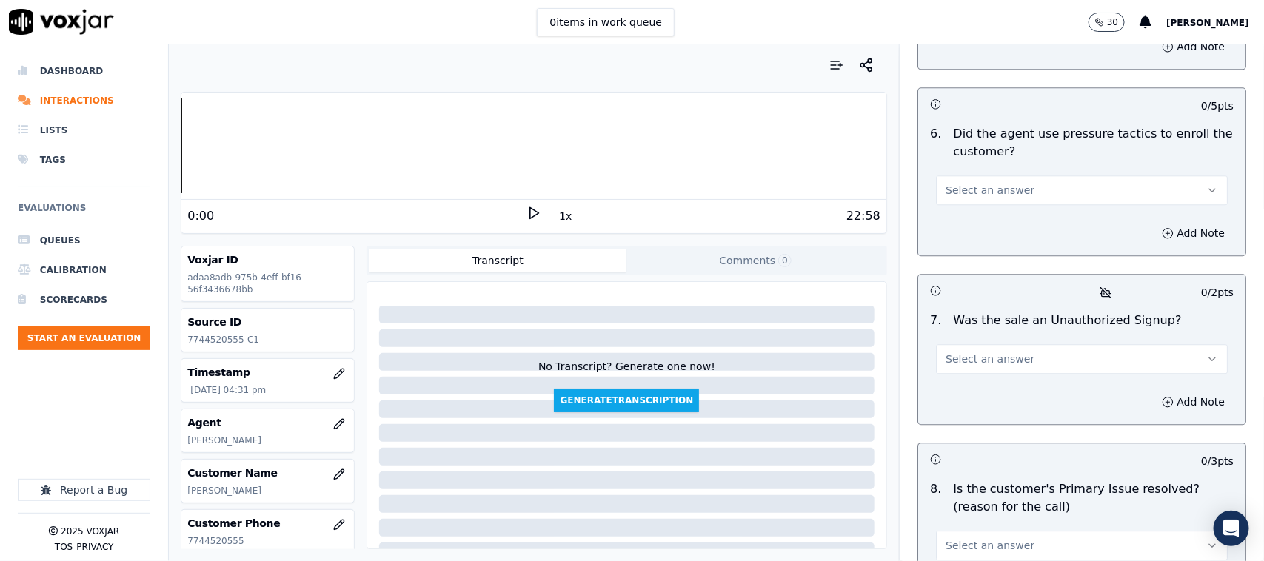
scroll to position [4165, 0]
click at [992, 158] on div "Select an answer" at bounding box center [1081, 180] width 315 height 44
click at [990, 181] on span "Select an answer" at bounding box center [989, 188] width 89 height 15
click at [972, 211] on div "No" at bounding box center [1052, 215] width 261 height 24
click at [999, 349] on span "Select an answer" at bounding box center [989, 356] width 89 height 15
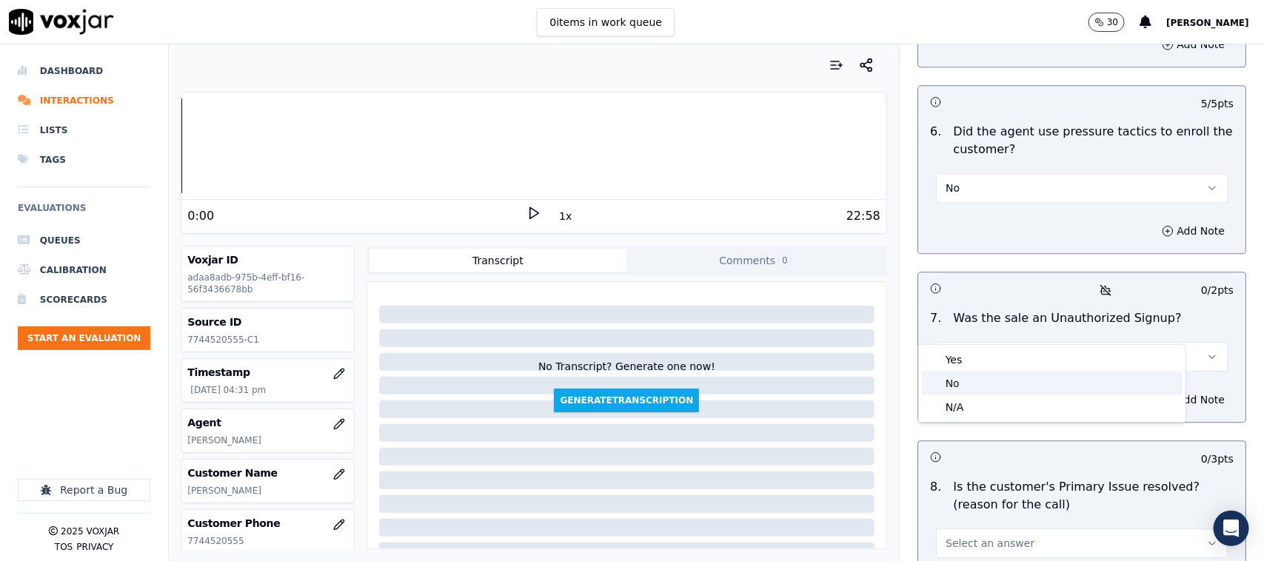
click at [978, 380] on div "No" at bounding box center [1052, 384] width 261 height 24
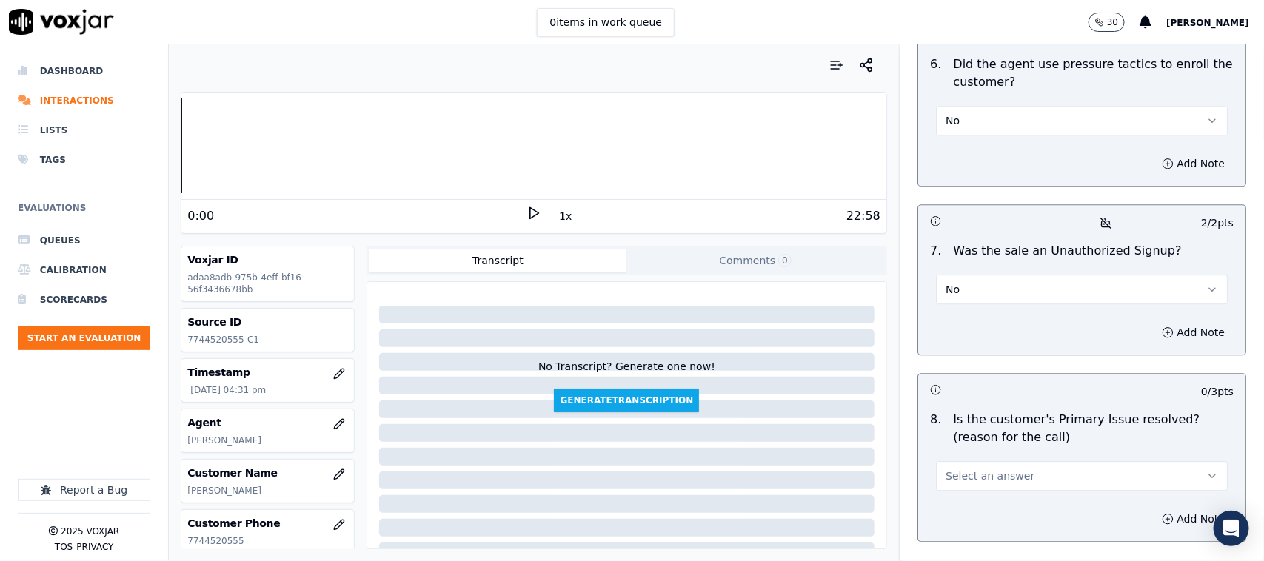
scroll to position [4313, 0]
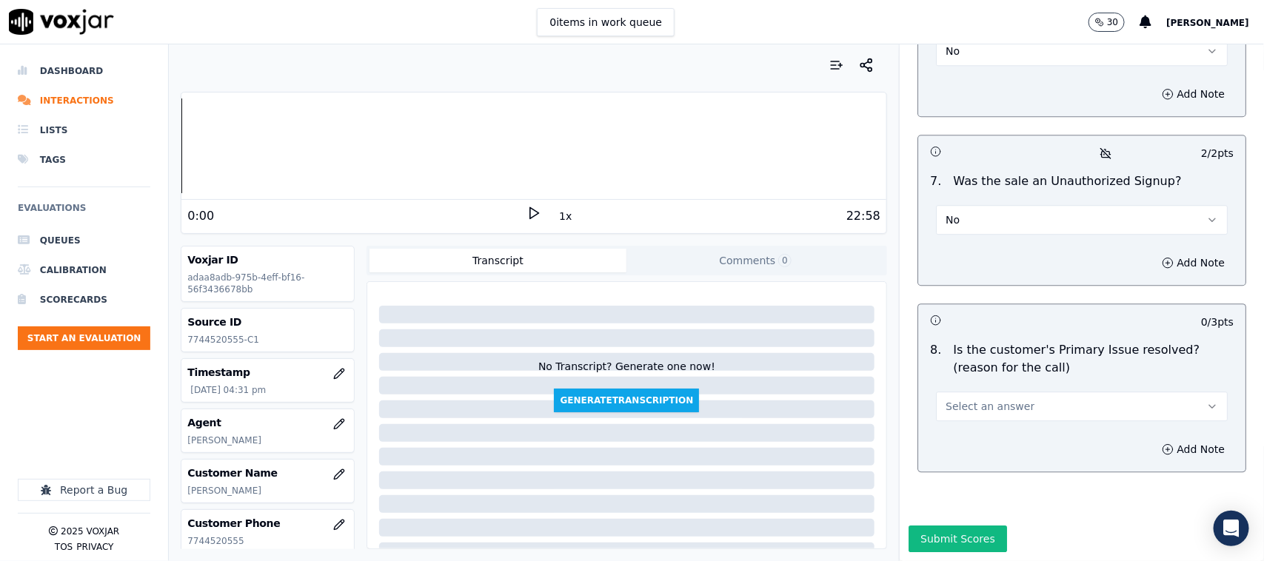
click at [991, 392] on button "Select an answer" at bounding box center [1082, 407] width 292 height 30
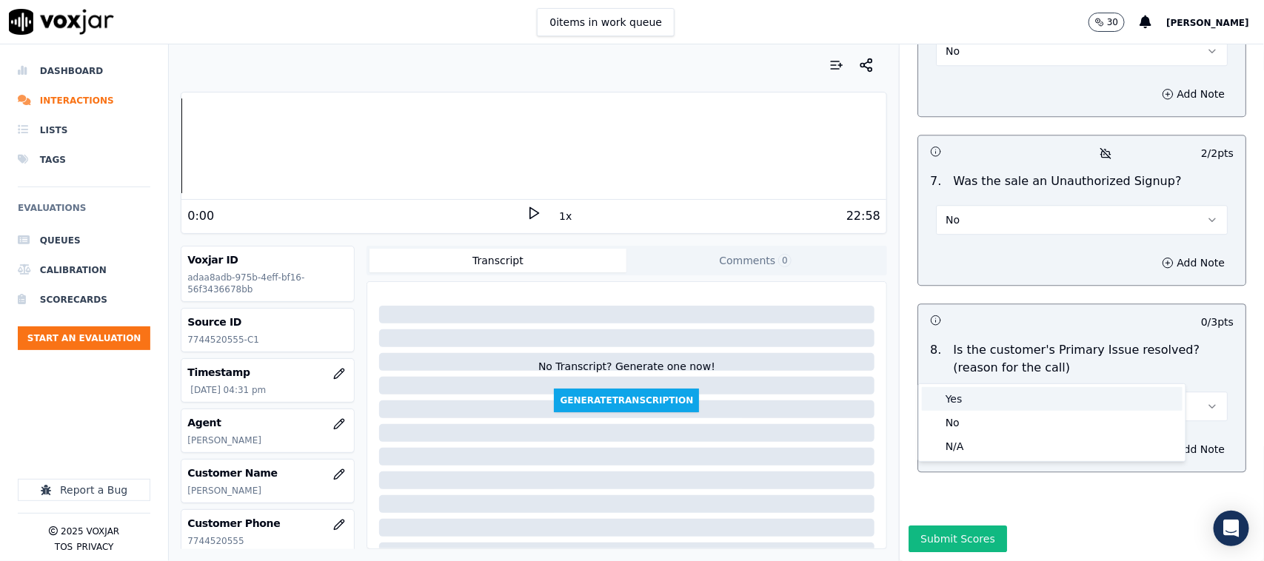
click at [982, 407] on div "Yes" at bounding box center [1052, 399] width 261 height 24
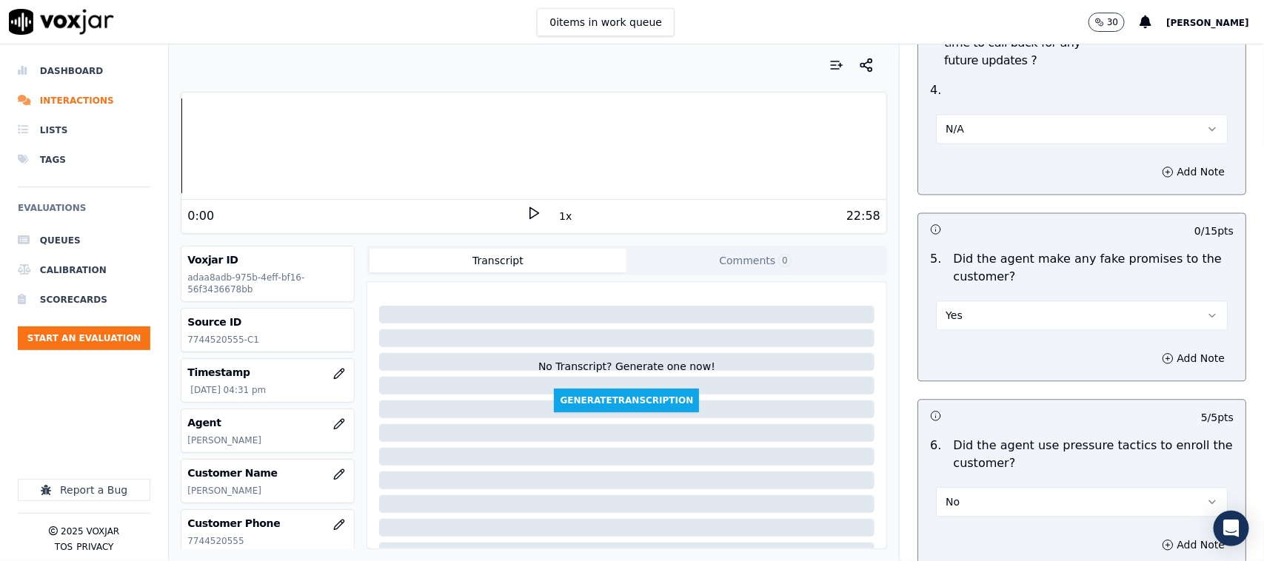
scroll to position [3850, 0]
click at [1011, 349] on button "Add Note" at bounding box center [1193, 359] width 81 height 21
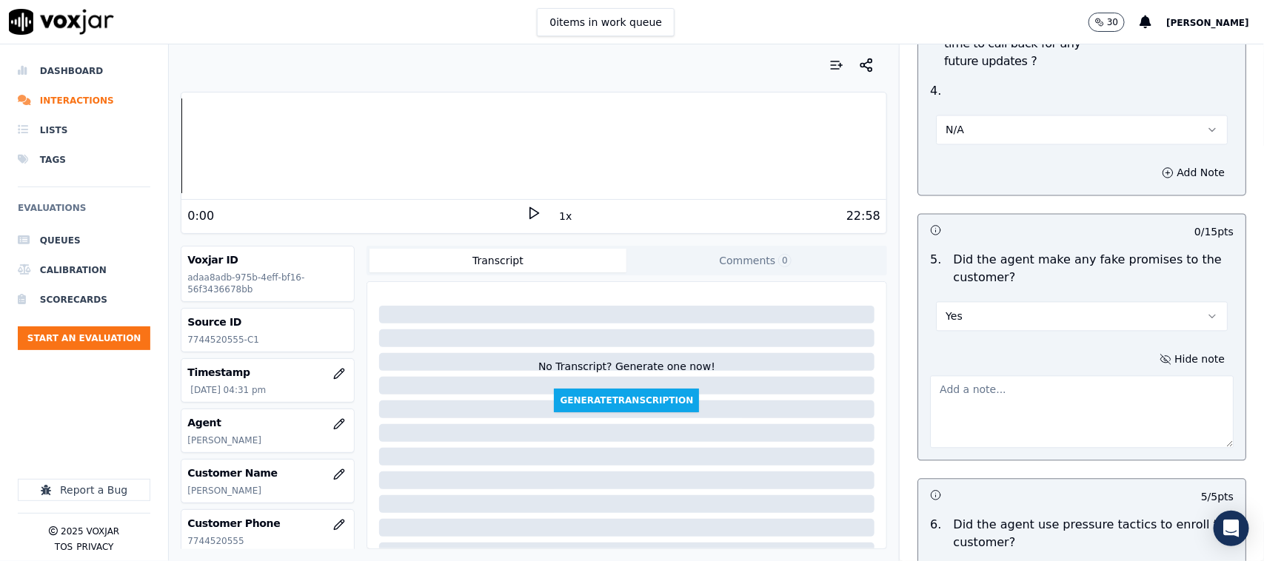
click at [978, 386] on textarea at bounding box center [1082, 411] width 304 height 73
paste textarea "@10:53 [PERSON_NAME] informed - (I will just go ahead and remove the third part…"
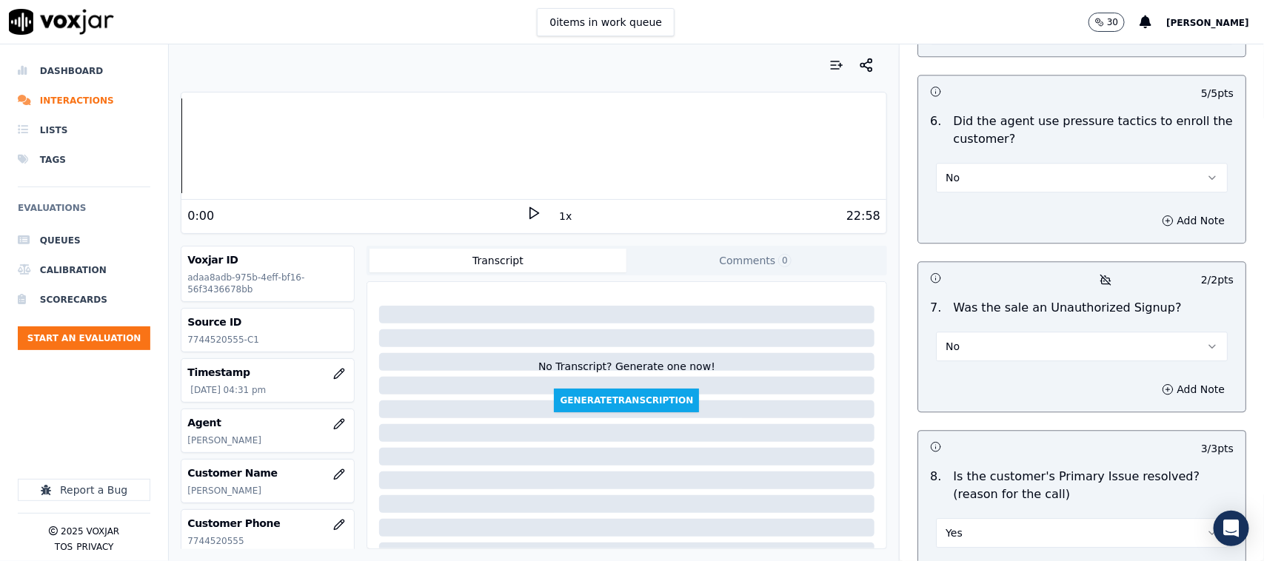
scroll to position [4391, 0]
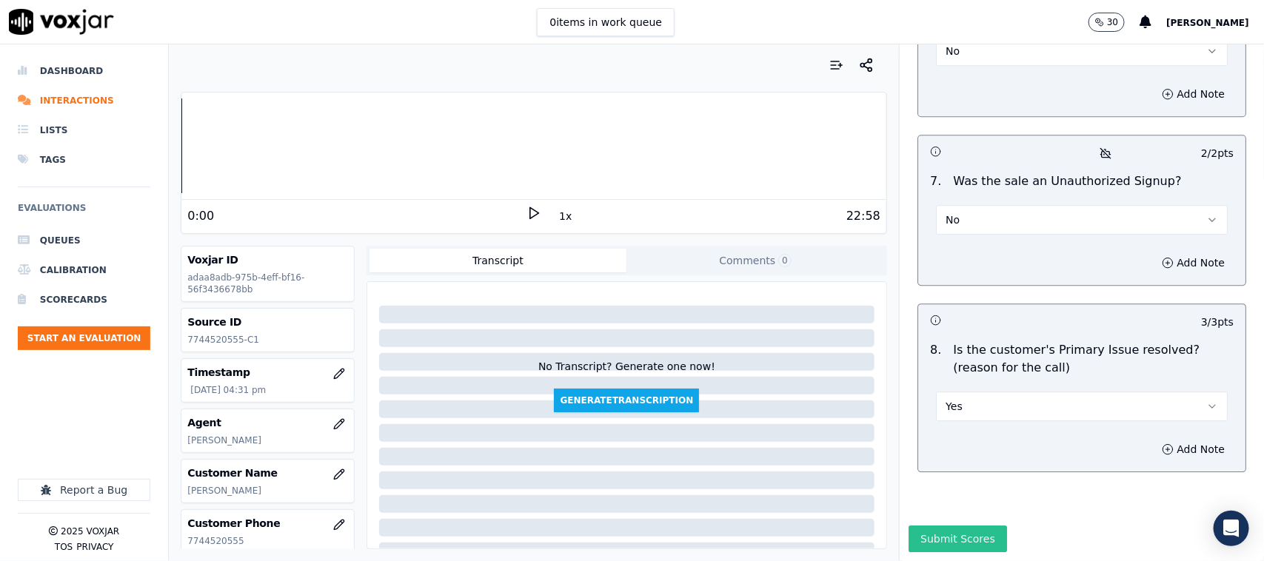
type textarea "@10:53 [PERSON_NAME] informed - (I will just go ahead and remove the third part…"
click at [925, 449] on button "Submit Scores" at bounding box center [957, 539] width 98 height 27
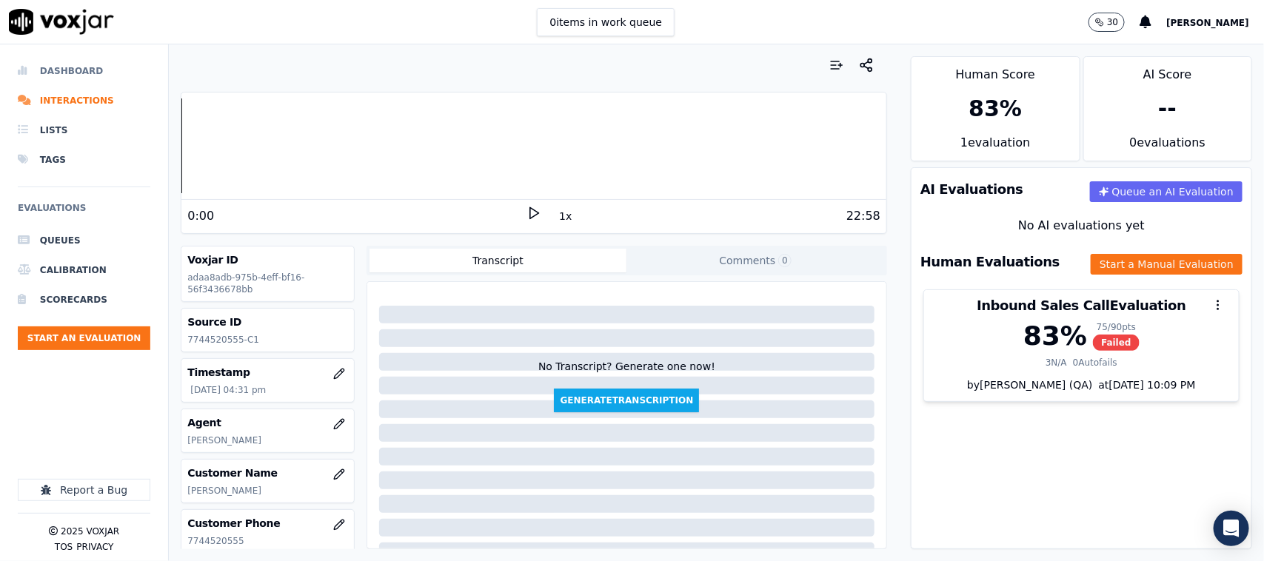
click at [76, 64] on li "Dashboard" at bounding box center [84, 71] width 133 height 30
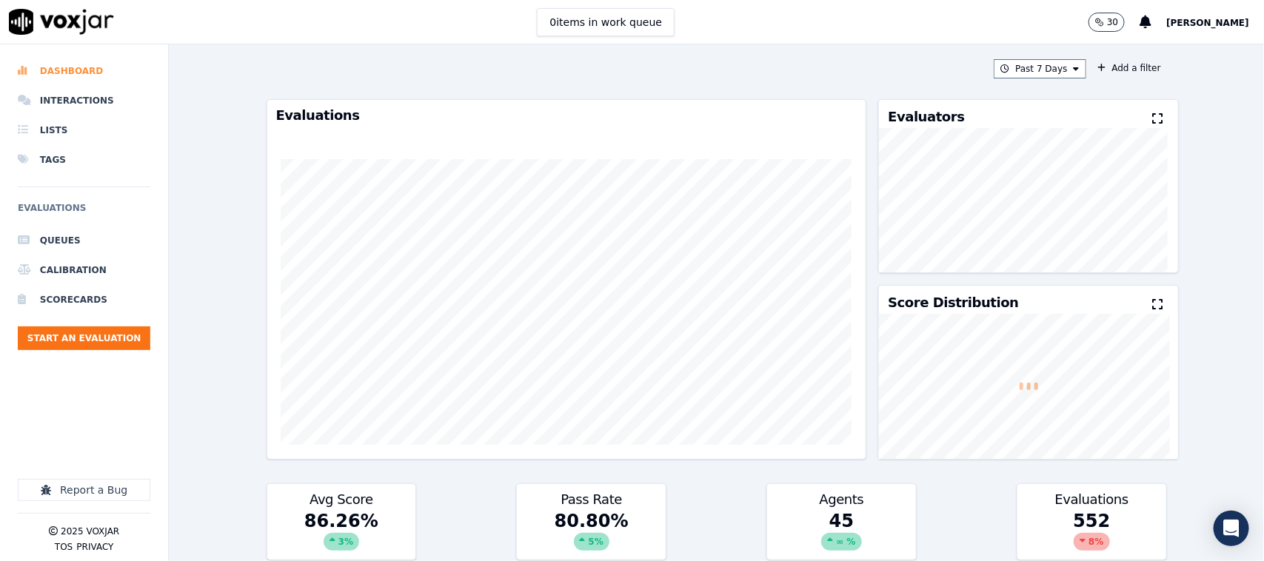
click at [78, 60] on li "Dashboard" at bounding box center [84, 71] width 133 height 30
